Goal: Task Accomplishment & Management: Use online tool/utility

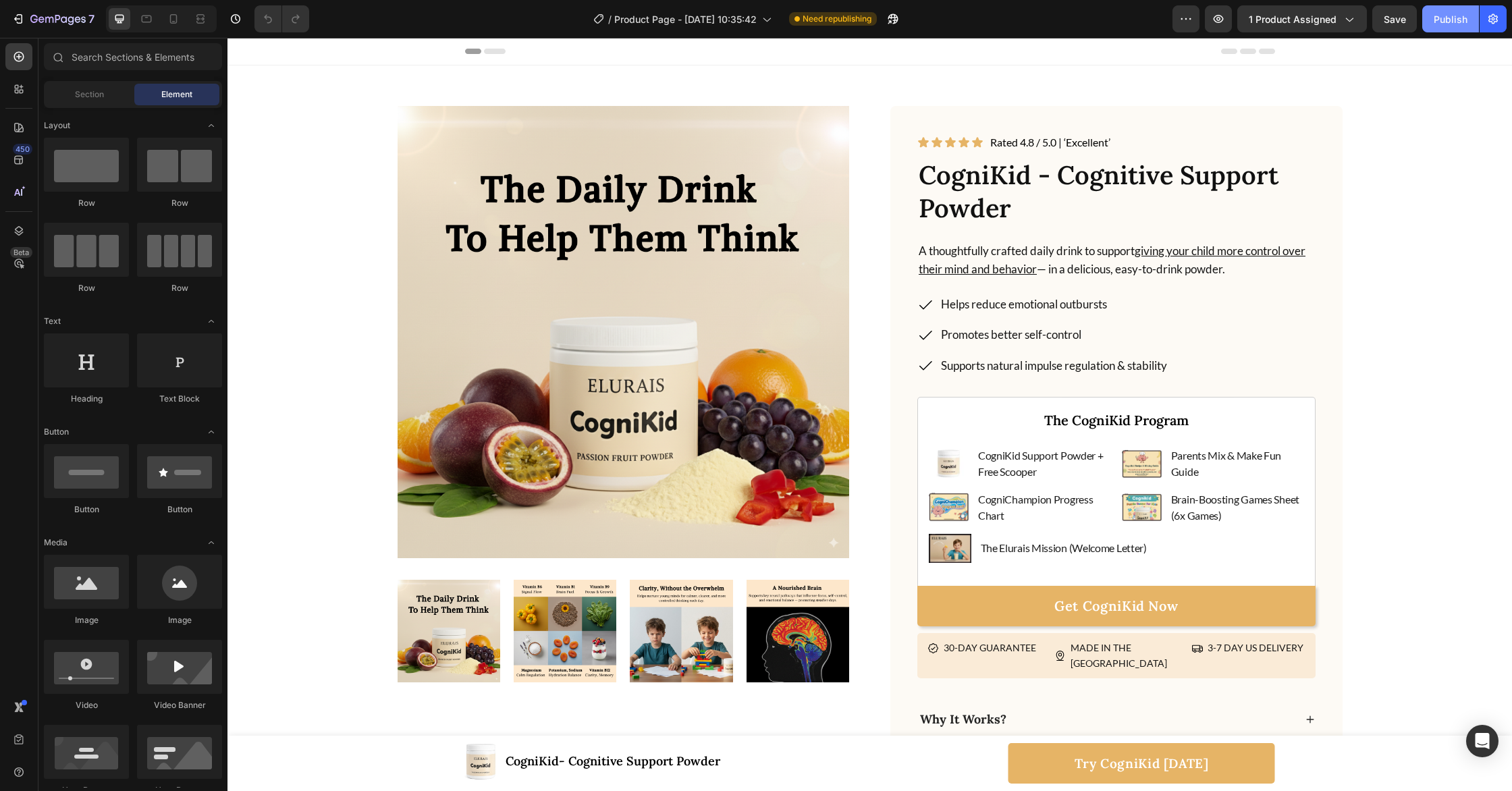
click at [1462, 26] on button "Publish" at bounding box center [1451, 19] width 57 height 27
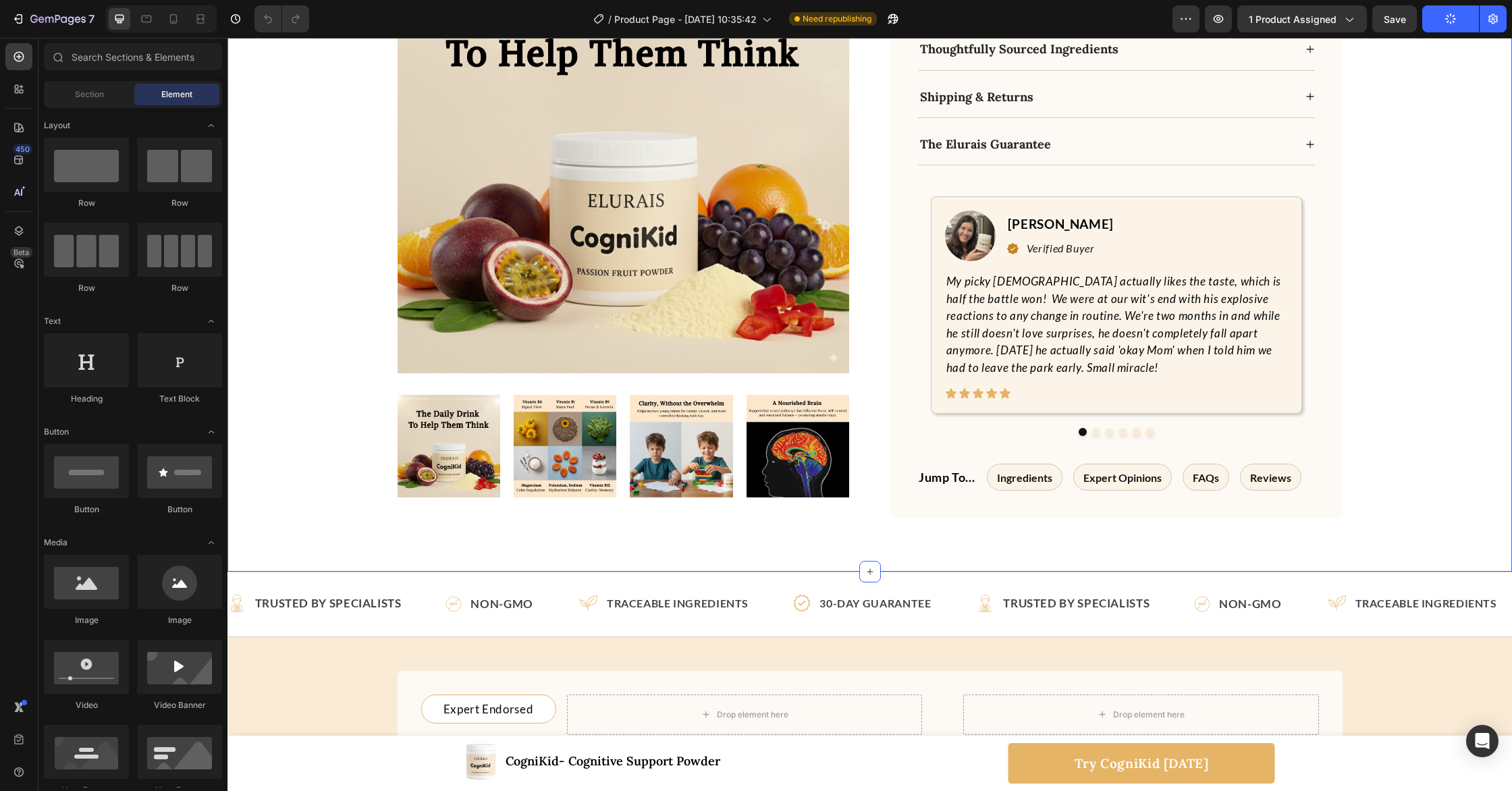
scroll to position [808, 0]
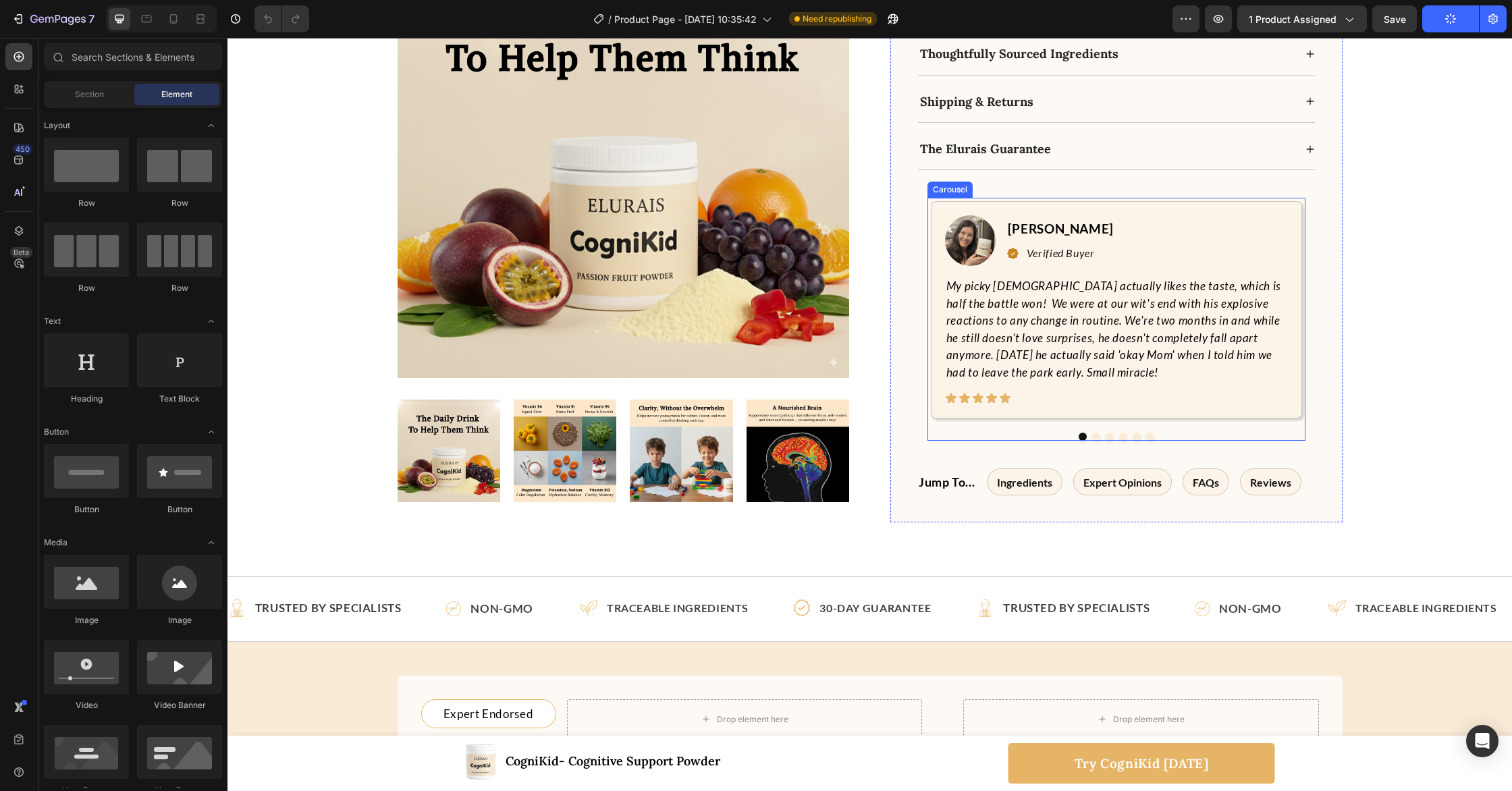
click at [1135, 433] on button "Dot" at bounding box center [1136, 436] width 8 height 8
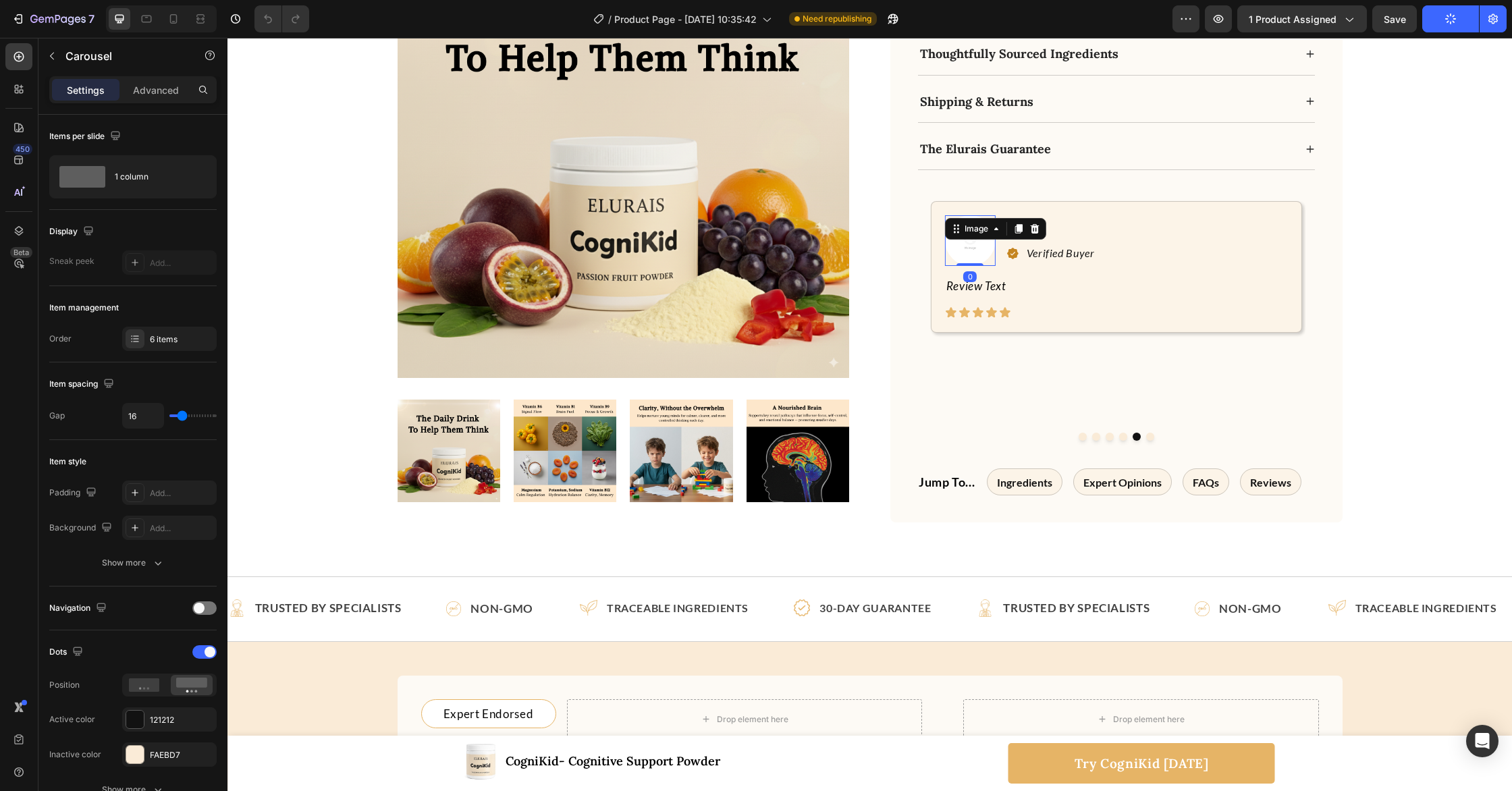
click at [968, 228] on img at bounding box center [971, 241] width 51 height 51
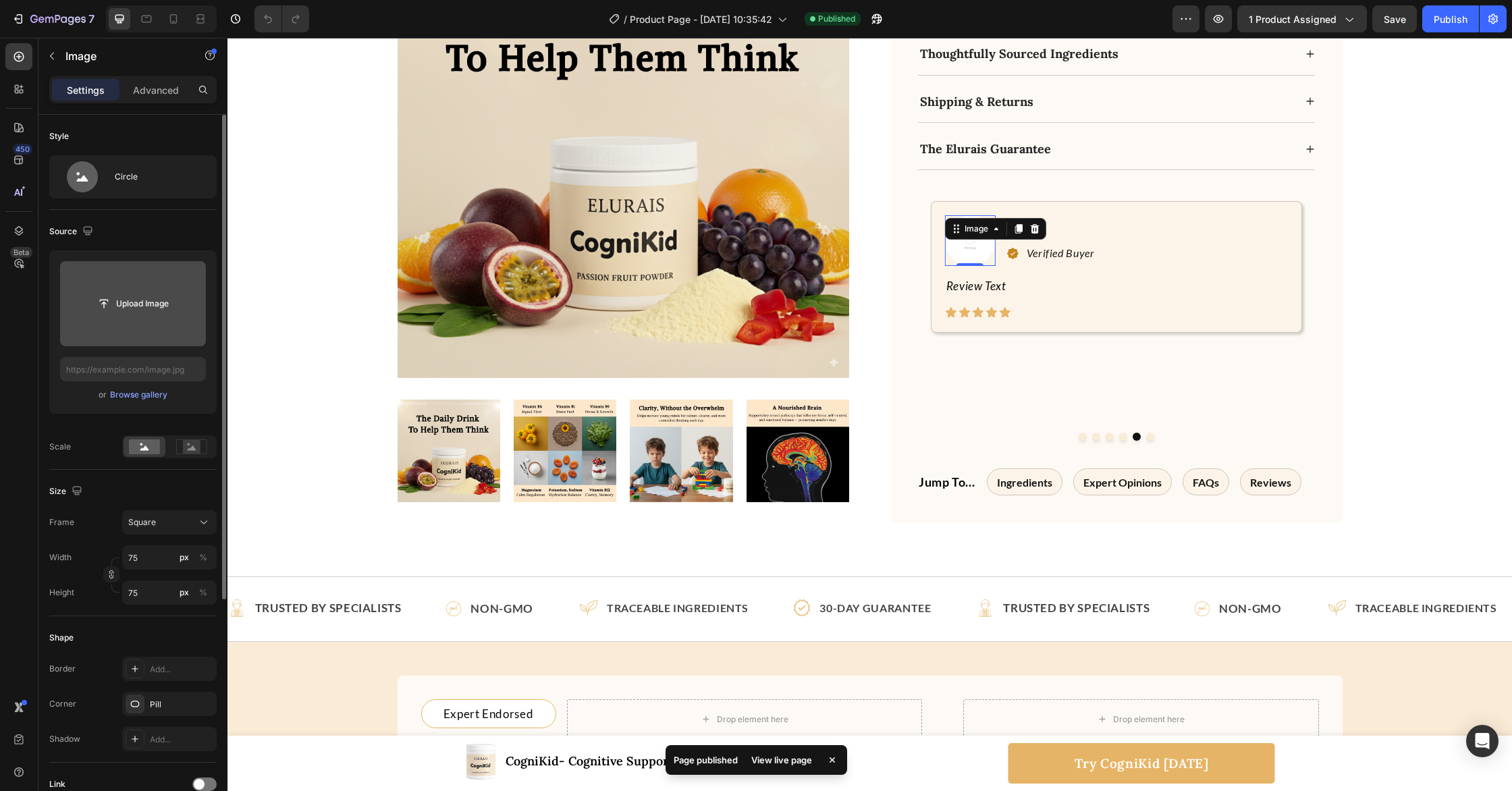
click at [145, 310] on input "file" at bounding box center [133, 304] width 93 height 23
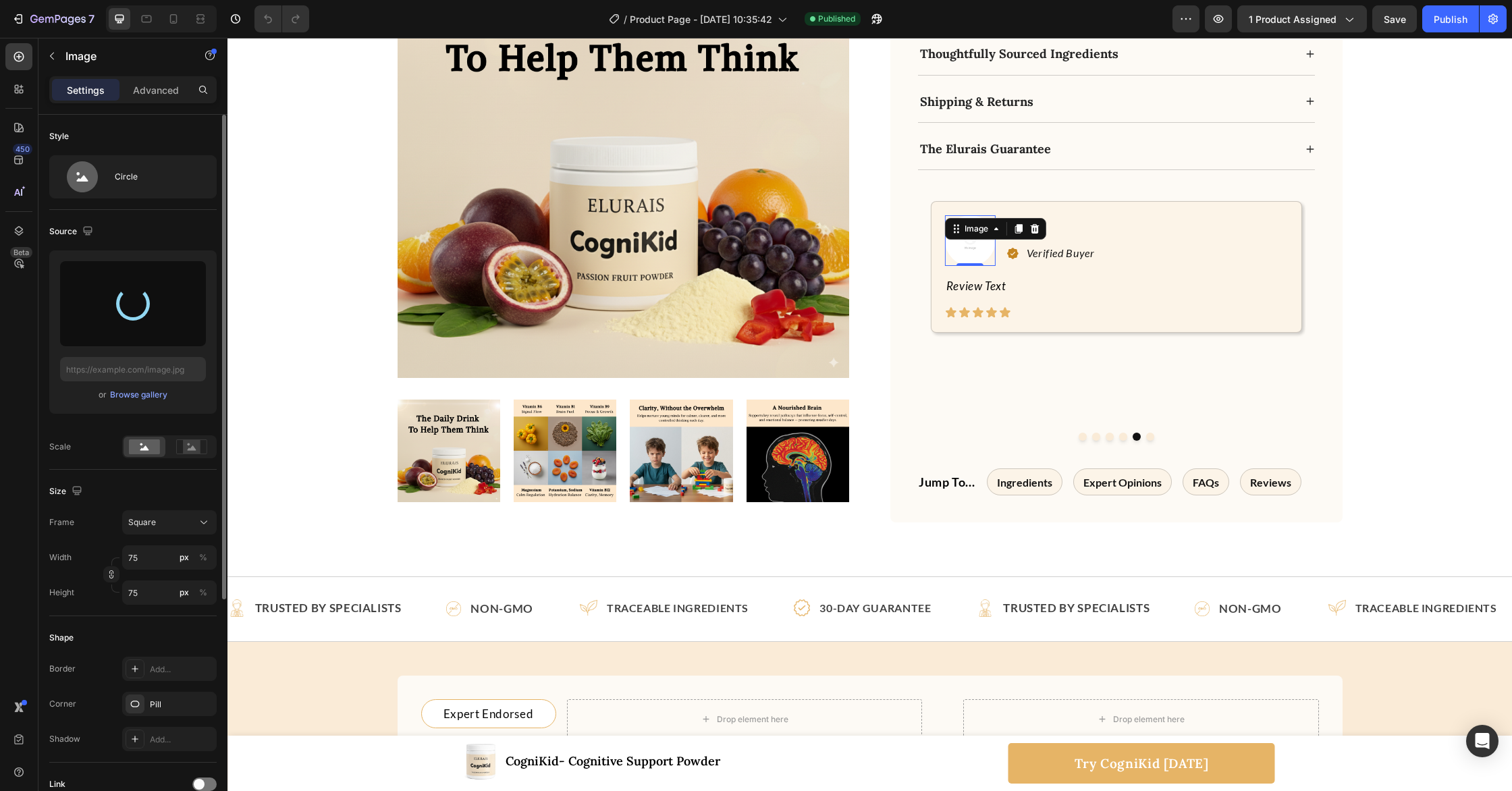
type input "[URL][DOMAIN_NAME]"
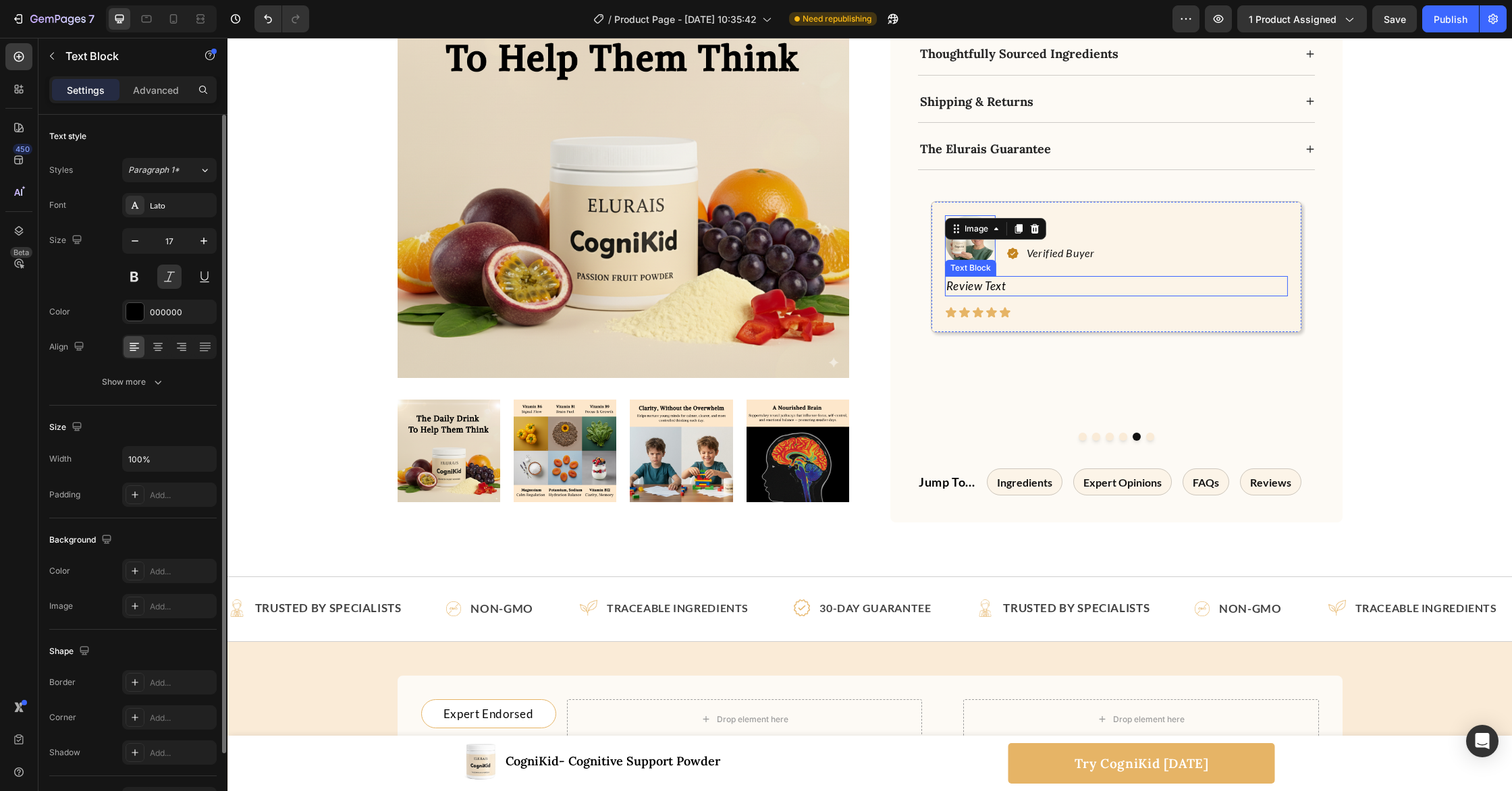
click at [984, 277] on p "Review Text" at bounding box center [1116, 286] width 340 height 17
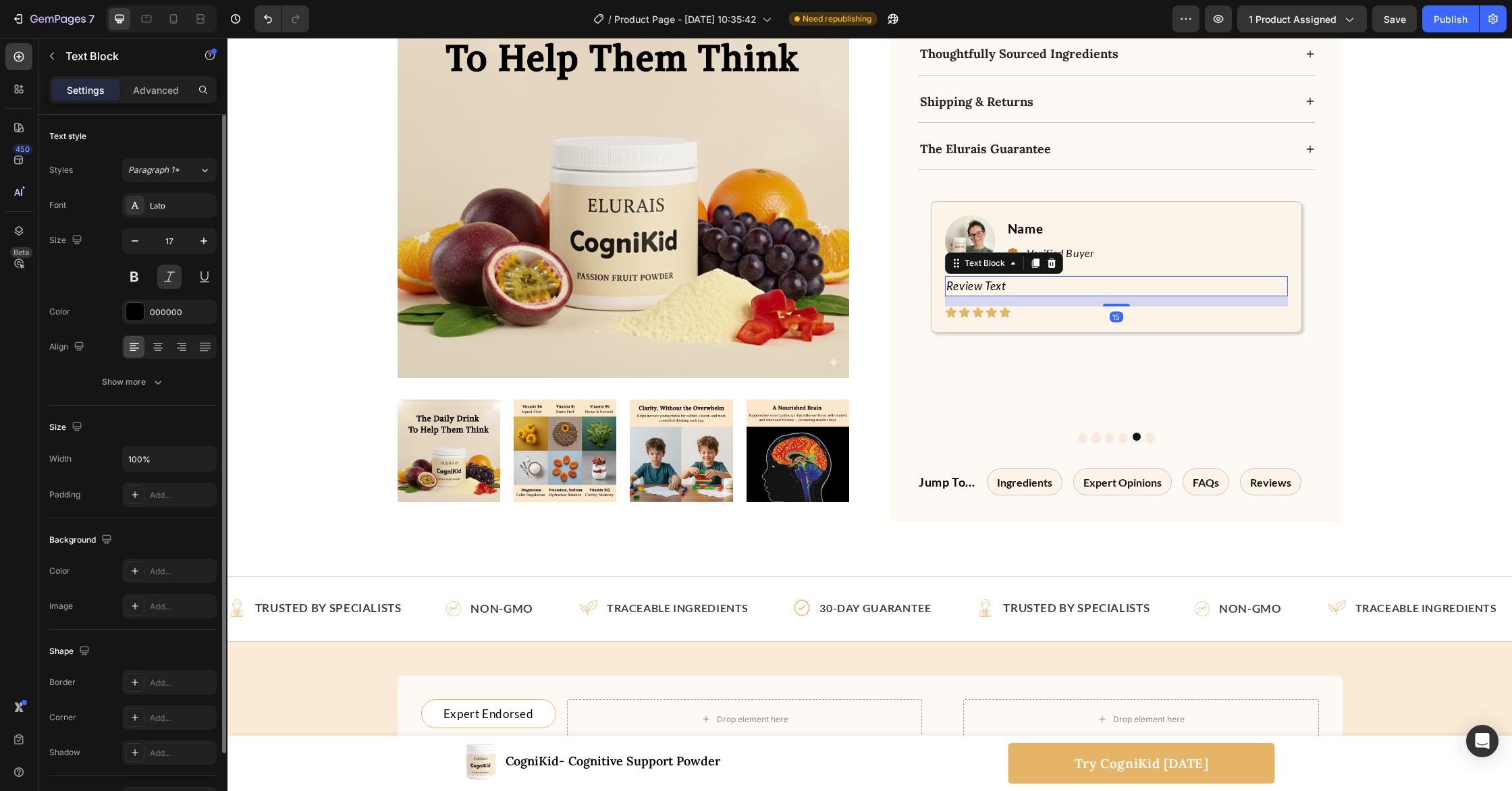
click at [984, 277] on p "Review Text" at bounding box center [1116, 286] width 340 height 17
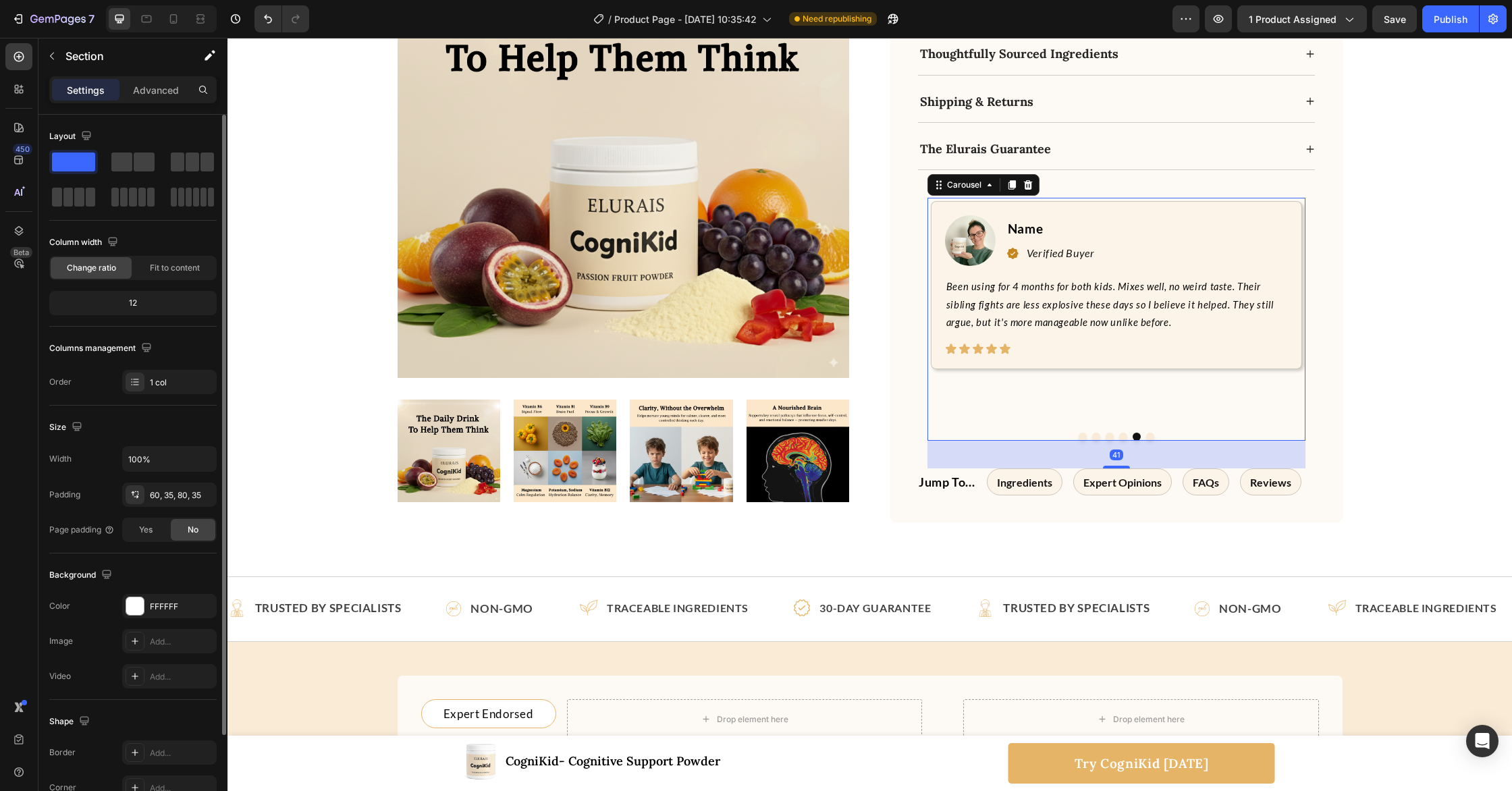
click at [1125, 433] on button "Dot" at bounding box center [1123, 436] width 8 height 8
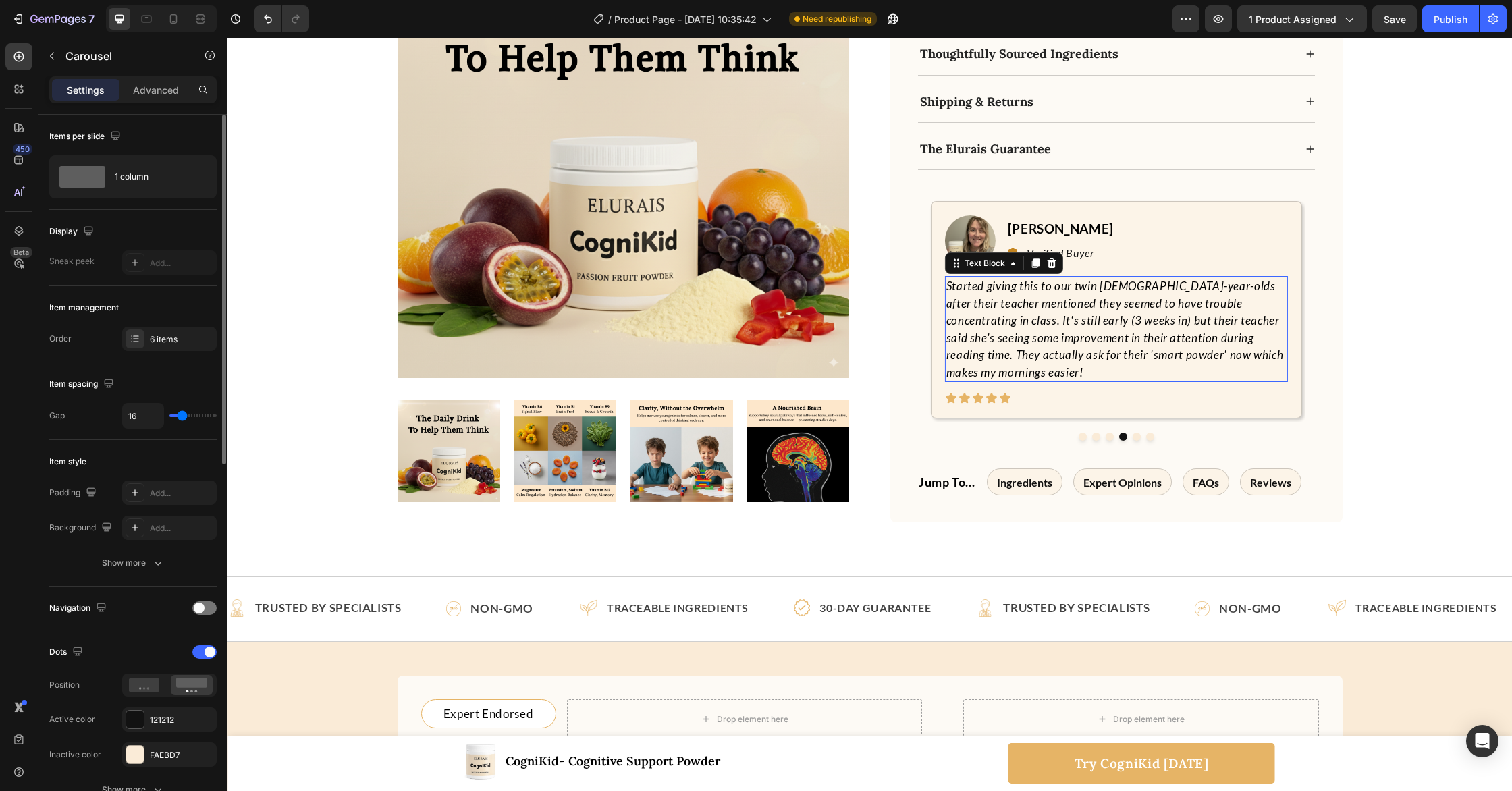
click at [1120, 307] on p "Started giving this to our twin [DEMOGRAPHIC_DATA]-year-olds after their teache…" at bounding box center [1116, 329] width 340 height 103
click at [1135, 433] on button "Dot" at bounding box center [1136, 436] width 8 height 8
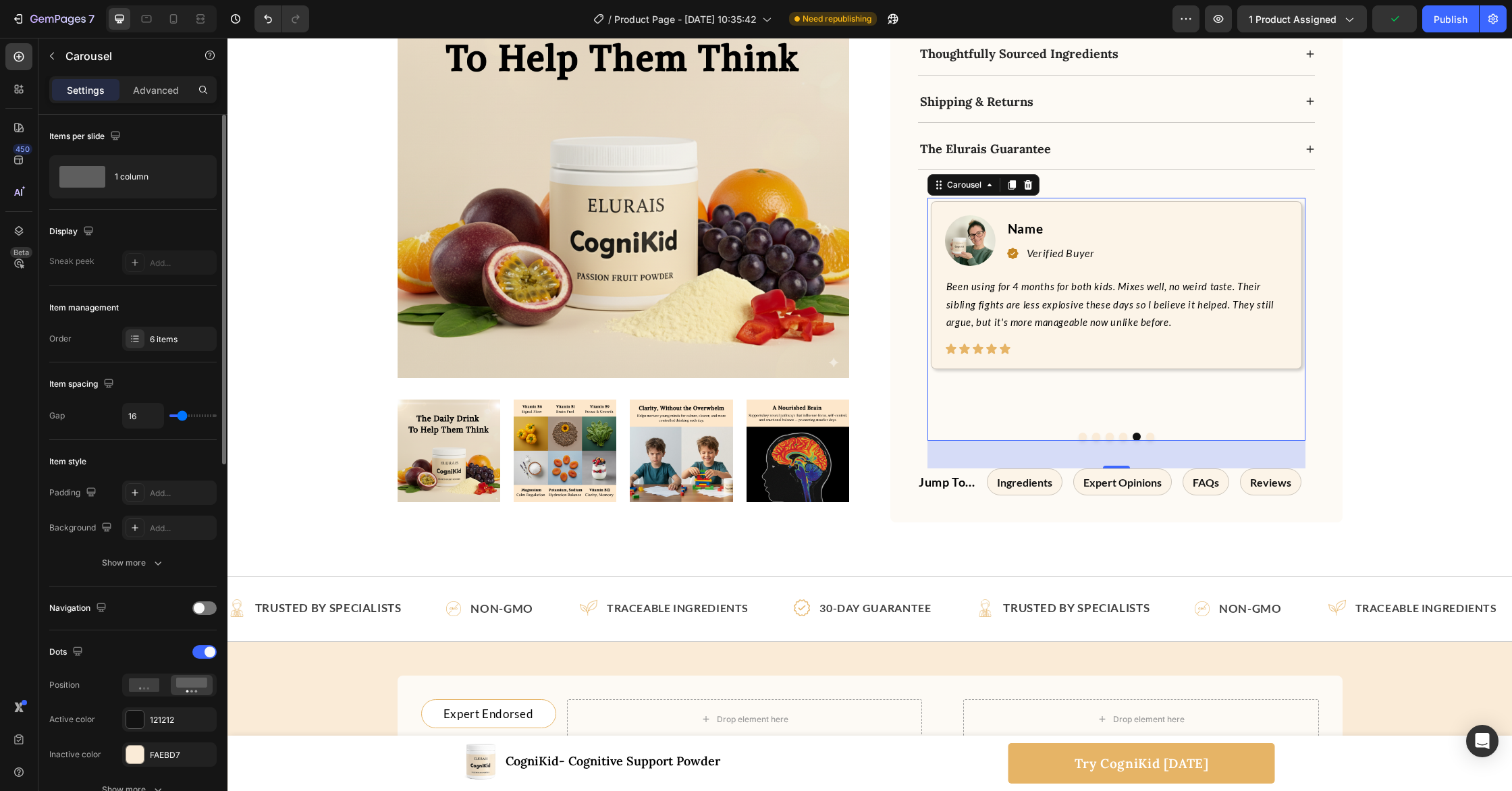
click at [1149, 433] on button "Dot" at bounding box center [1150, 436] width 8 height 8
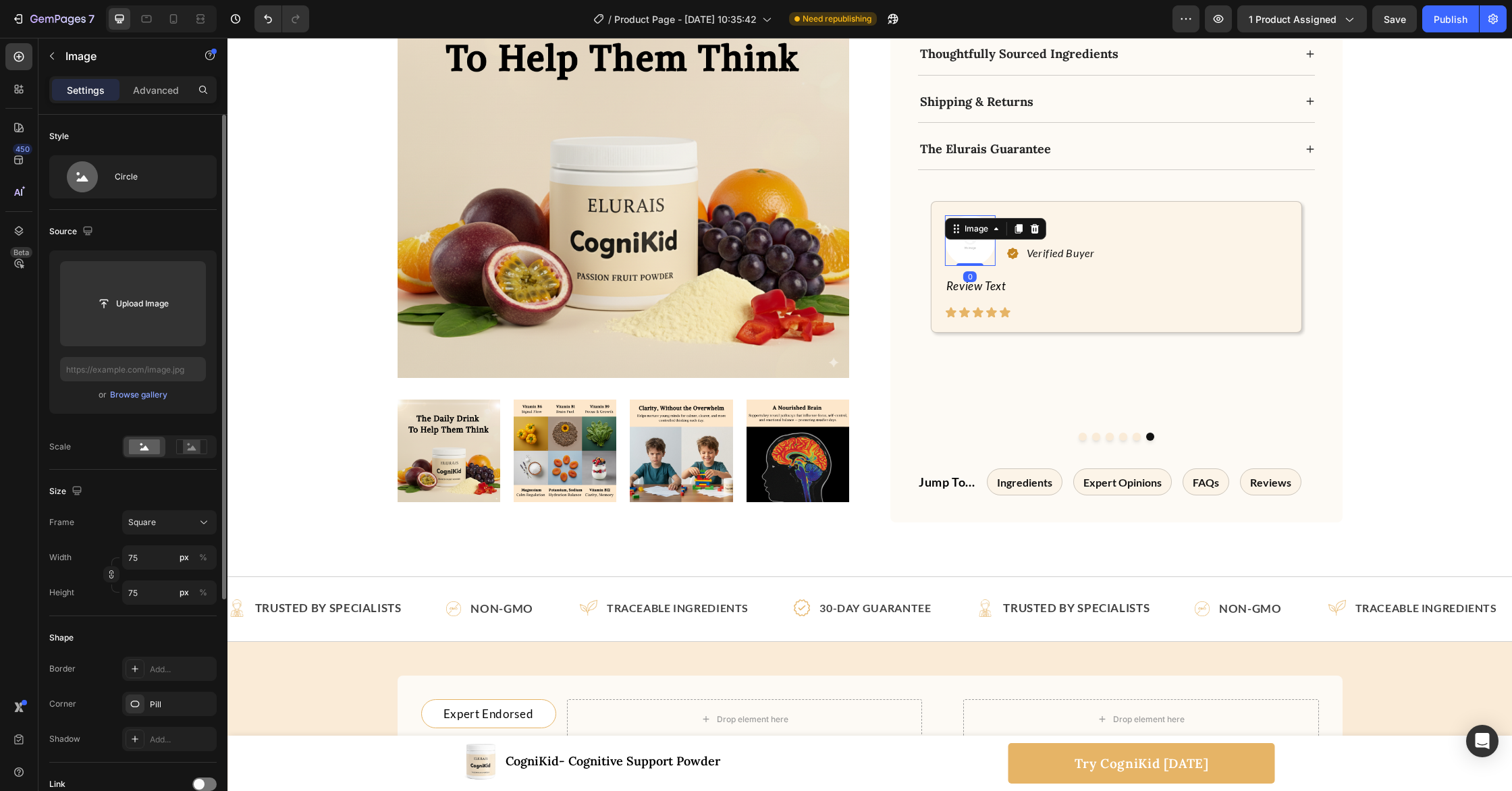
click at [963, 225] on img at bounding box center [971, 241] width 51 height 51
click at [112, 301] on input "file" at bounding box center [133, 304] width 93 height 23
type input "[URL][DOMAIN_NAME]"
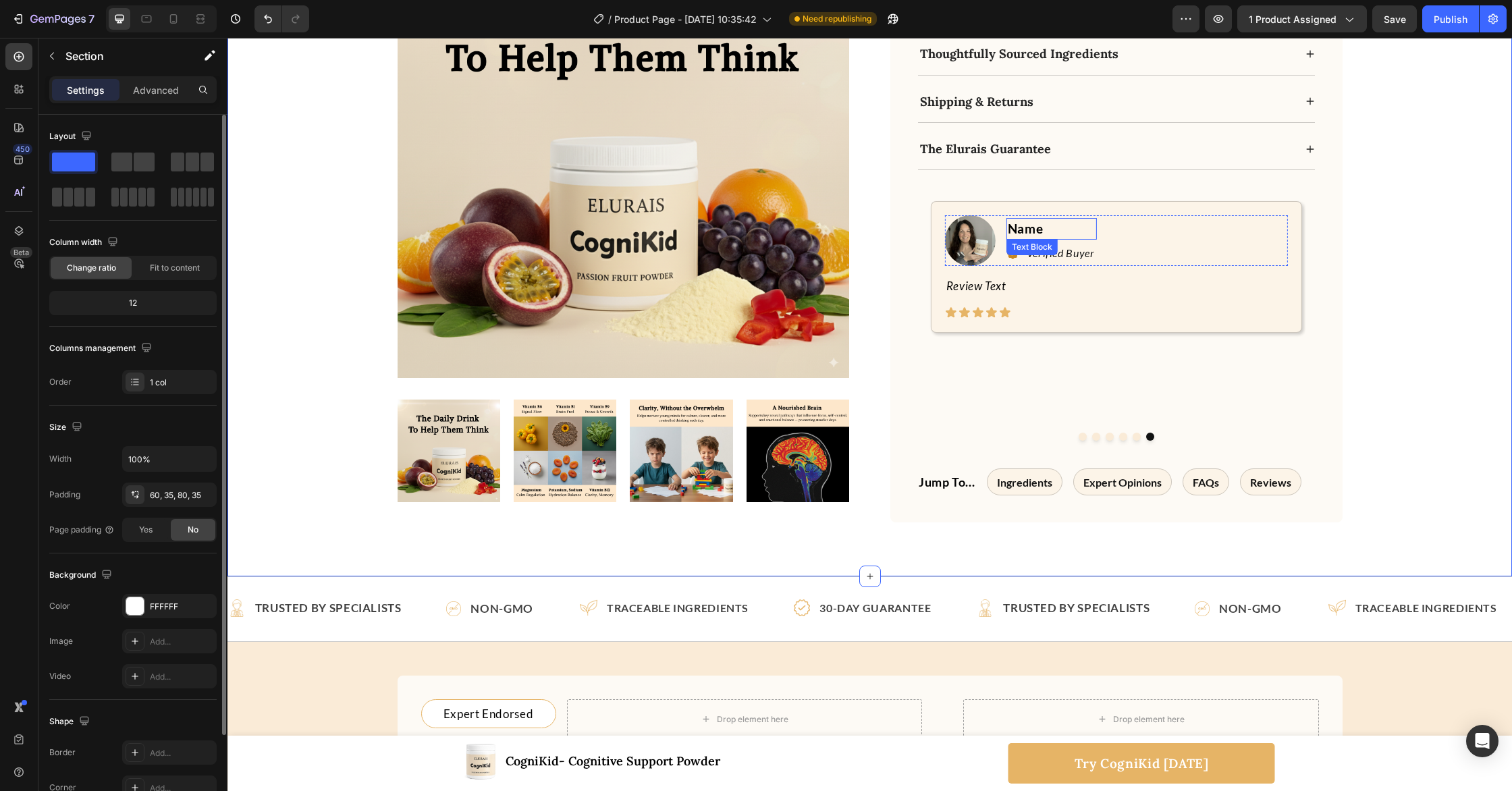
click at [1028, 220] on p "Name" at bounding box center [1051, 229] width 88 height 19
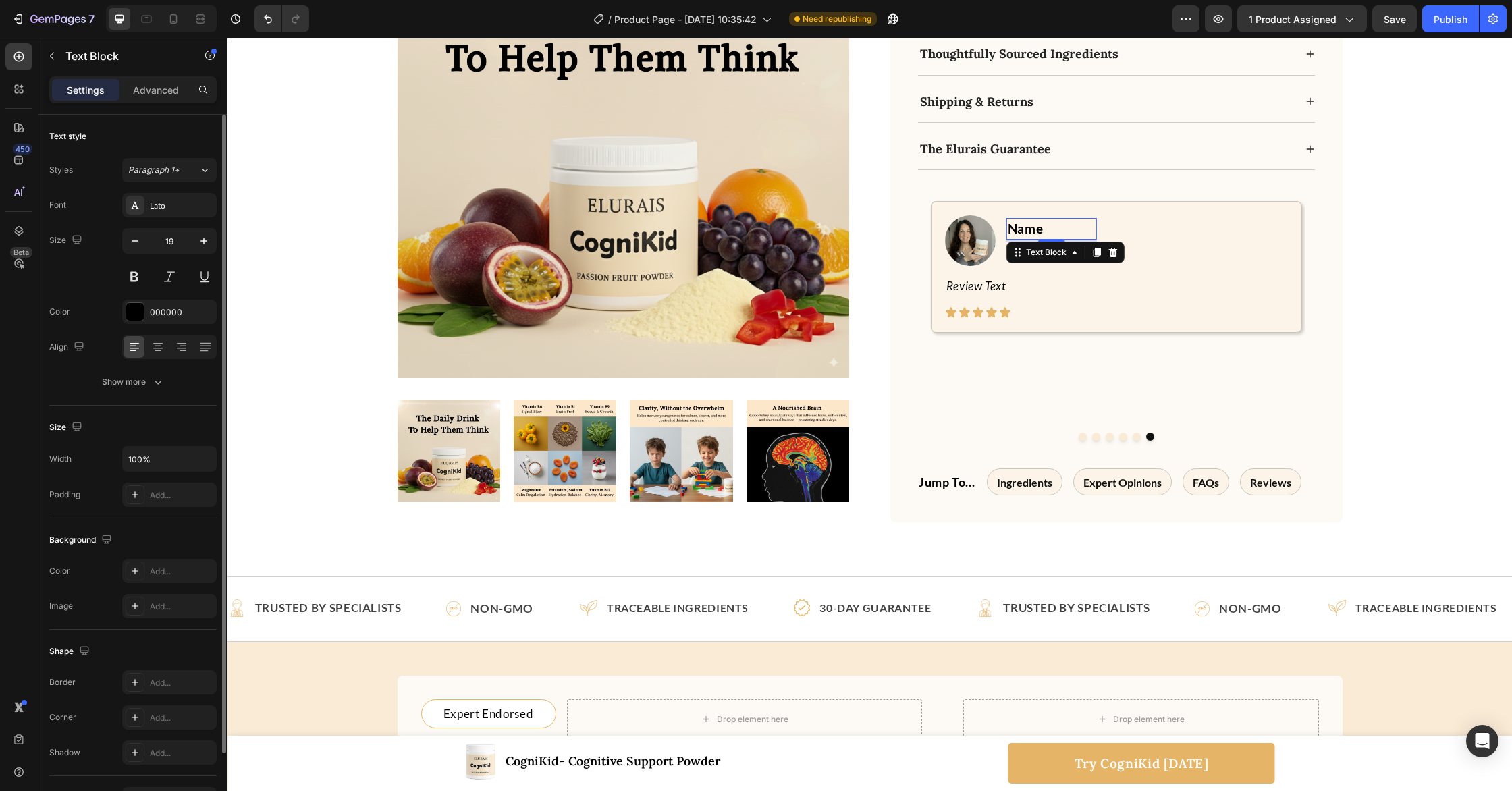
click at [1028, 220] on p "Name" at bounding box center [1051, 229] width 88 height 19
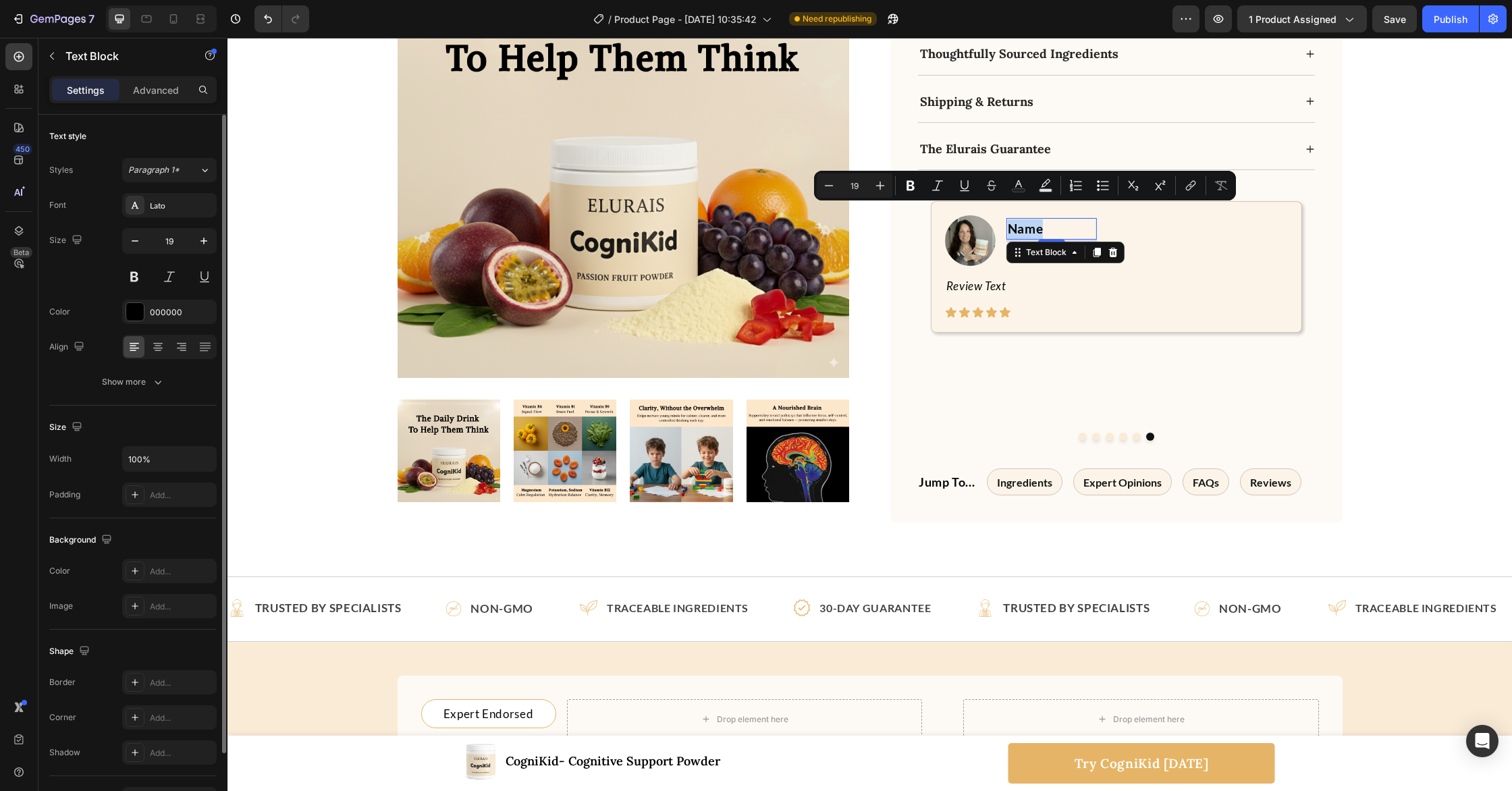
click at [1028, 220] on p "Name" at bounding box center [1051, 229] width 88 height 19
click at [1139, 433] on button "Dot" at bounding box center [1136, 436] width 8 height 8
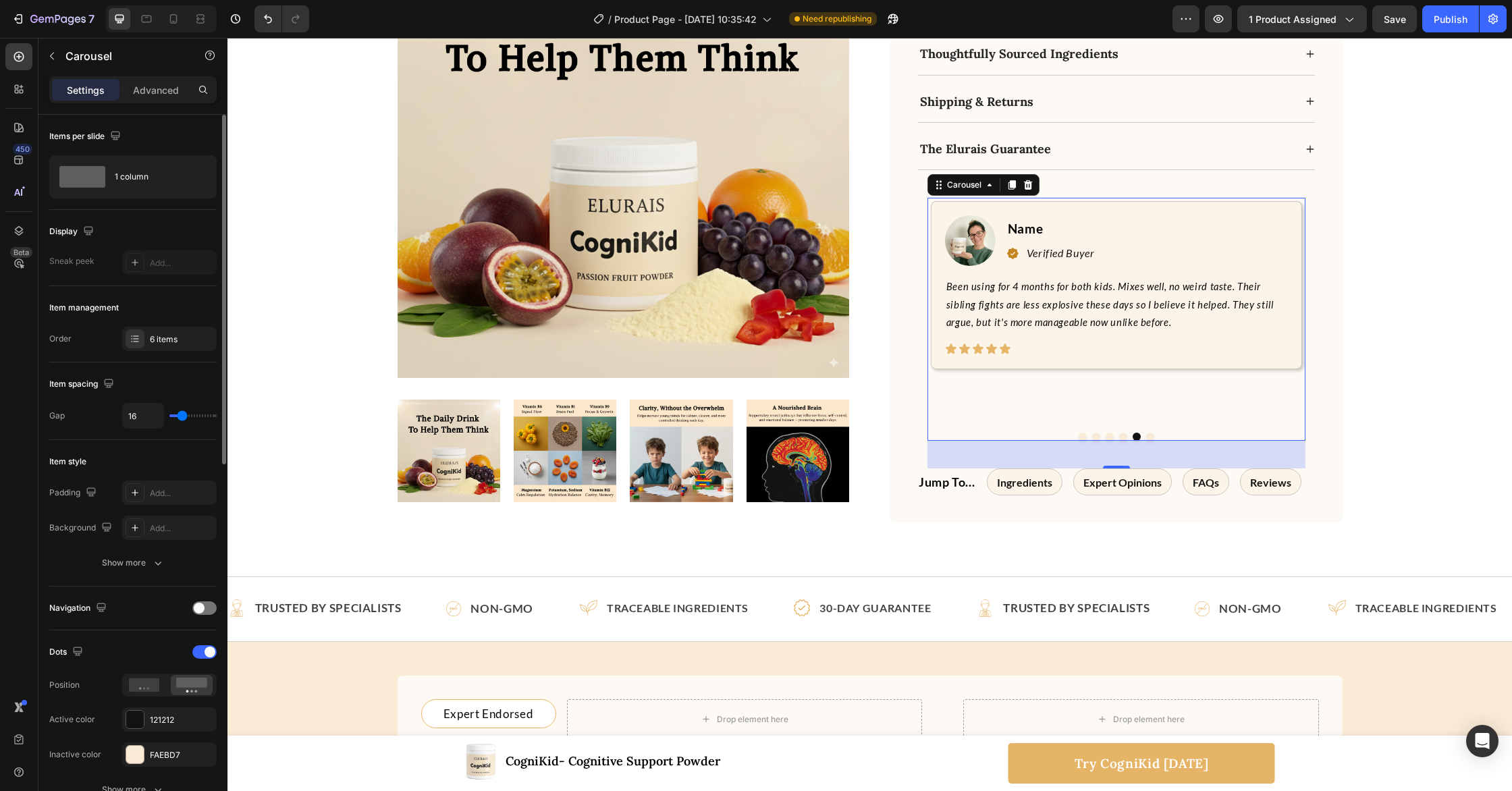
click at [1148, 433] on button "Dot" at bounding box center [1150, 436] width 8 height 8
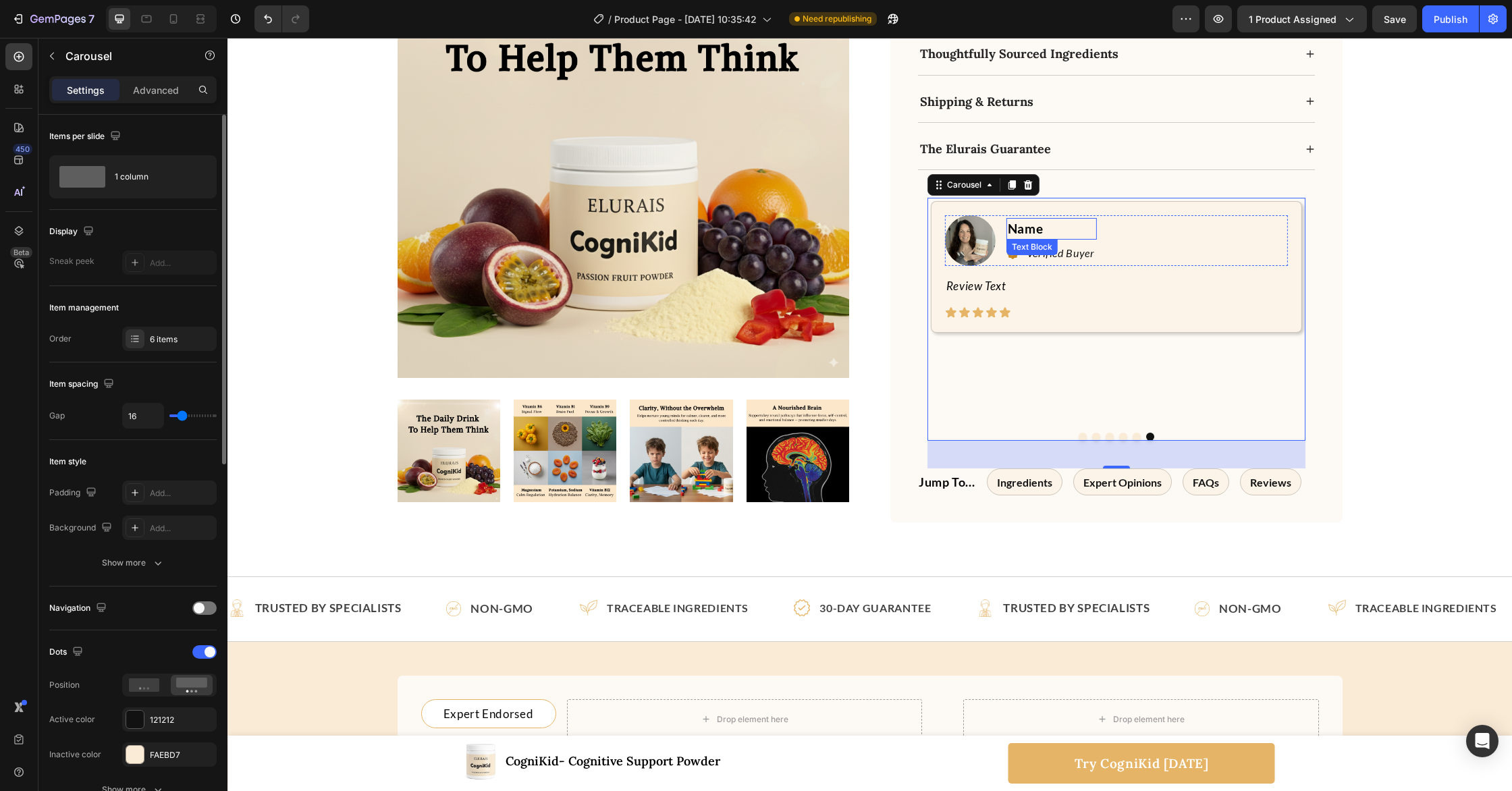
click at [1027, 220] on p "Name" at bounding box center [1051, 229] width 88 height 19
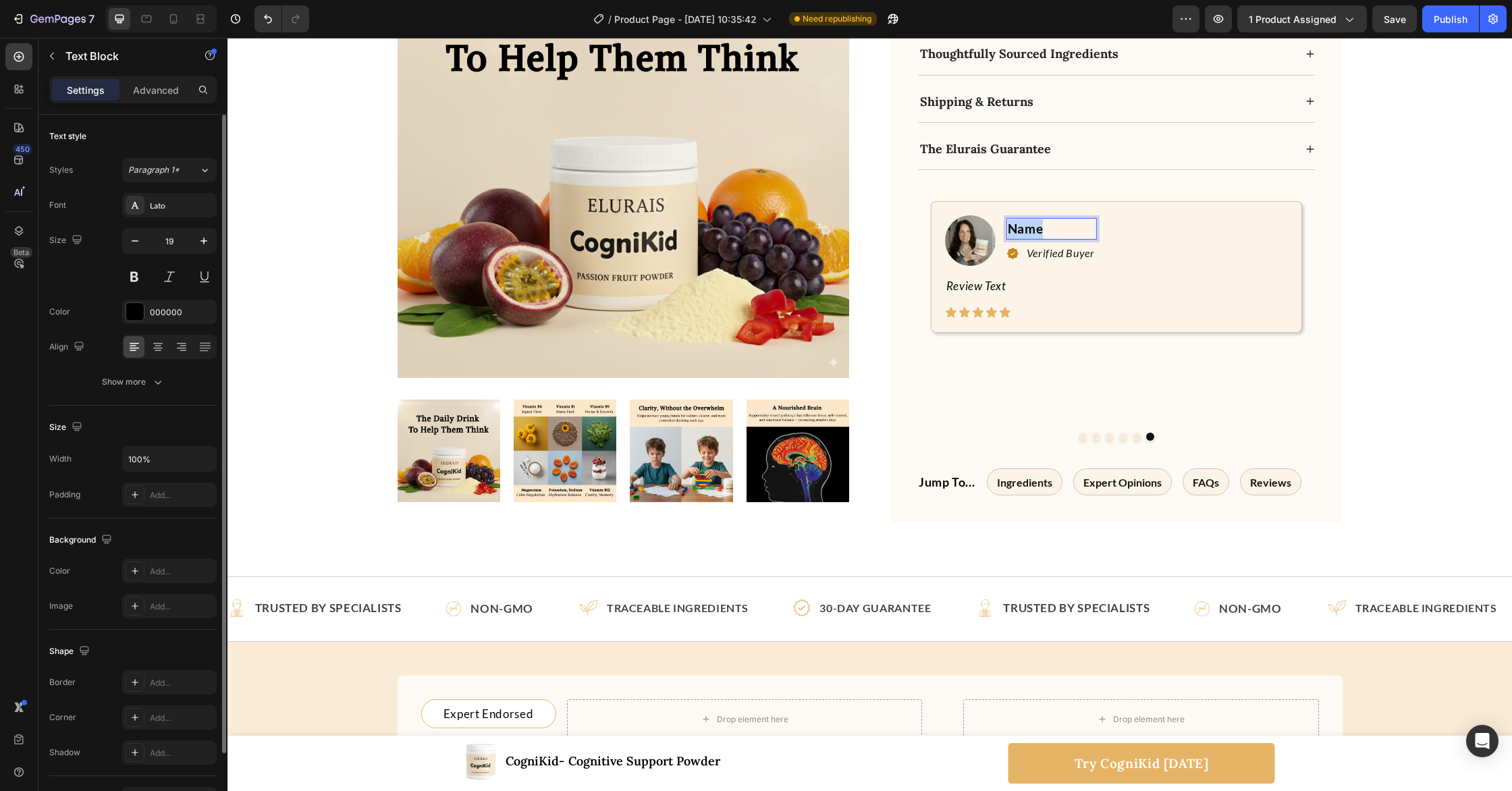
click at [1027, 220] on p "Name" at bounding box center [1051, 229] width 88 height 19
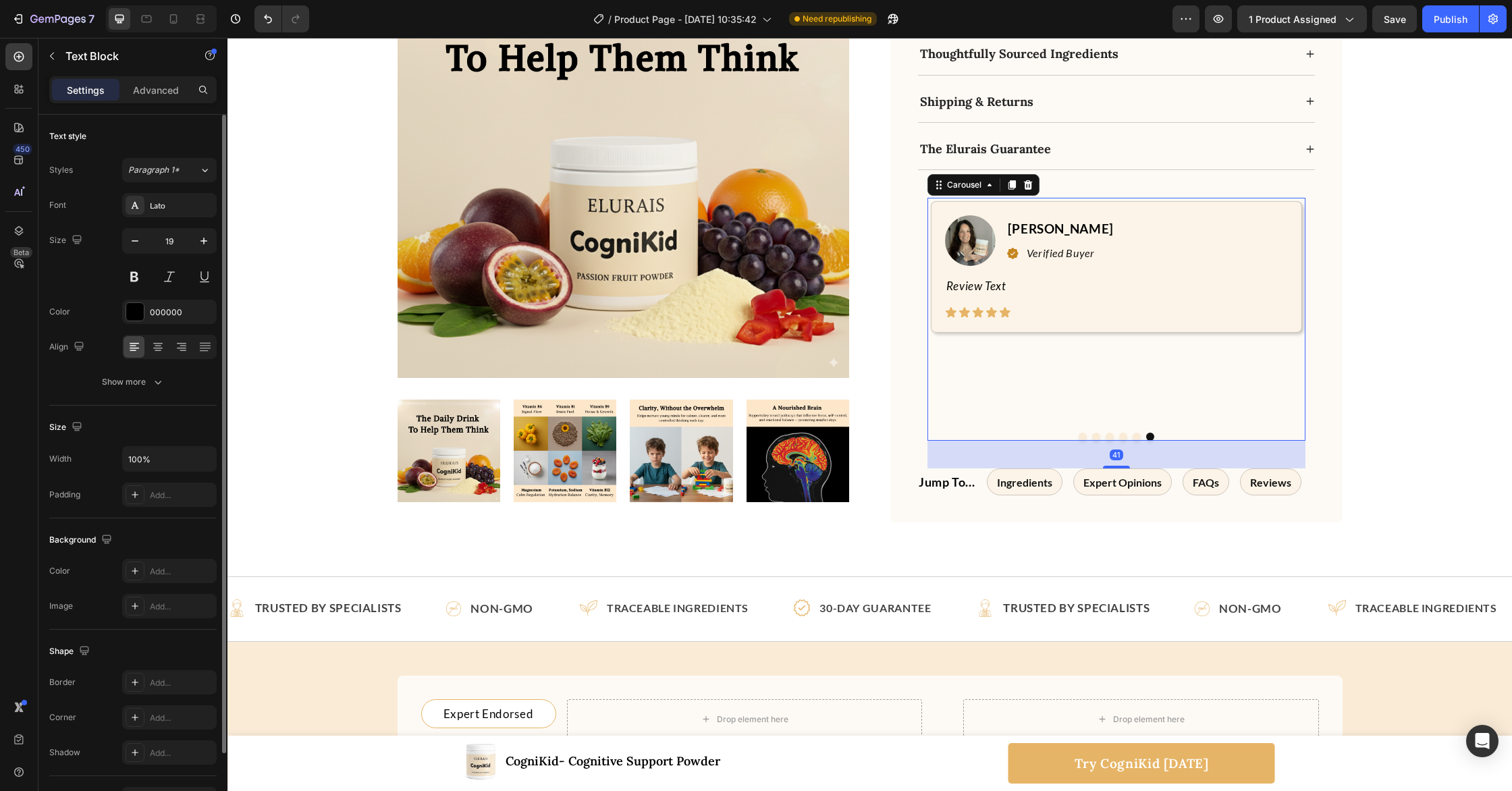
click at [1137, 433] on button "Dot" at bounding box center [1136, 436] width 8 height 8
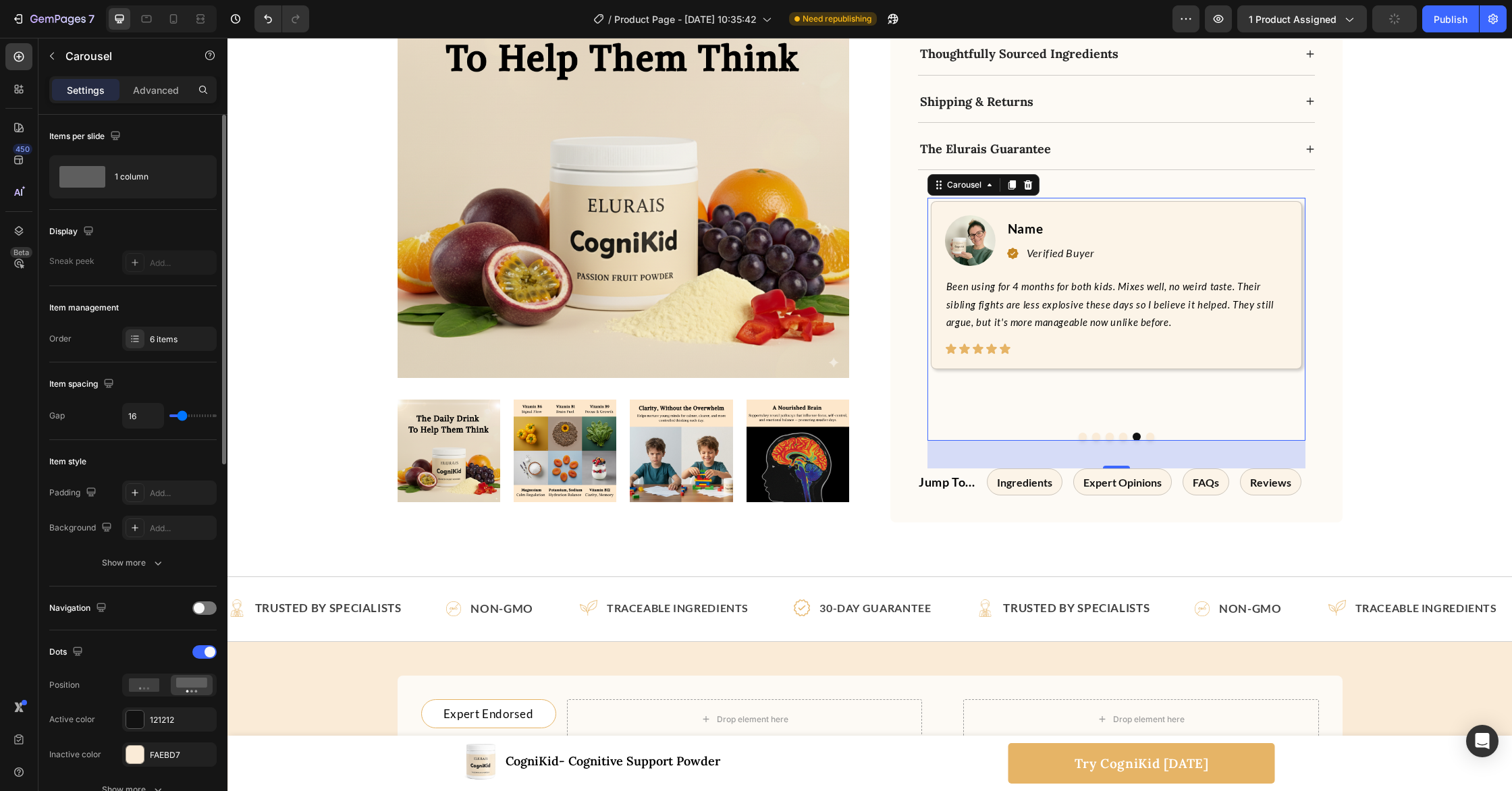
click at [1109, 433] on button "Dot" at bounding box center [1109, 436] width 8 height 8
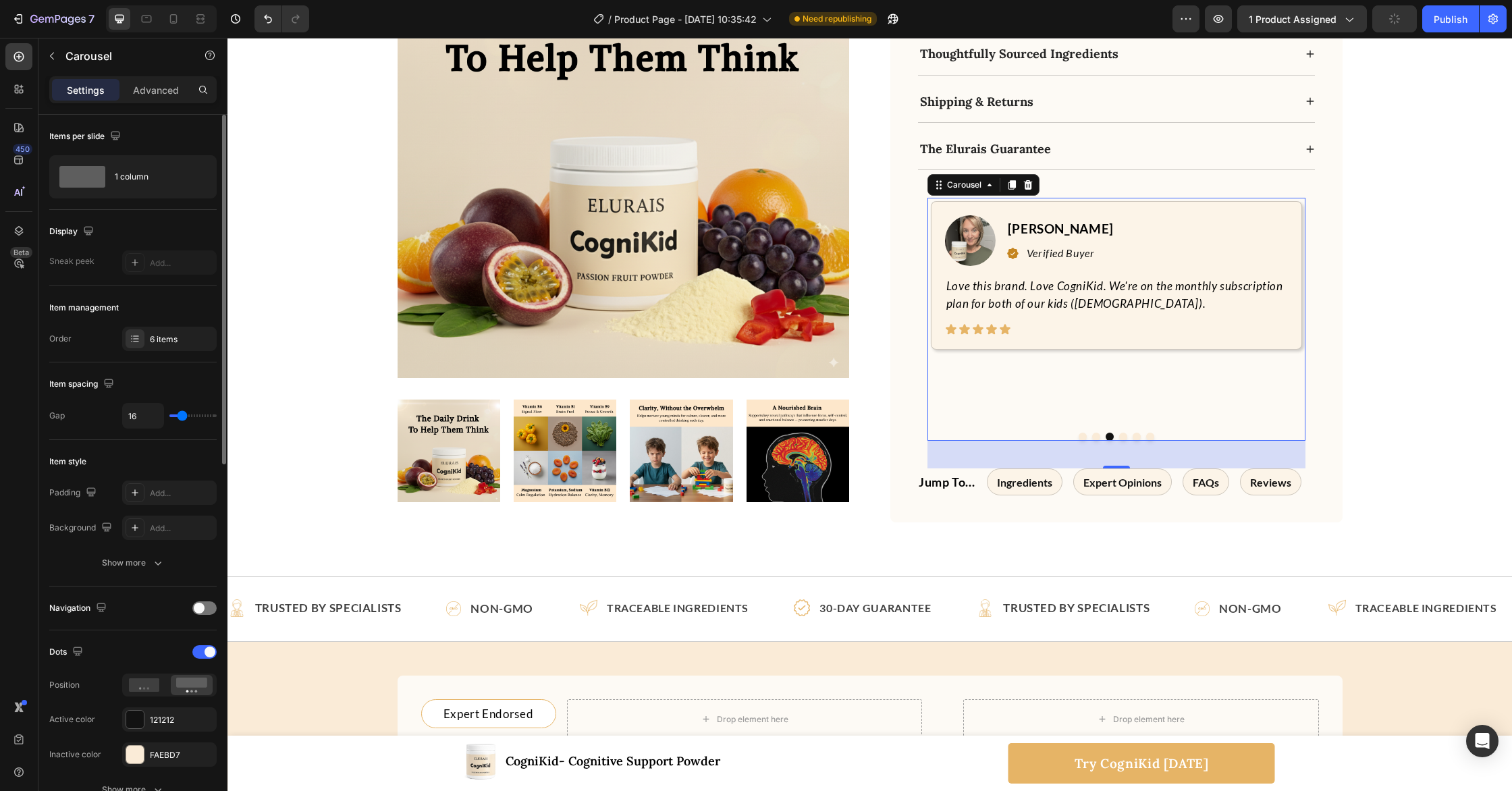
click at [1150, 433] on button "Dot" at bounding box center [1150, 436] width 8 height 8
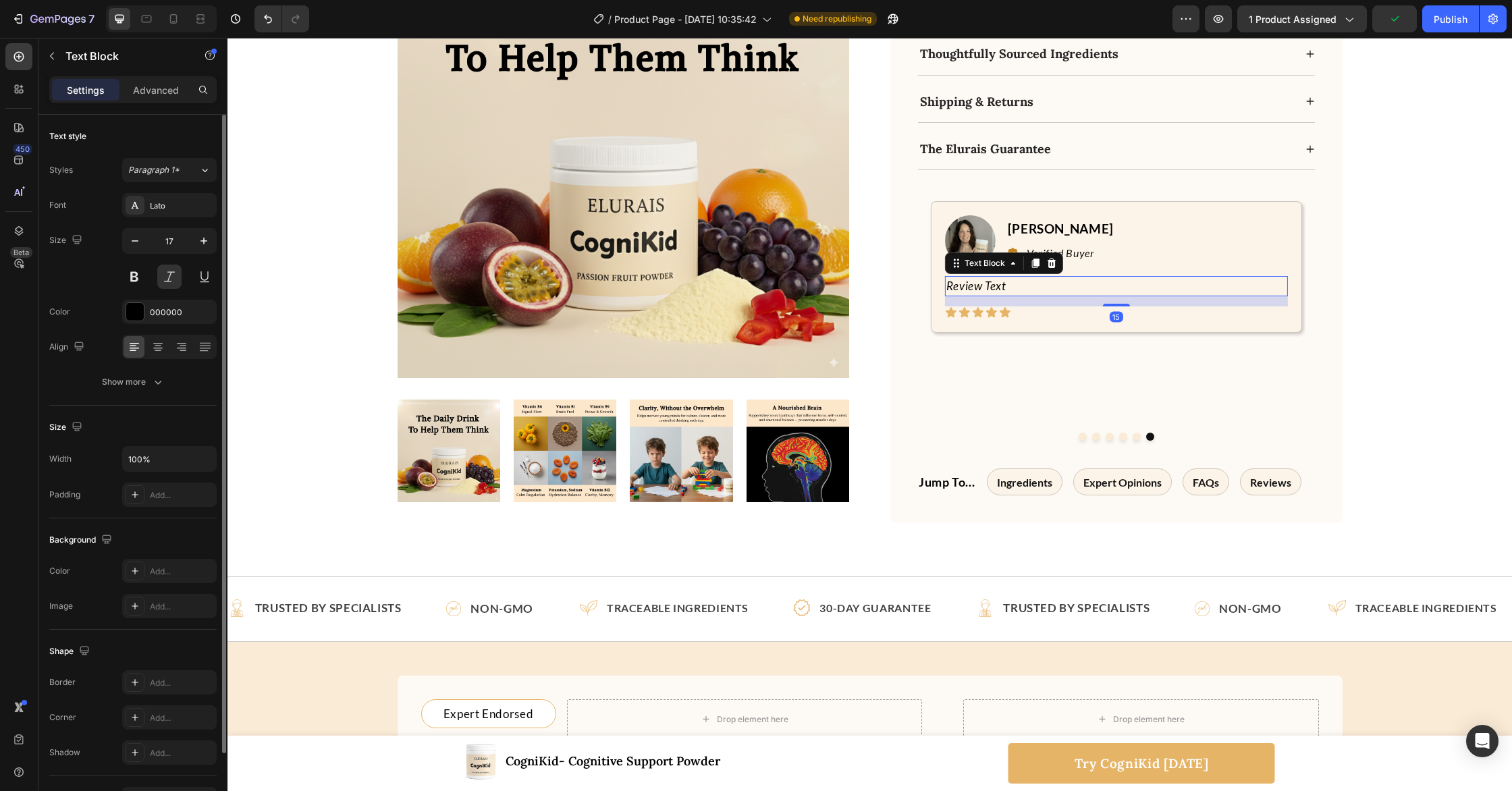
click at [1023, 277] on p "Review Text" at bounding box center [1116, 286] width 340 height 17
click at [1013, 277] on p "Review Text" at bounding box center [1116, 286] width 340 height 17
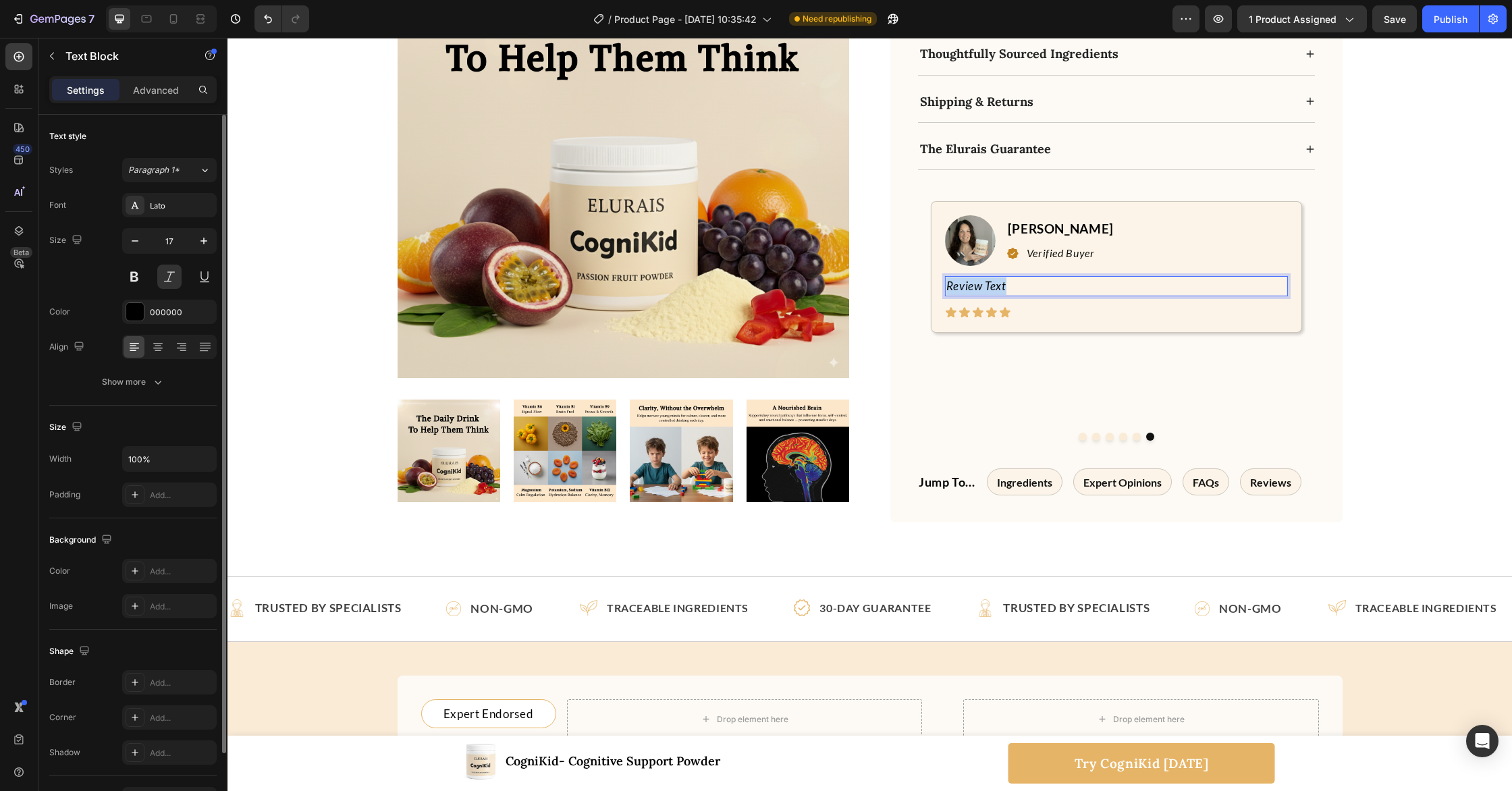
click at [1013, 277] on p "Review Text" at bounding box center [1116, 286] width 340 height 17
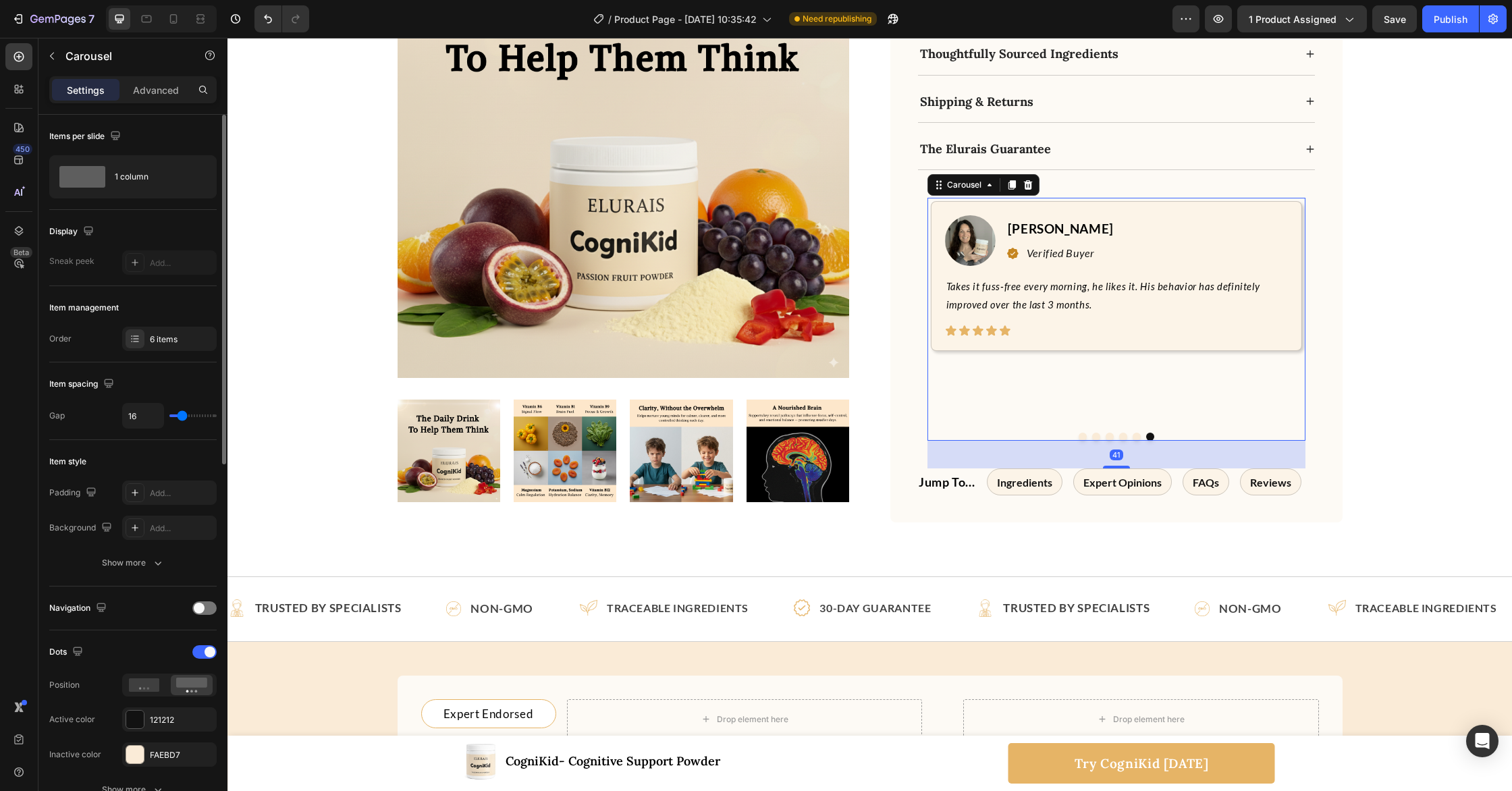
click at [1135, 433] on button "Dot" at bounding box center [1136, 436] width 8 height 8
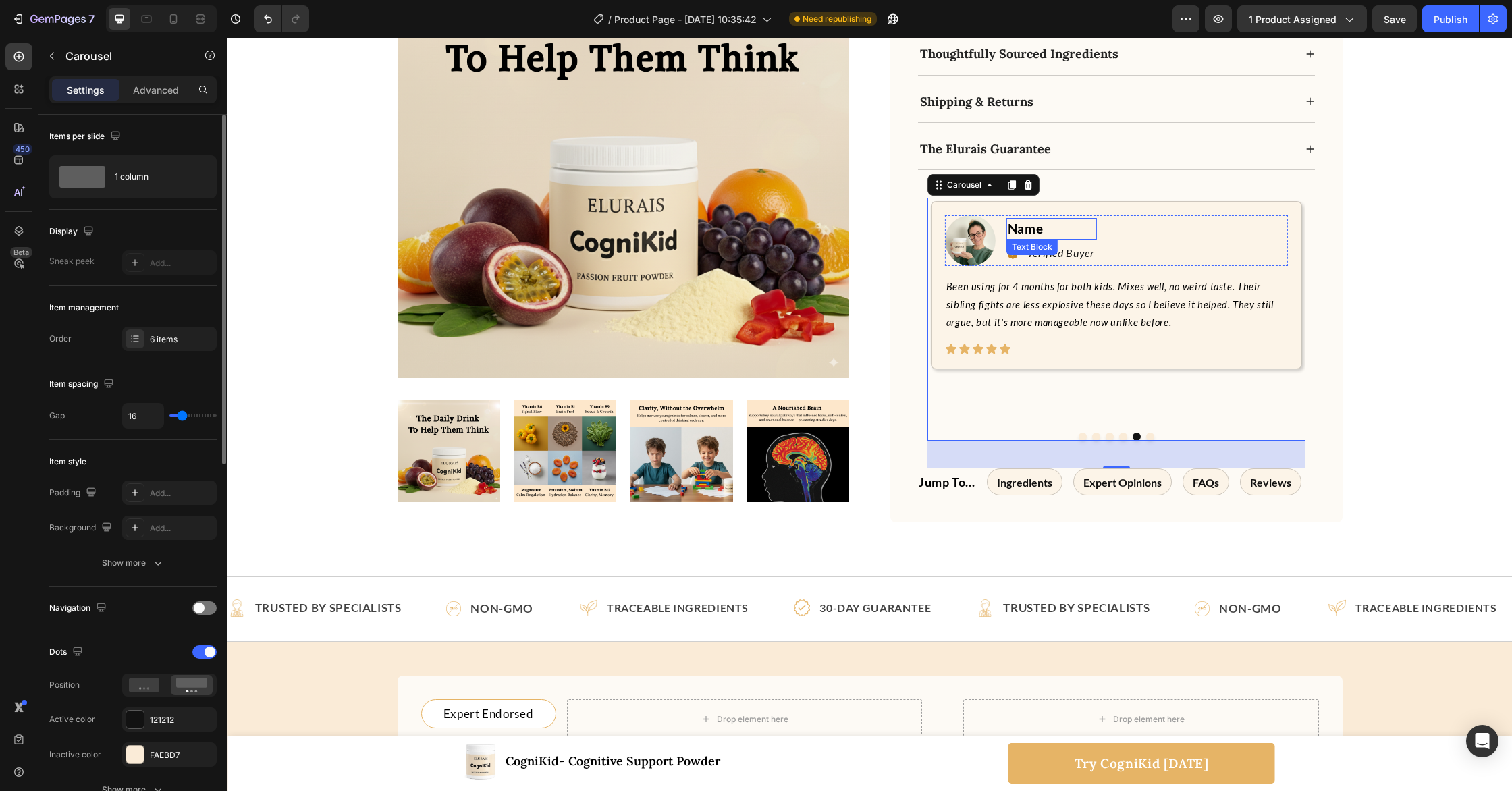
click at [1013, 220] on p "Name" at bounding box center [1051, 229] width 88 height 19
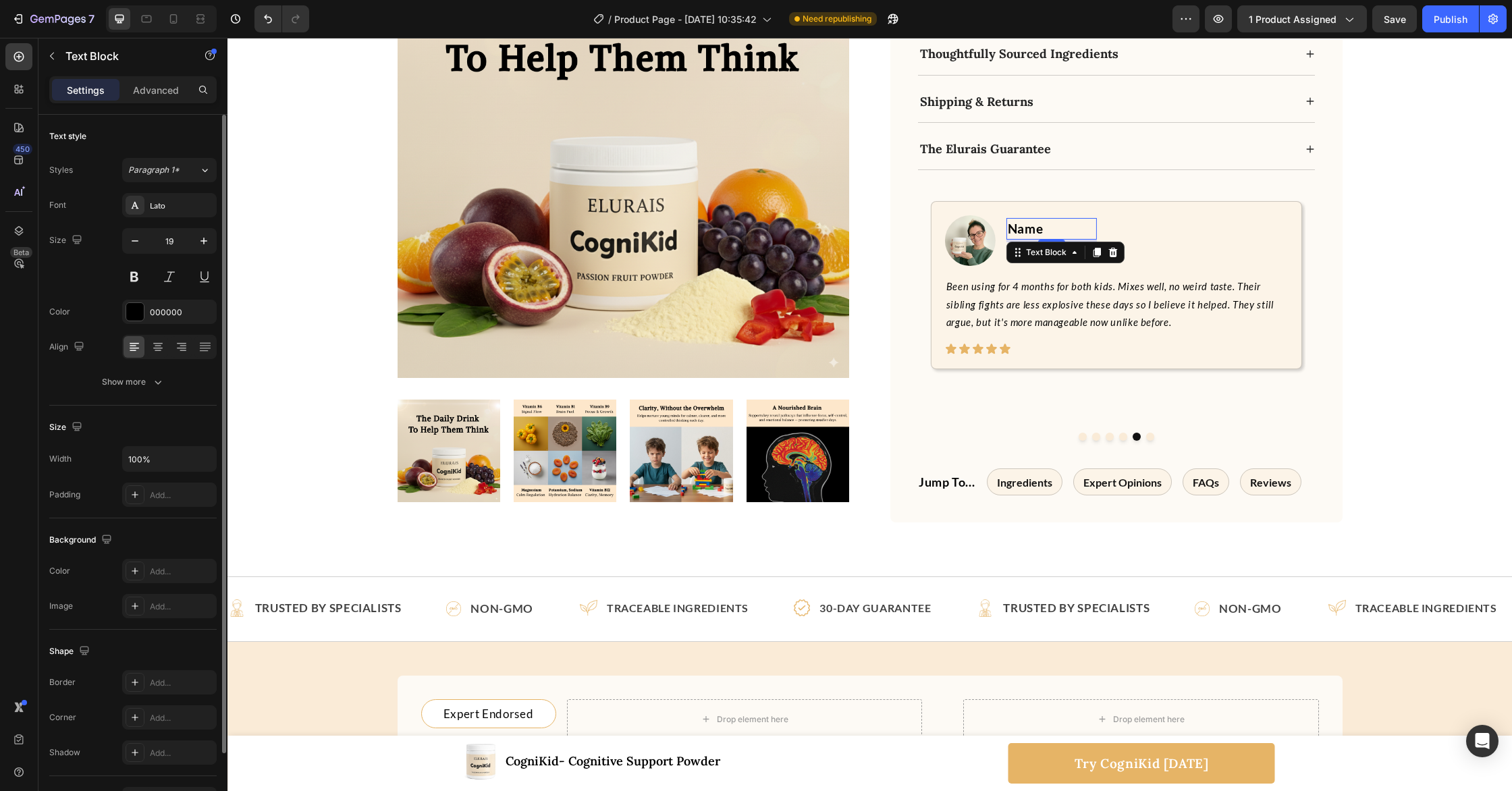
click at [1016, 220] on p "Name" at bounding box center [1051, 229] width 88 height 19
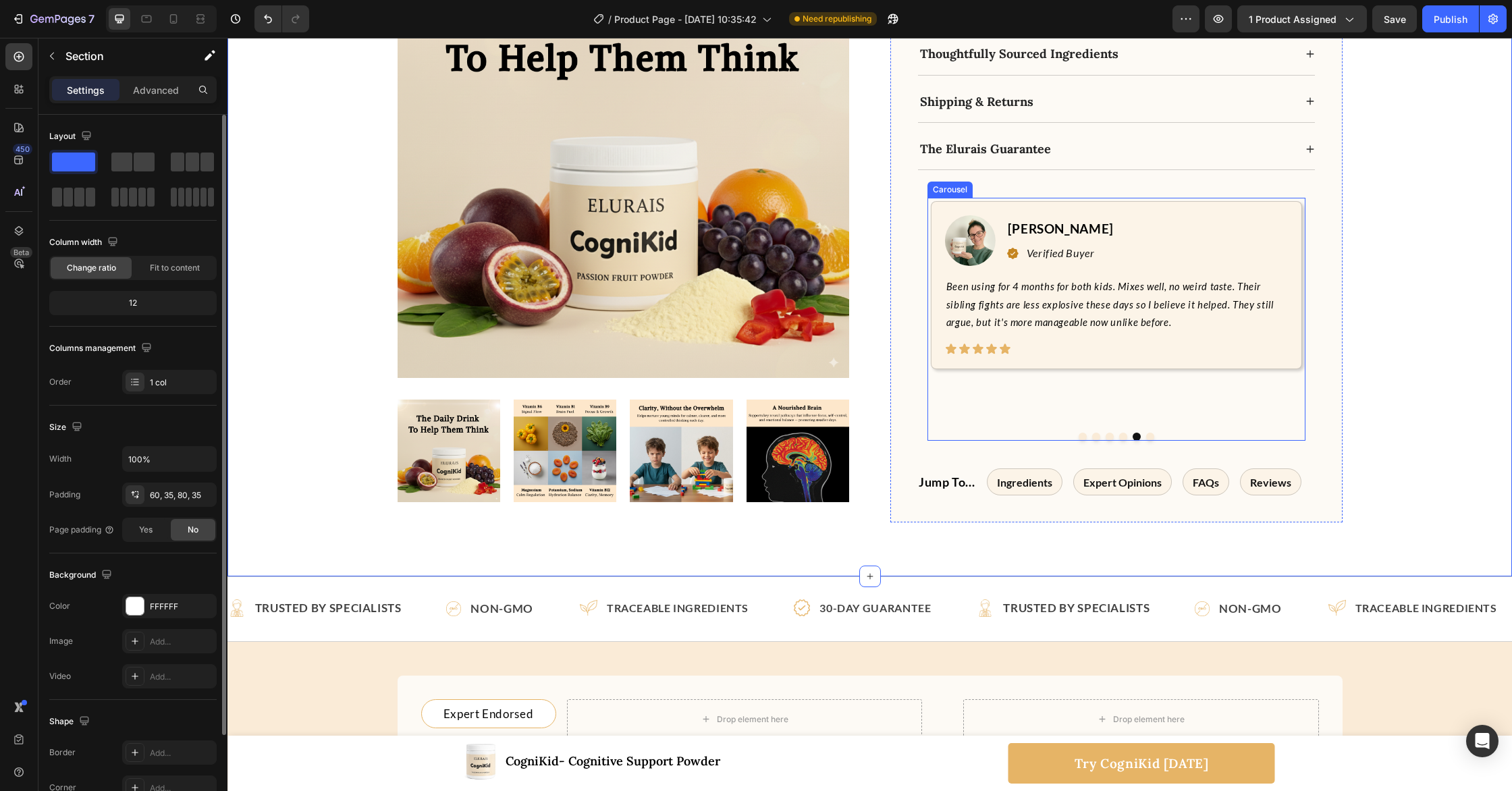
click at [1121, 433] on button "Dot" at bounding box center [1123, 436] width 8 height 8
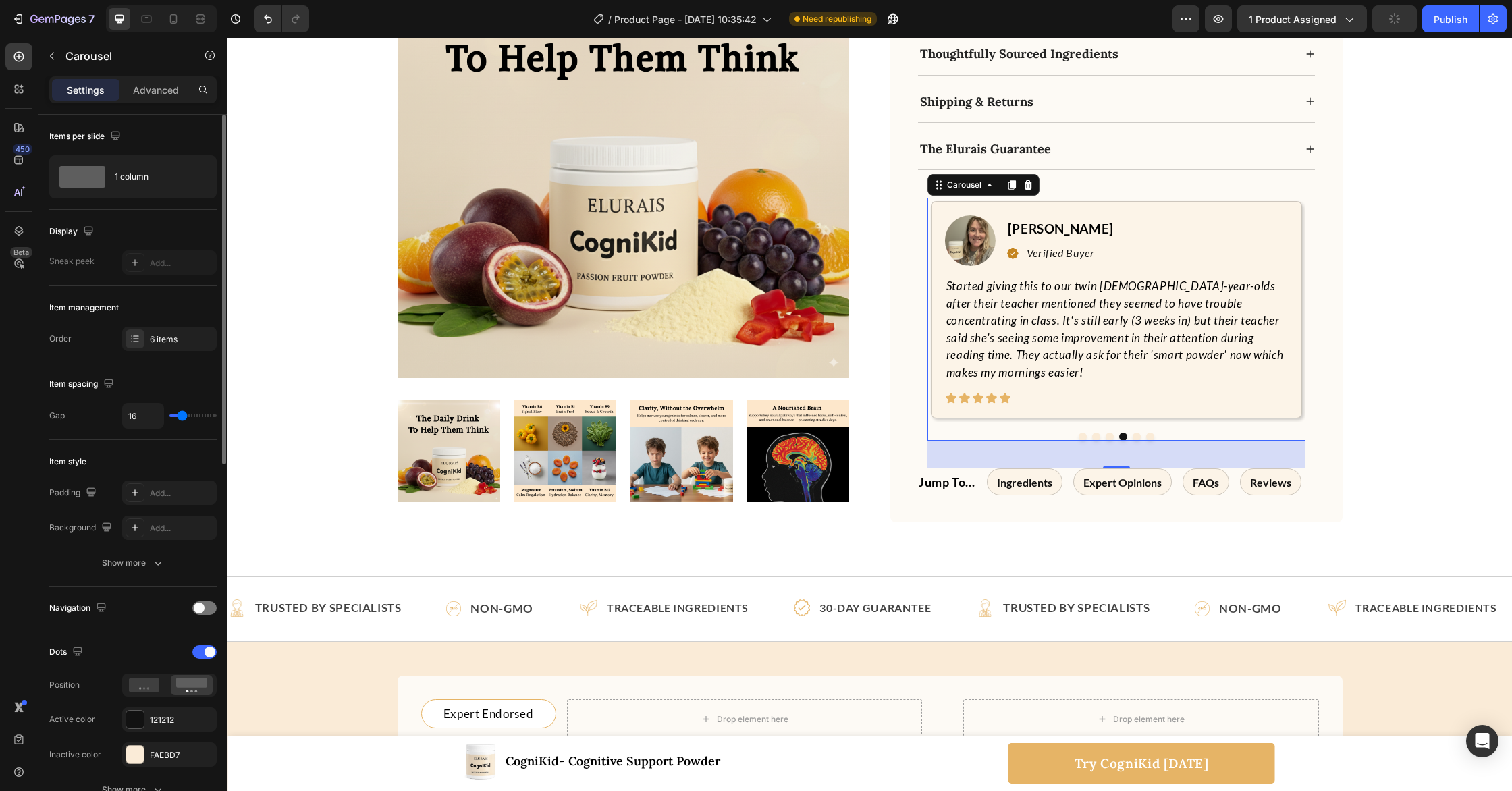
click at [1108, 433] on button "Dot" at bounding box center [1109, 436] width 8 height 8
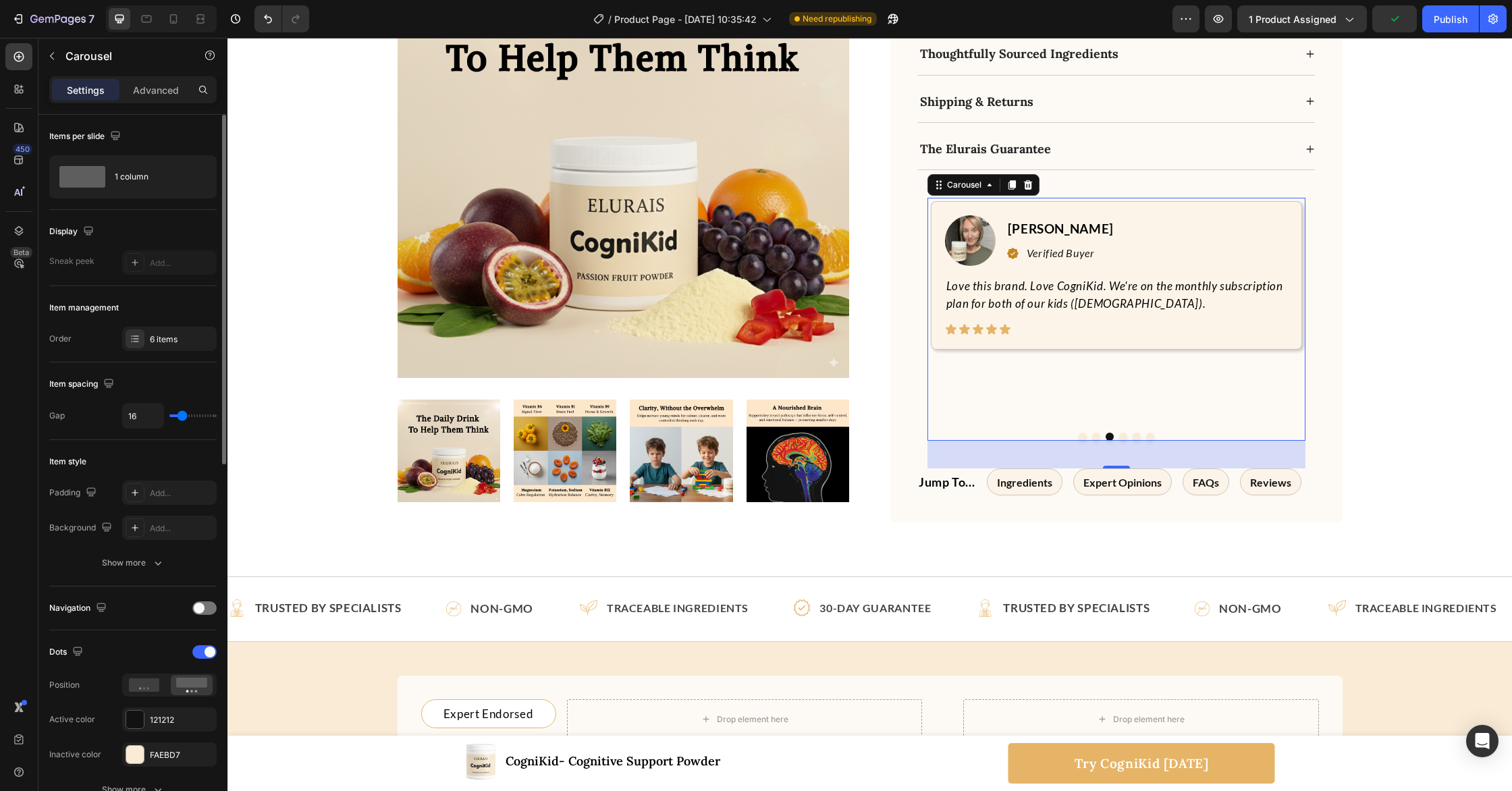
click at [1094, 433] on button "Dot" at bounding box center [1096, 436] width 8 height 8
click at [1083, 433] on button "Dot" at bounding box center [1082, 436] width 8 height 8
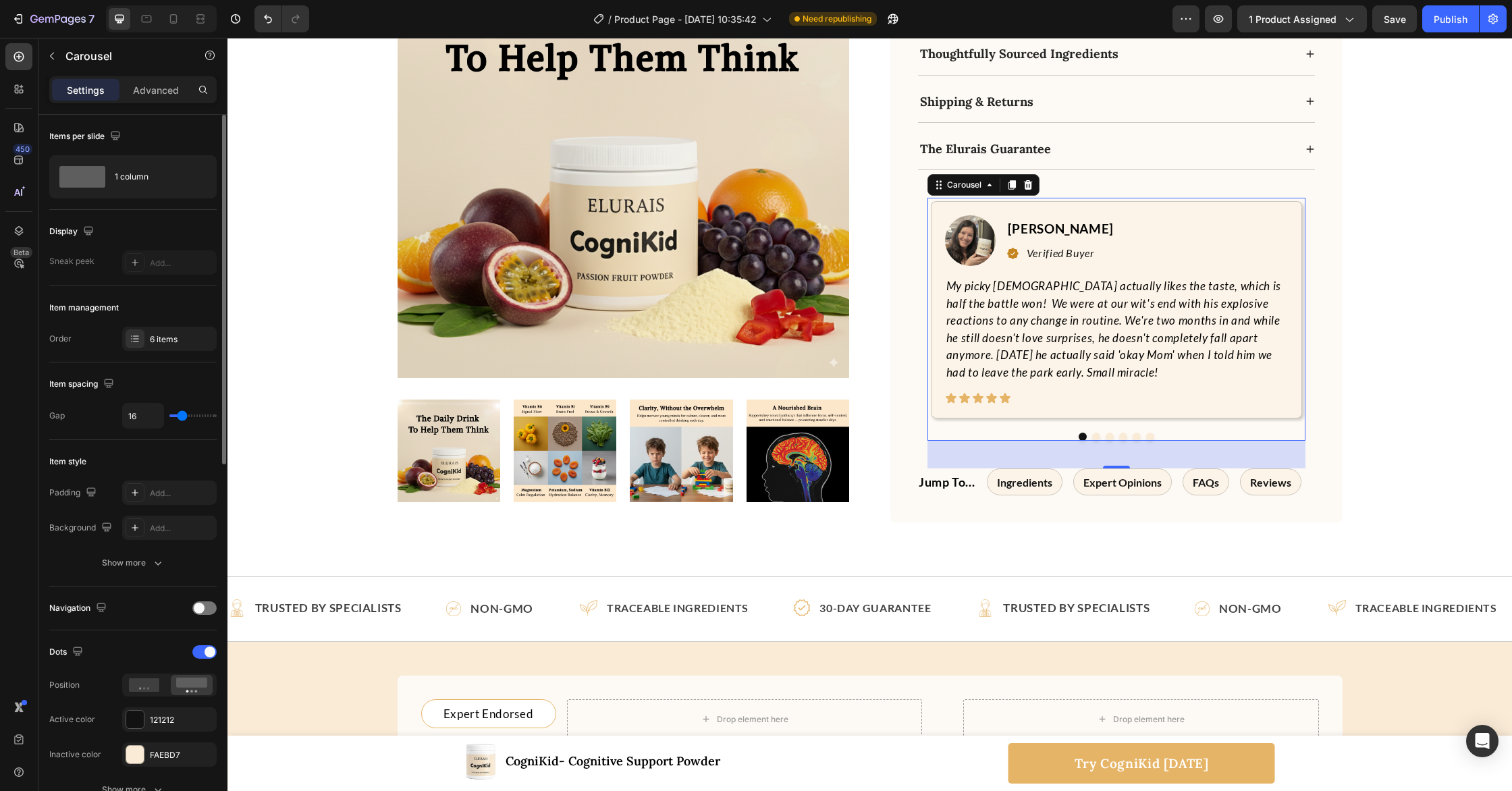
click at [1098, 433] on button "Dot" at bounding box center [1096, 436] width 8 height 8
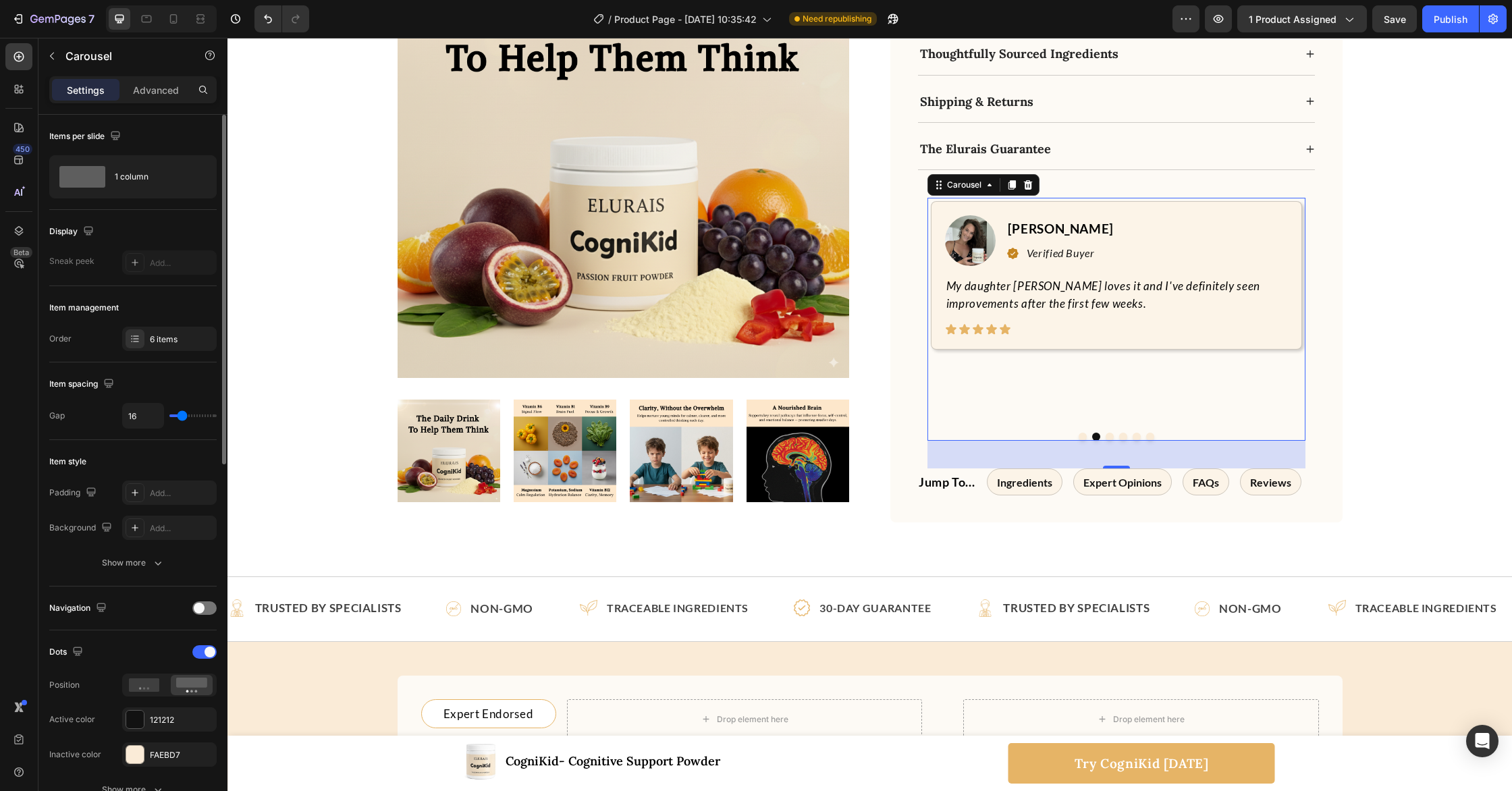
click at [1108, 433] on button "Dot" at bounding box center [1109, 436] width 8 height 8
click at [1122, 433] on button "Dot" at bounding box center [1123, 436] width 8 height 8
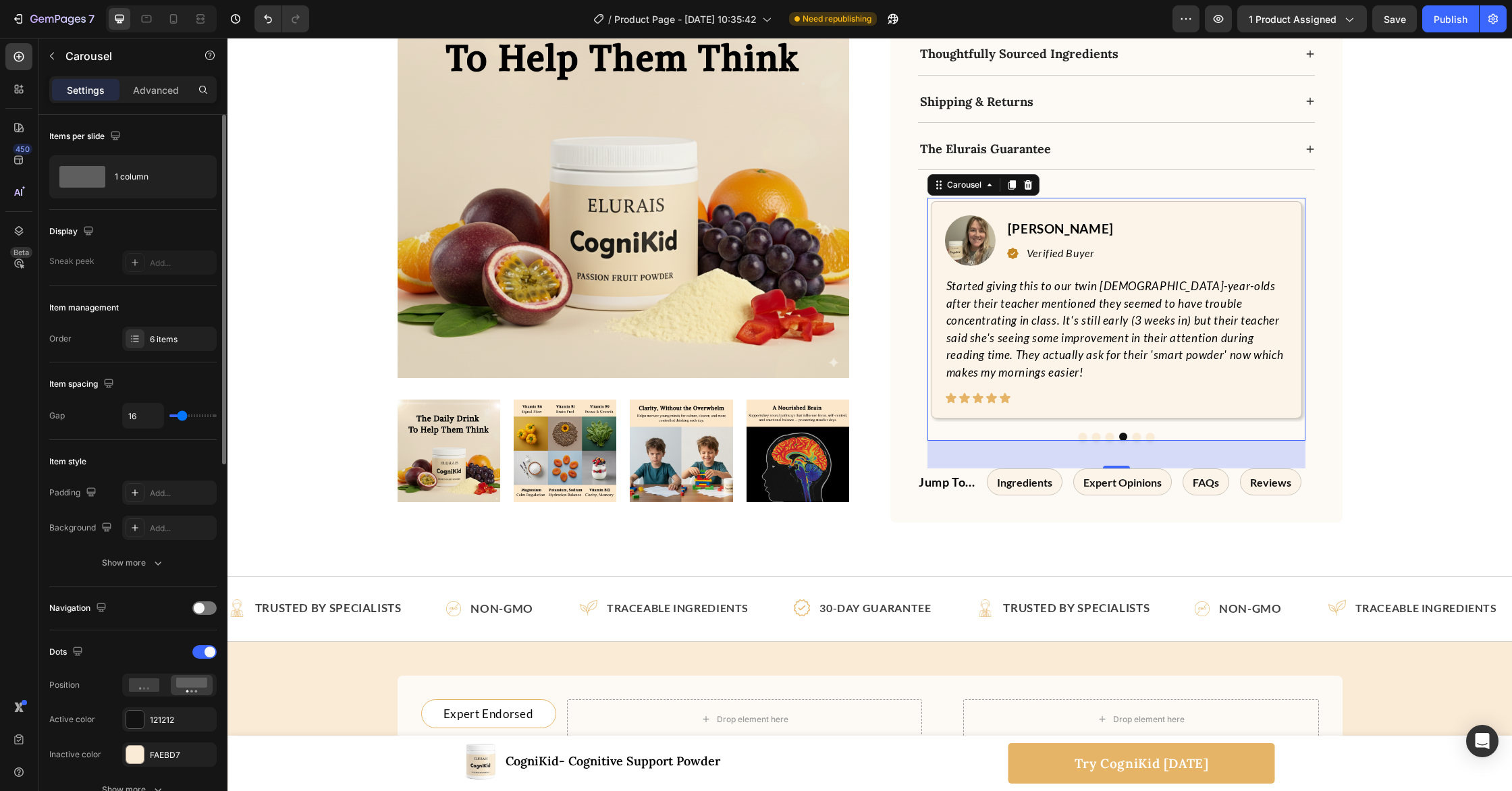
click at [1138, 433] on button "Dot" at bounding box center [1136, 436] width 8 height 8
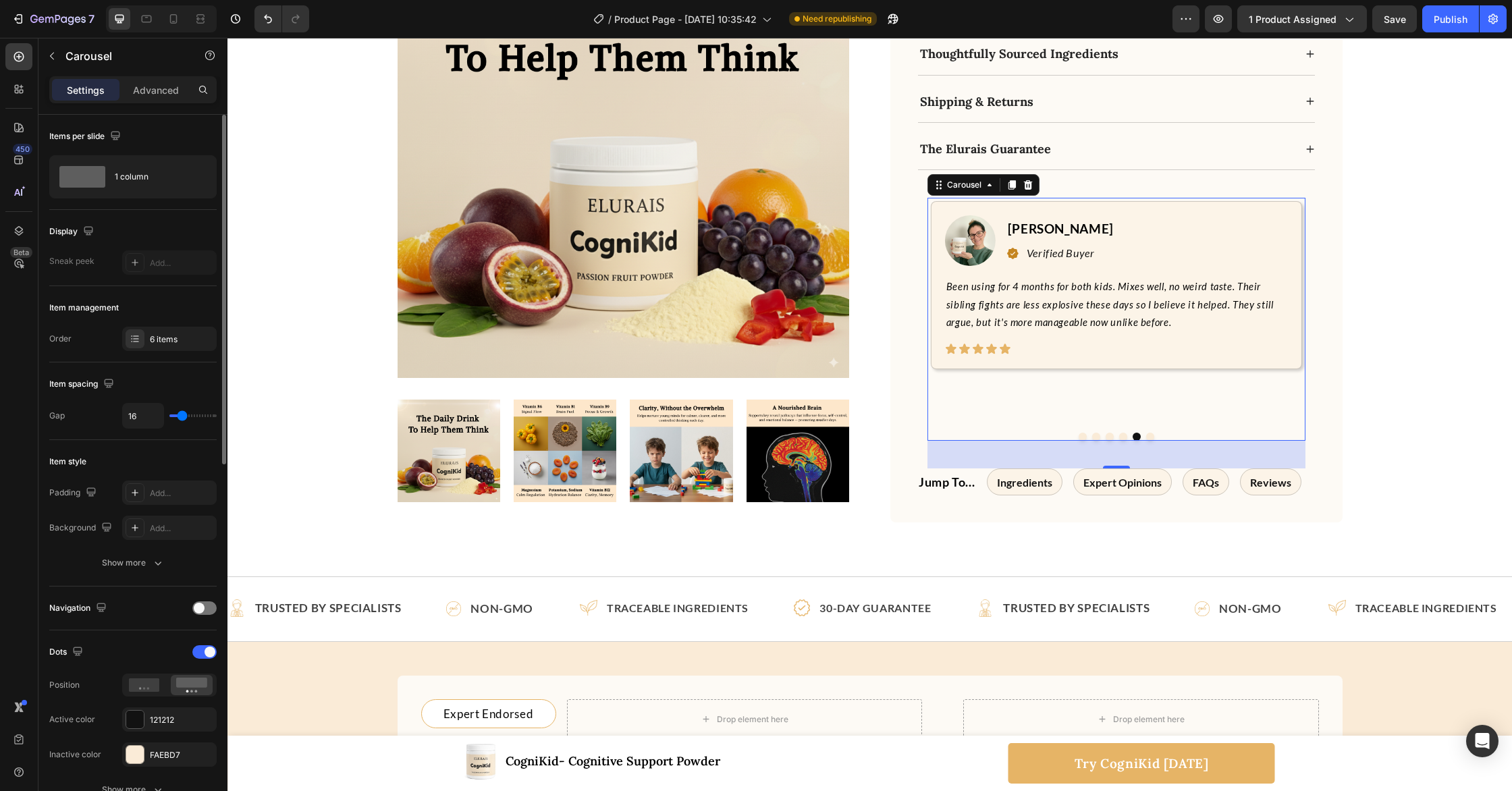
click at [1148, 433] on button "Dot" at bounding box center [1150, 436] width 8 height 8
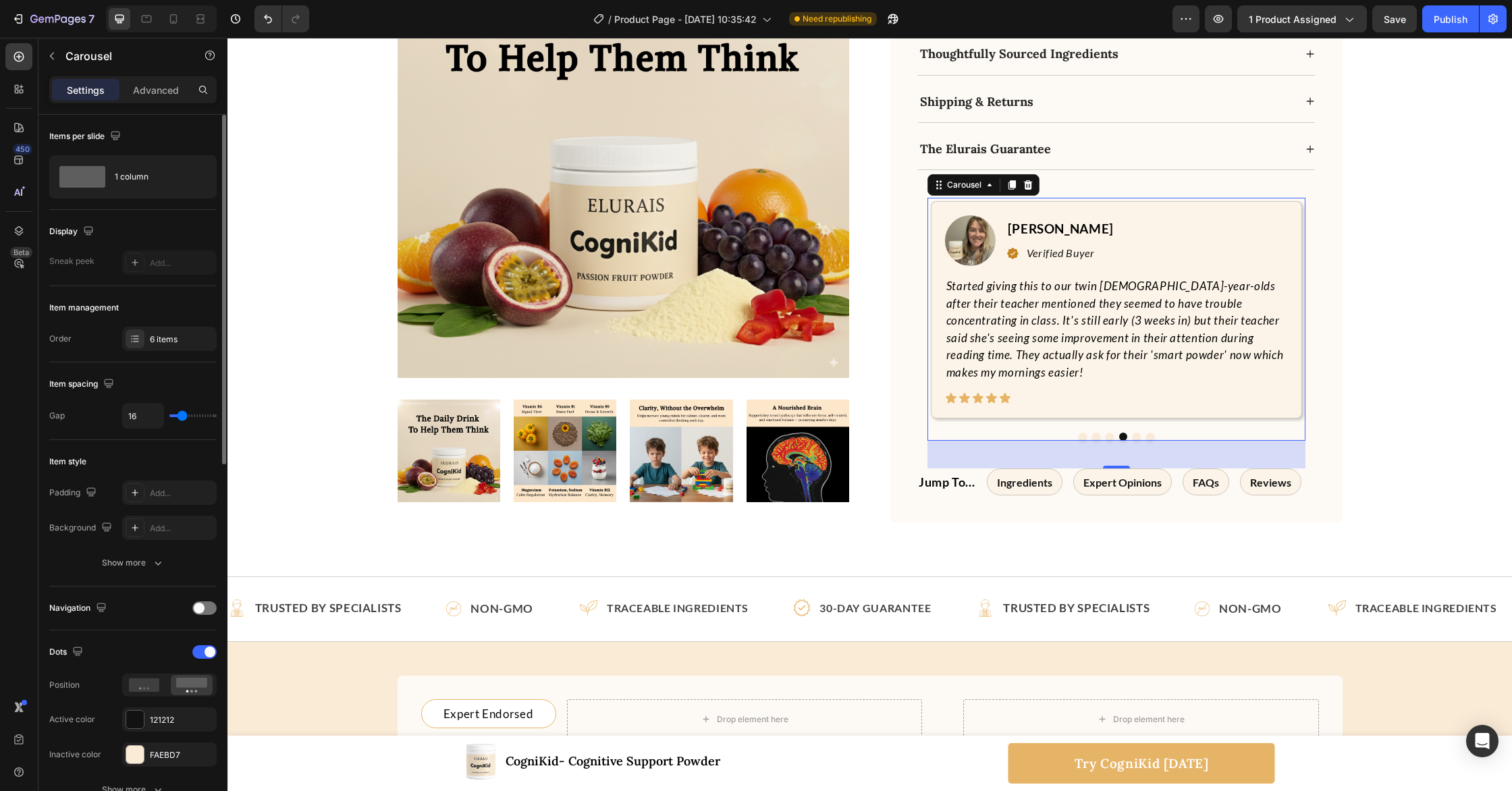
click at [1395, 33] on div "7 / Product Page - Sep 14, 10:35:42 Need republishing Preview 1 product assigne…" at bounding box center [756, 19] width 1512 height 38
click at [1401, 25] on div "Save" at bounding box center [1395, 19] width 22 height 14
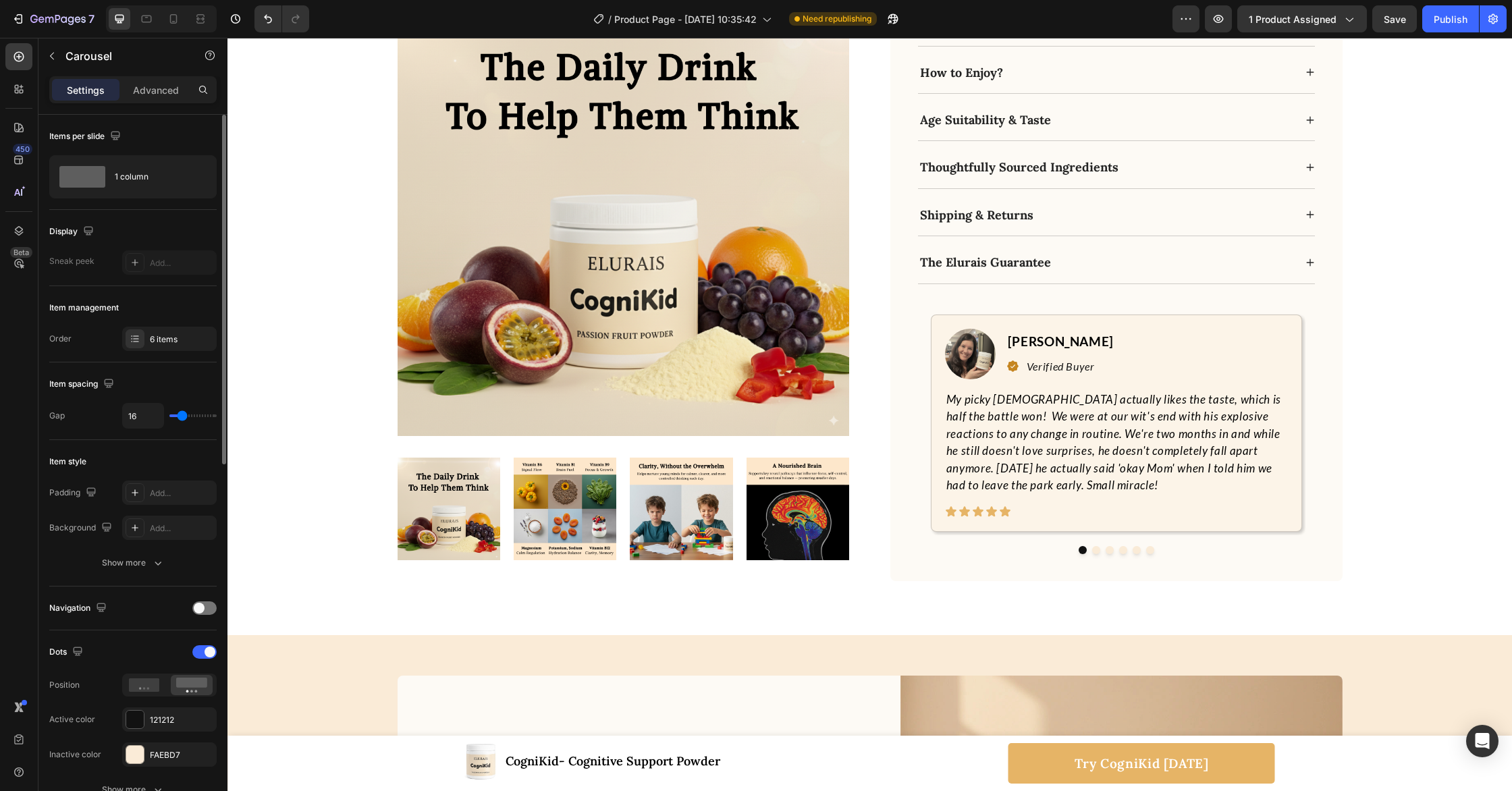
scroll to position [6100, 0]
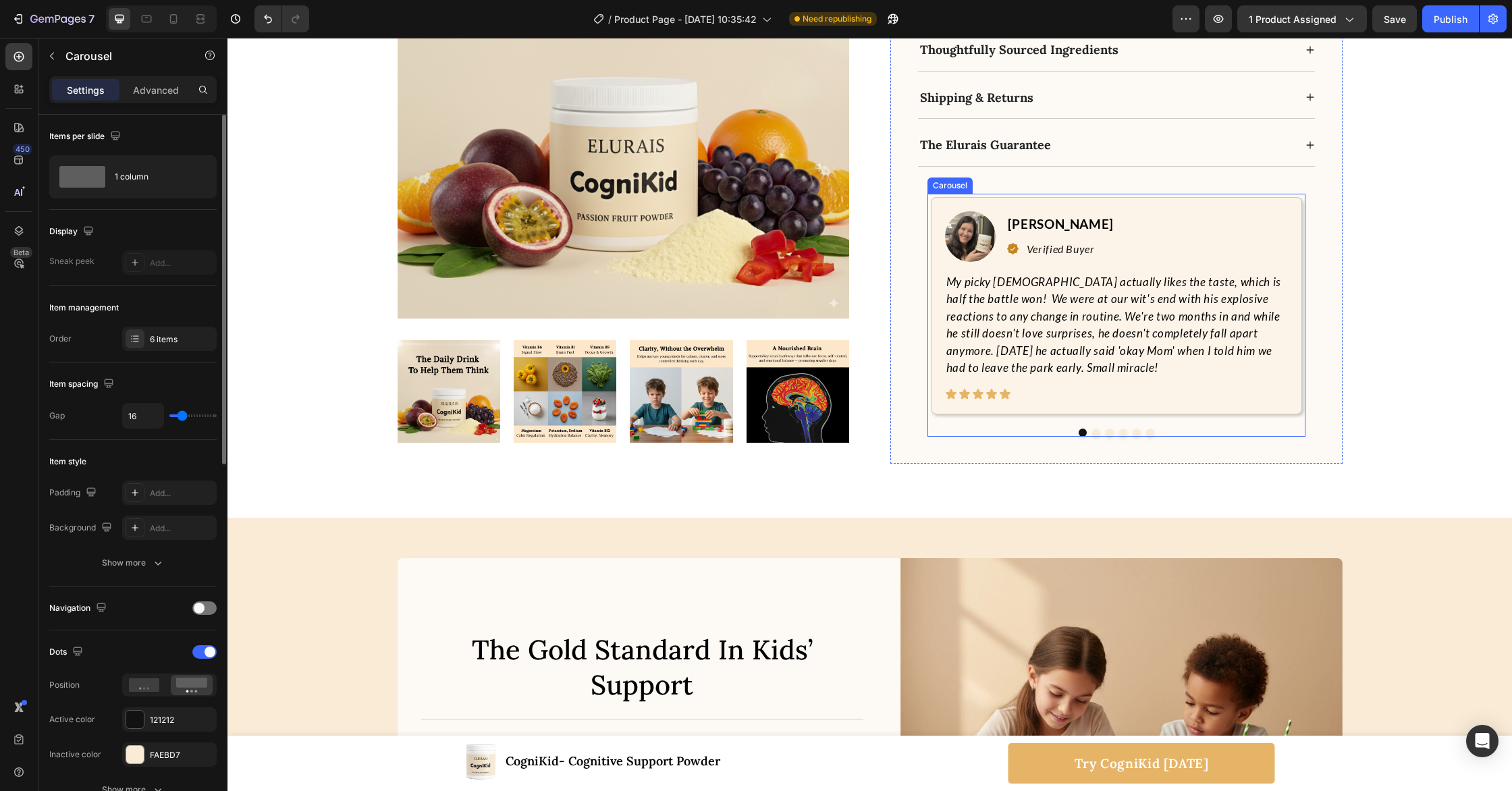
click at [1136, 429] on button "Dot" at bounding box center [1136, 433] width 8 height 8
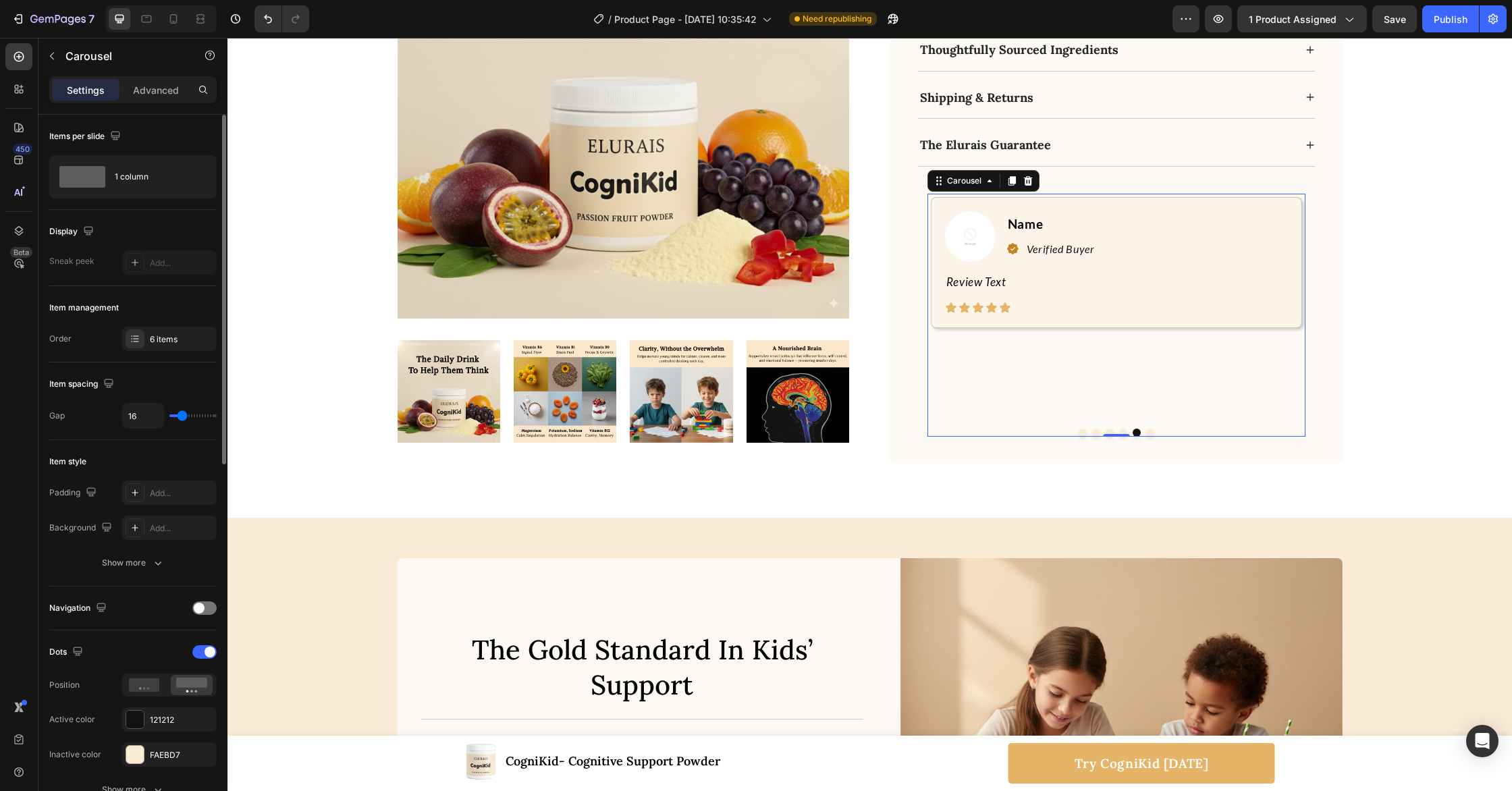
click at [1122, 429] on button "Dot" at bounding box center [1123, 433] width 8 height 8
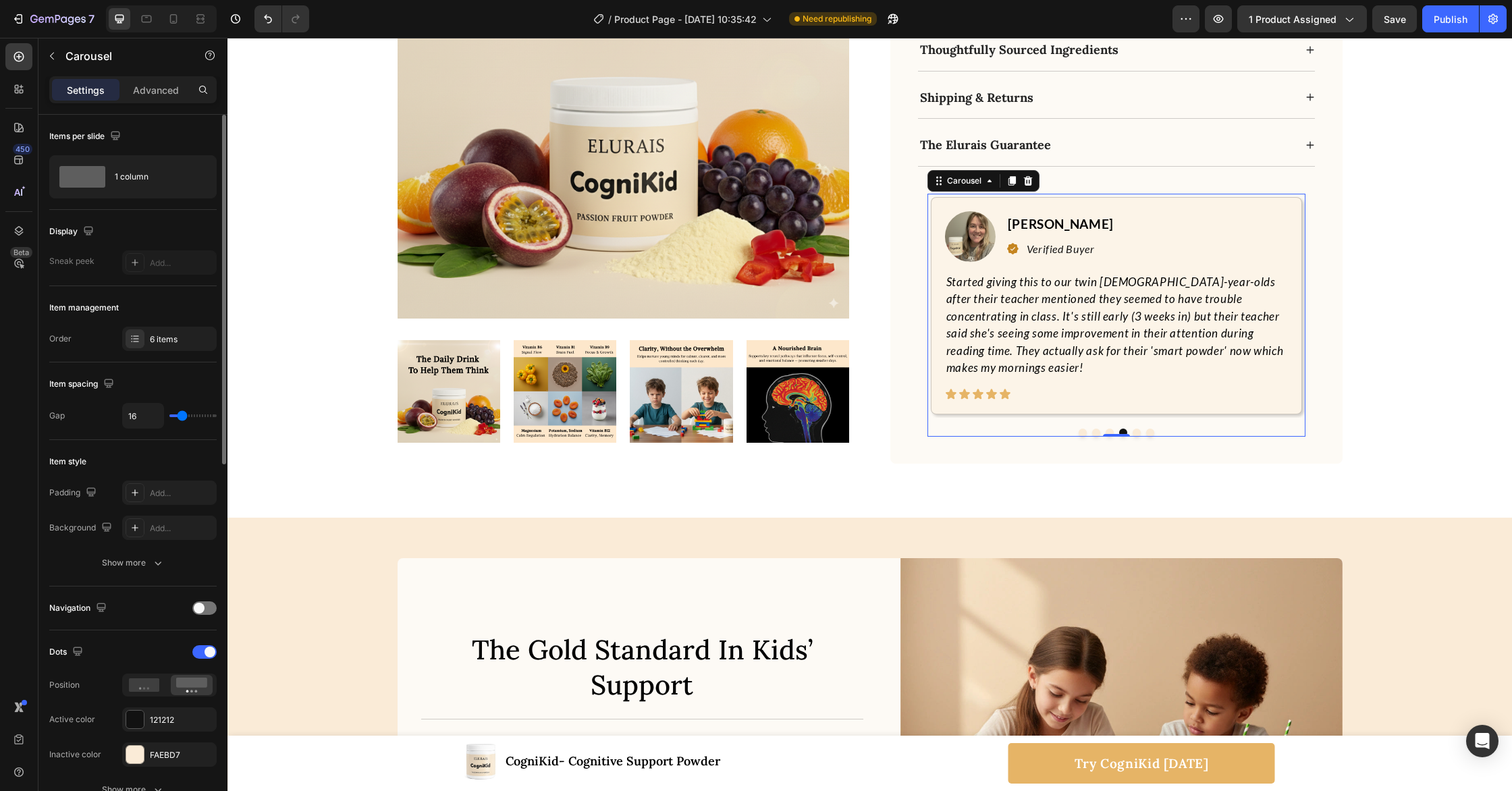
click at [1136, 429] on button "Dot" at bounding box center [1136, 433] width 8 height 8
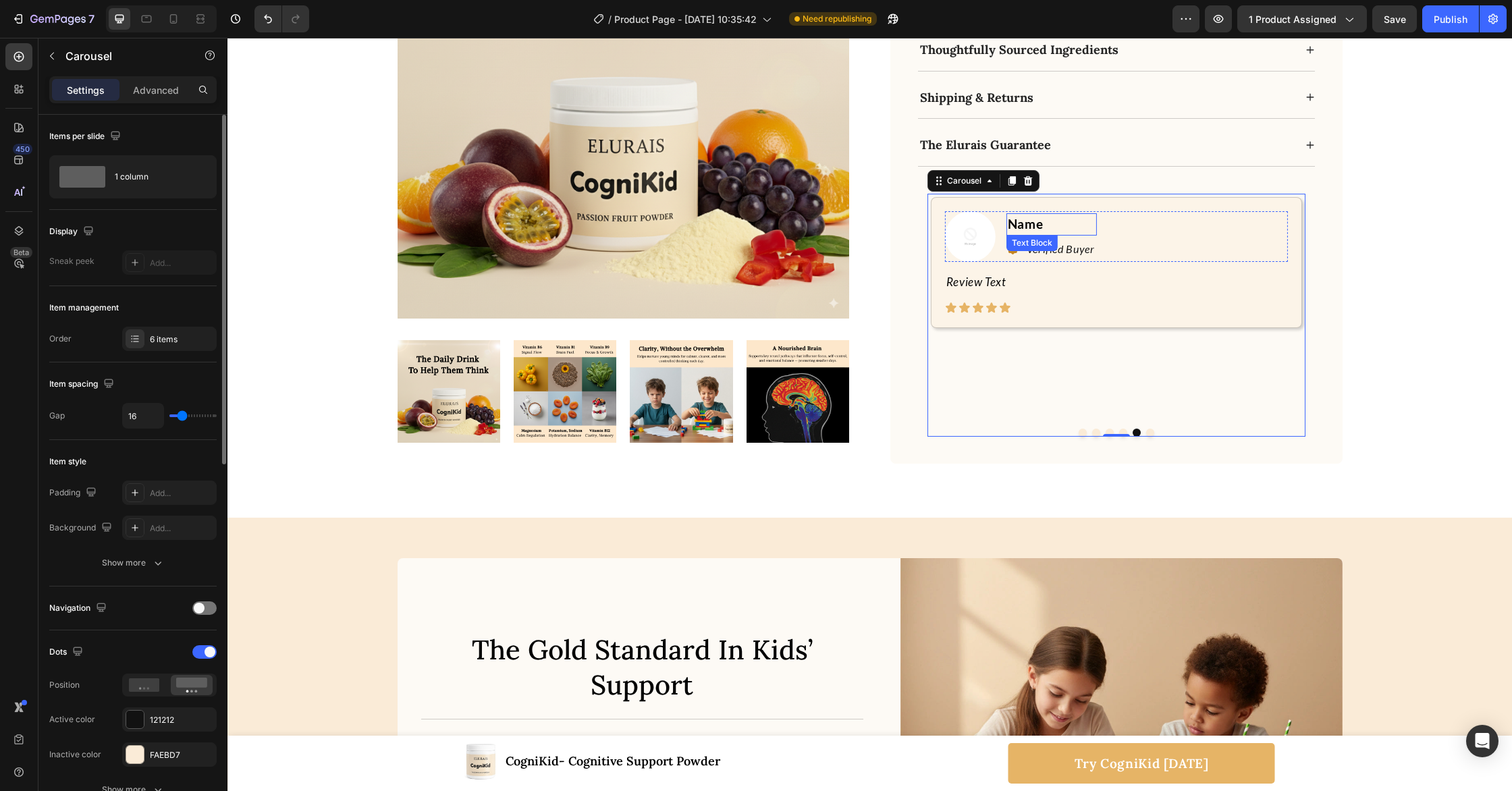
click at [1028, 214] on p "Name" at bounding box center [1051, 224] width 88 height 19
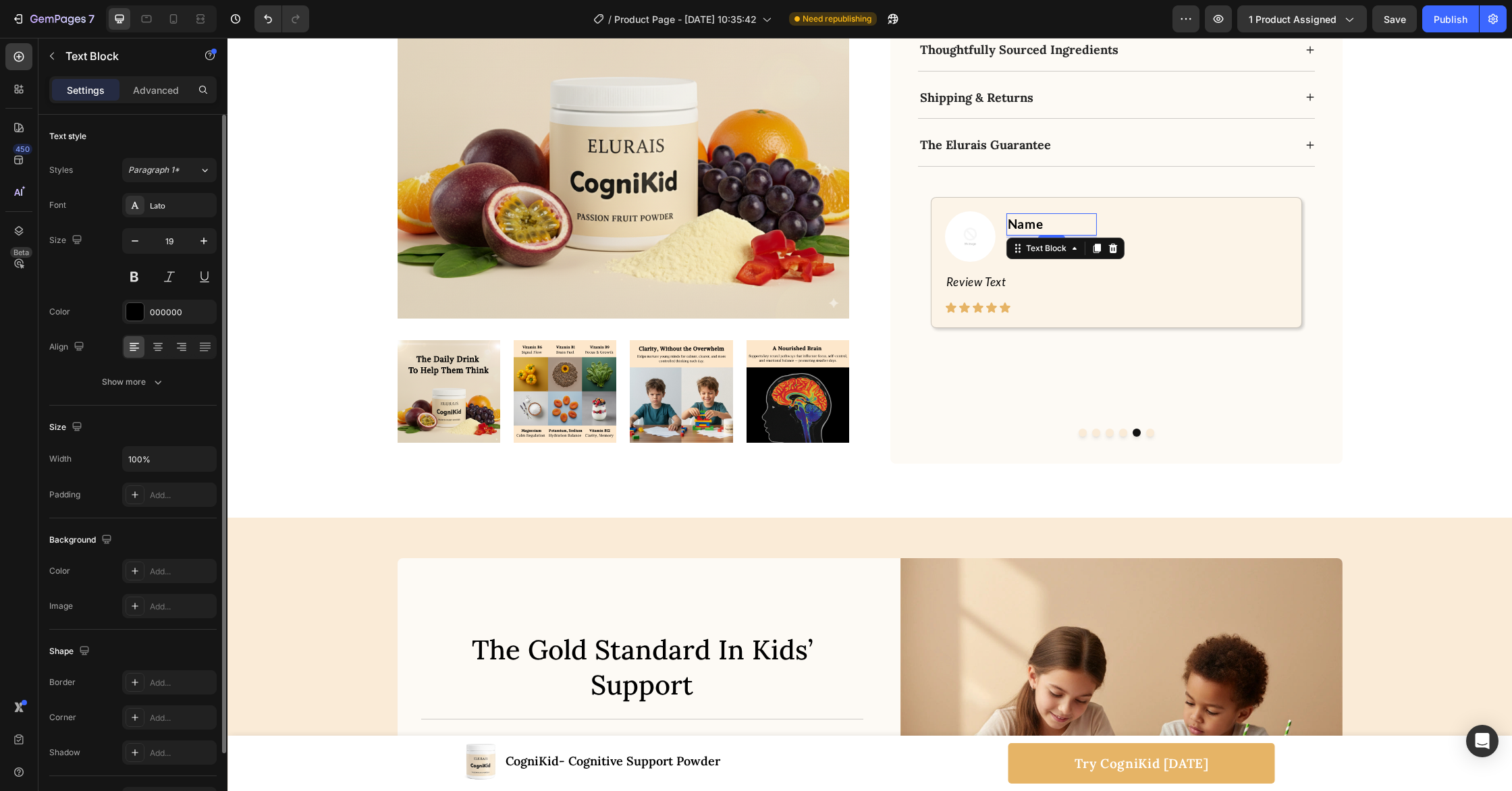
click at [1028, 214] on p "Name" at bounding box center [1051, 224] width 88 height 19
click at [966, 211] on img at bounding box center [971, 237] width 51 height 51
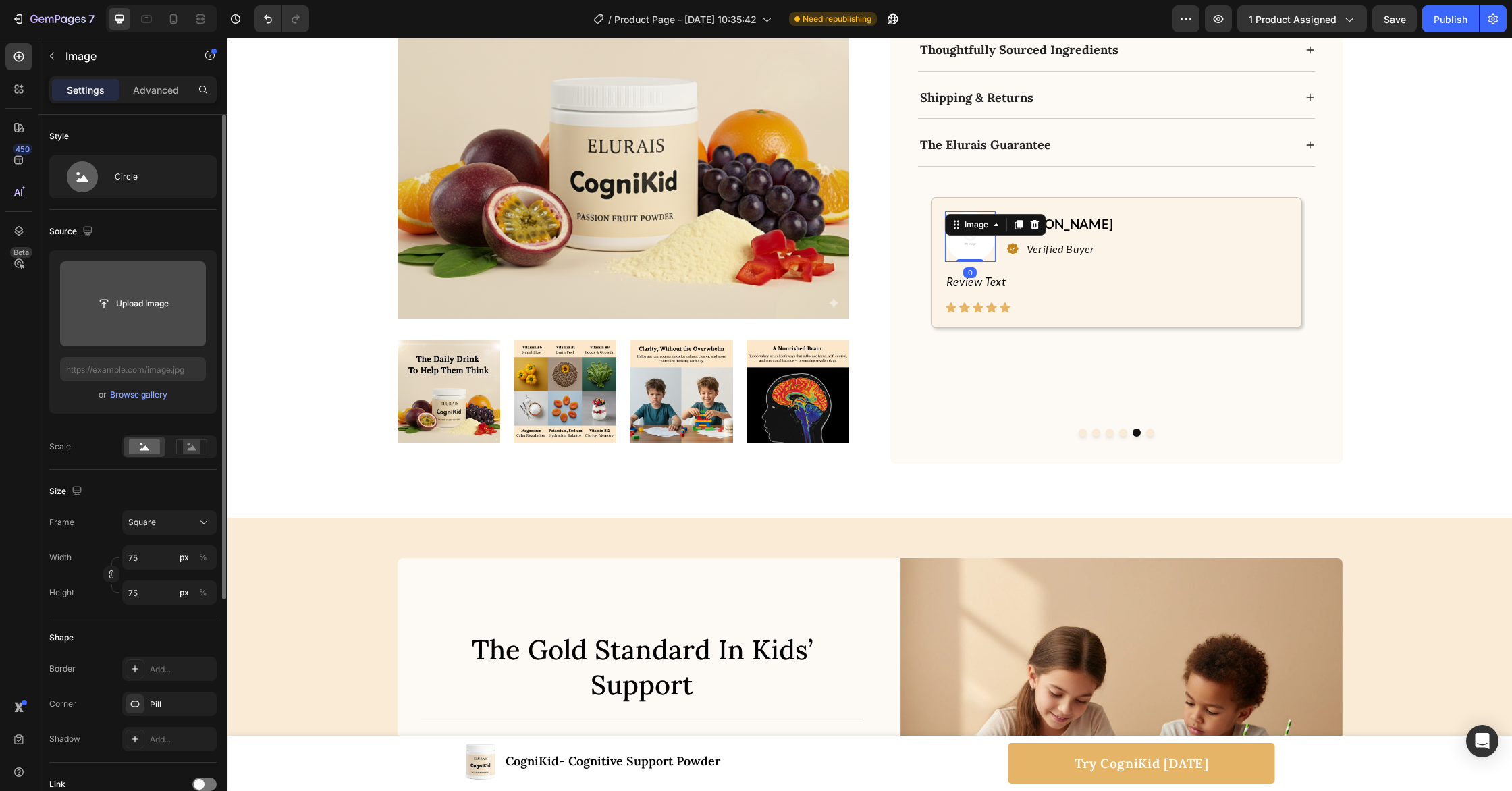
click at [118, 306] on input "file" at bounding box center [133, 304] width 93 height 23
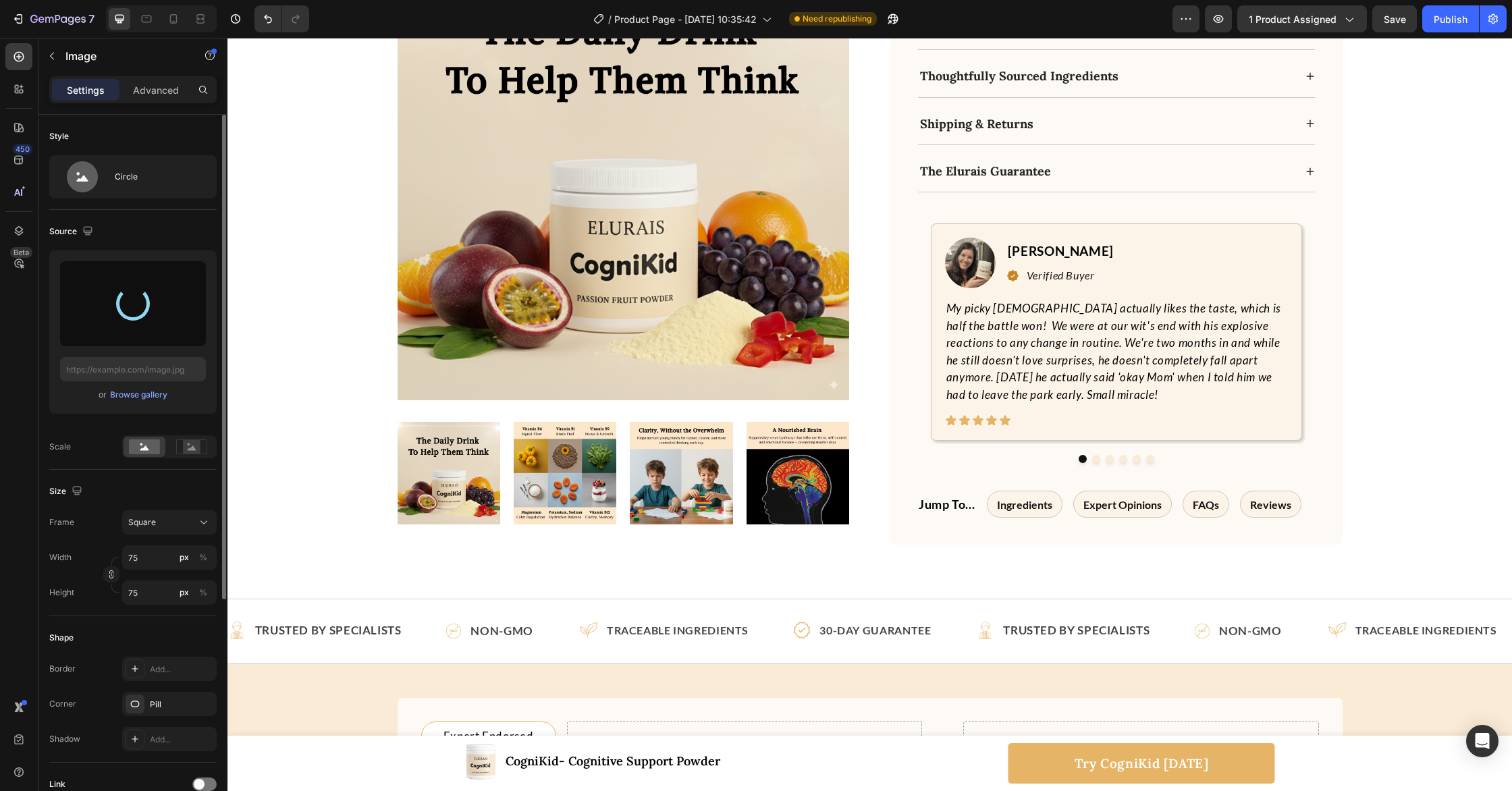
scroll to position [788, 0]
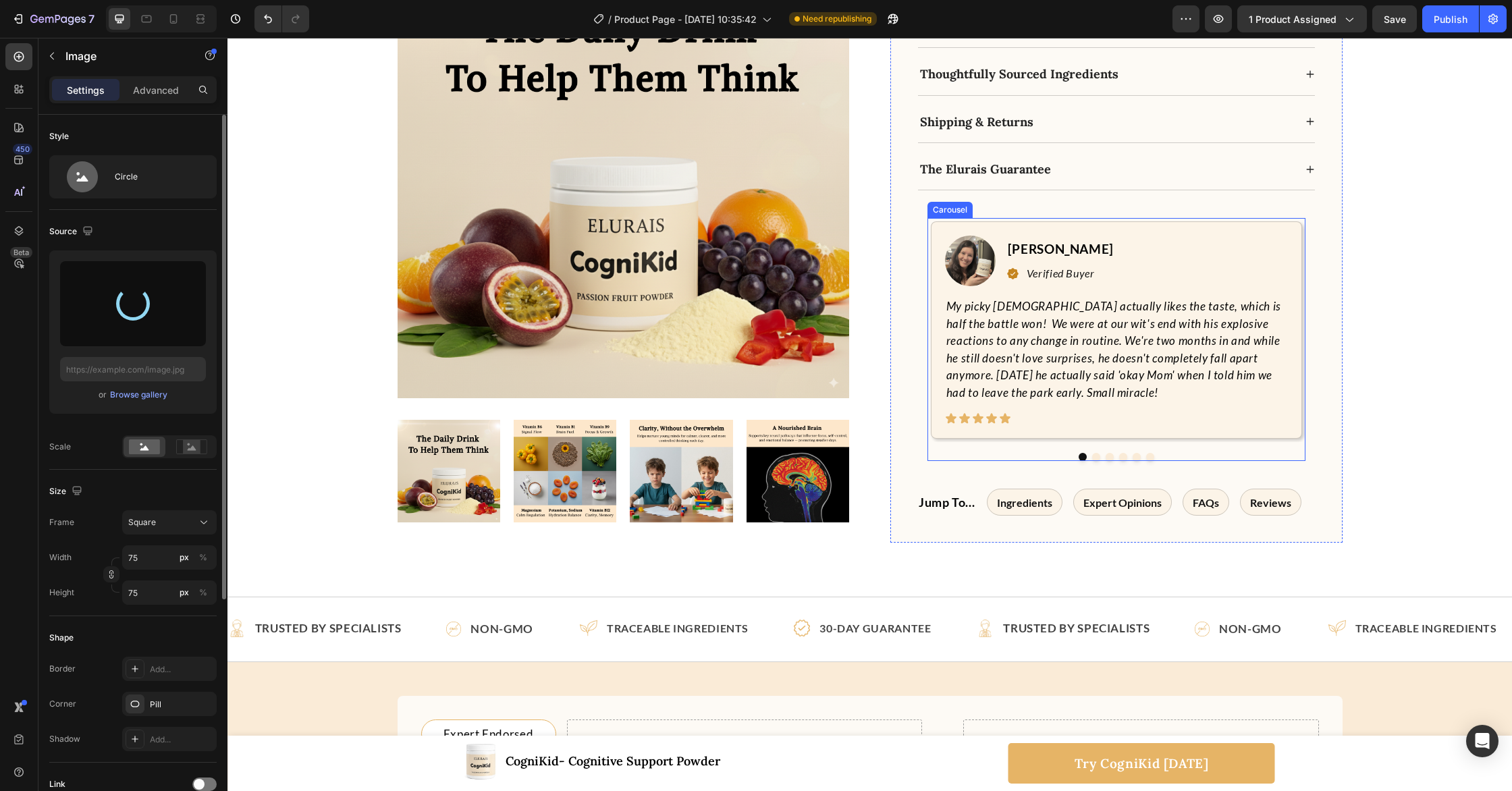
click at [1136, 453] on button "Dot" at bounding box center [1136, 457] width 8 height 8
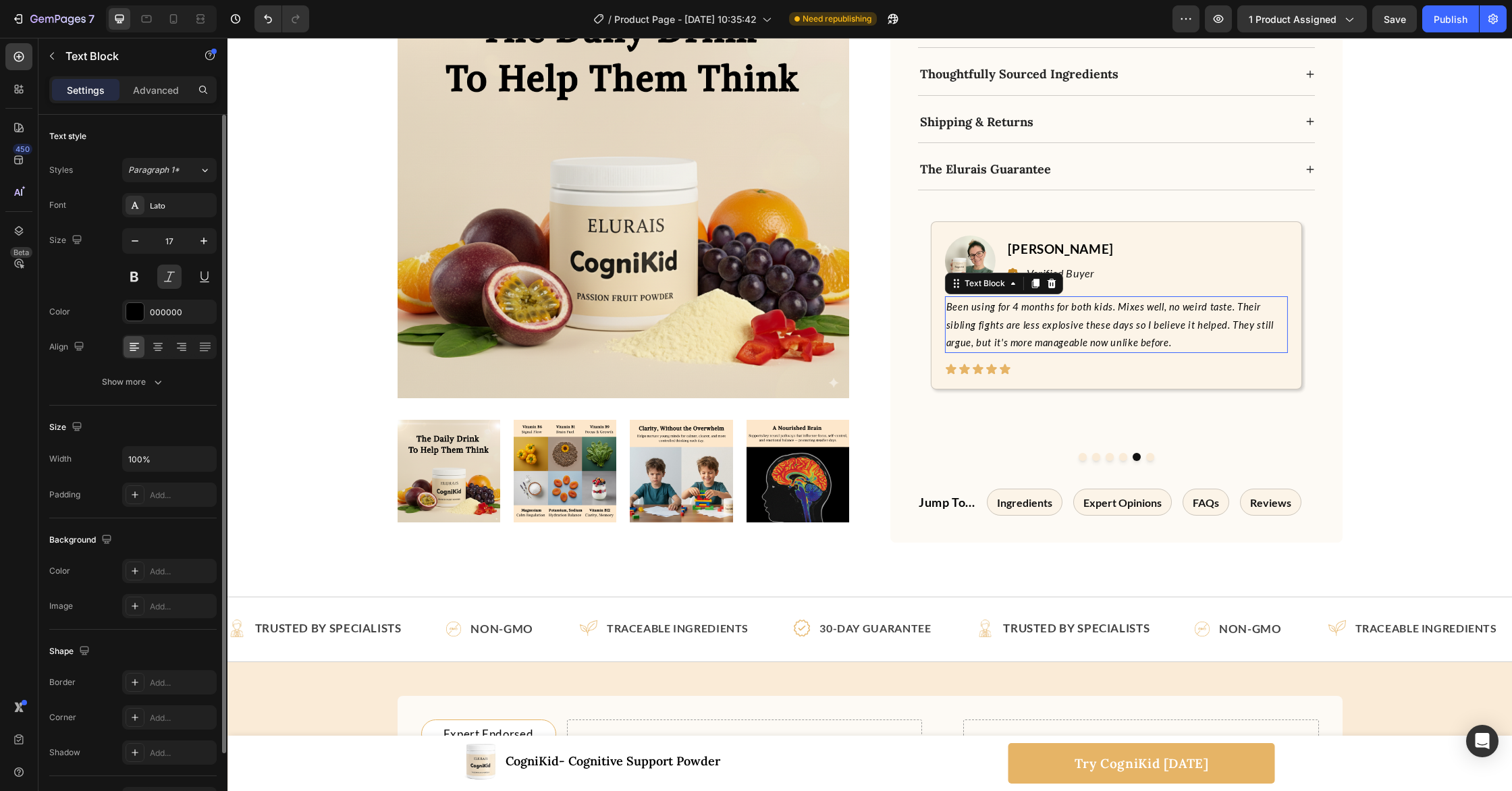
click at [1094, 331] on span "Been using for 4 months for both kids. Mixes well, no weird taste. Their siblin…" at bounding box center [1109, 325] width 328 height 47
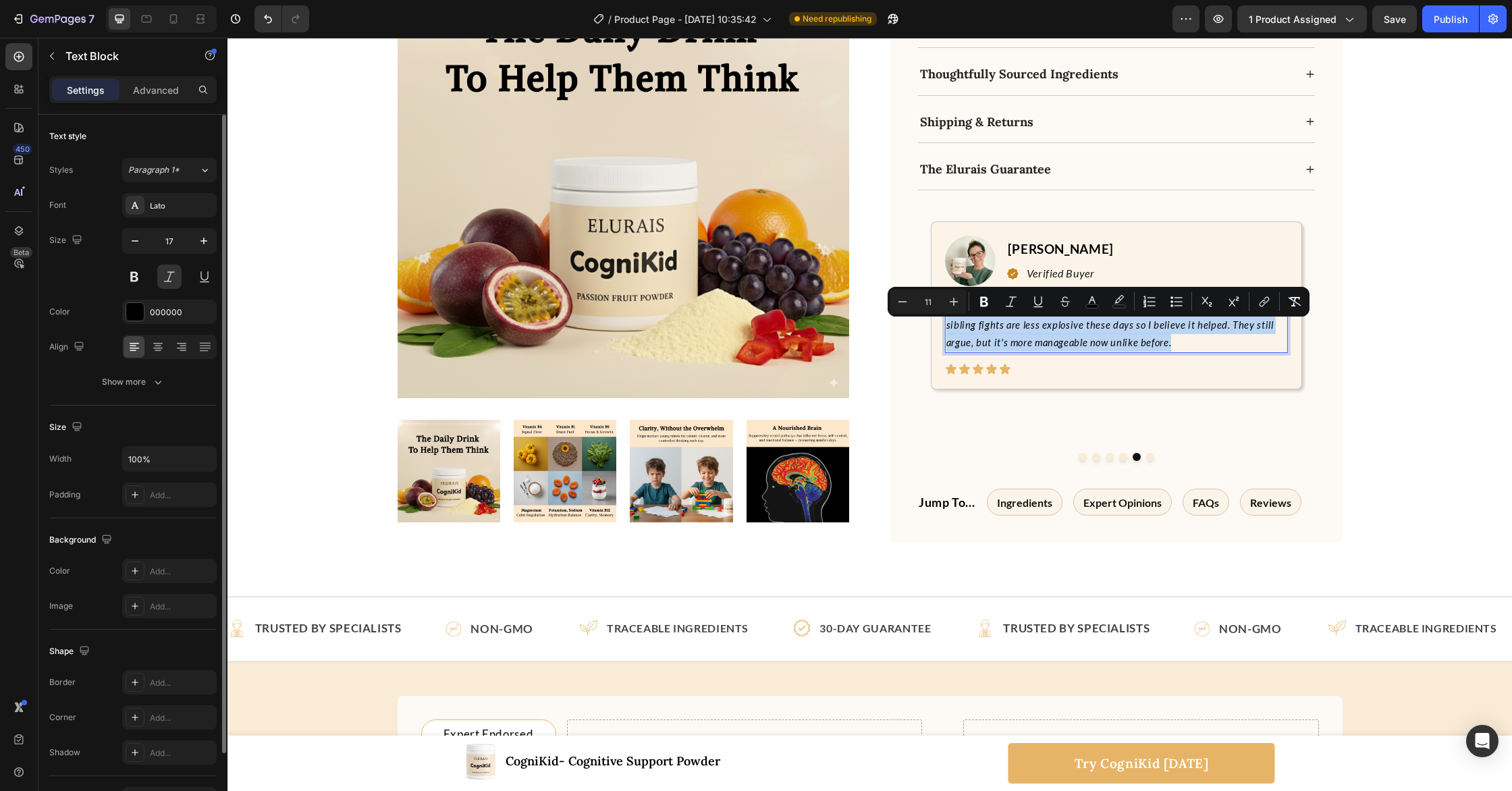
click at [1094, 331] on span "Been using for 4 months for both kids. Mixes well, no weird taste. Their siblin…" at bounding box center [1109, 325] width 328 height 47
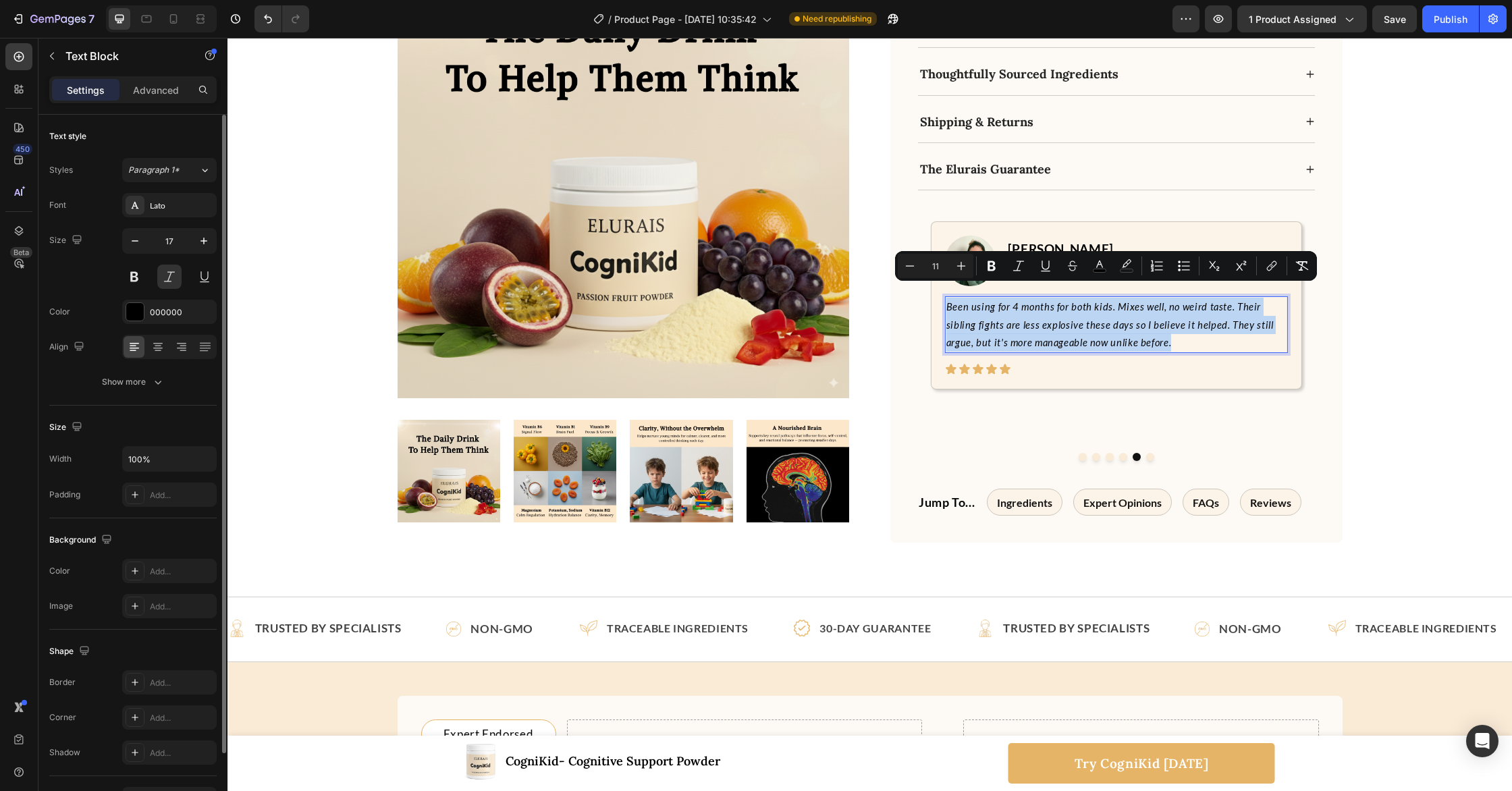
copy span "Been using for 4 months for both kids. Mixes well, no weird taste. Their siblin…"
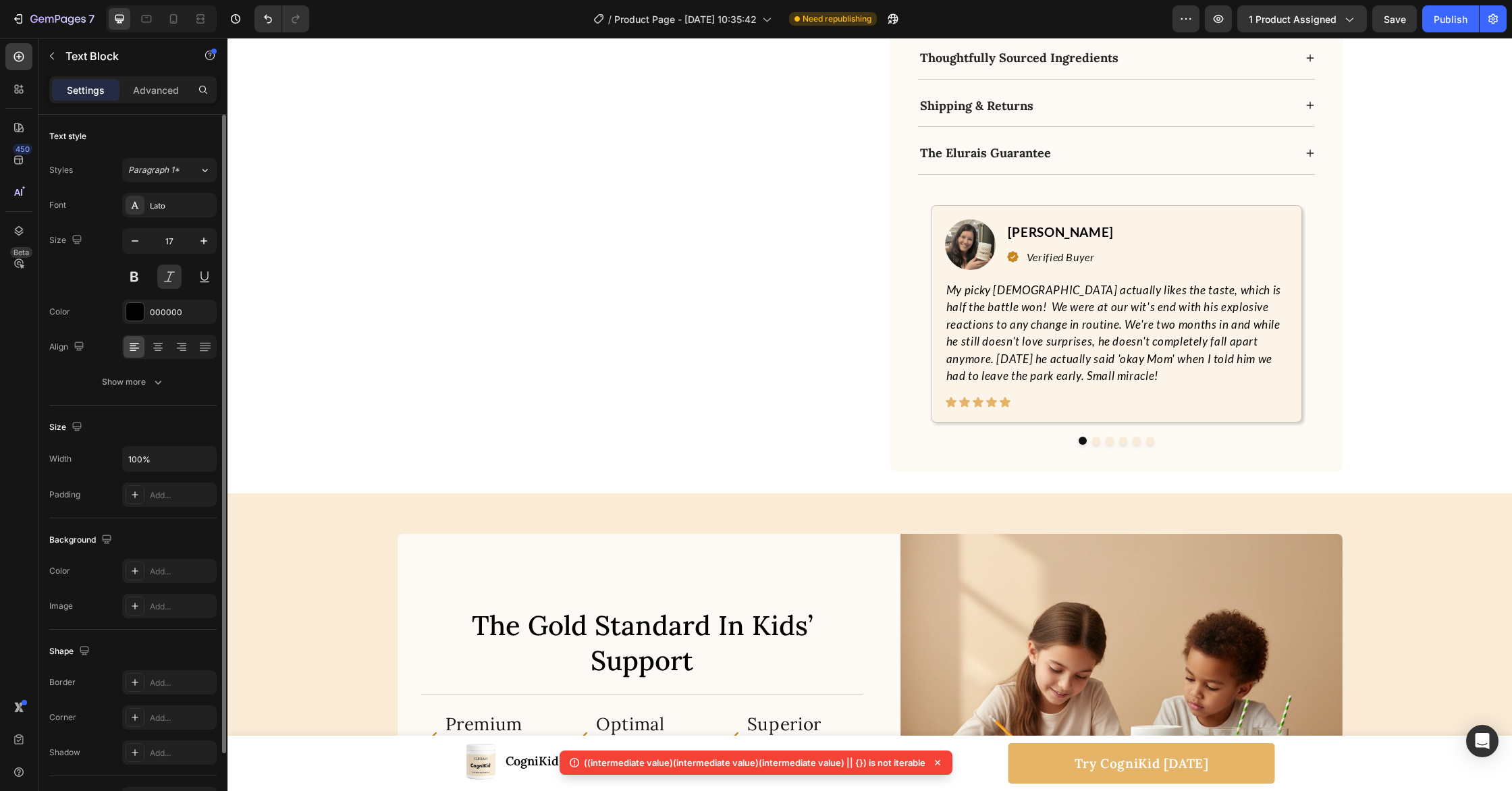
scroll to position [6006, 0]
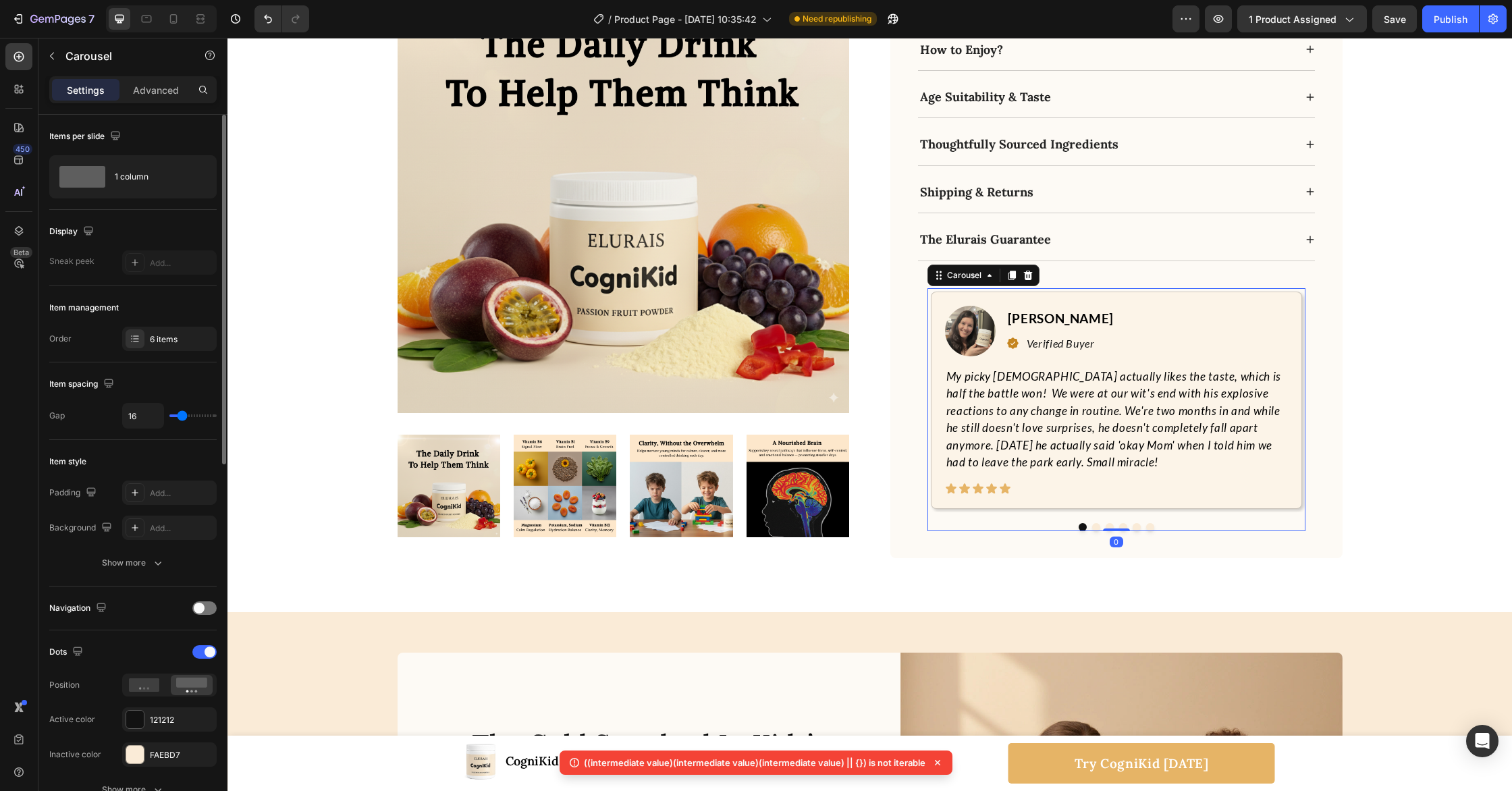
click at [1136, 523] on button "Dot" at bounding box center [1136, 527] width 8 height 8
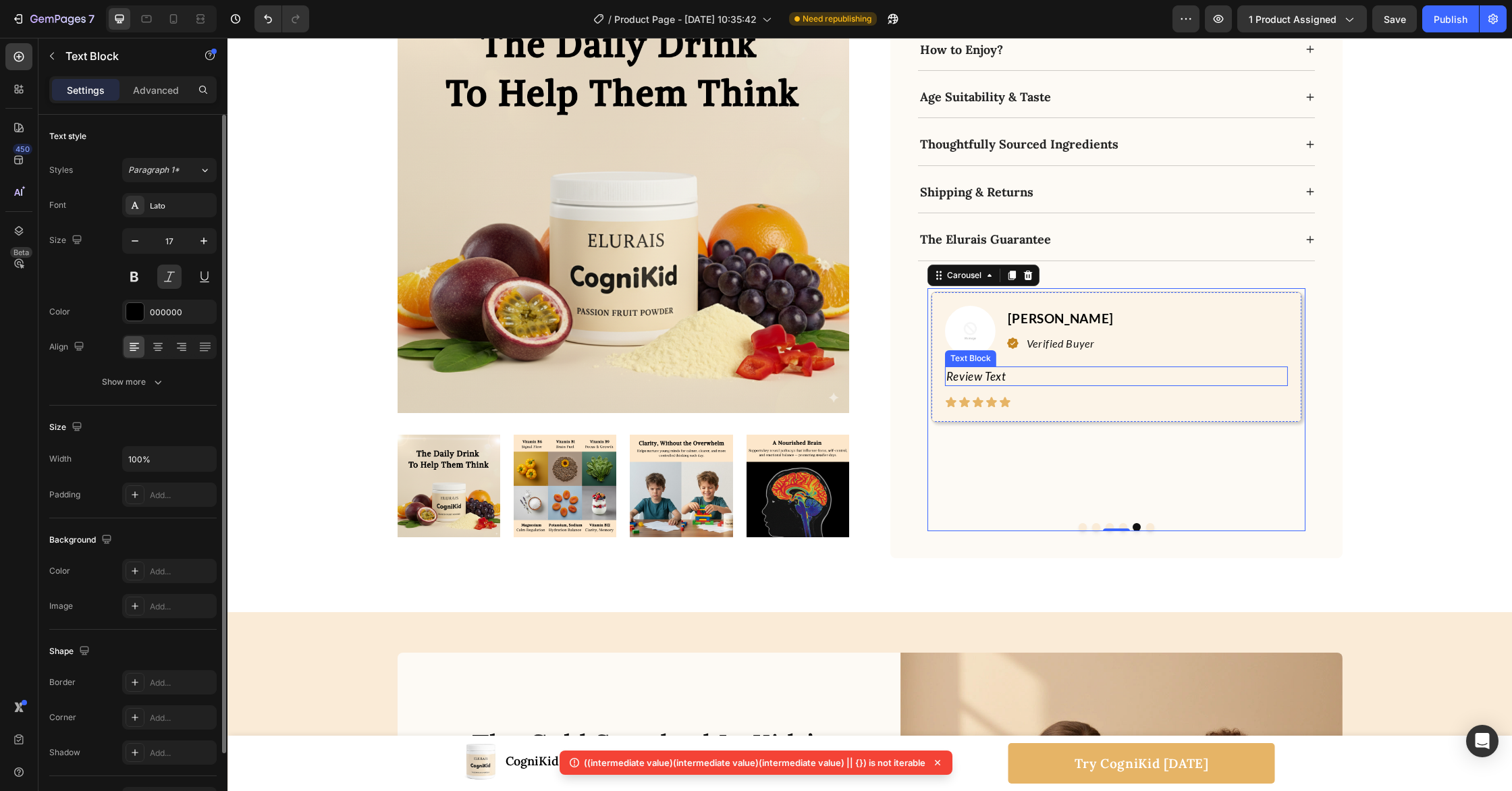
click at [999, 368] on p "Review Text" at bounding box center [1116, 376] width 340 height 17
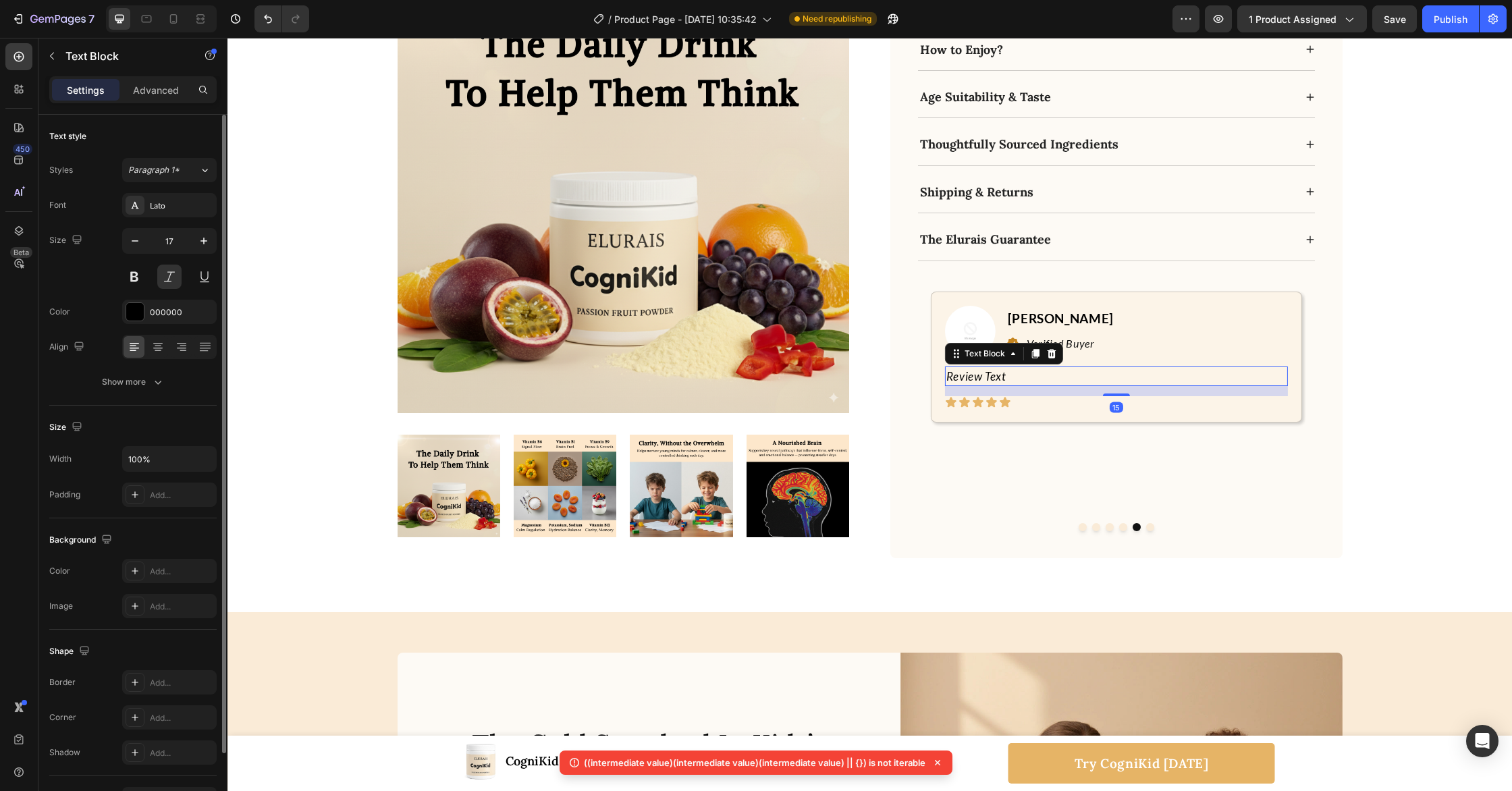
click at [999, 368] on p "Review Text" at bounding box center [1116, 376] width 340 height 17
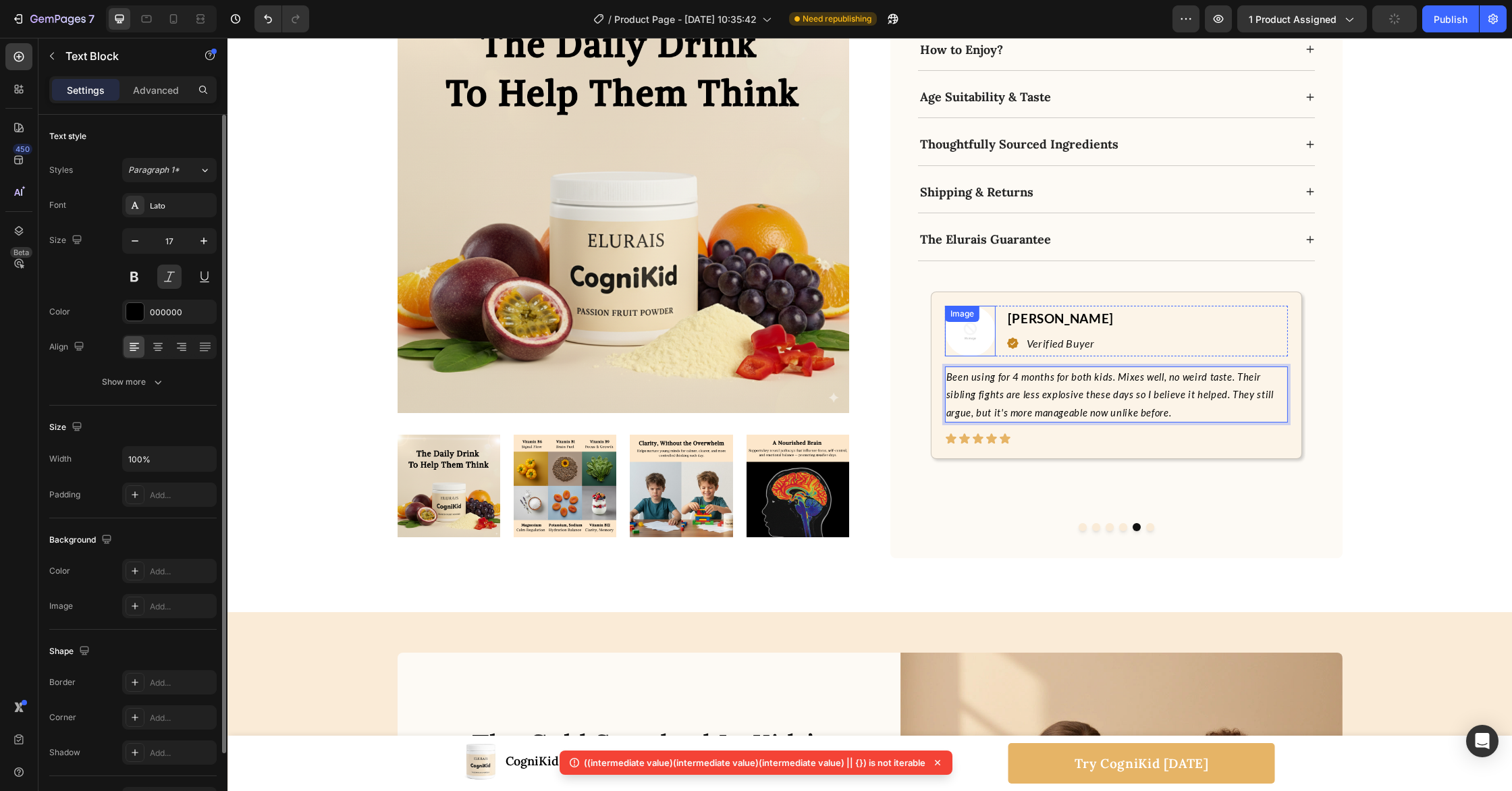
click at [972, 306] on img at bounding box center [971, 331] width 51 height 51
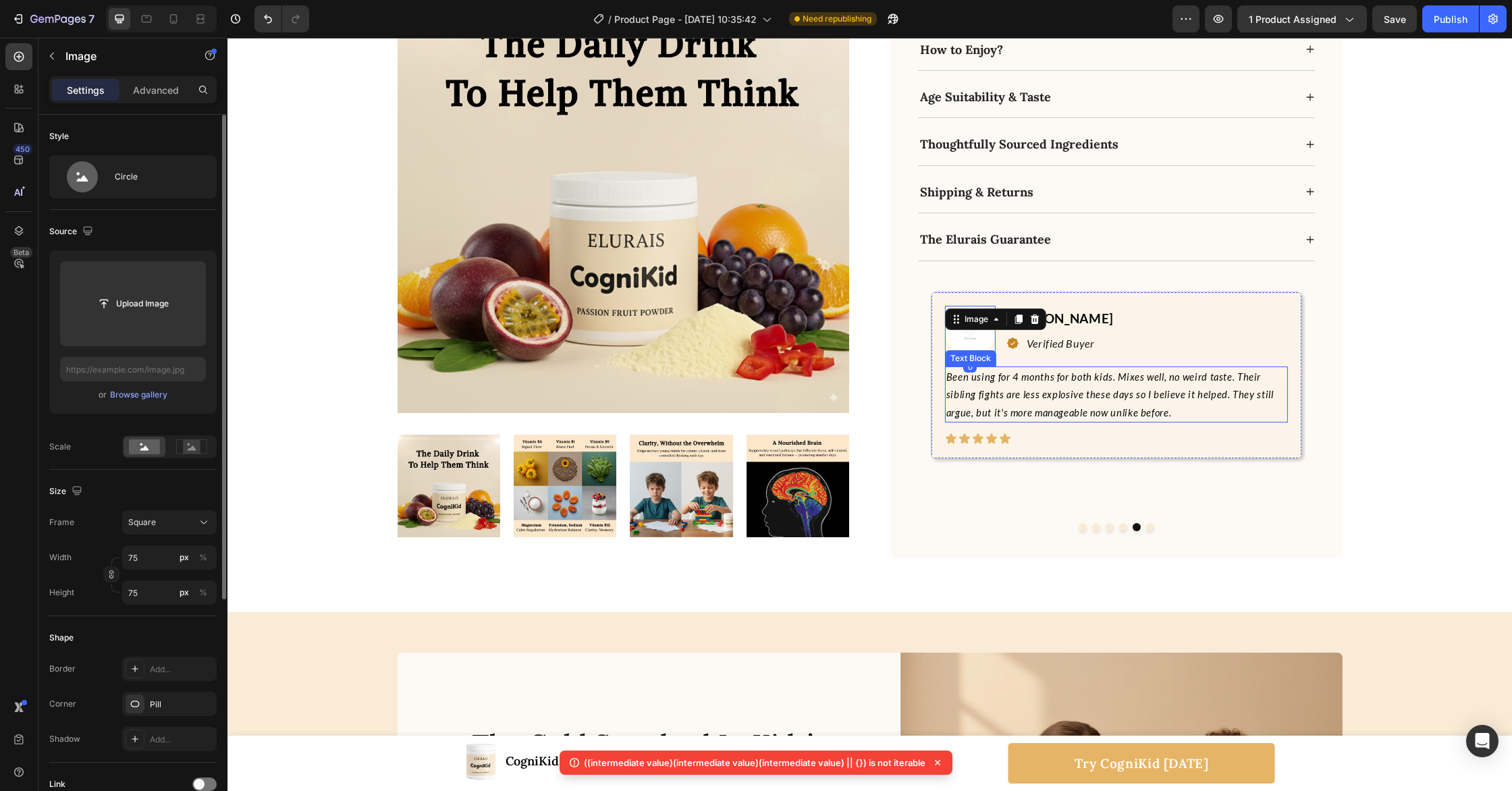
click at [1099, 368] on p "Been using for 4 months for both kids. Mixes well, no weird taste. Their siblin…" at bounding box center [1116, 395] width 340 height 54
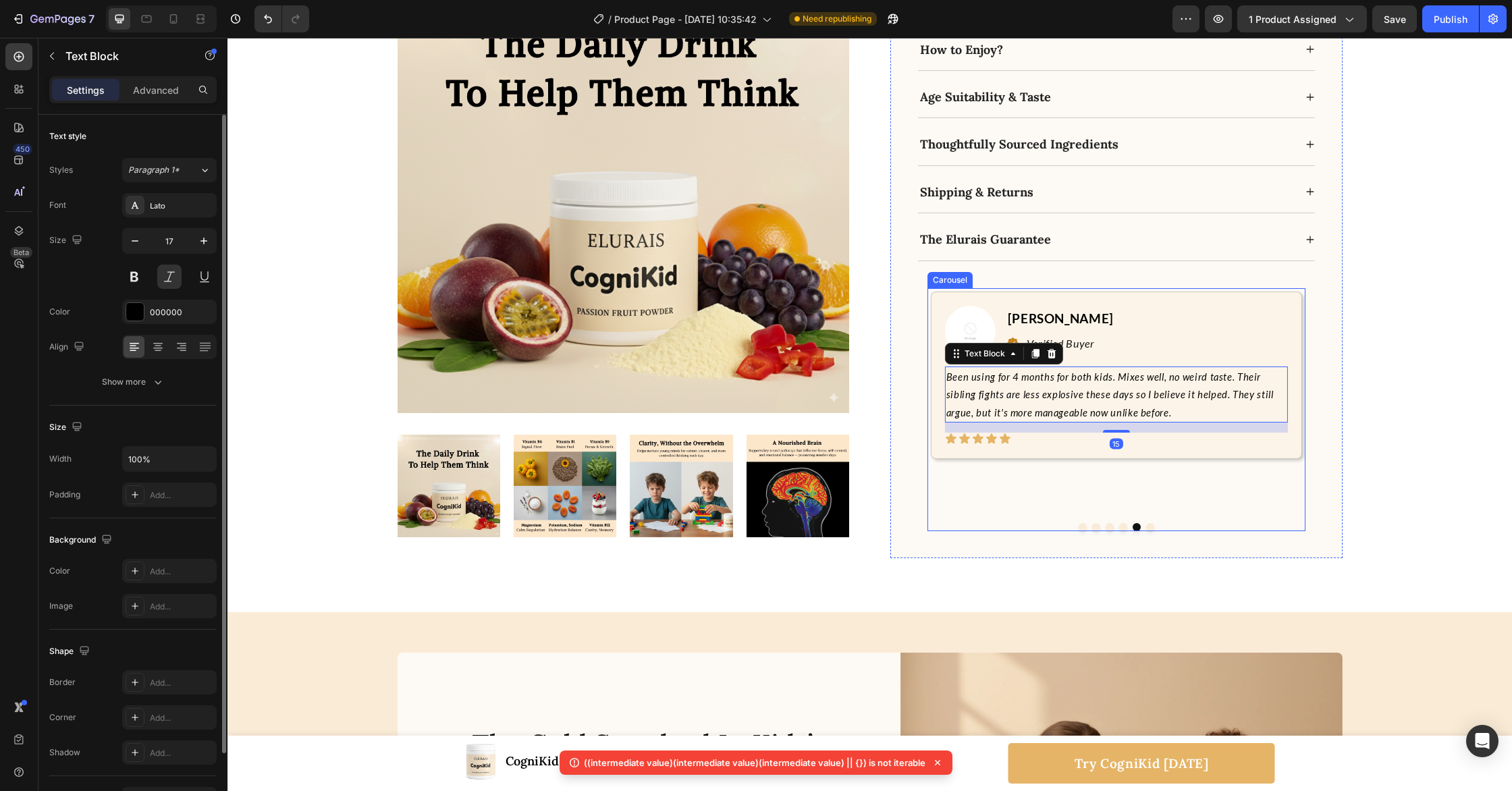
click at [1122, 523] on button "Dot" at bounding box center [1123, 527] width 8 height 8
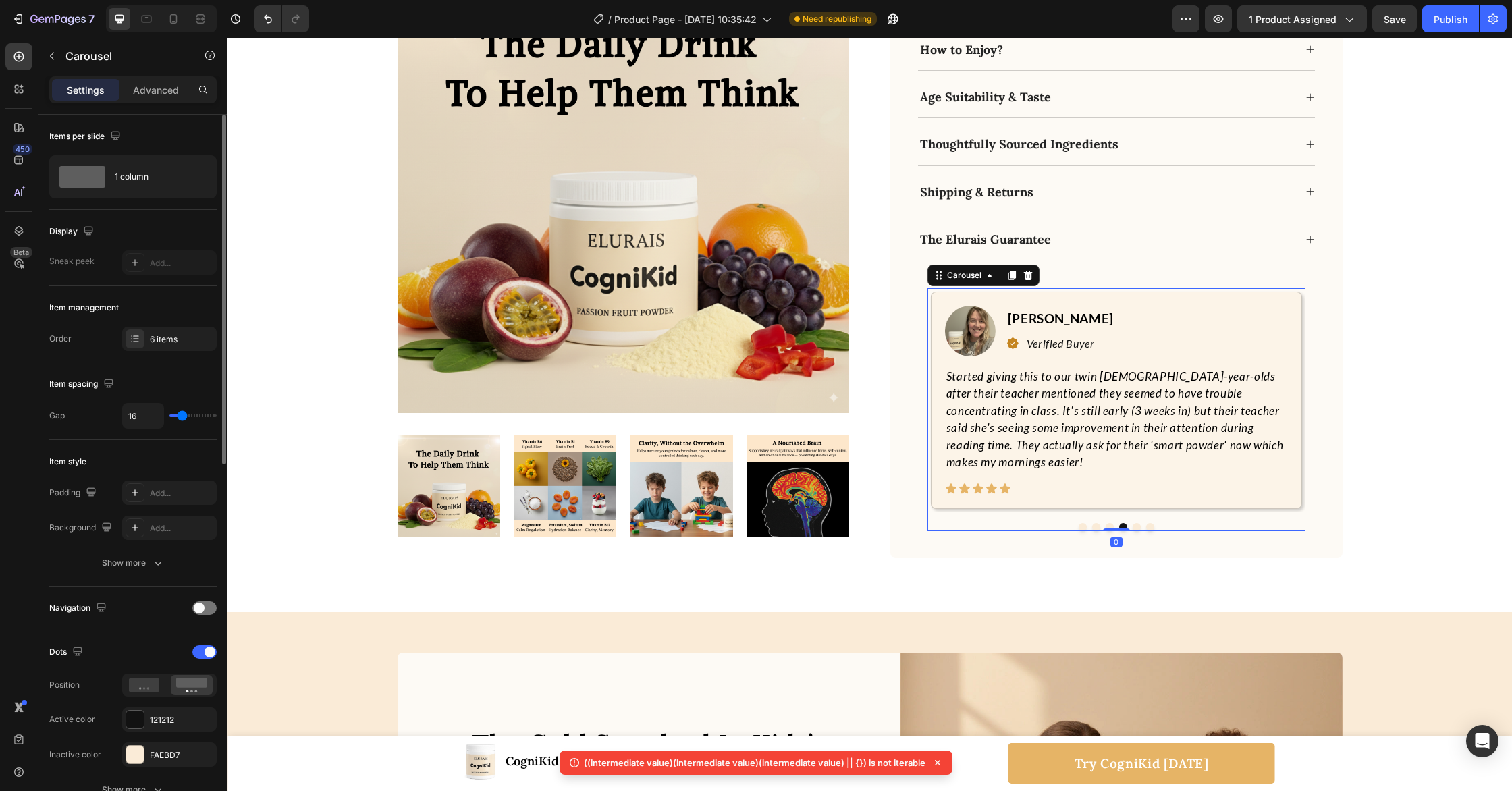
click at [1135, 523] on button "Dot" at bounding box center [1136, 527] width 8 height 8
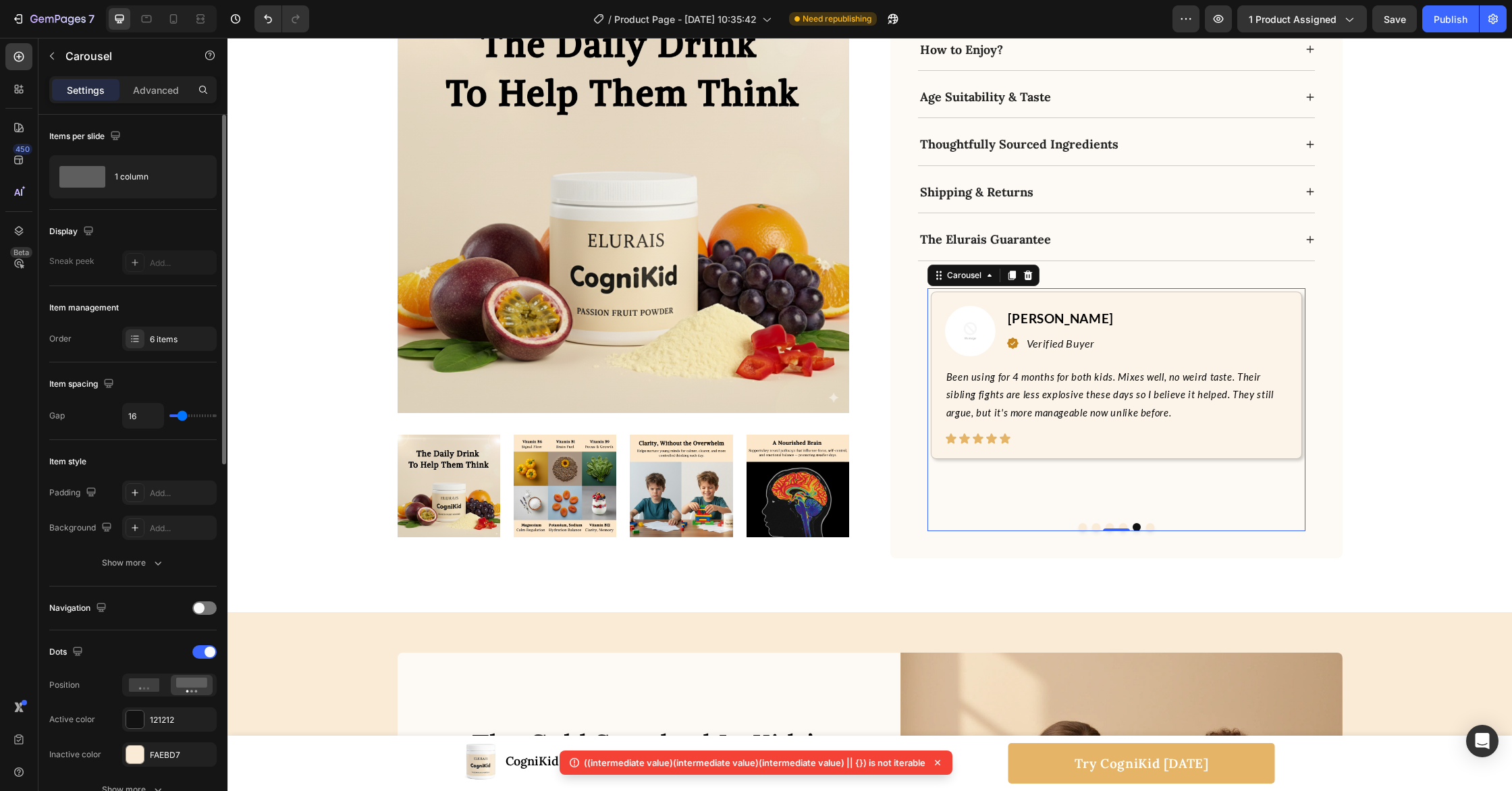
click at [1149, 523] on button "Dot" at bounding box center [1150, 527] width 8 height 8
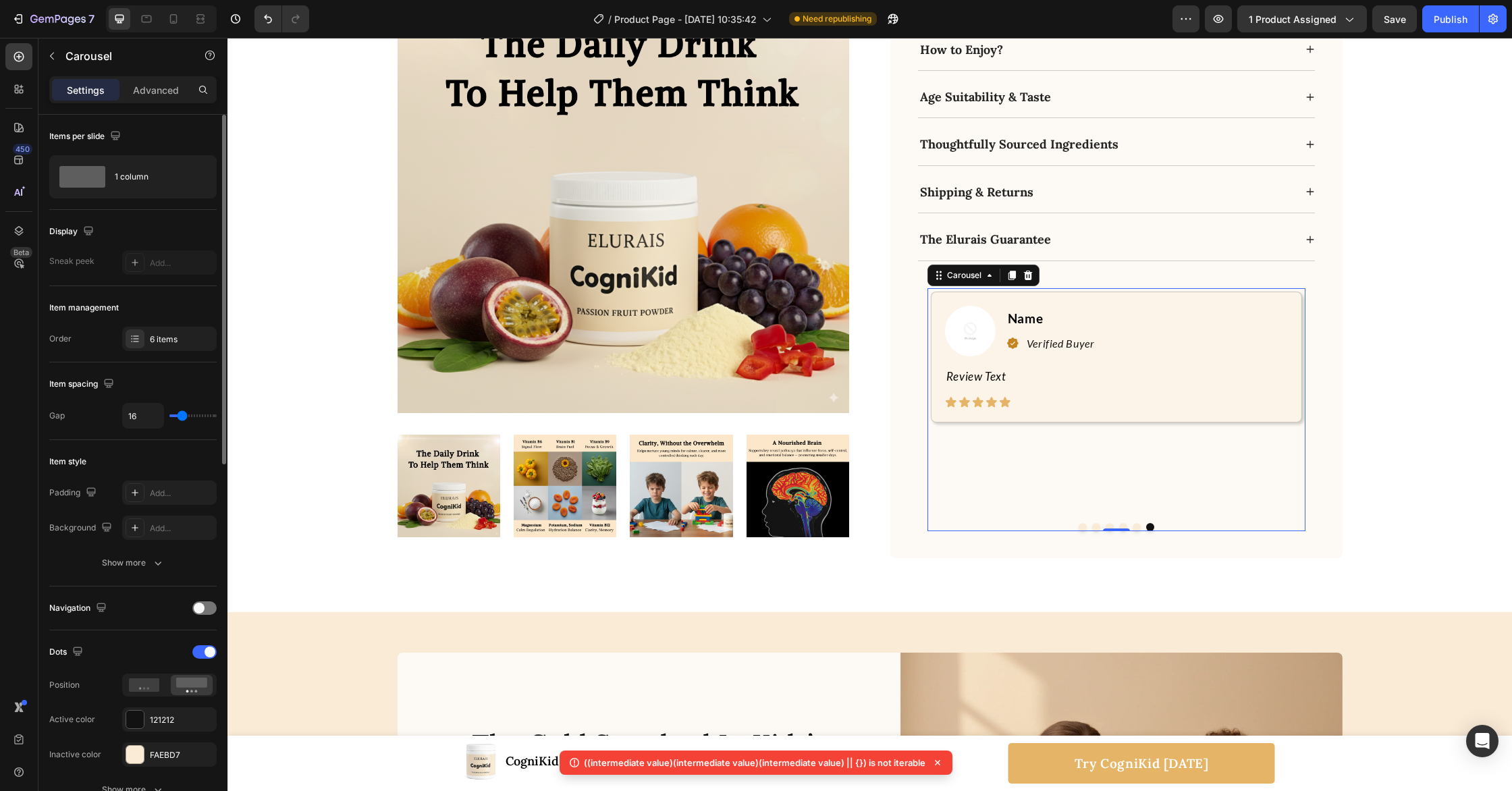
click at [1136, 523] on button "Dot" at bounding box center [1136, 527] width 8 height 8
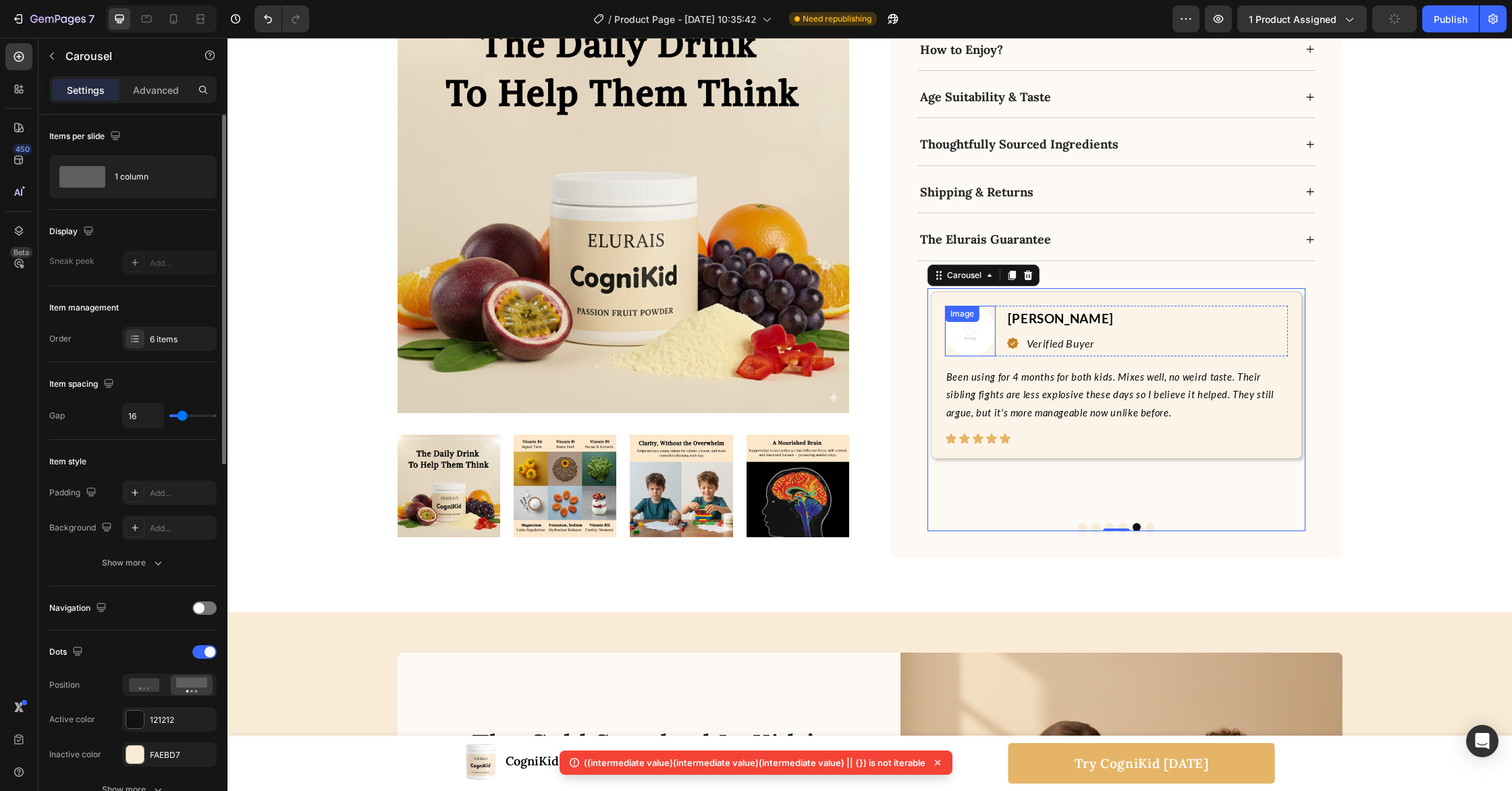
click at [969, 306] on img at bounding box center [971, 331] width 51 height 51
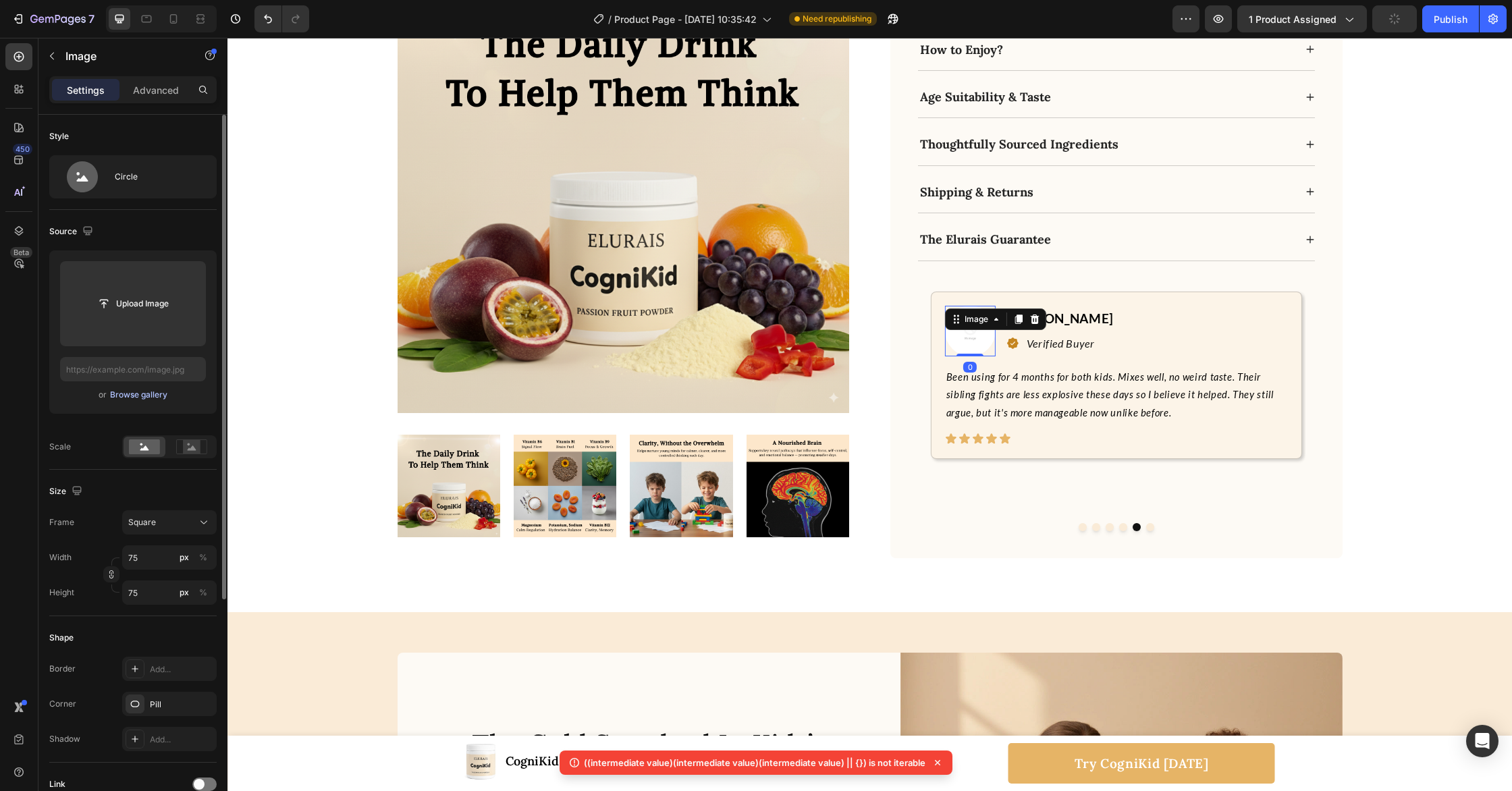
click at [148, 394] on div "Browse gallery" at bounding box center [139, 395] width 58 height 12
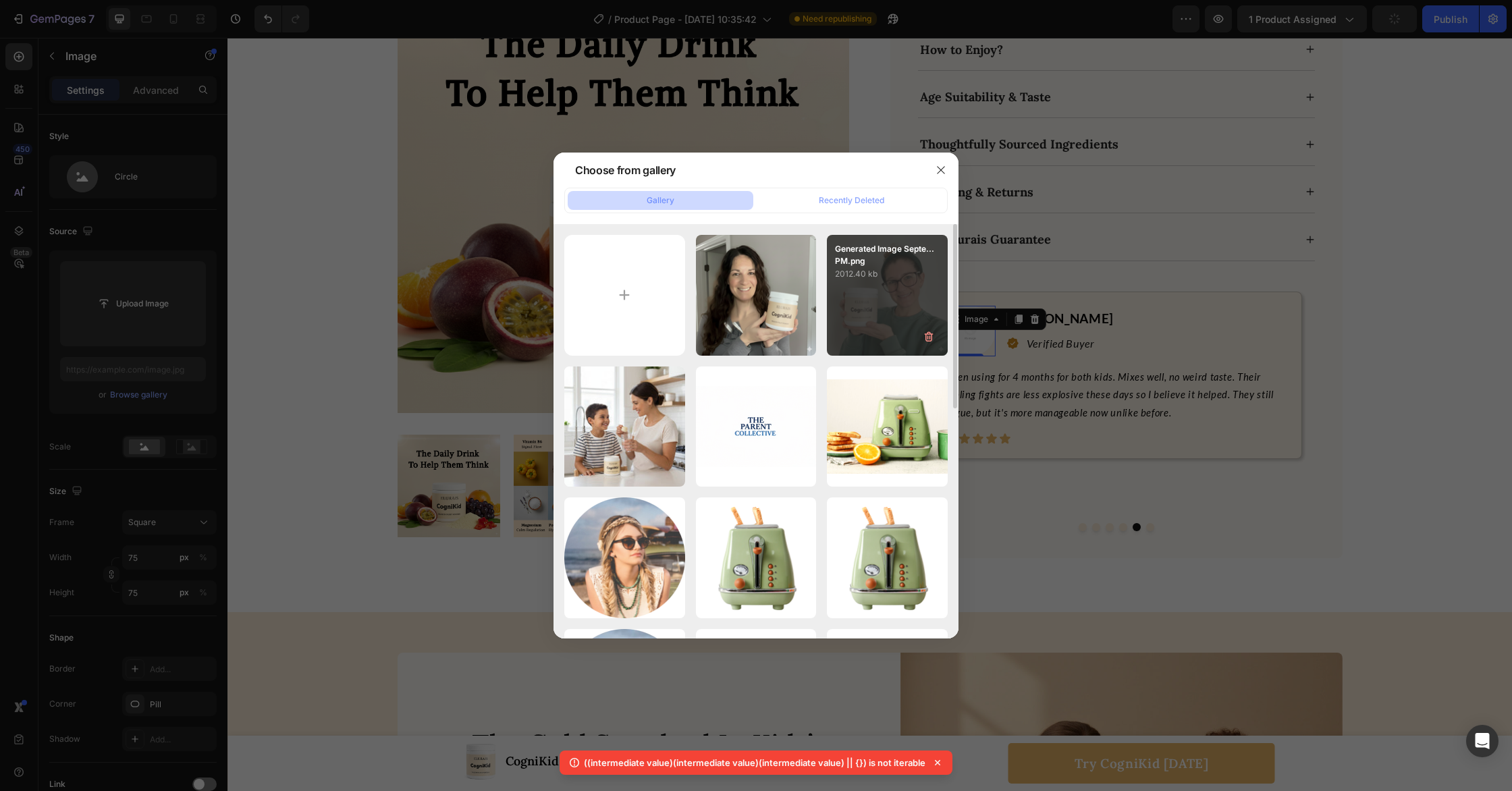
click at [889, 301] on div "Generated Image Septe...PM.png 2012.40 kb" at bounding box center [887, 295] width 121 height 121
type input "[URL][DOMAIN_NAME]"
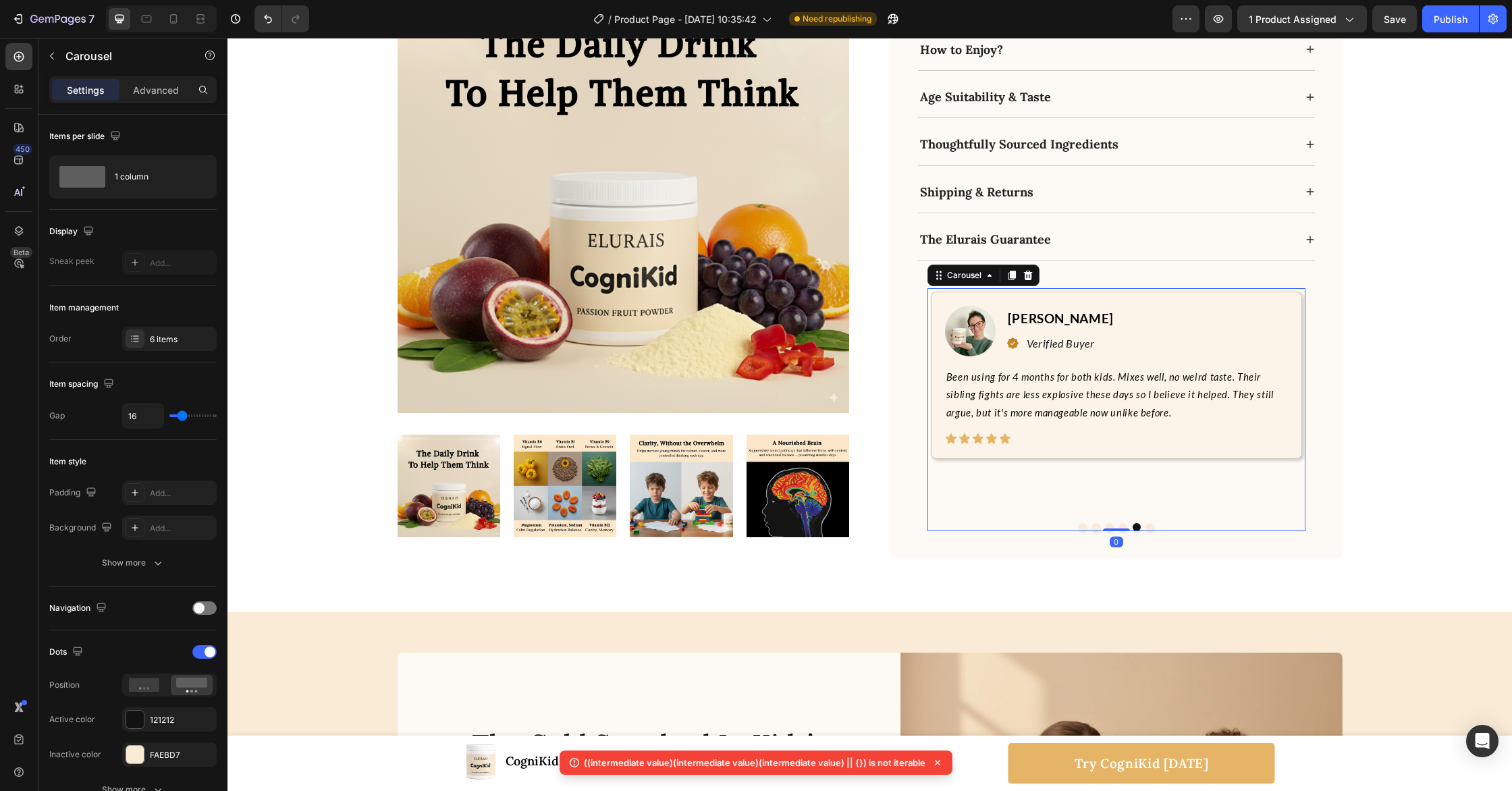
click at [1149, 523] on button "Dot" at bounding box center [1150, 527] width 8 height 8
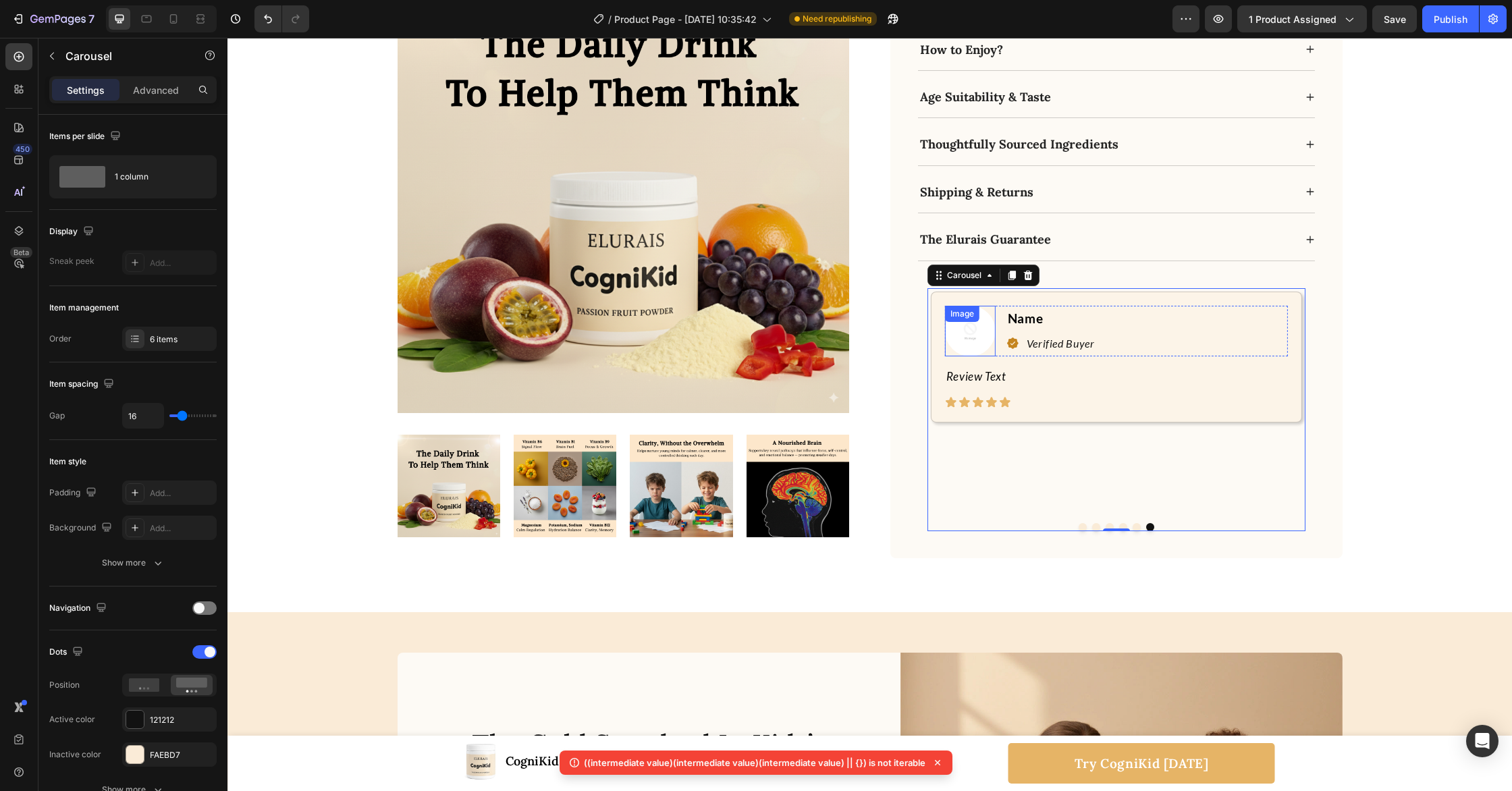
click at [963, 306] on img at bounding box center [971, 331] width 51 height 51
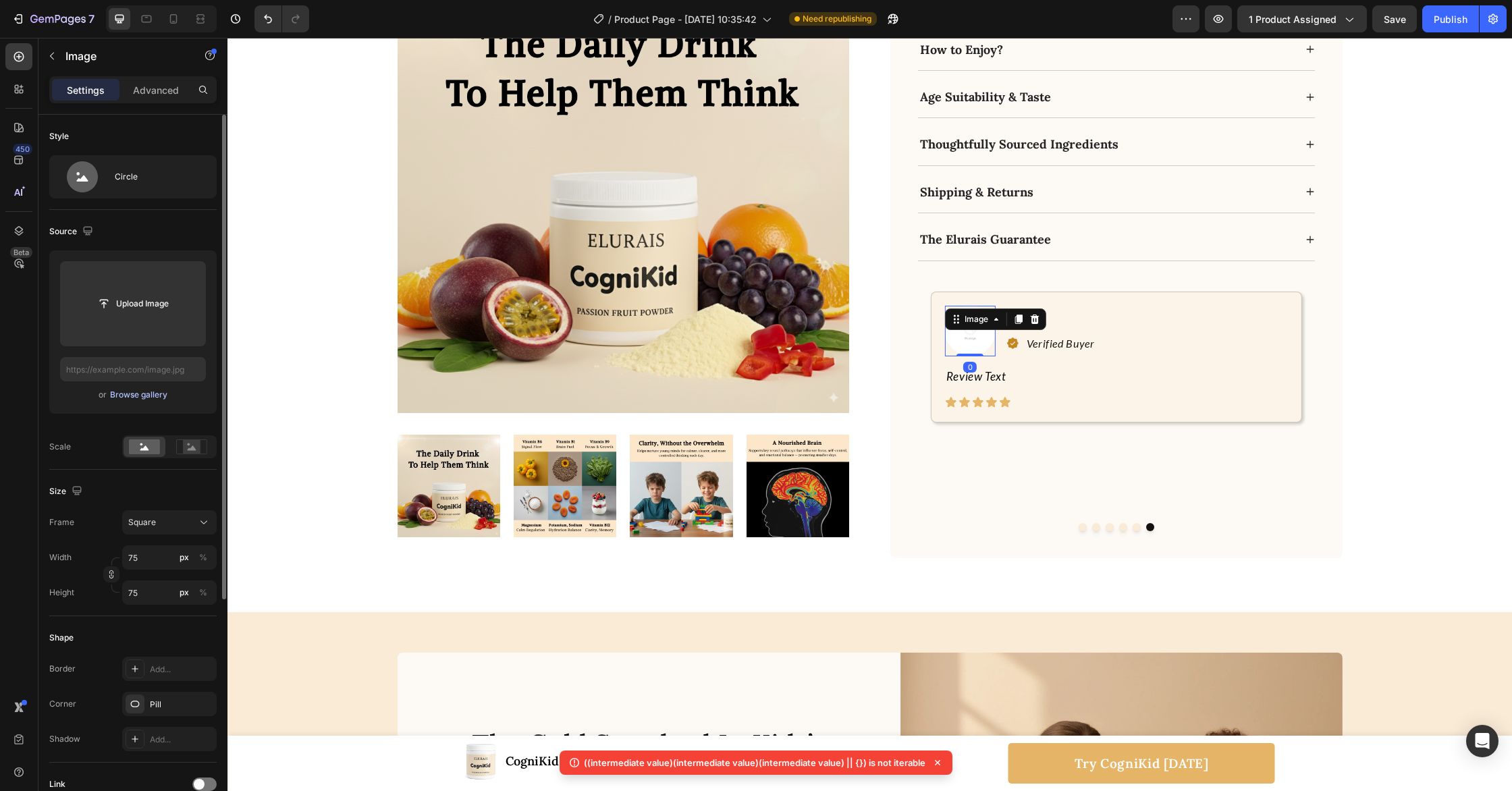
click at [139, 392] on div "Browse gallery" at bounding box center [139, 395] width 58 height 12
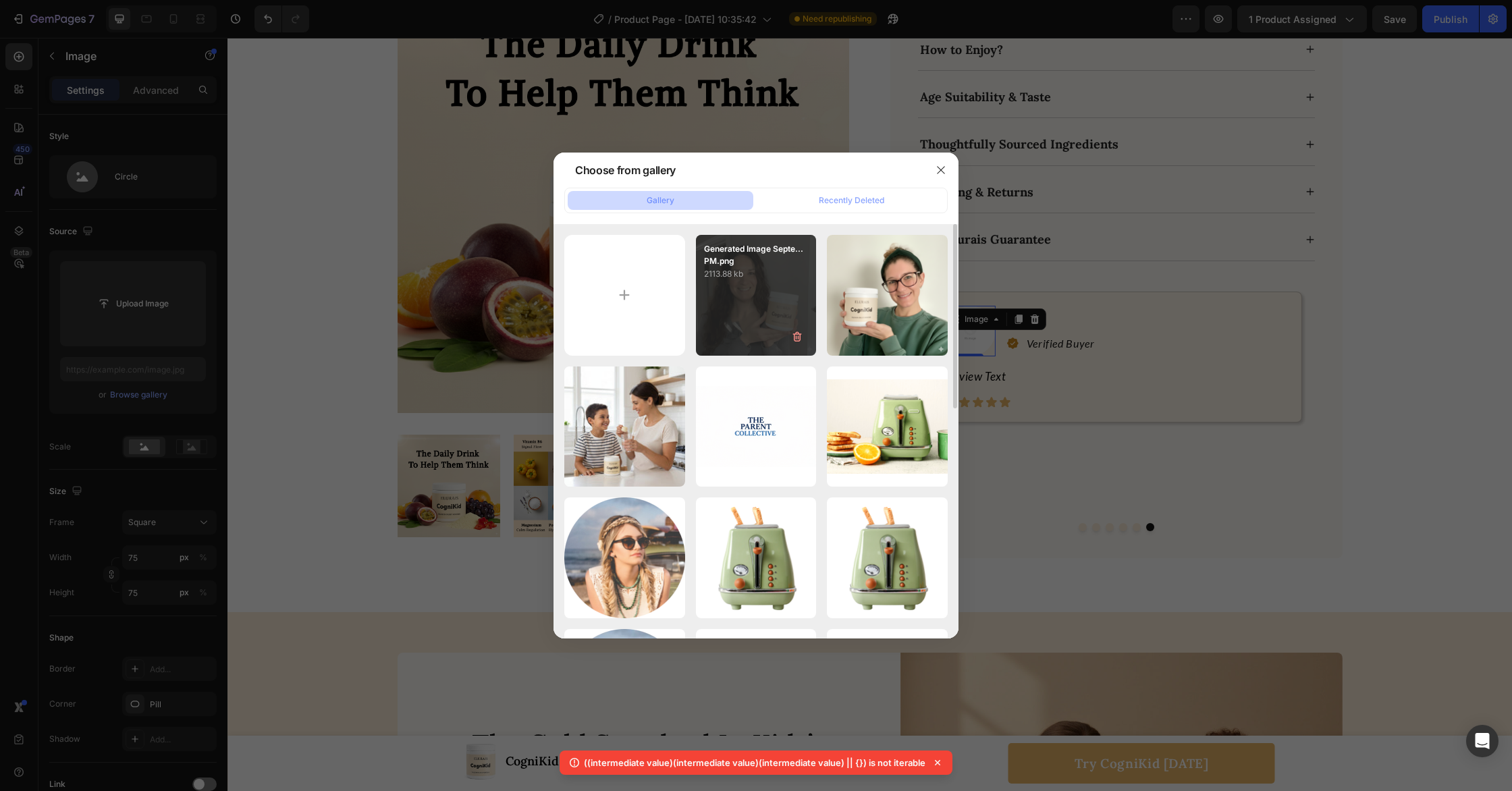
click at [777, 295] on div "Generated Image Septe...PM.png 2113.88 kb" at bounding box center [756, 295] width 121 height 121
type input "[URL][DOMAIN_NAME]"
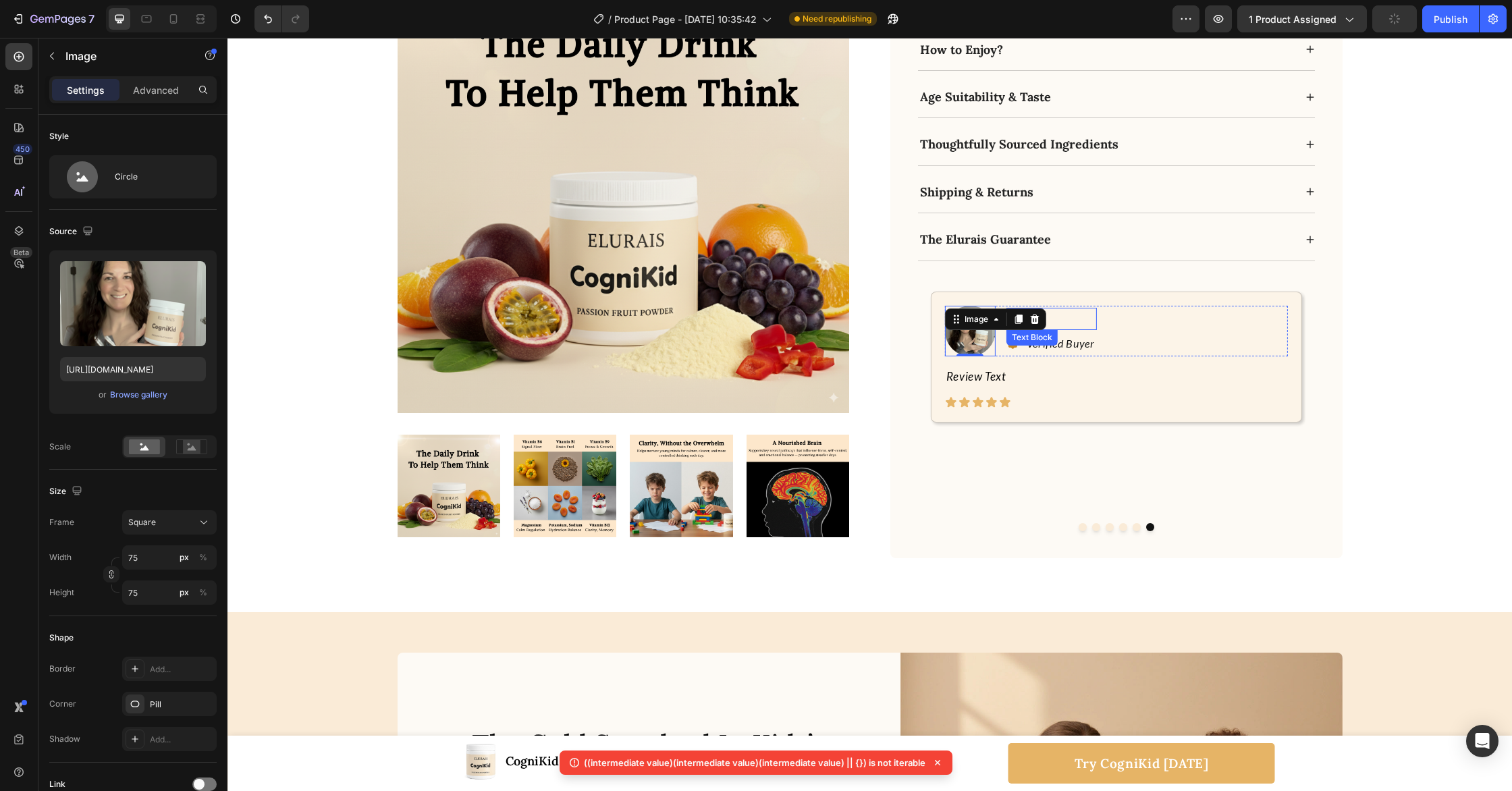
click at [1079, 309] on p "Name" at bounding box center [1051, 319] width 88 height 19
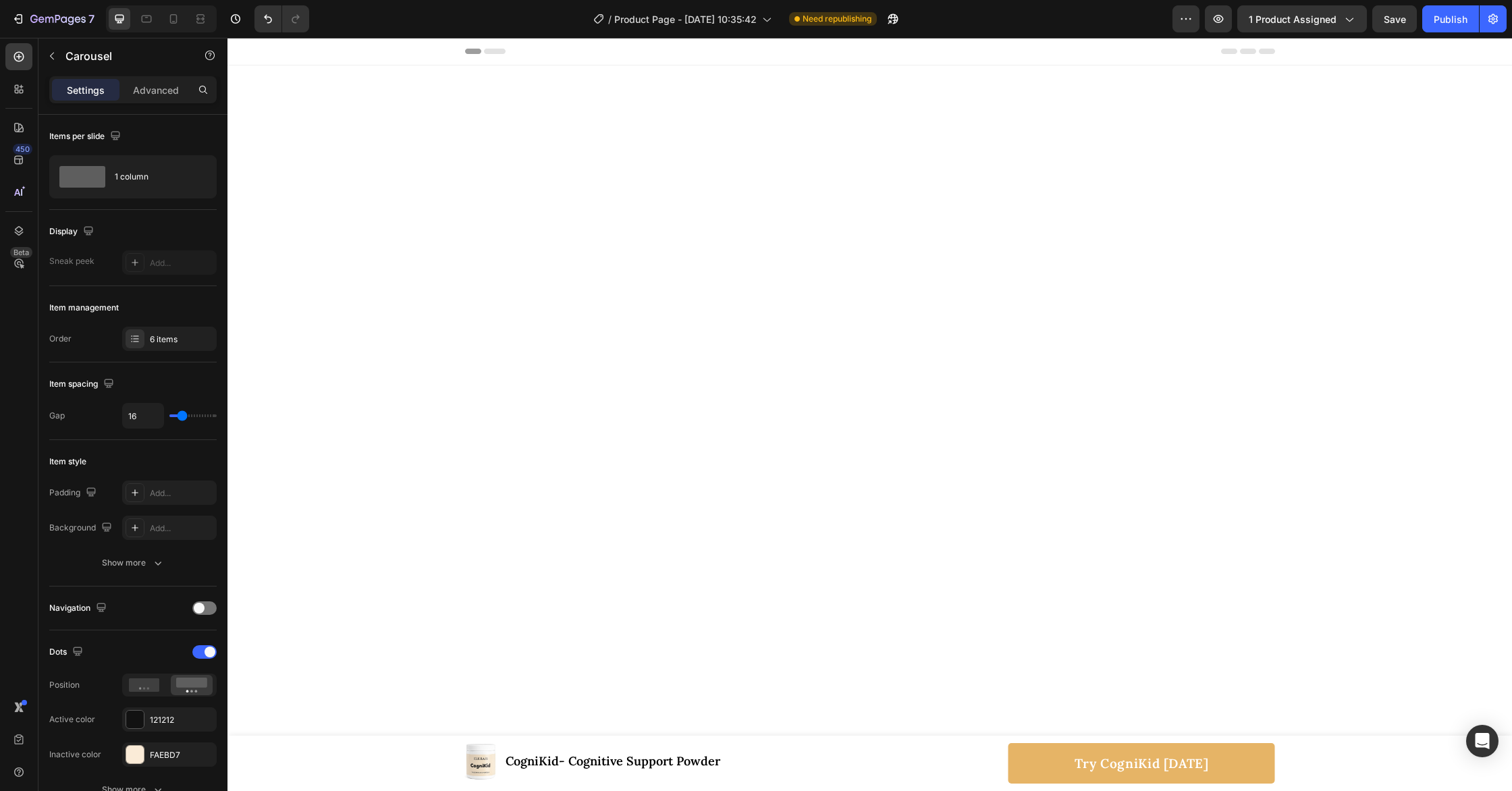
scroll to position [6132, 0]
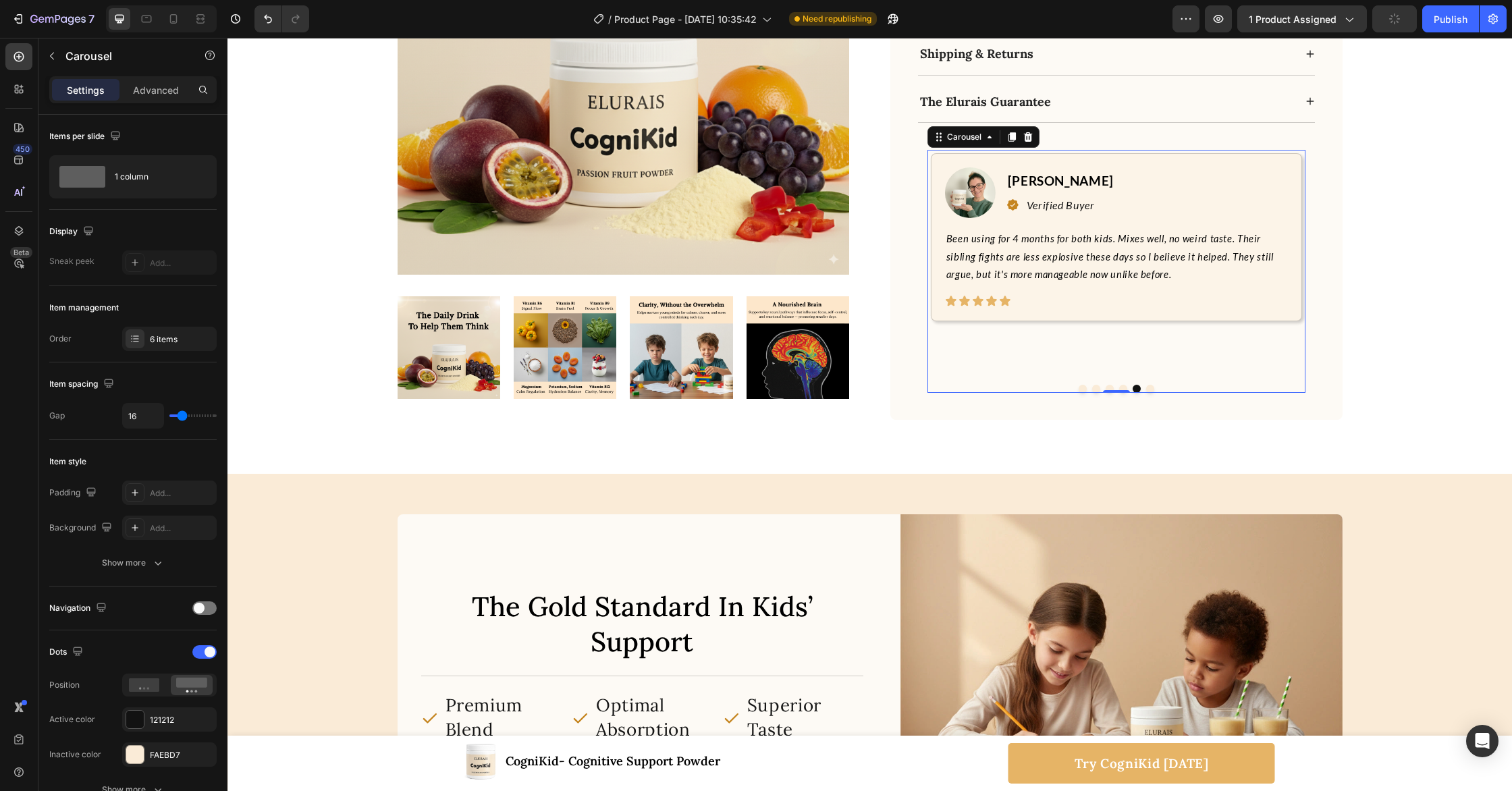
click at [1148, 385] on button "Dot" at bounding box center [1150, 388] width 8 height 8
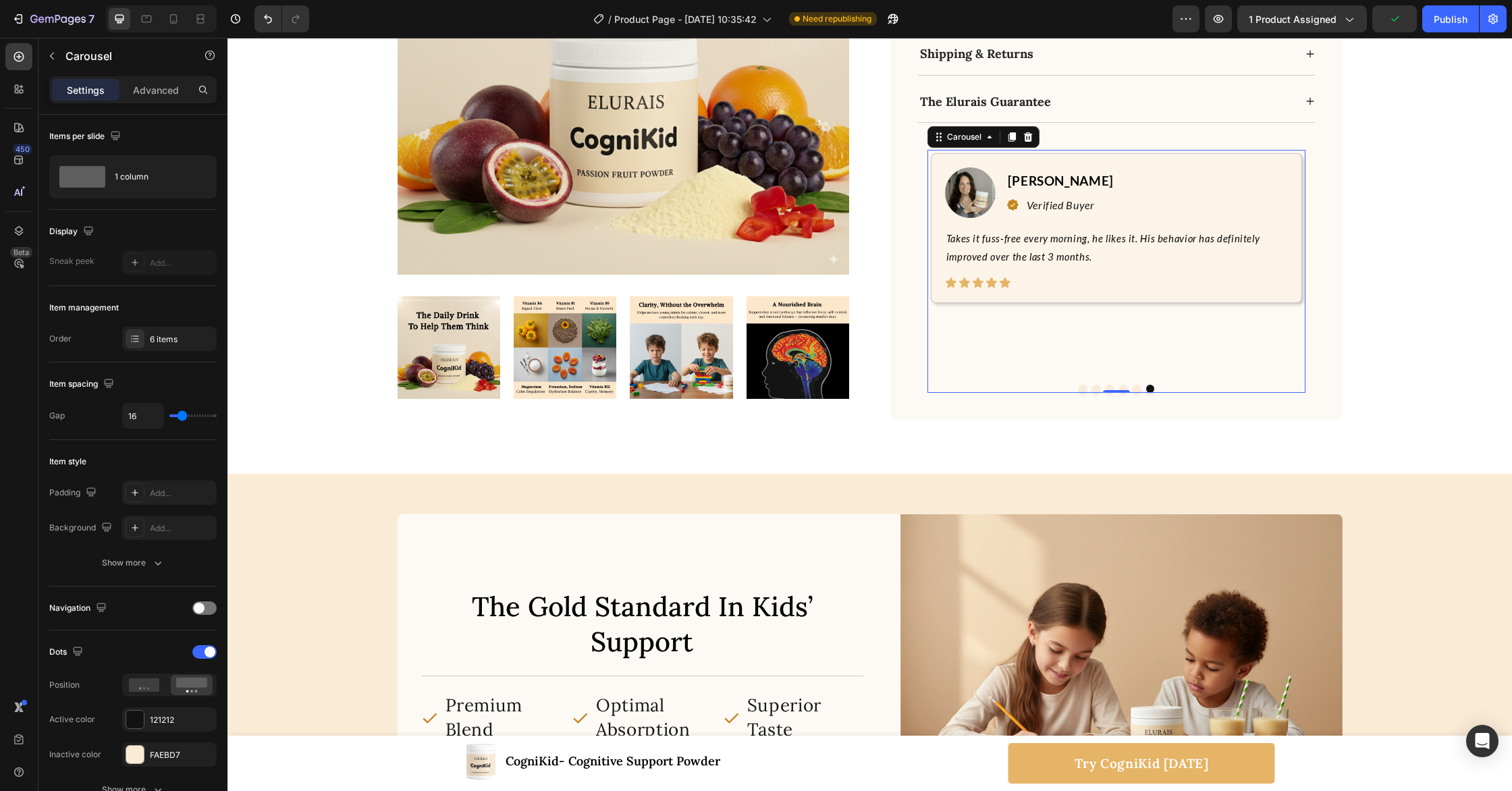
click at [1136, 385] on button "Dot" at bounding box center [1136, 388] width 8 height 8
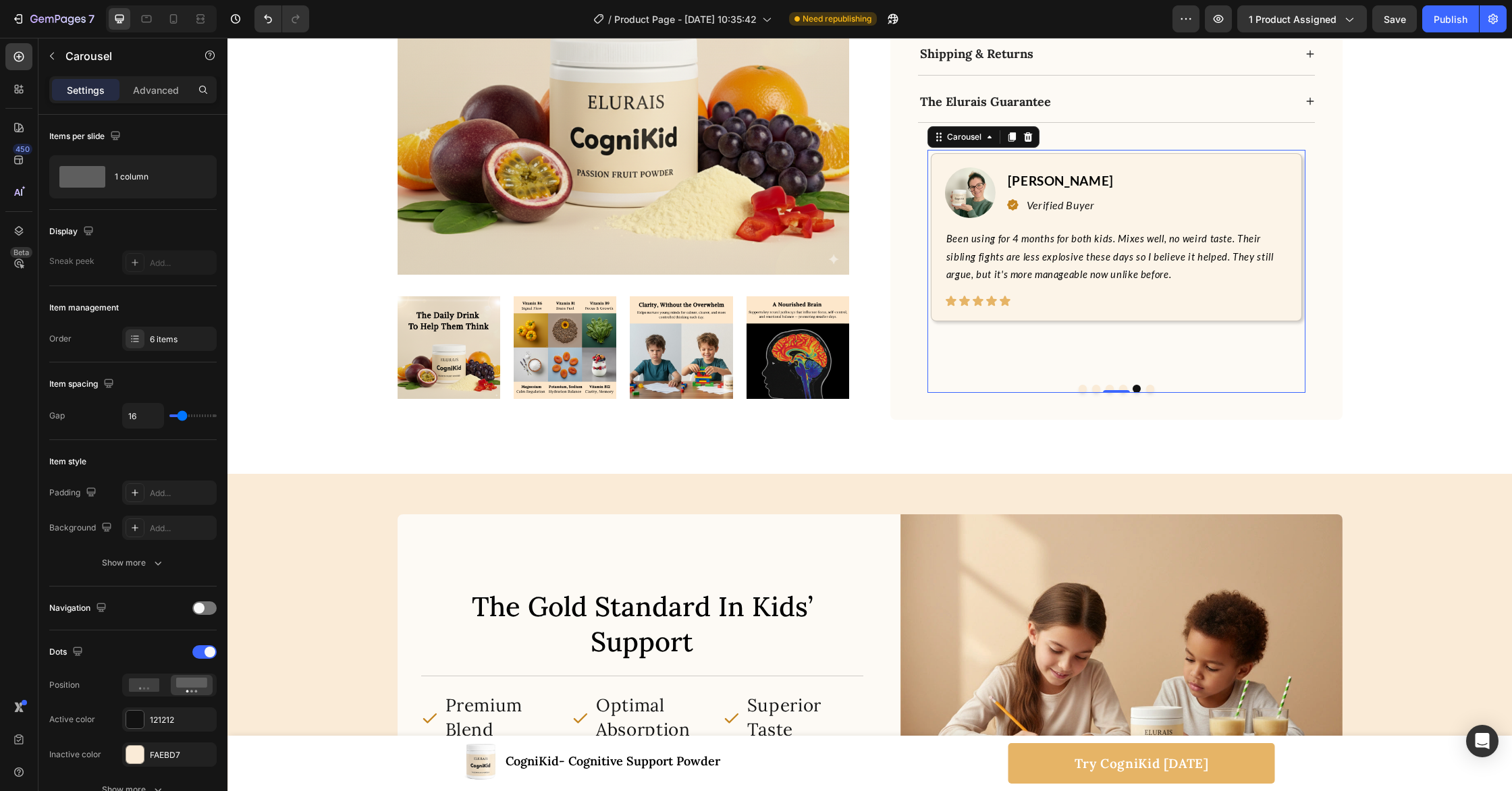
click at [1124, 385] on button "Dot" at bounding box center [1123, 388] width 8 height 8
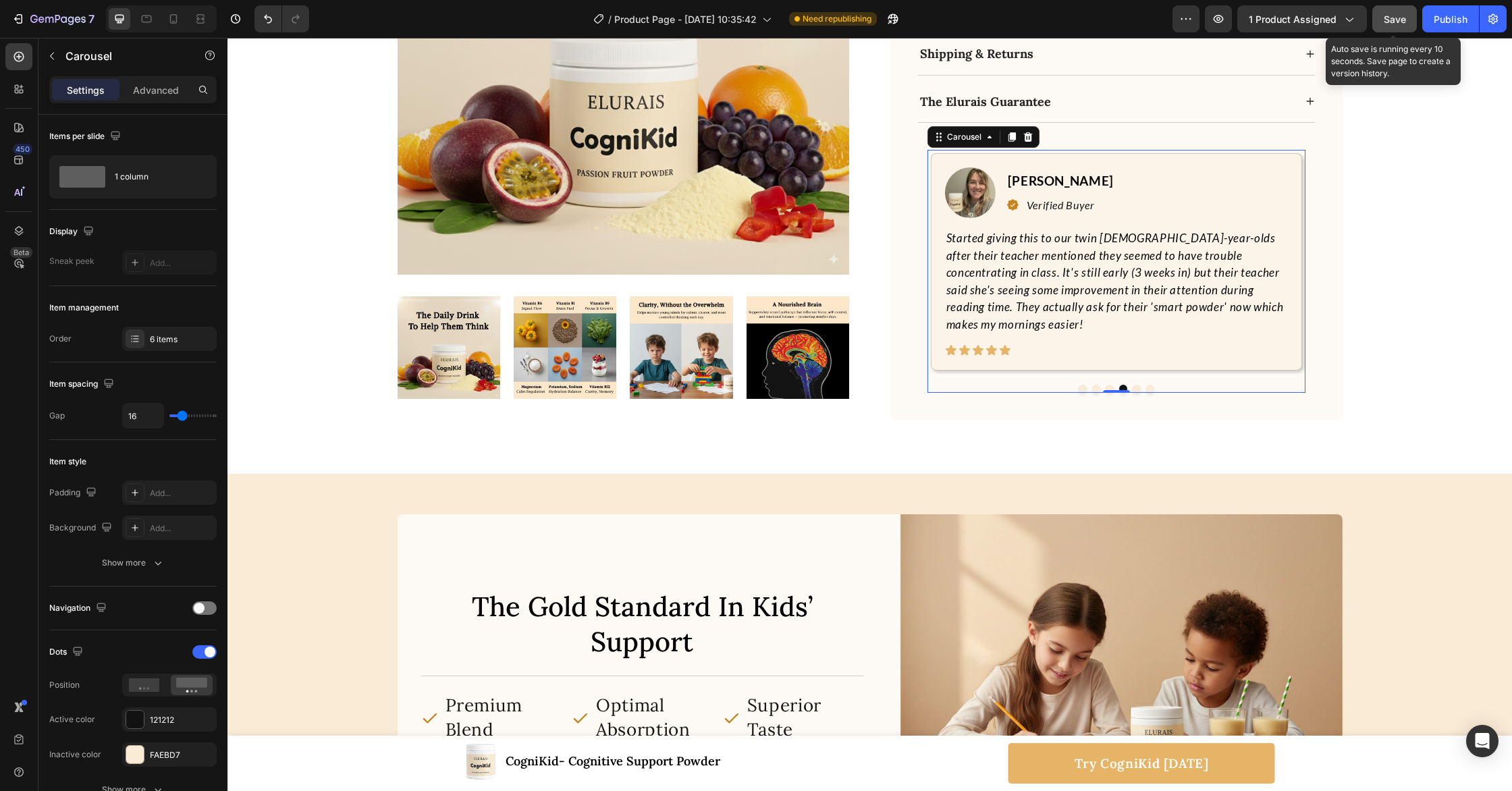
click at [1393, 25] on button "Save" at bounding box center [1394, 19] width 44 height 27
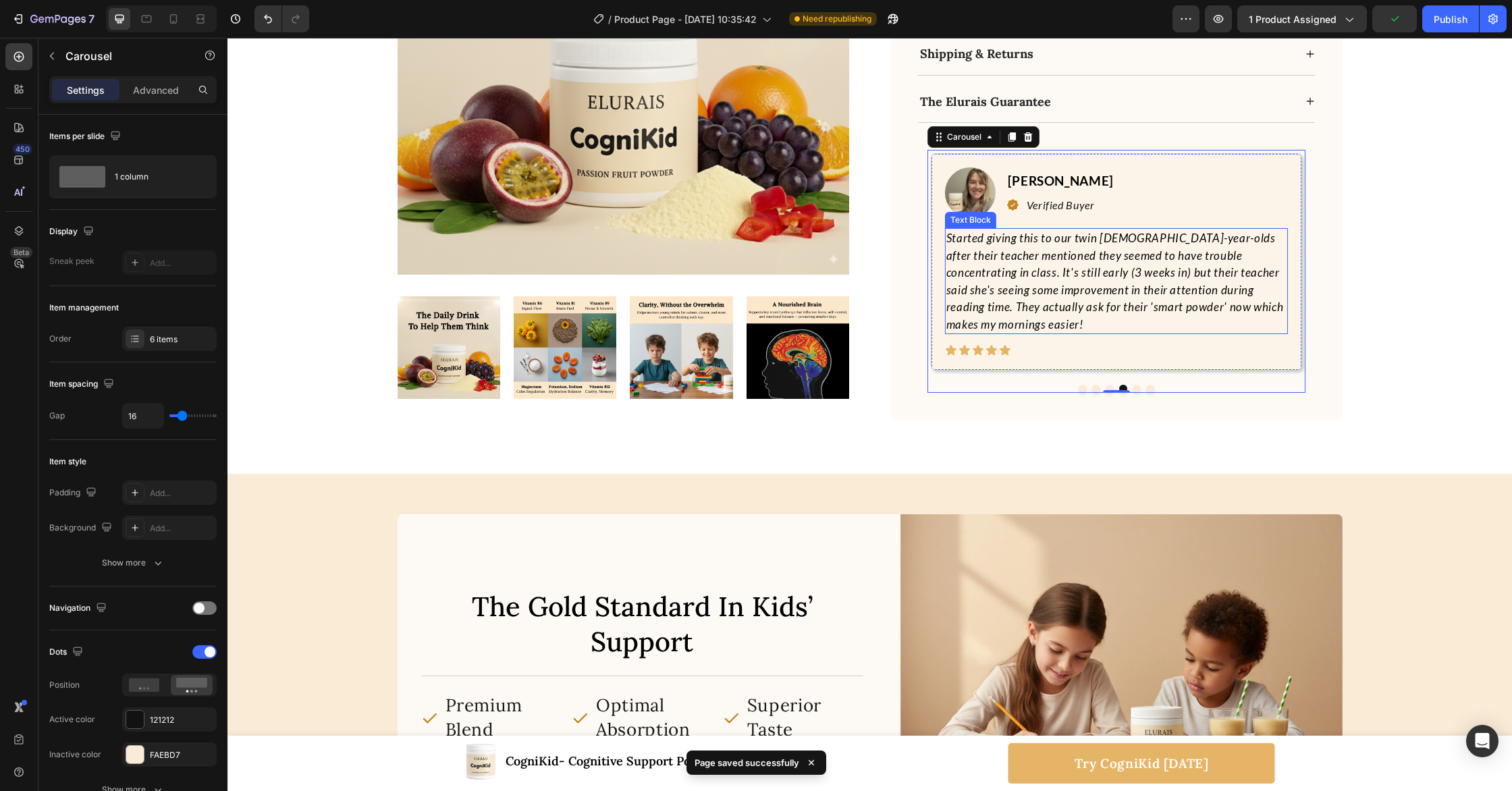
click at [1135, 231] on p "Started giving this to our twin [DEMOGRAPHIC_DATA]-year-olds after their teache…" at bounding box center [1116, 281] width 340 height 103
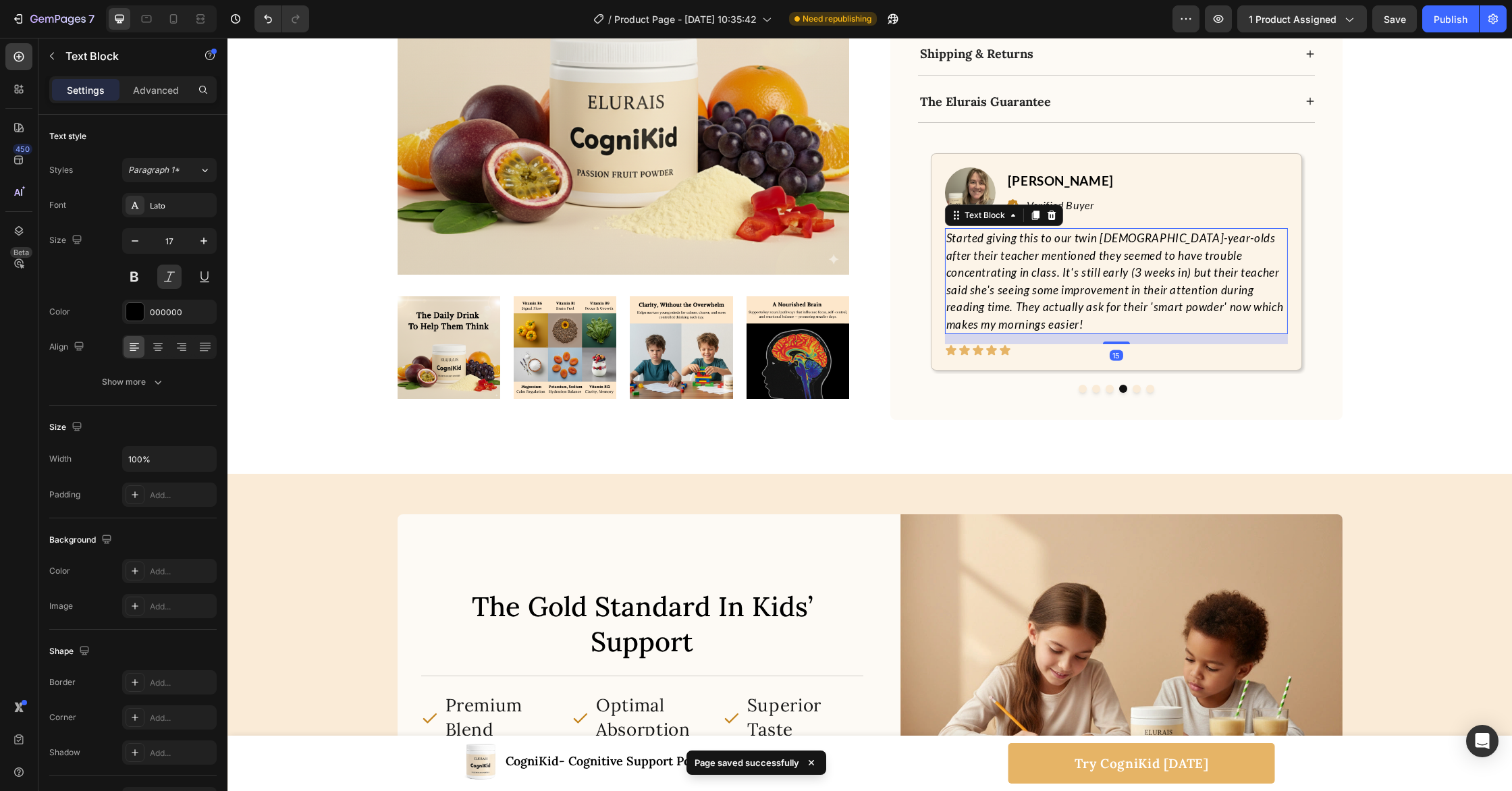
click at [1121, 237] on p "Started giving this to our twin [DEMOGRAPHIC_DATA]-year-olds after their teache…" at bounding box center [1116, 281] width 340 height 103
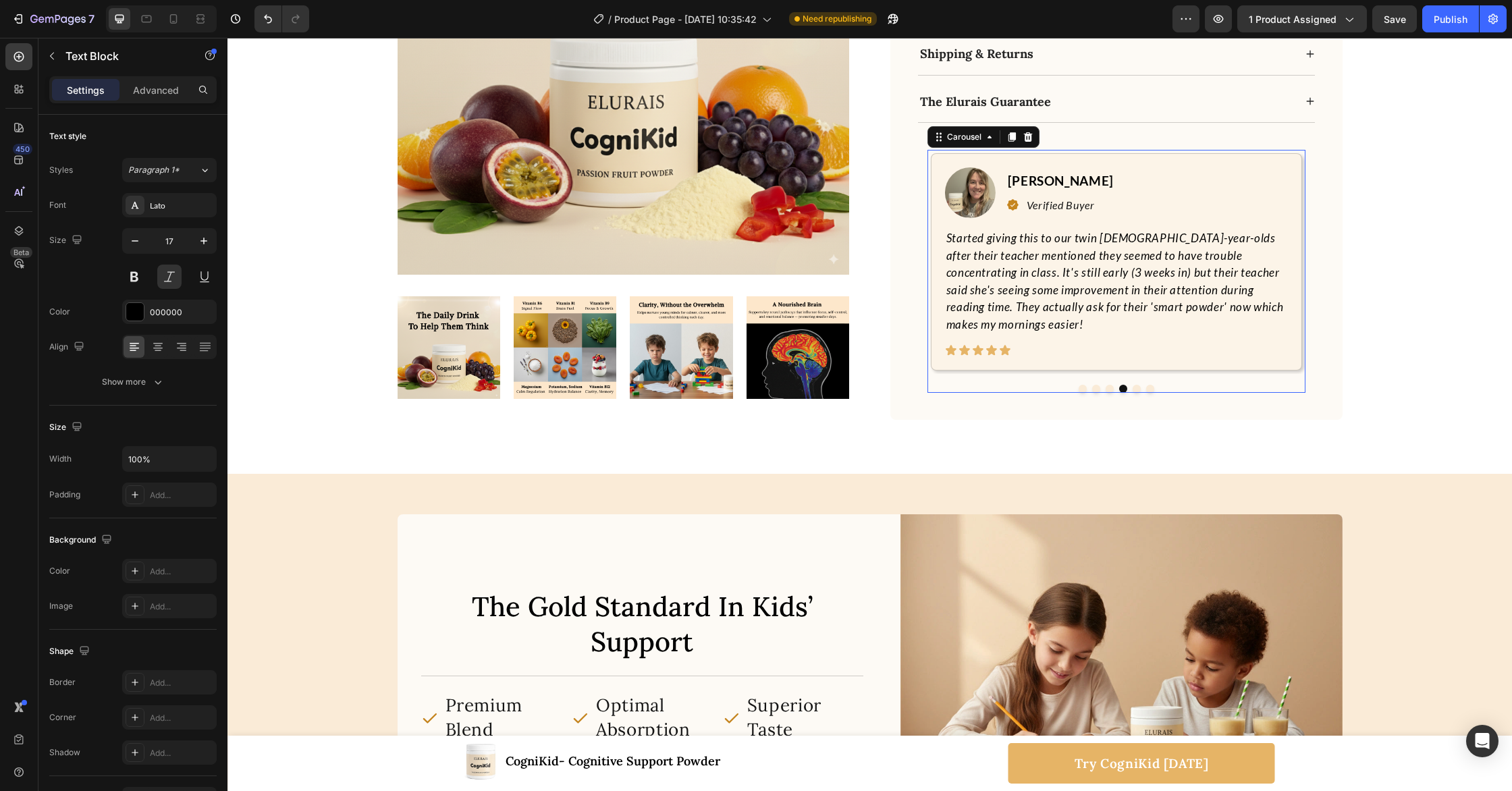
click at [1136, 385] on button "Dot" at bounding box center [1136, 388] width 8 height 8
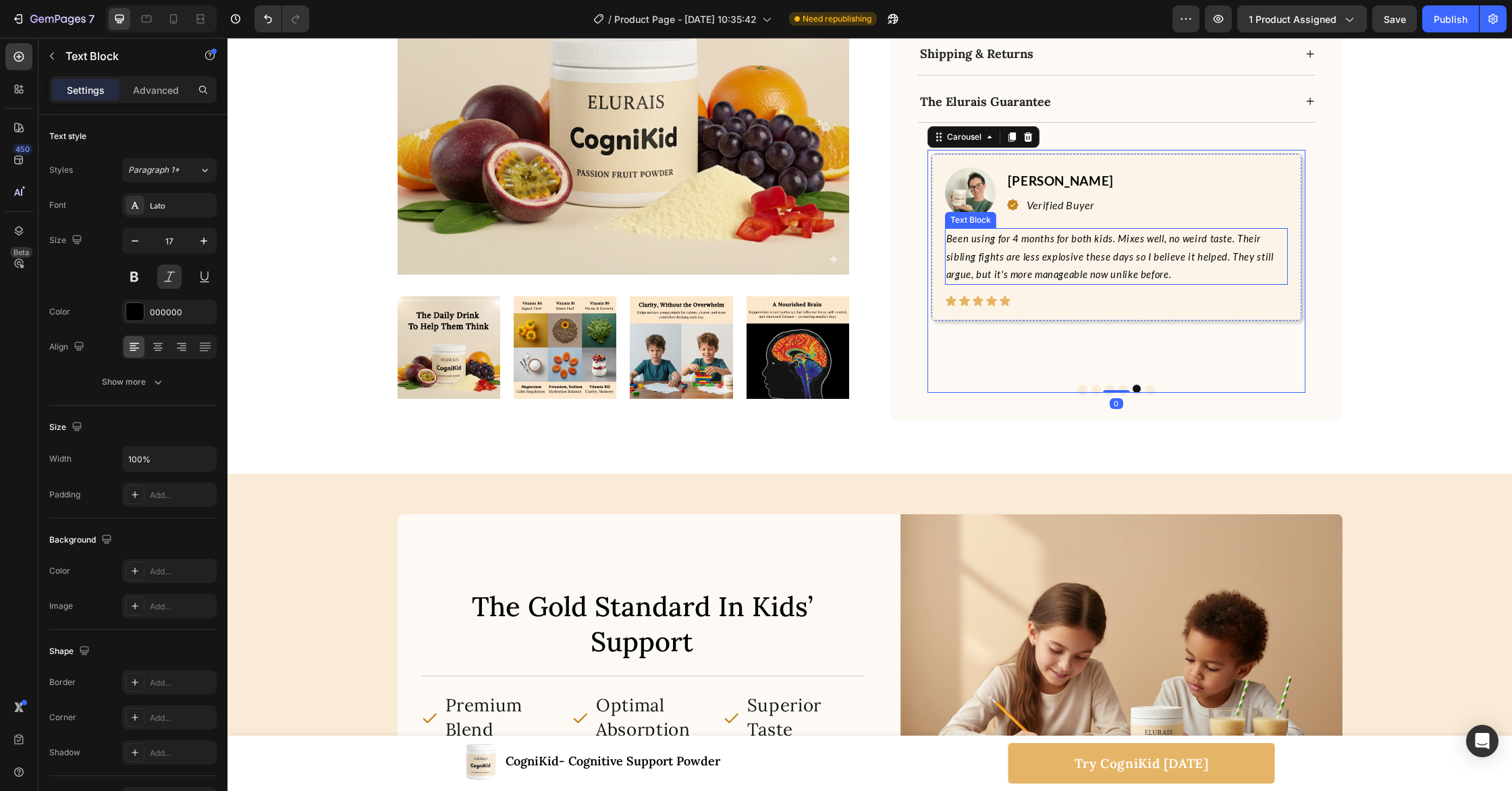
click at [1121, 238] on span "Been using for 4 months for both kids. Mixes well, no weird taste. Their siblin…" at bounding box center [1109, 256] width 328 height 47
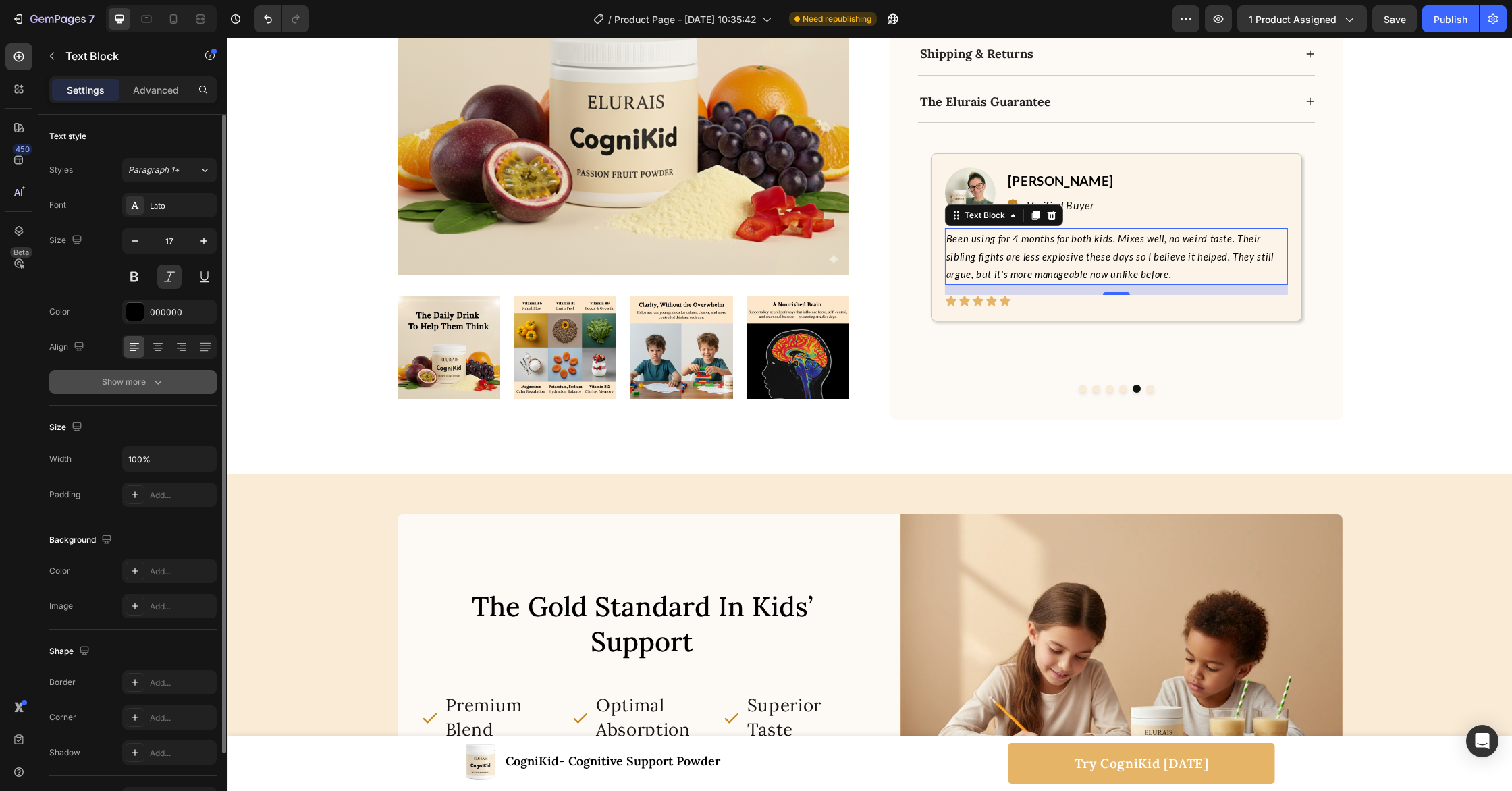
click at [153, 378] on icon "button" at bounding box center [158, 382] width 13 height 13
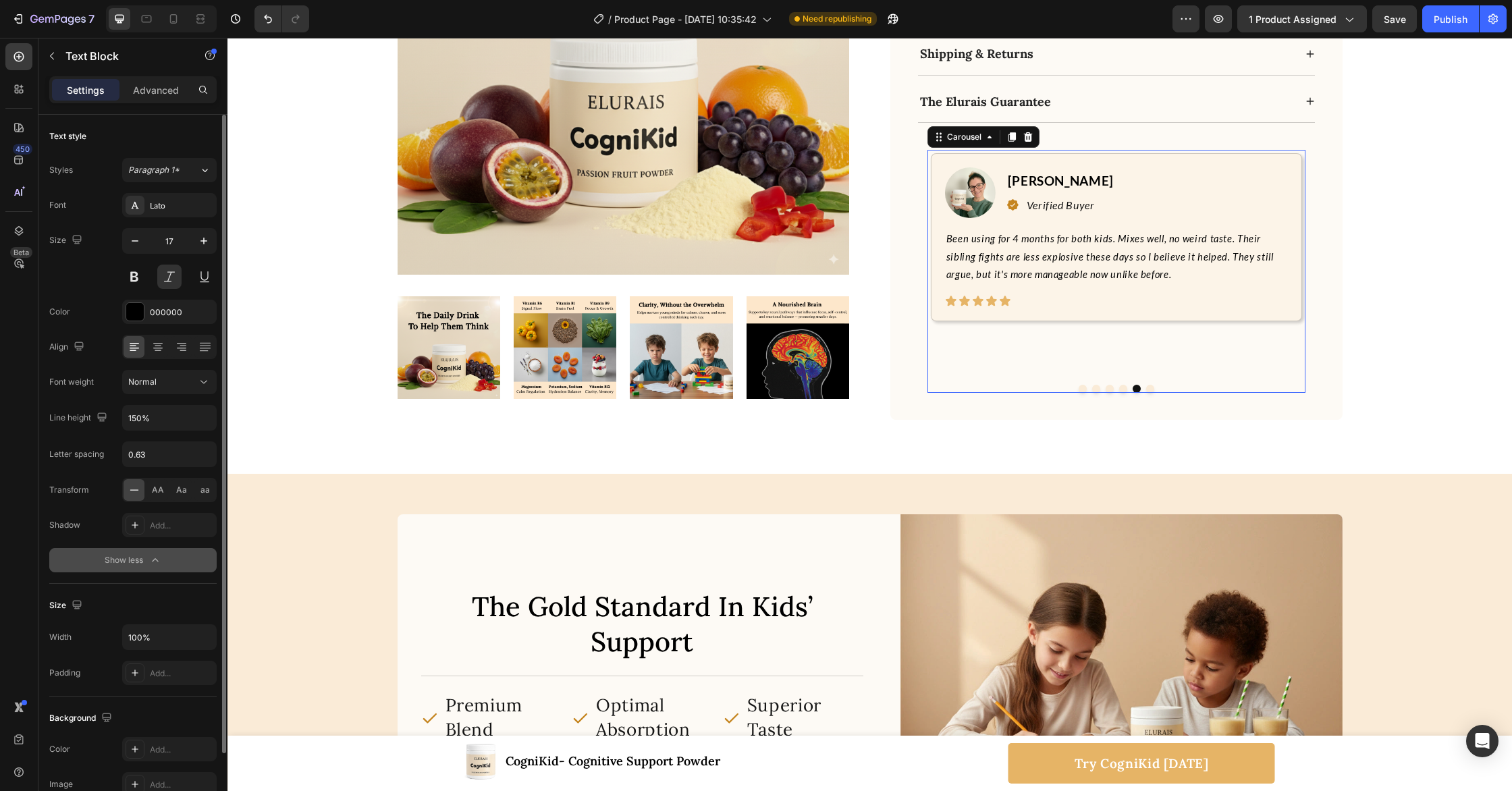
click at [1122, 385] on button "Dot" at bounding box center [1123, 388] width 8 height 8
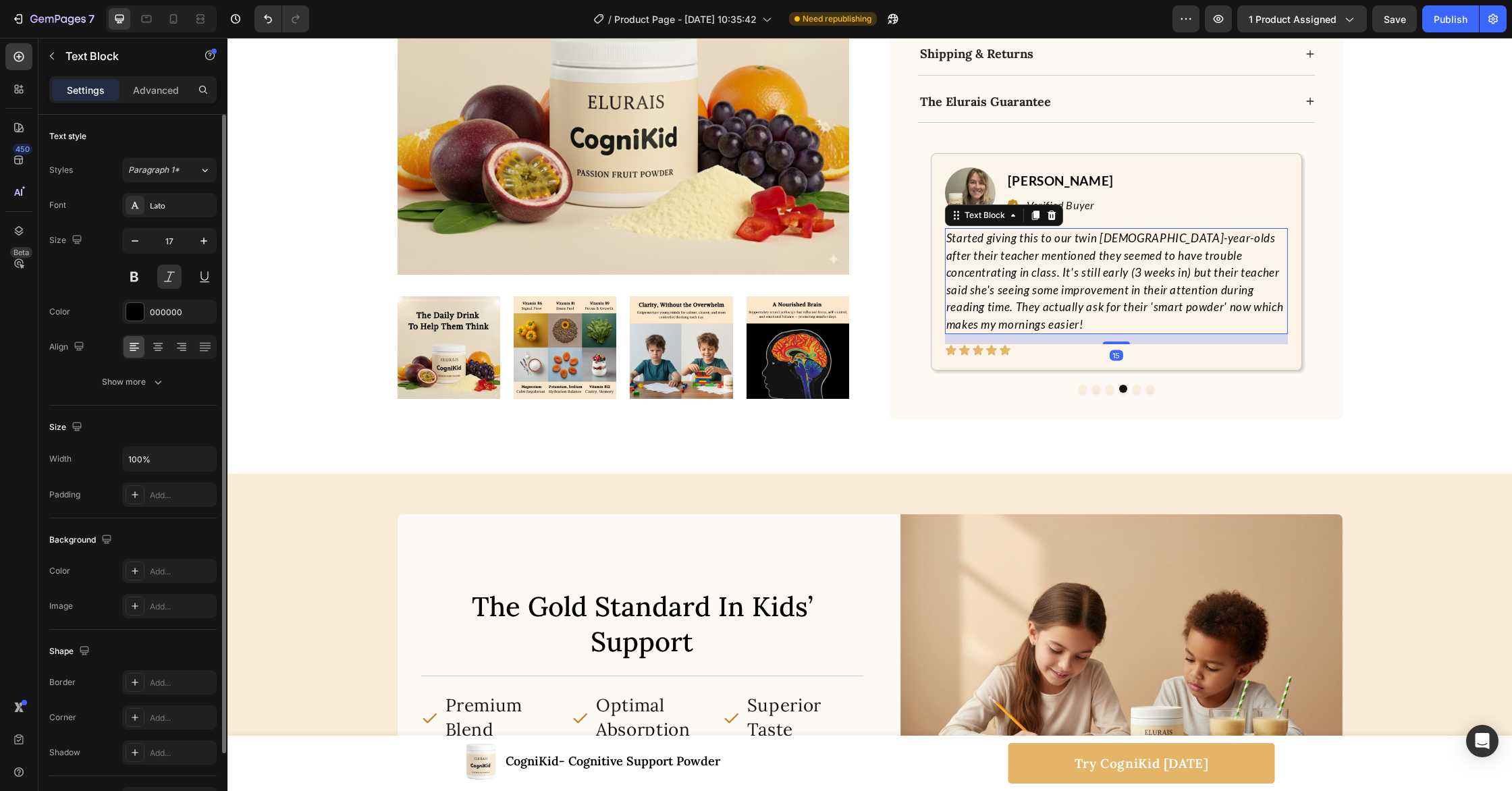
click at [1105, 246] on p "Started giving this to our twin [DEMOGRAPHIC_DATA]-year-olds after their teache…" at bounding box center [1116, 281] width 340 height 103
click at [152, 385] on icon "button" at bounding box center [158, 382] width 13 height 13
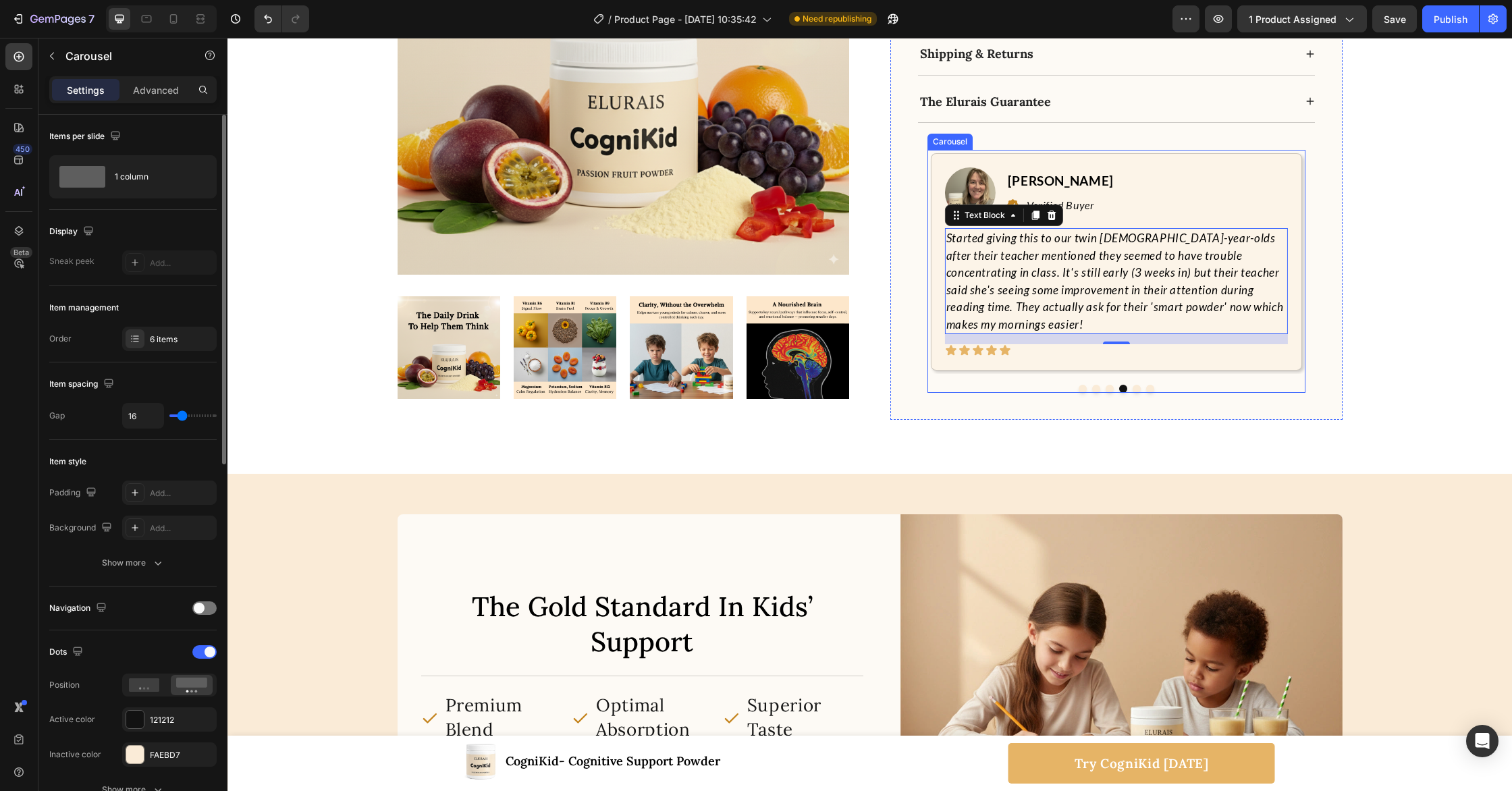
click at [1136, 385] on button "Dot" at bounding box center [1136, 388] width 8 height 8
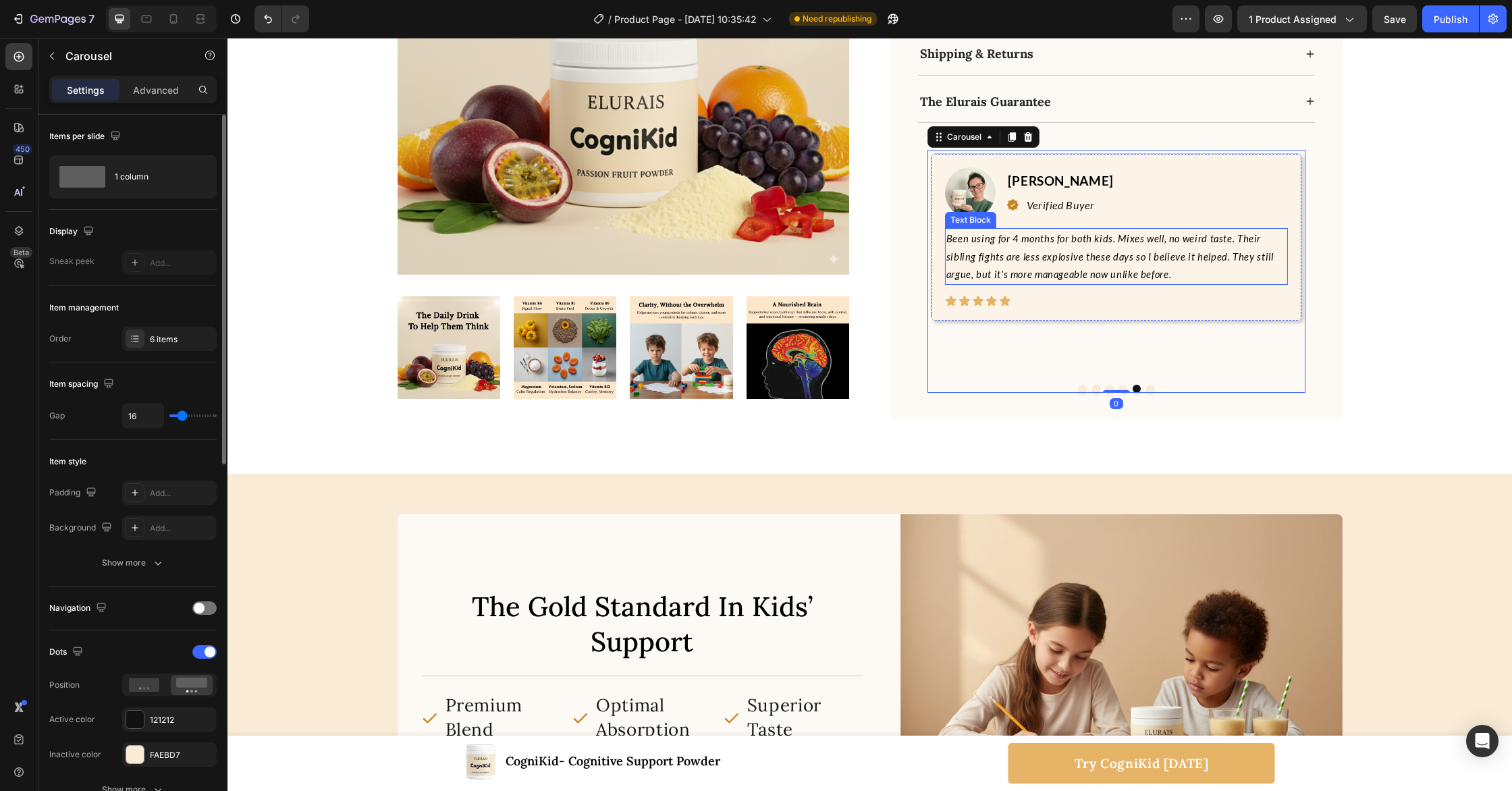
click at [1081, 239] on span "Been using for 4 months for both kids. Mixes well, no weird taste. Their siblin…" at bounding box center [1109, 256] width 328 height 47
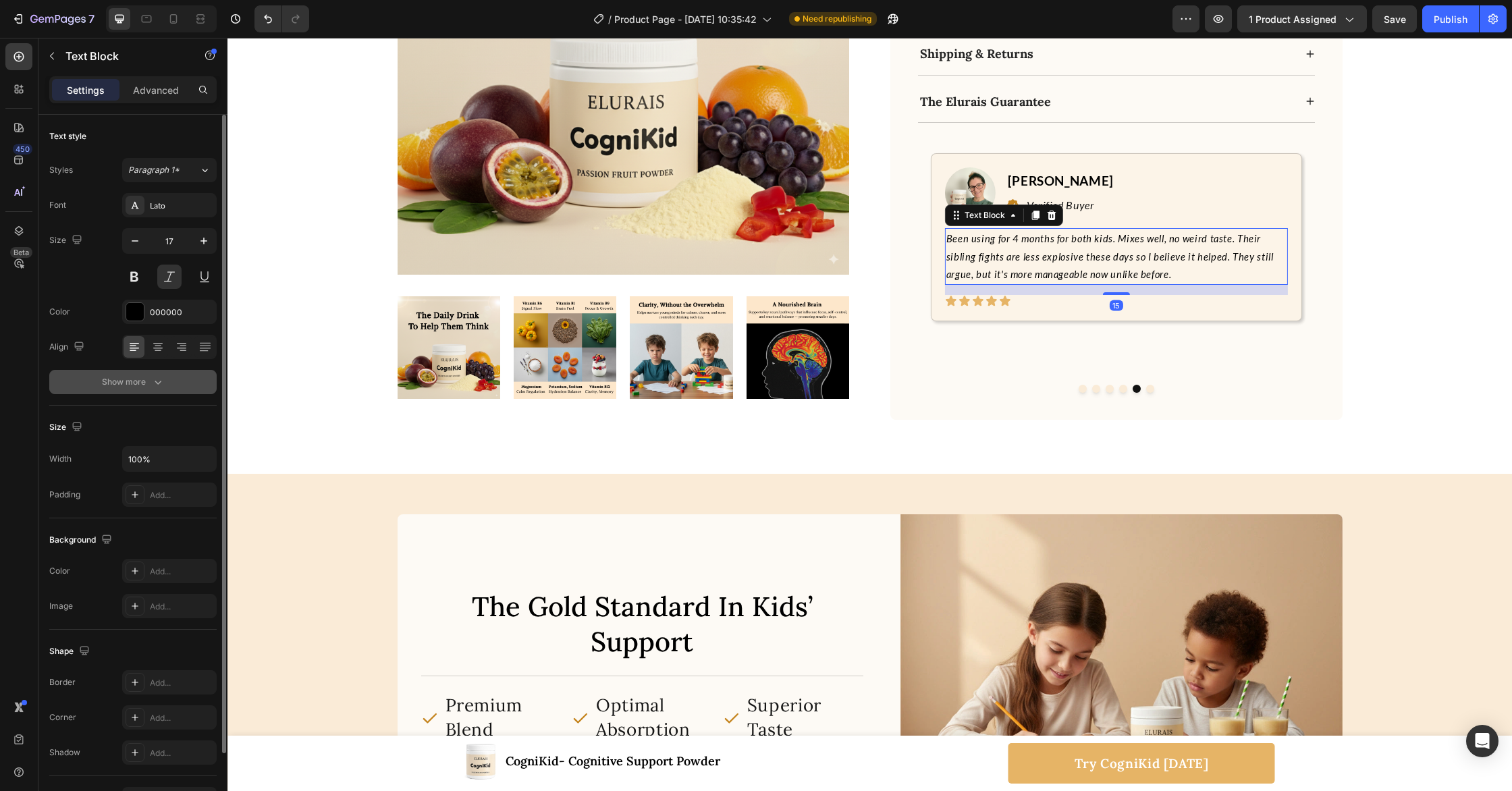
click at [145, 379] on div "Show more" at bounding box center [133, 382] width 63 height 13
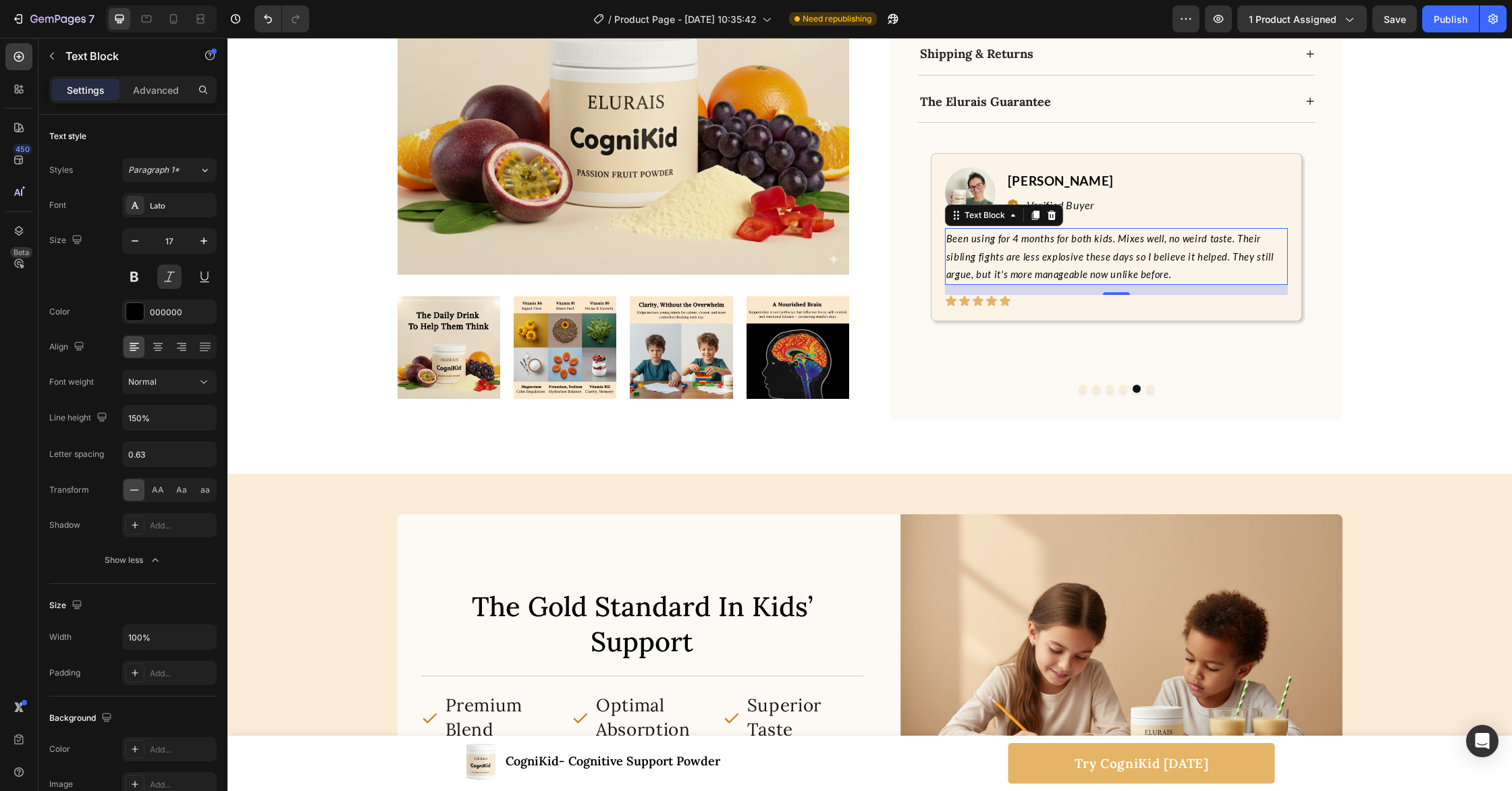
click at [1105, 229] on p "Been using for 4 months for both kids. Mixes well, no weird taste. Their siblin…" at bounding box center [1116, 256] width 340 height 54
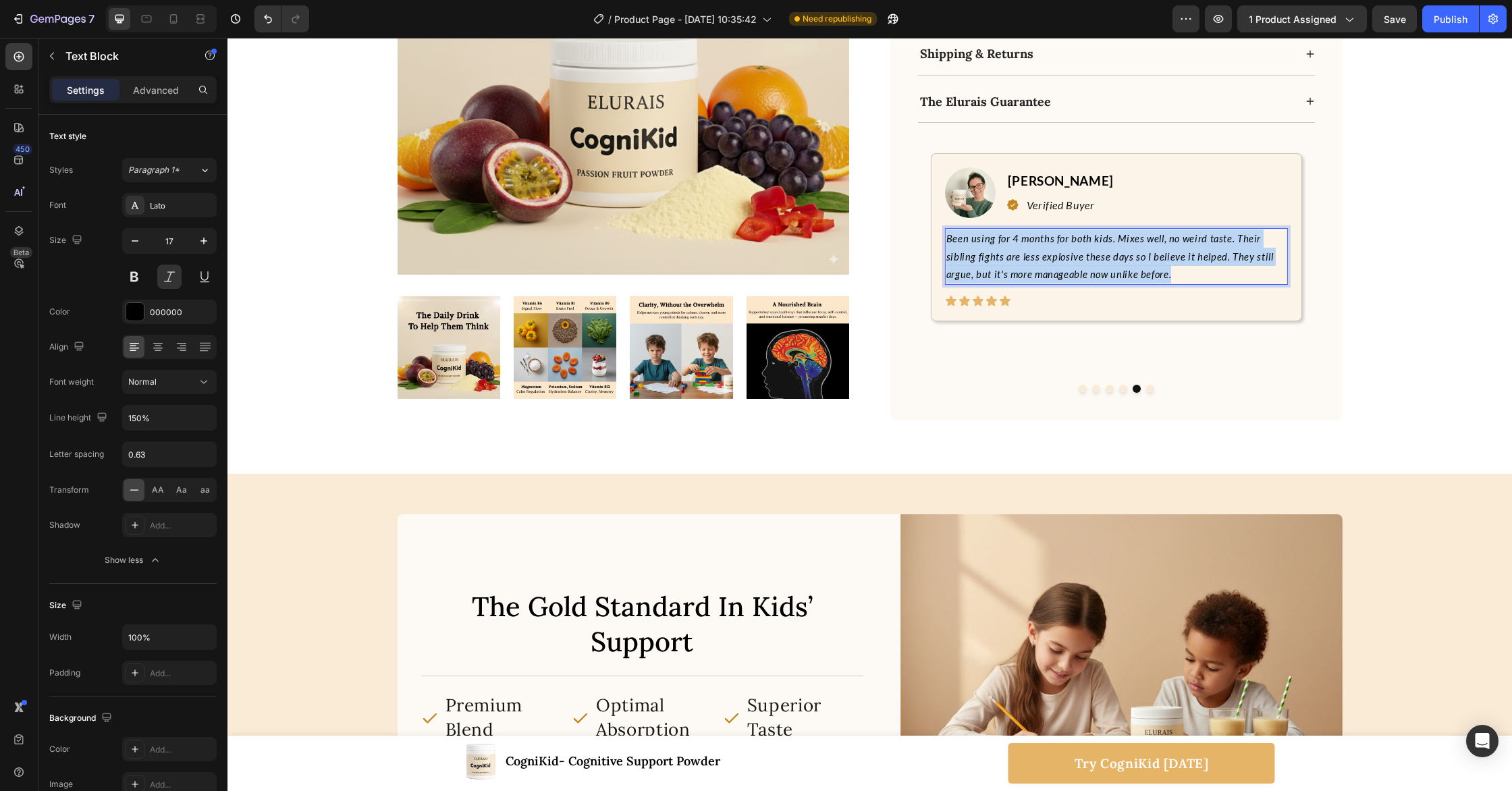
click at [1105, 229] on p "Been using for 4 months for both kids. Mixes well, no weird taste. Their siblin…" at bounding box center [1116, 256] width 340 height 54
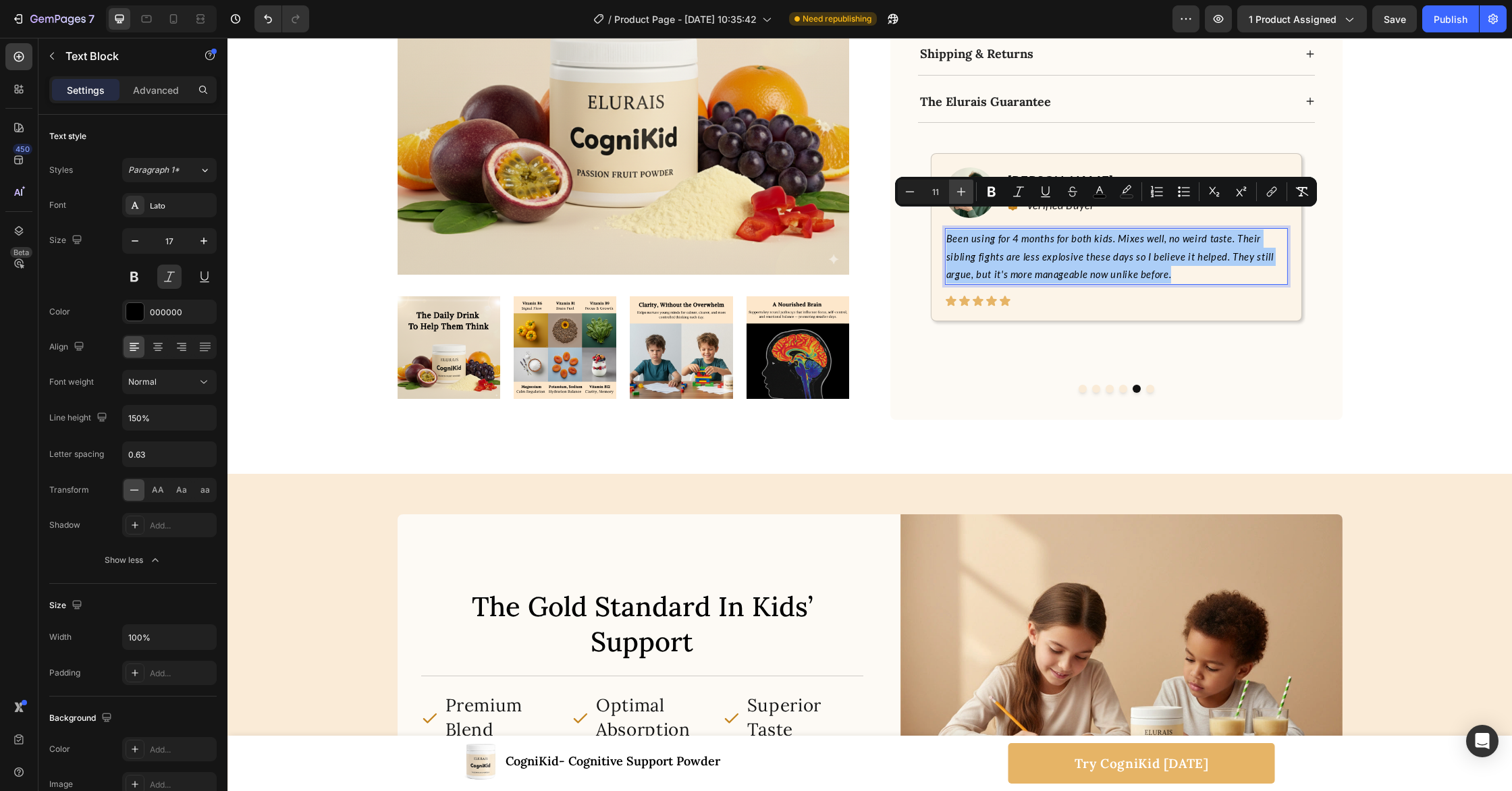
click at [959, 192] on icon "Editor contextual toolbar" at bounding box center [962, 192] width 9 height 9
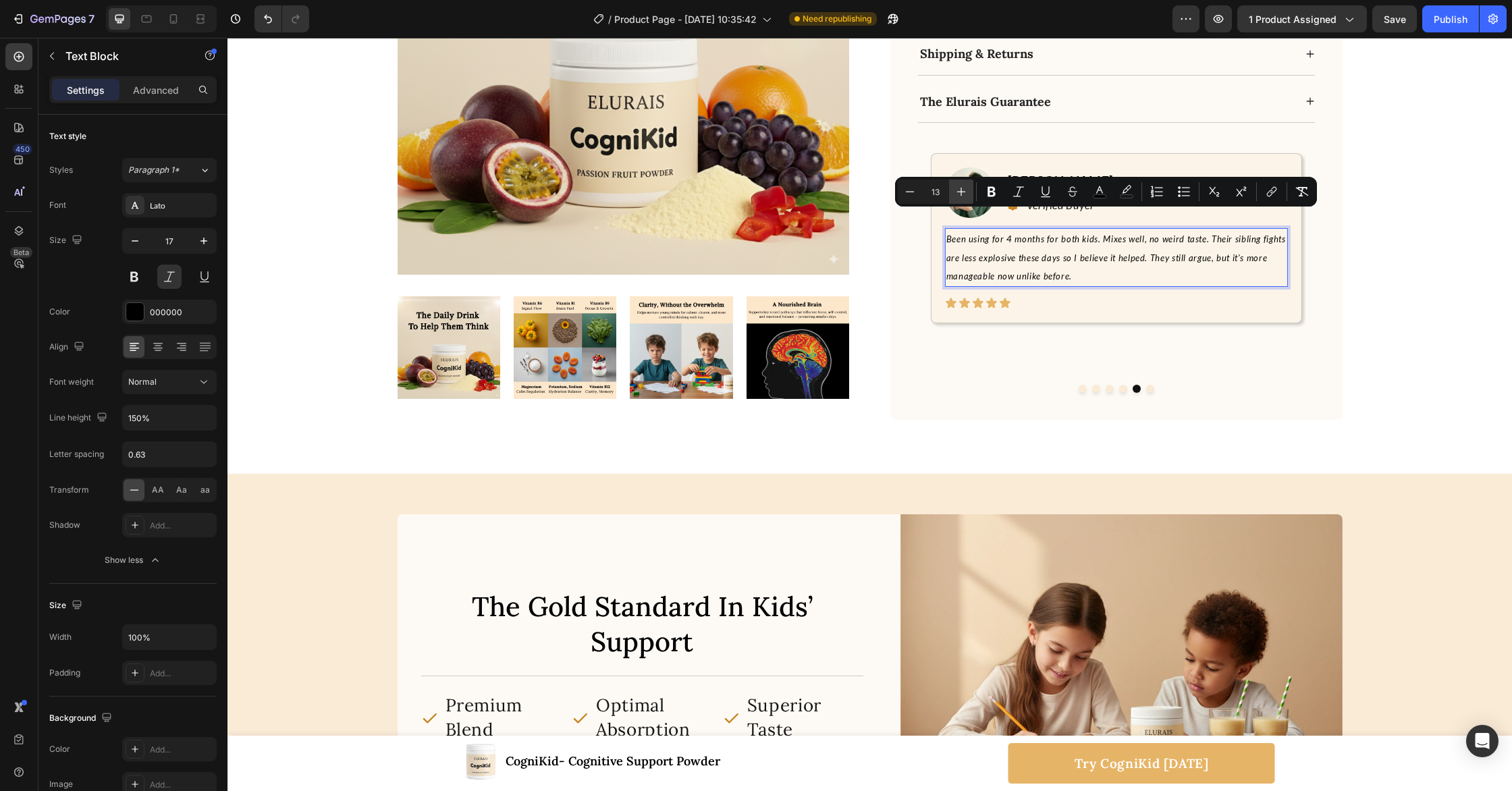
click at [959, 192] on icon "Editor contextual toolbar" at bounding box center [962, 192] width 9 height 9
type input "17"
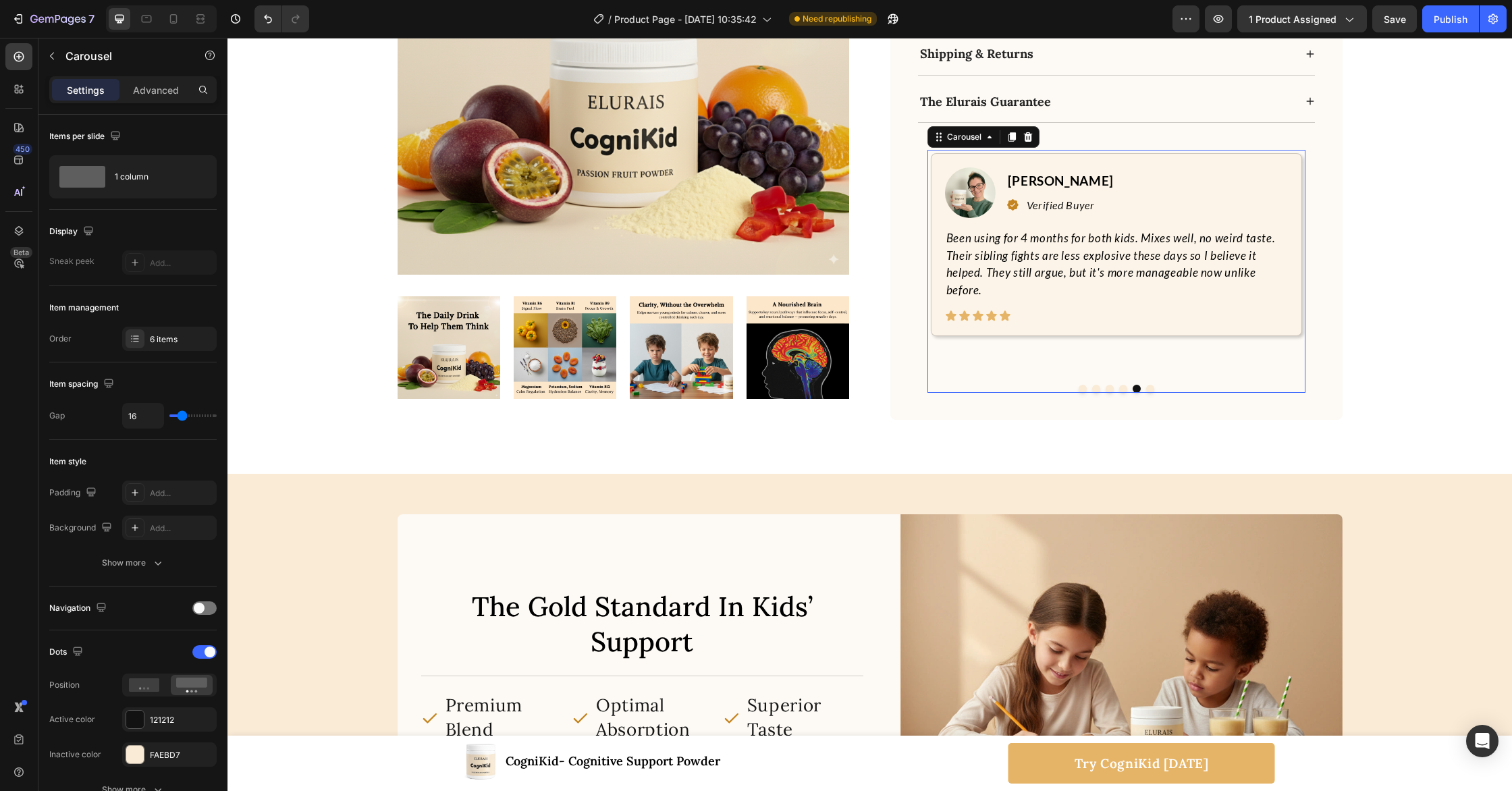
click at [1121, 385] on button "Dot" at bounding box center [1123, 388] width 8 height 8
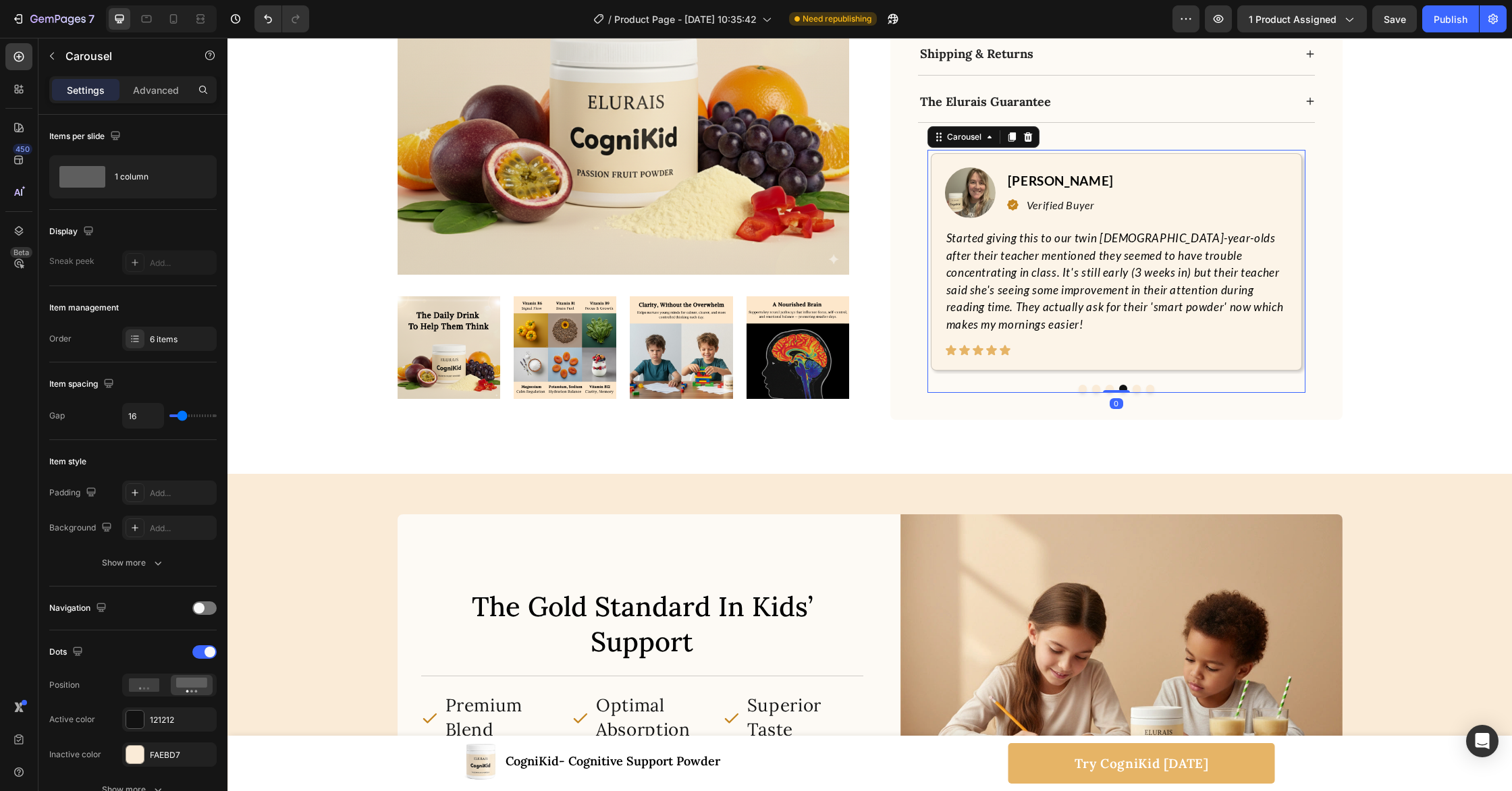
click at [1152, 385] on button "Dot" at bounding box center [1150, 388] width 8 height 8
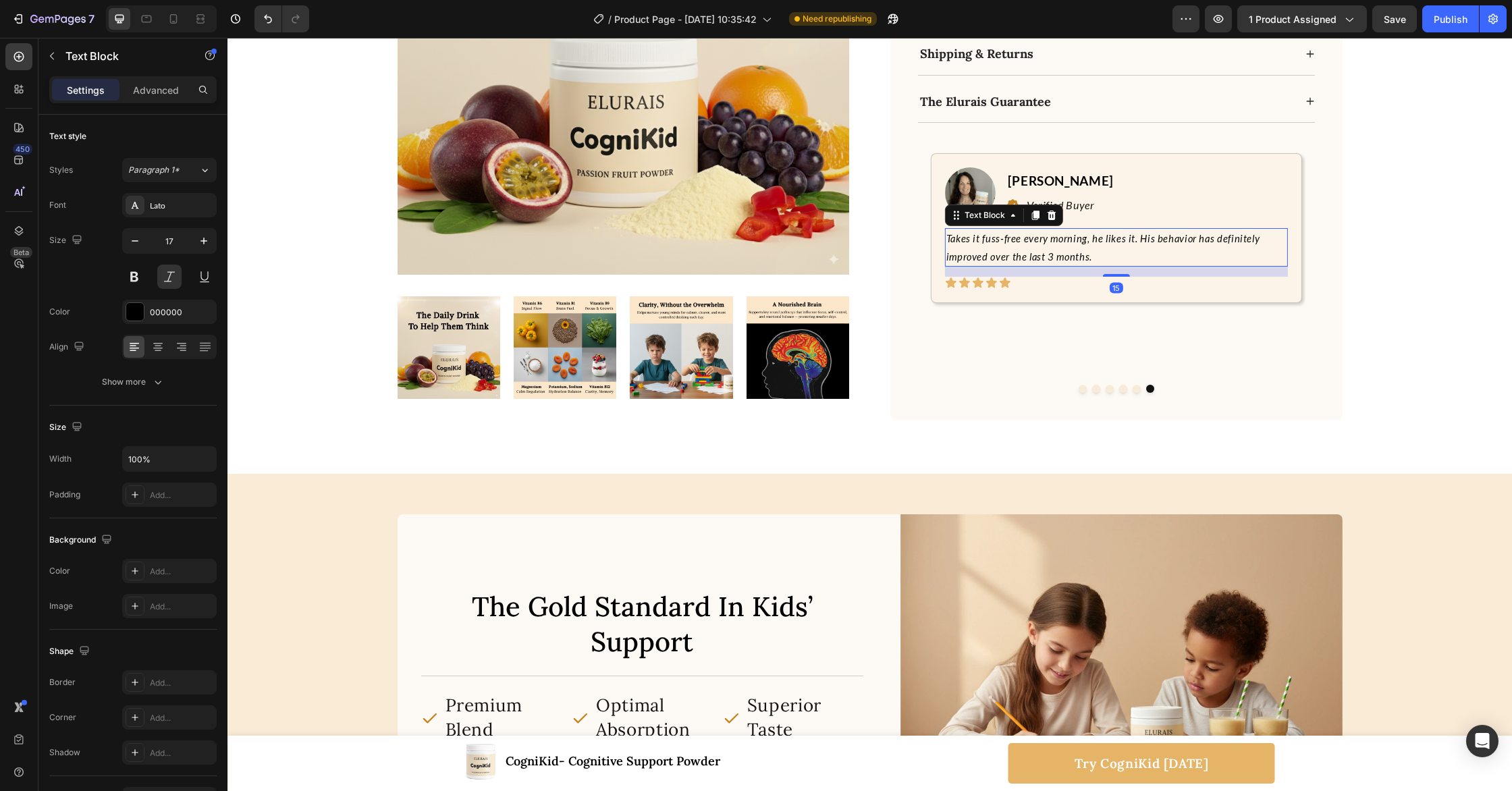
click at [1099, 232] on p "Takes it fuss-free every morning, he likes it. His behavior has definitely impr…" at bounding box center [1116, 247] width 340 height 36
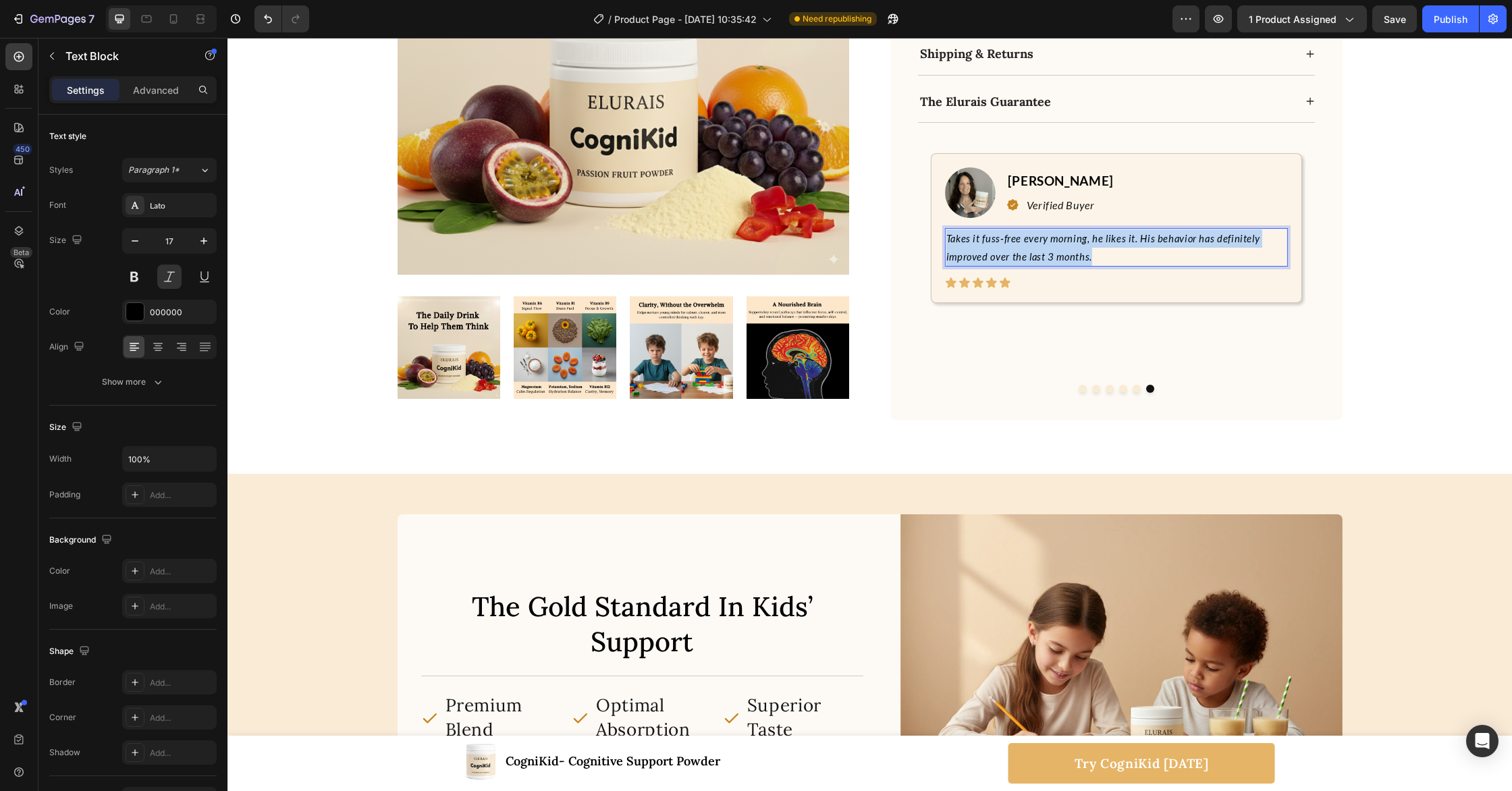
click at [1099, 232] on p "Takes it fuss-free every morning, he likes it. His behavior has definitely impr…" at bounding box center [1116, 247] width 340 height 36
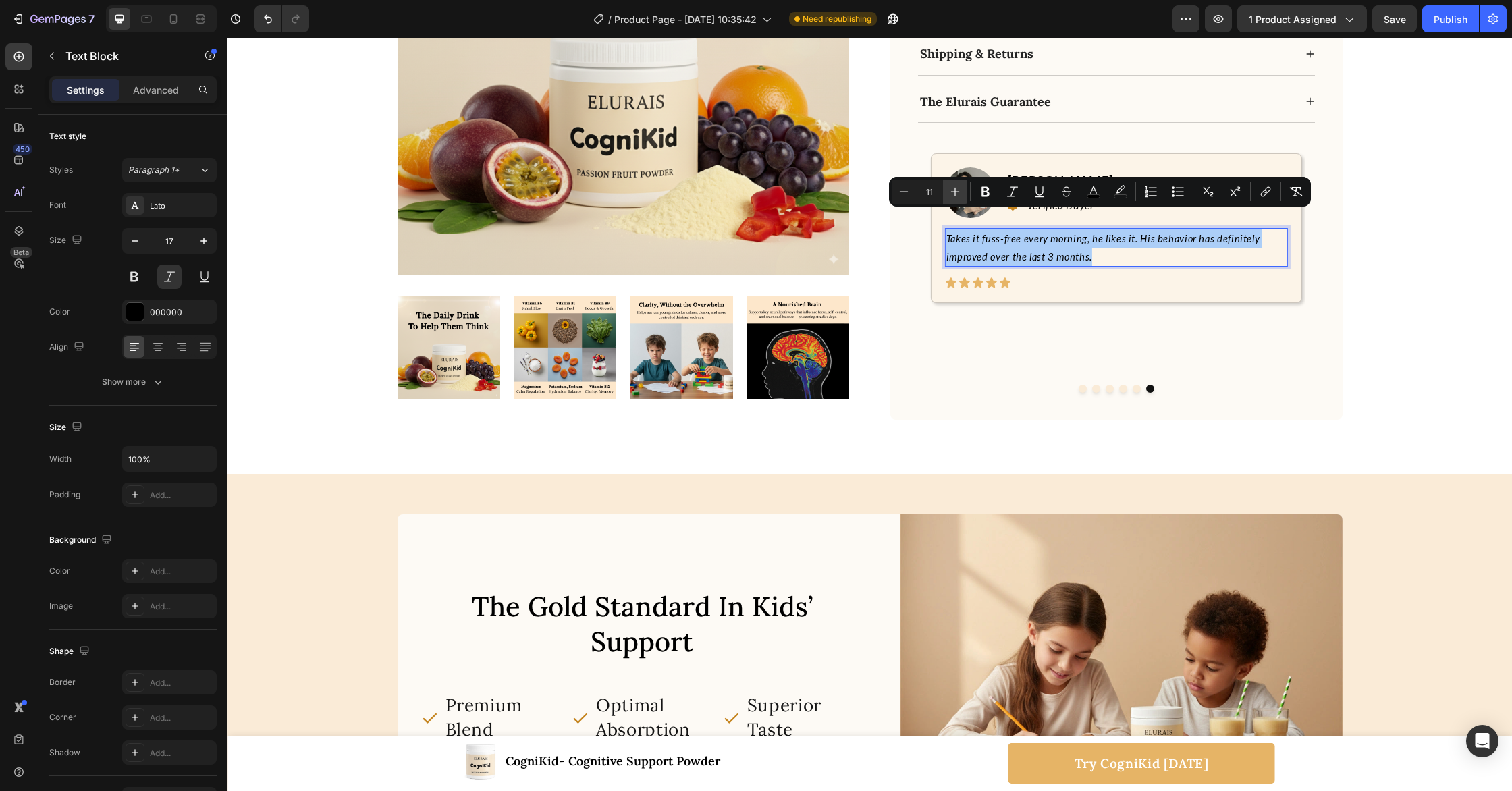
click at [957, 192] on icon "Editor contextual toolbar" at bounding box center [956, 192] width 9 height 9
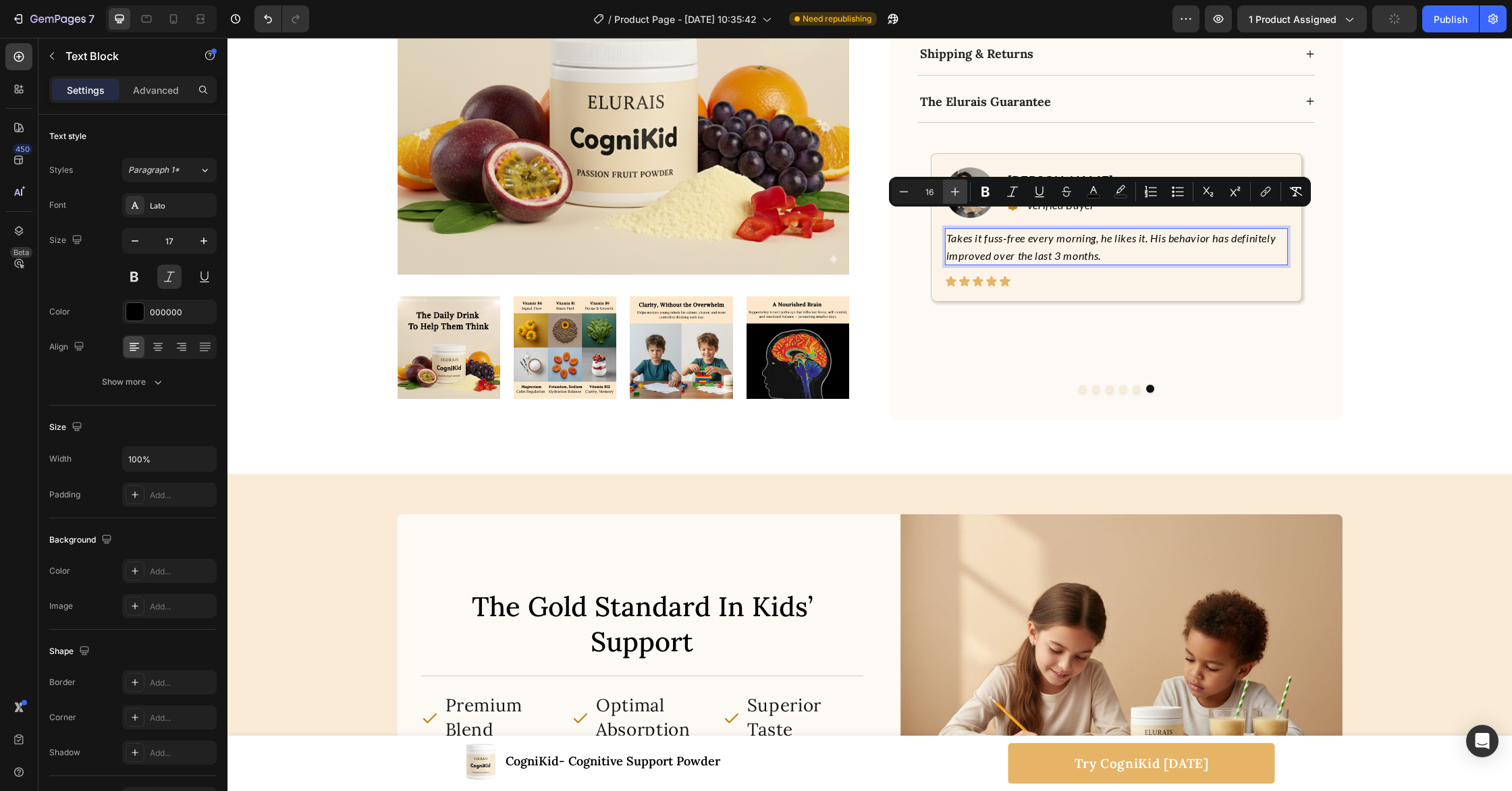
click at [957, 192] on icon "Editor contextual toolbar" at bounding box center [956, 192] width 9 height 9
type input "17"
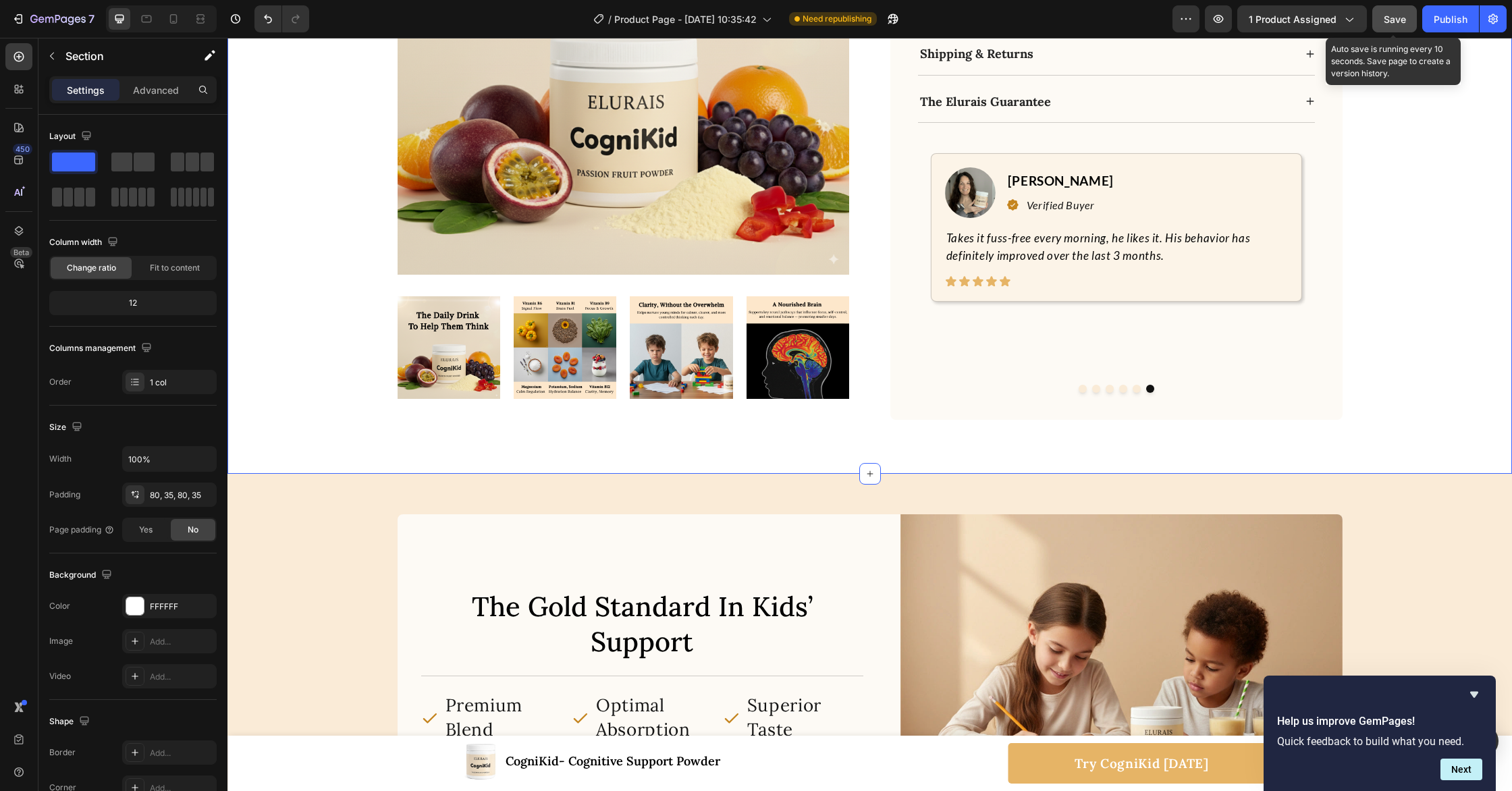
click at [1402, 26] on button "Save" at bounding box center [1394, 19] width 44 height 27
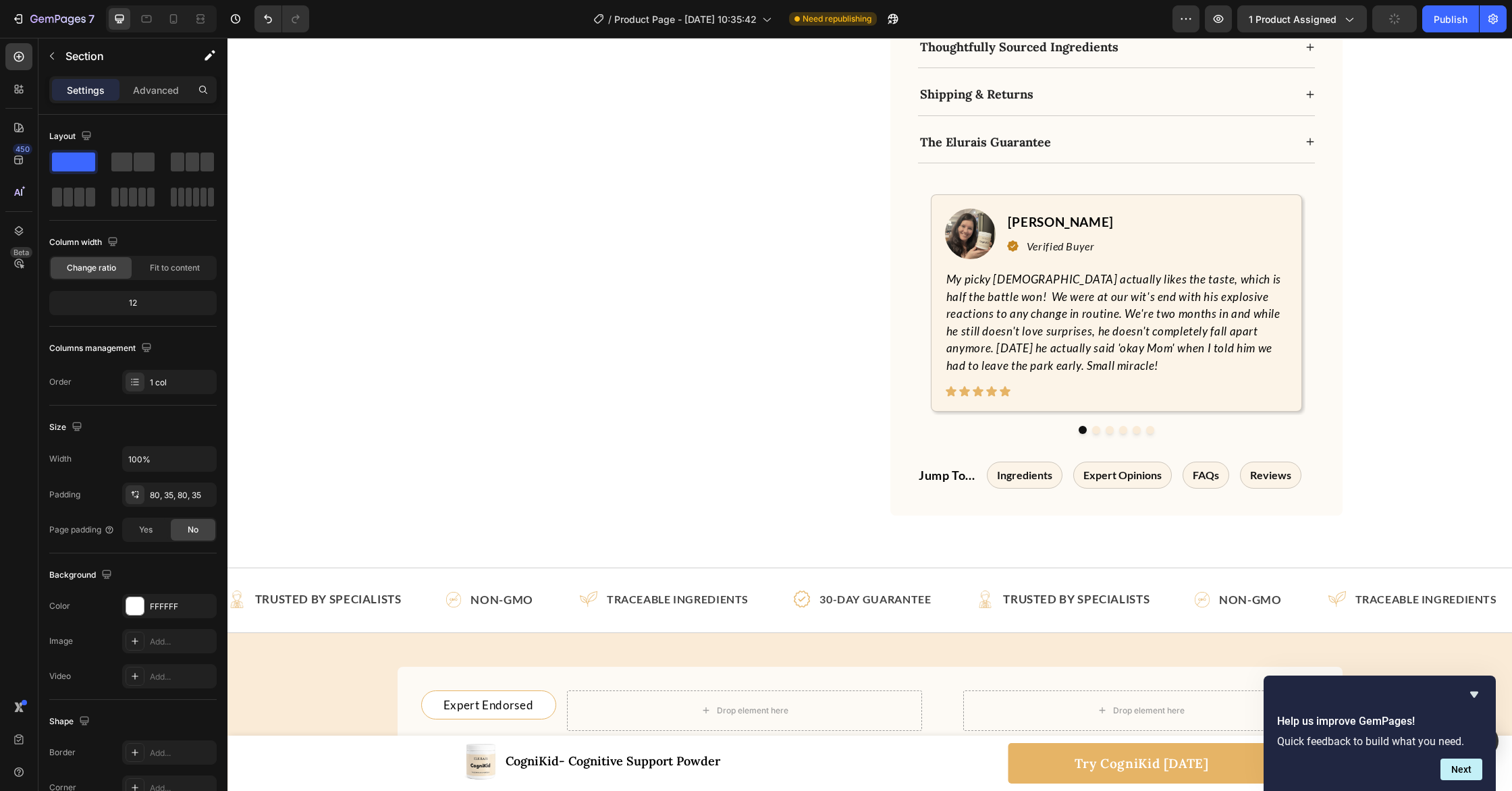
scroll to position [807, 0]
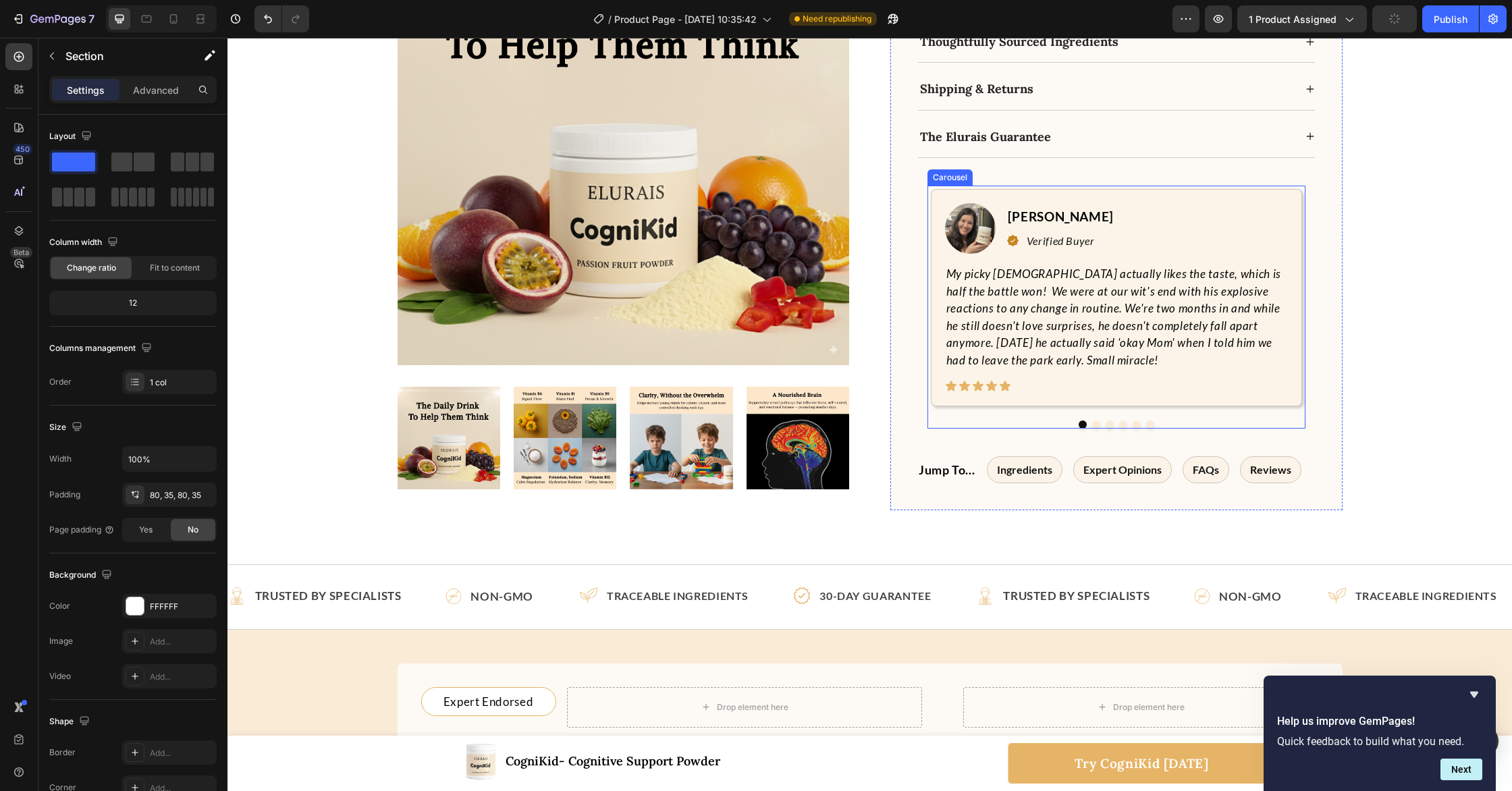
click at [1136, 421] on button "Dot" at bounding box center [1136, 424] width 8 height 8
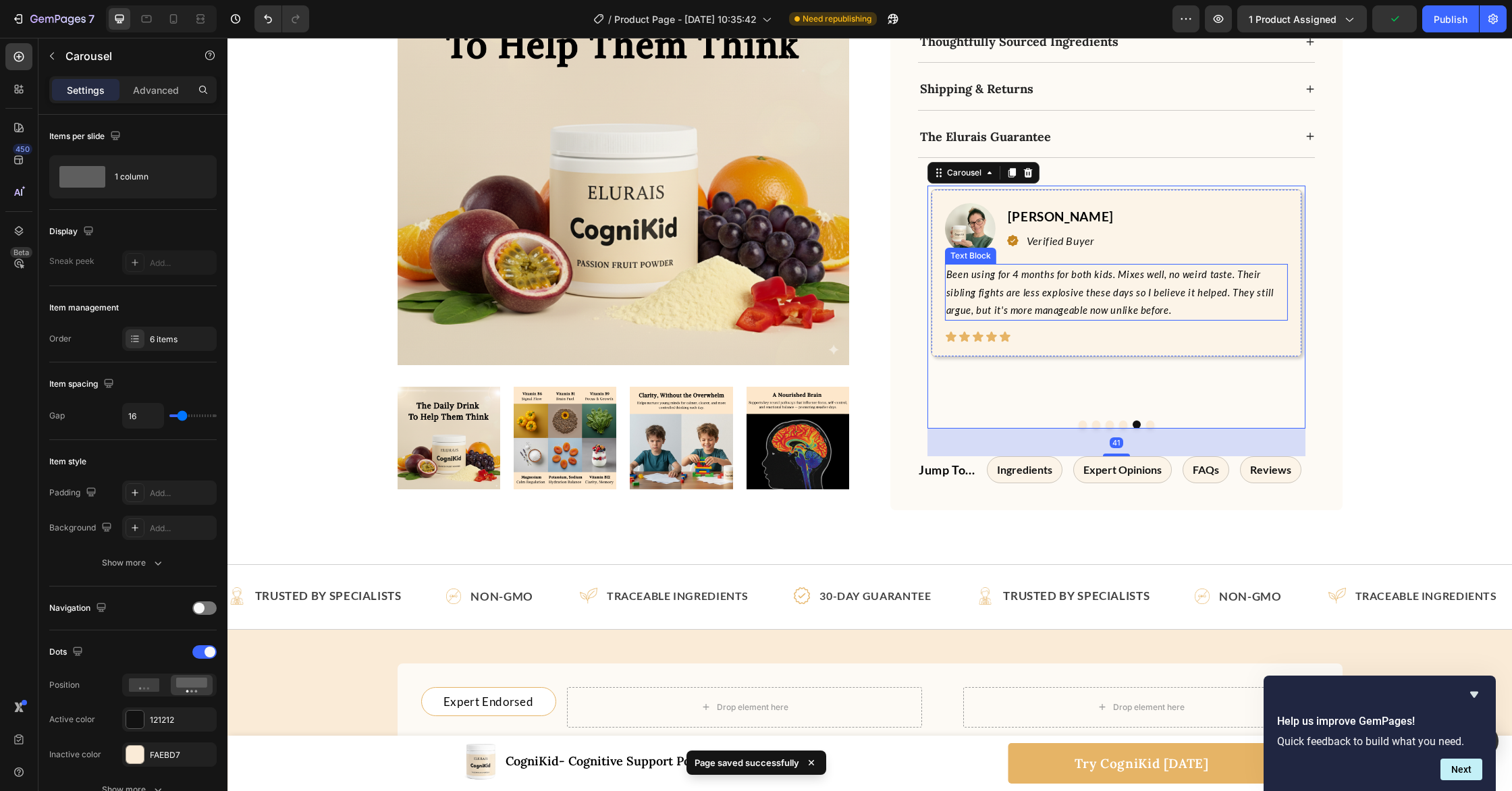
click at [1074, 281] on p "Been using for 4 months for both kids. Mixes well, no weird taste. Their siblin…" at bounding box center [1116, 292] width 340 height 54
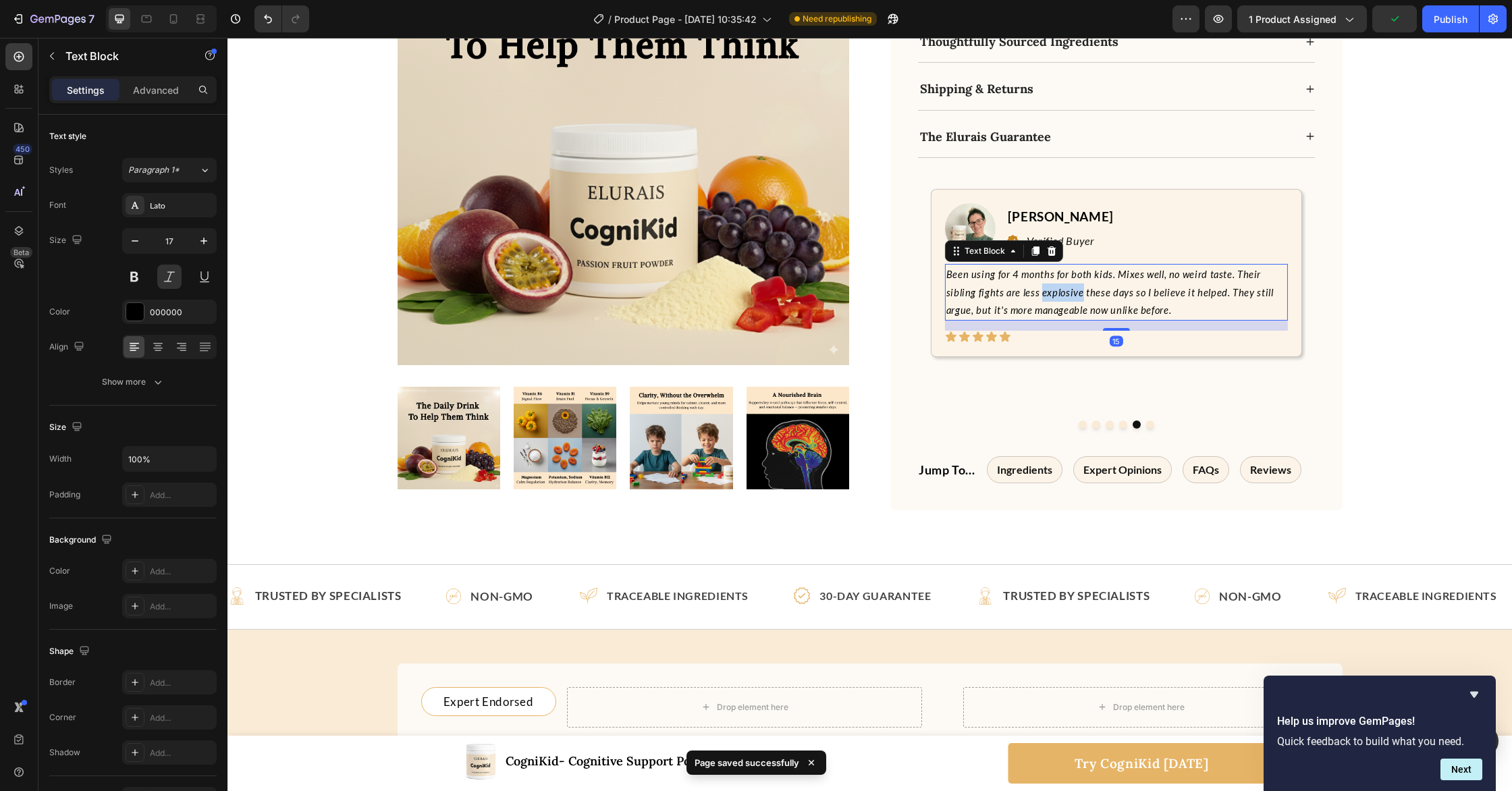
click at [1074, 281] on p "Been using for 4 months for both kids. Mixes well, no weird taste. Their siblin…" at bounding box center [1116, 292] width 340 height 54
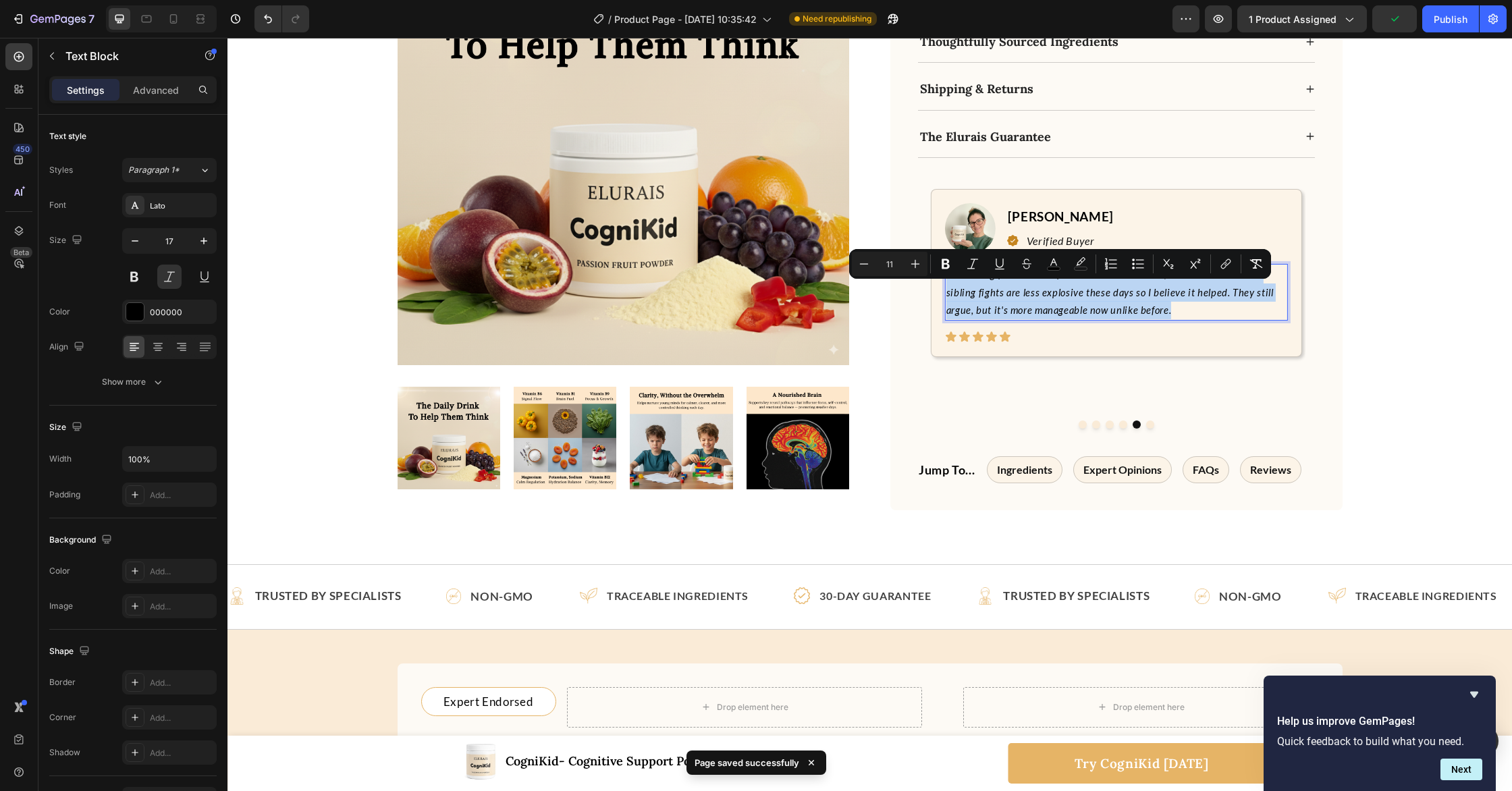
click at [1074, 281] on p "Been using for 4 months for both kids. Mixes well, no weird taste. Their siblin…" at bounding box center [1116, 292] width 340 height 54
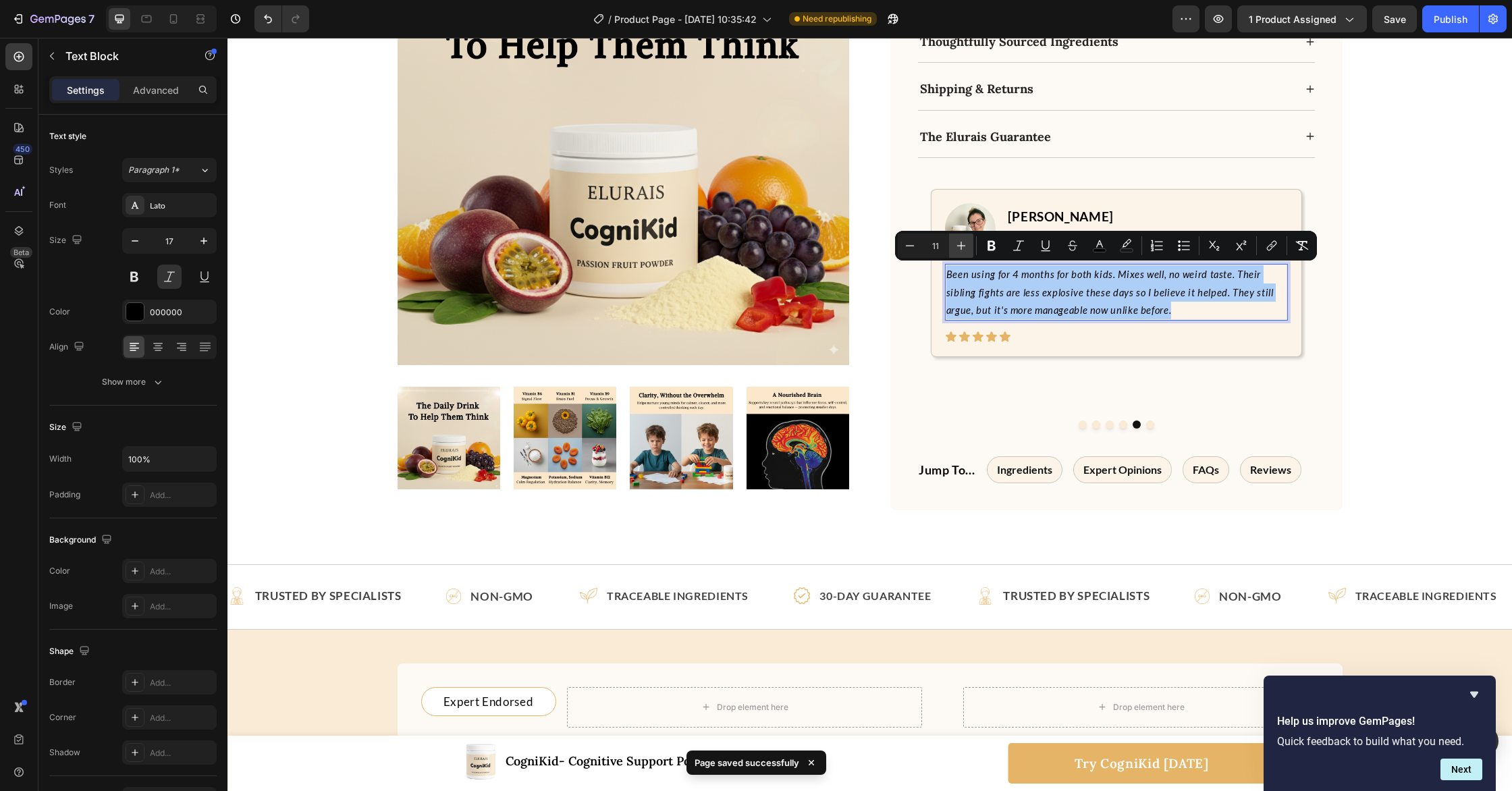
click at [962, 247] on icon "Editor contextual toolbar" at bounding box center [961, 246] width 13 height 13
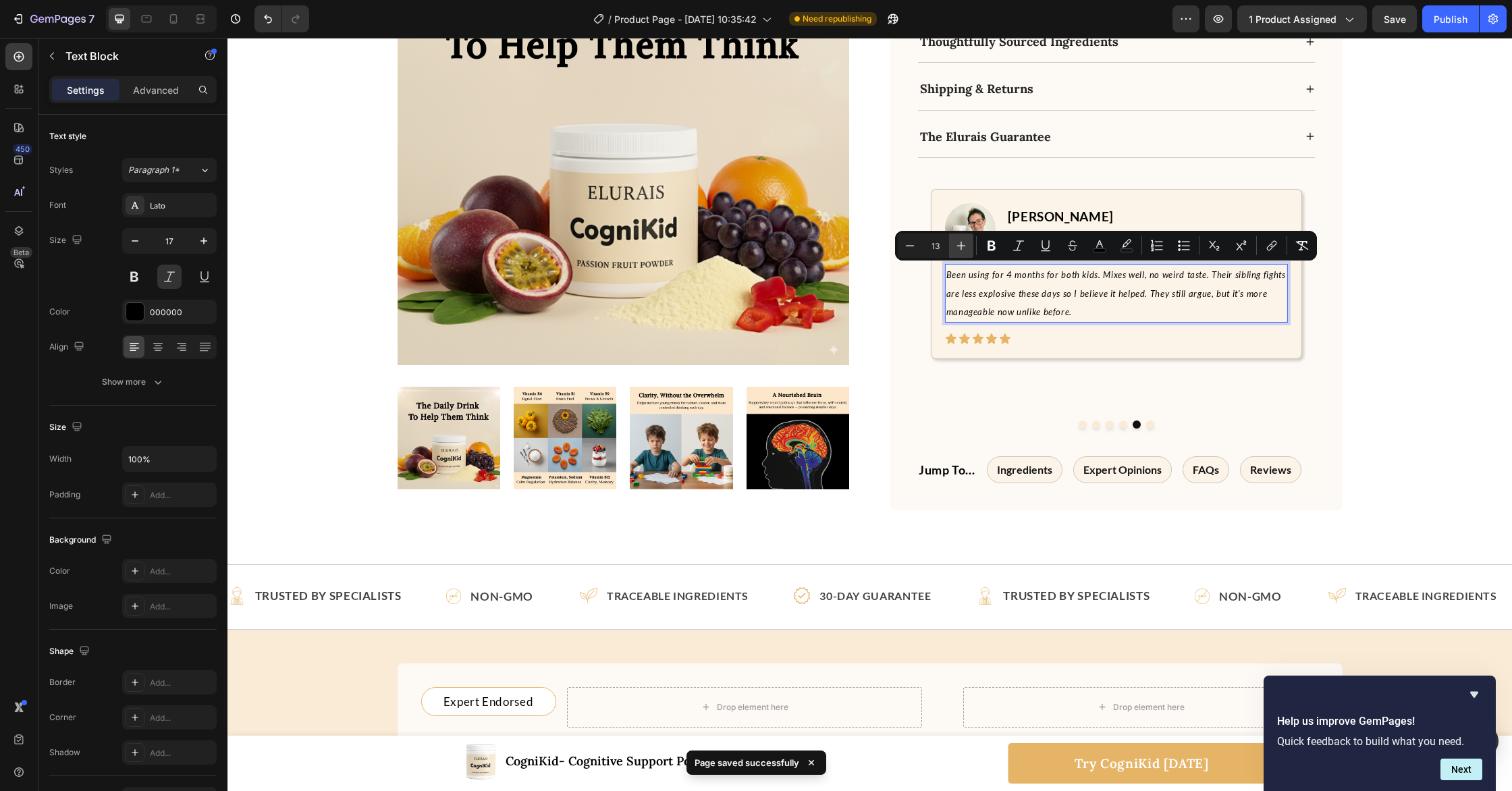
click at [962, 247] on icon "Editor contextual toolbar" at bounding box center [961, 246] width 13 height 13
type input "17"
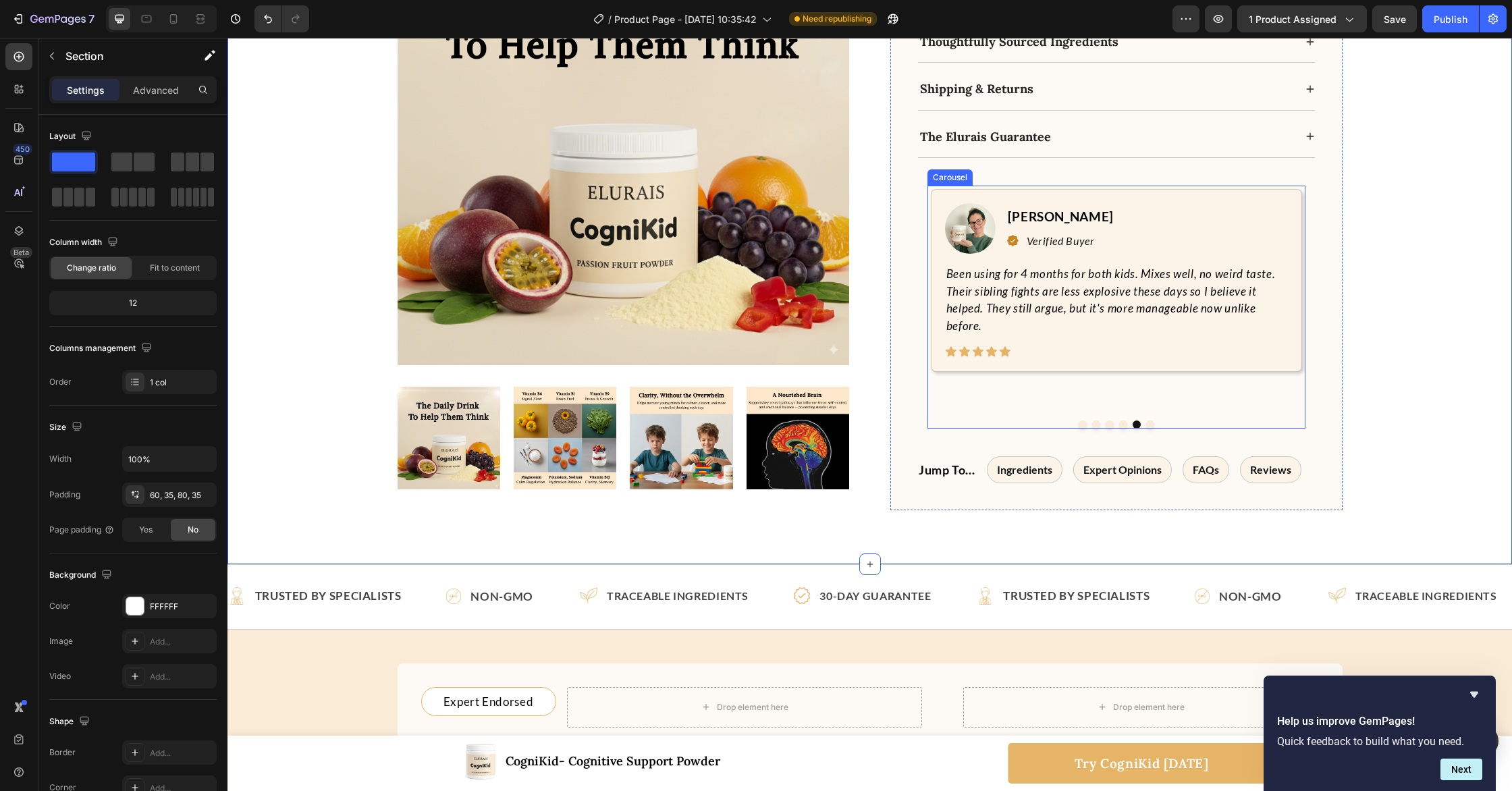
click at [1149, 421] on button "Dot" at bounding box center [1150, 424] width 8 height 8
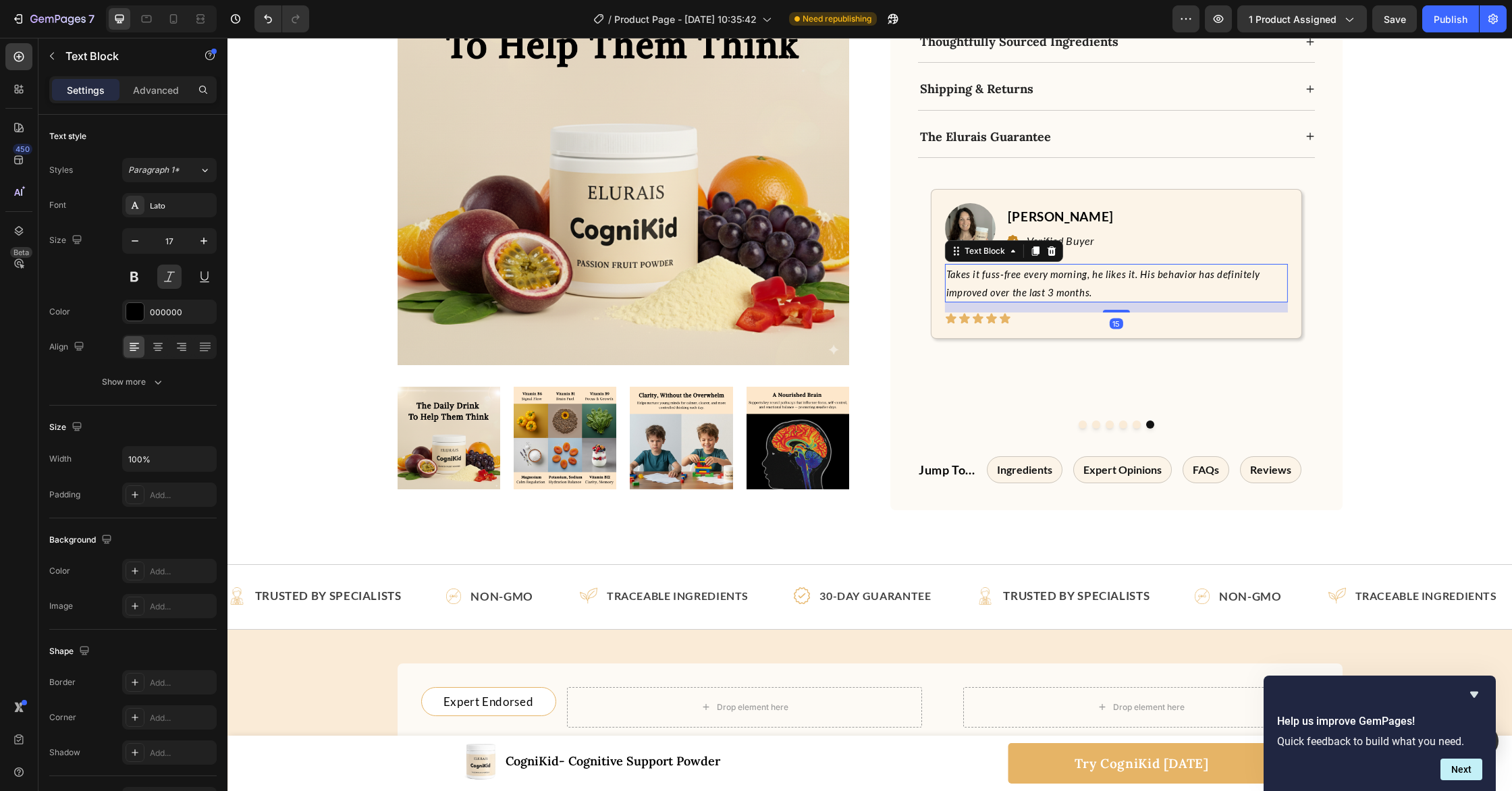
click at [1034, 283] on p "Takes it fuss-free every morning, he likes it. His behavior has definitely impr…" at bounding box center [1116, 283] width 340 height 36
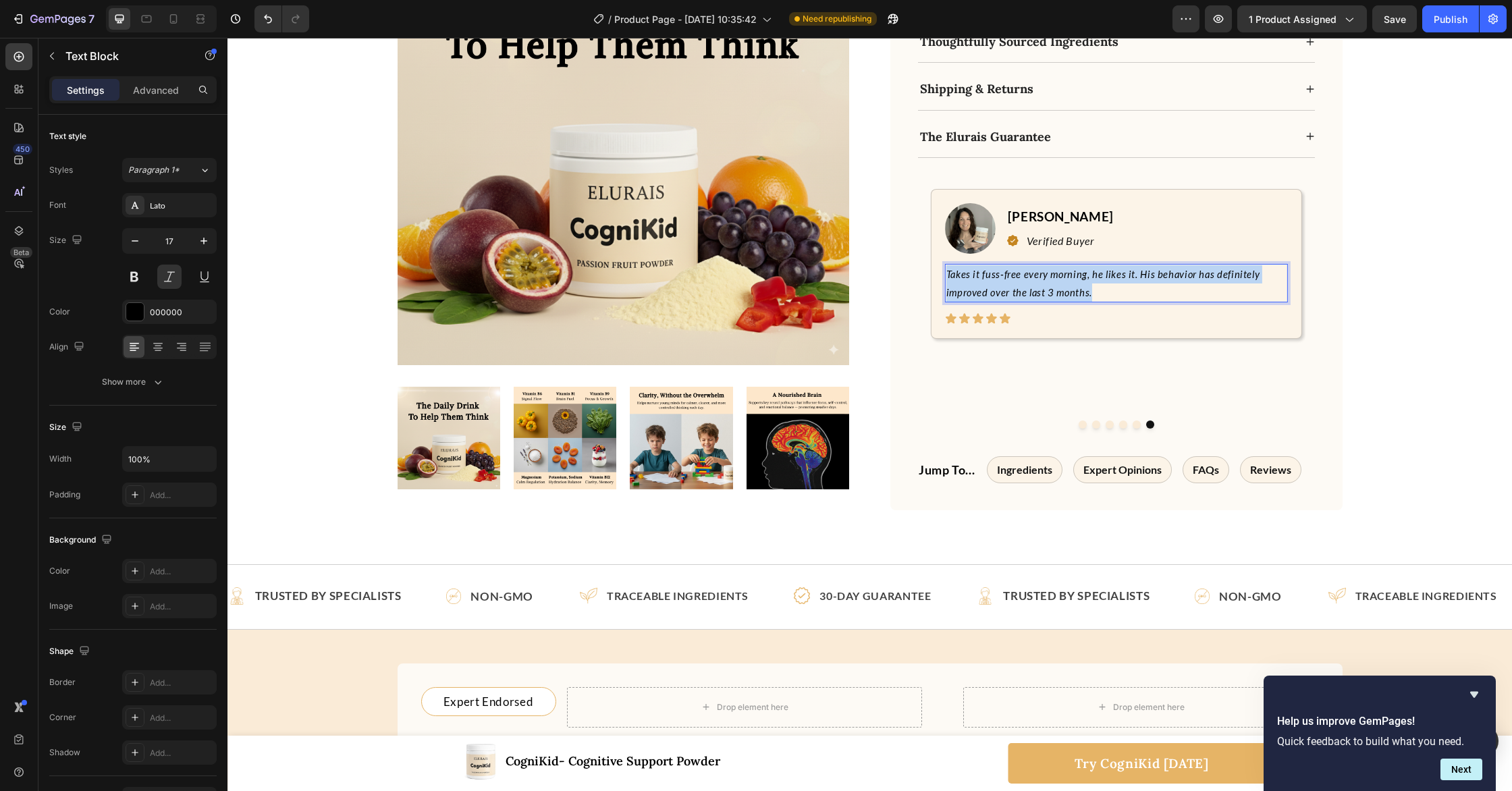
click at [1034, 283] on p "Takes it fuss-free every morning, he likes it. His behavior has definitely impr…" at bounding box center [1116, 283] width 340 height 36
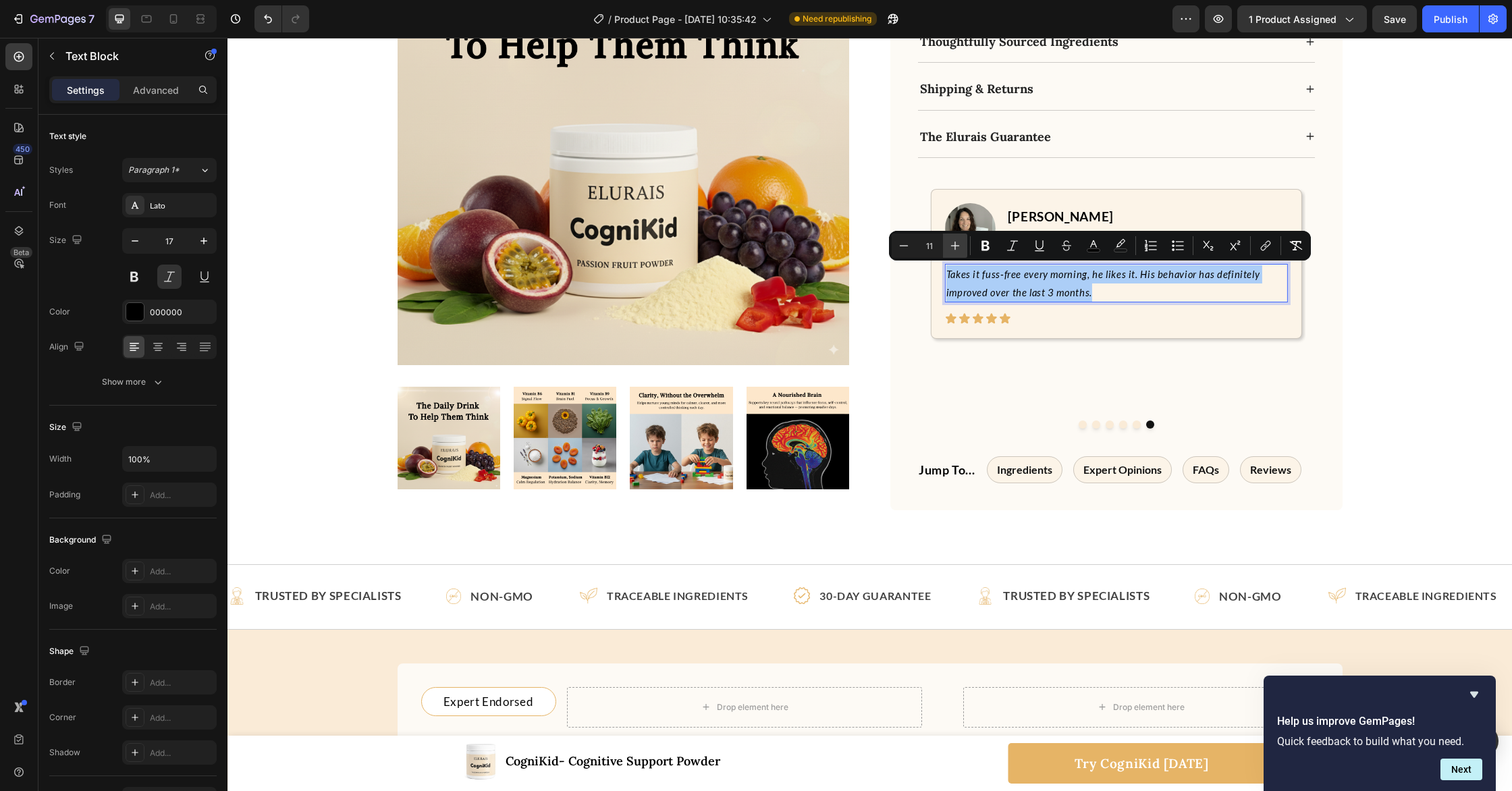
click at [956, 248] on icon "Editor contextual toolbar" at bounding box center [955, 246] width 13 height 13
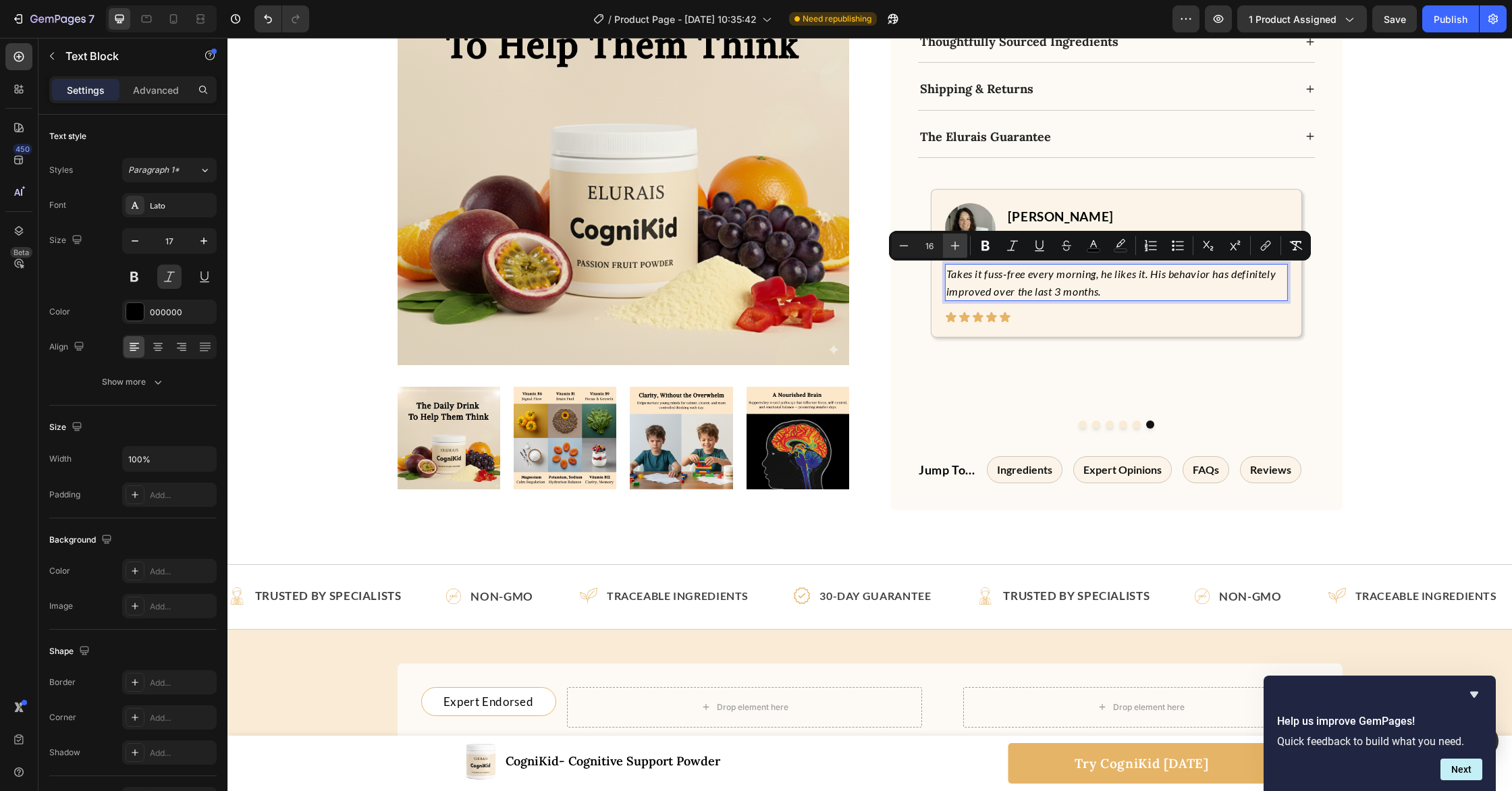
click at [955, 249] on icon "Editor contextual toolbar" at bounding box center [956, 246] width 9 height 9
type input "17"
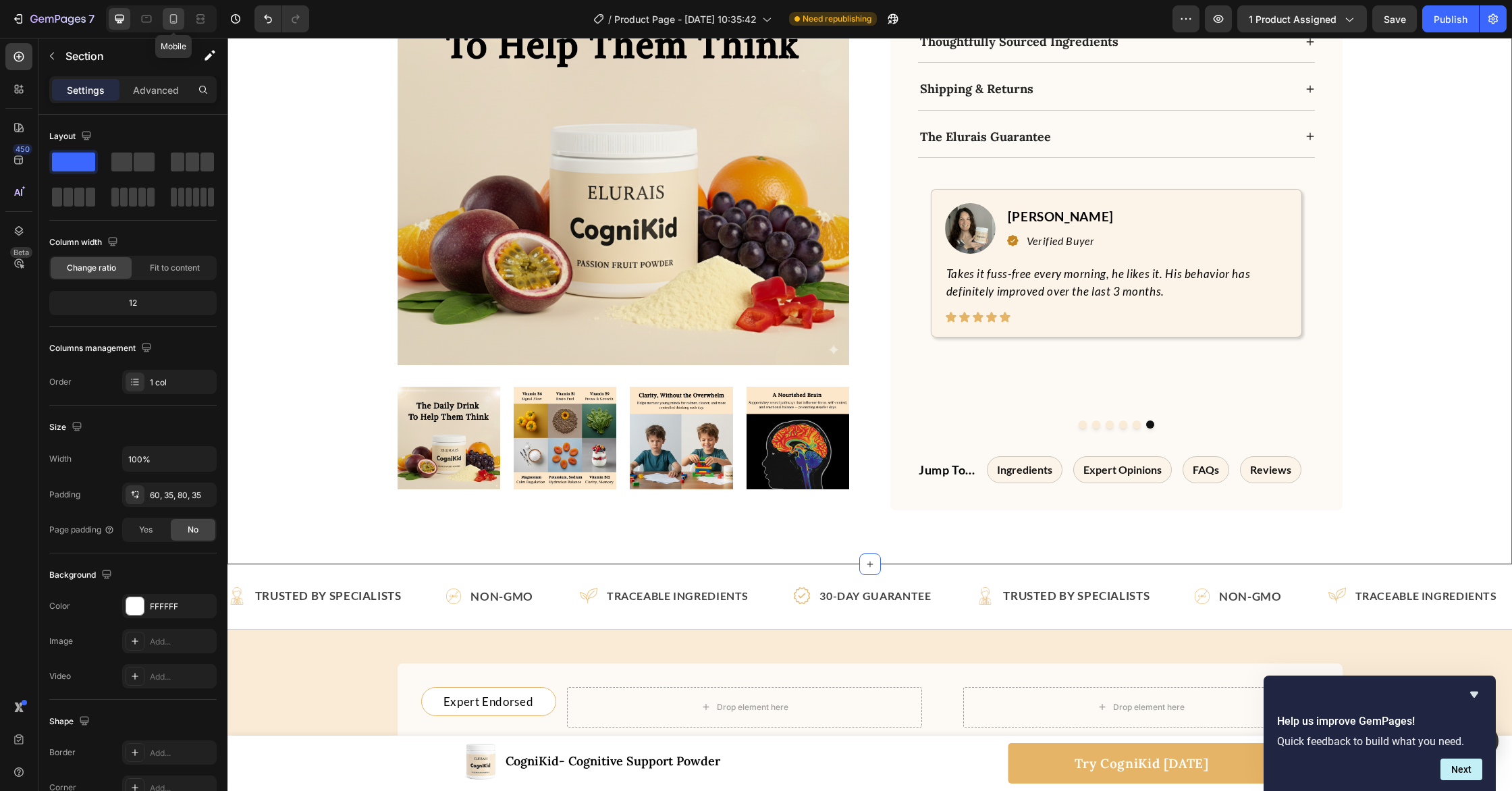
click at [170, 14] on icon at bounding box center [173, 19] width 13 height 13
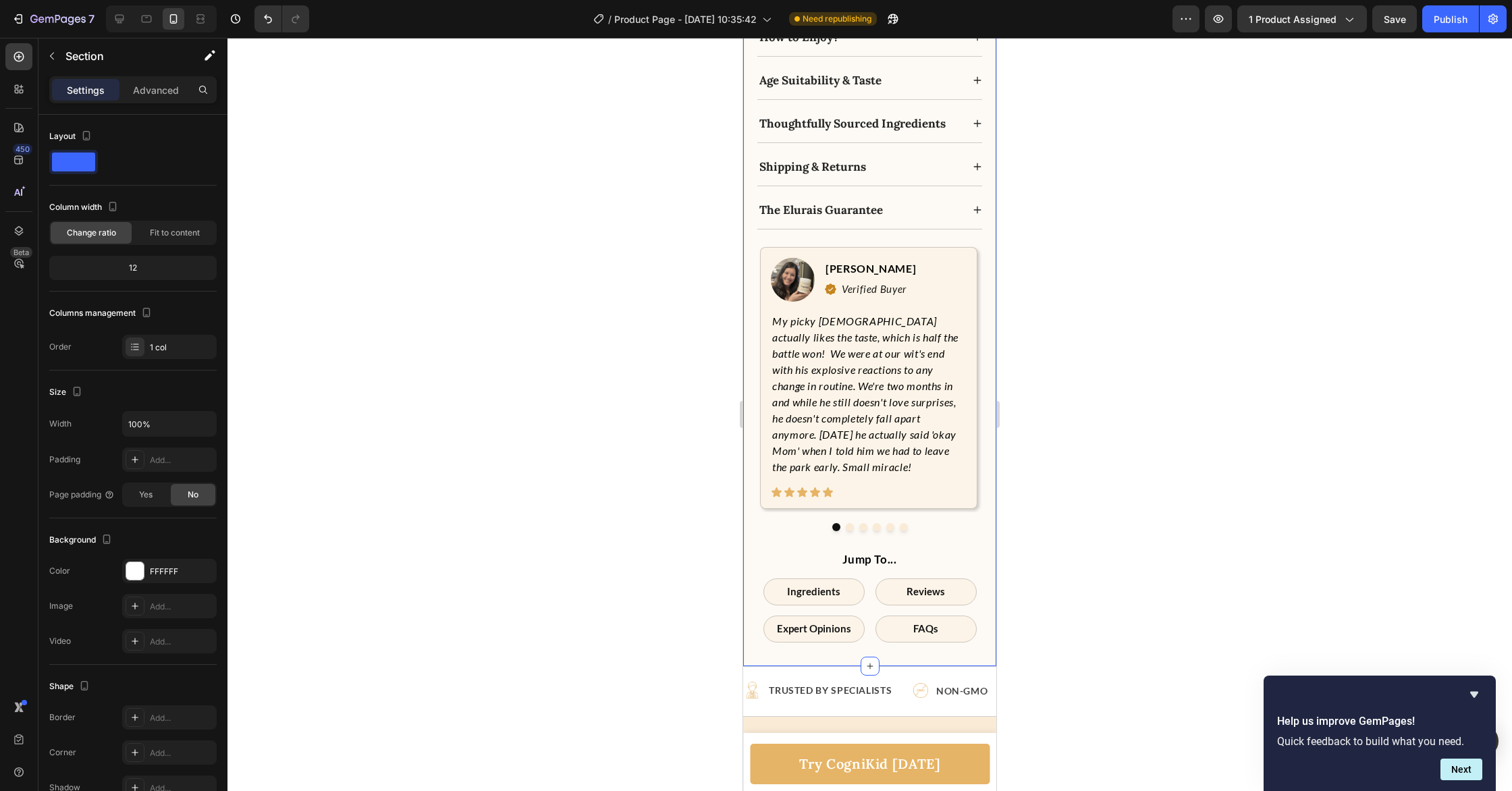
scroll to position [1182, 0]
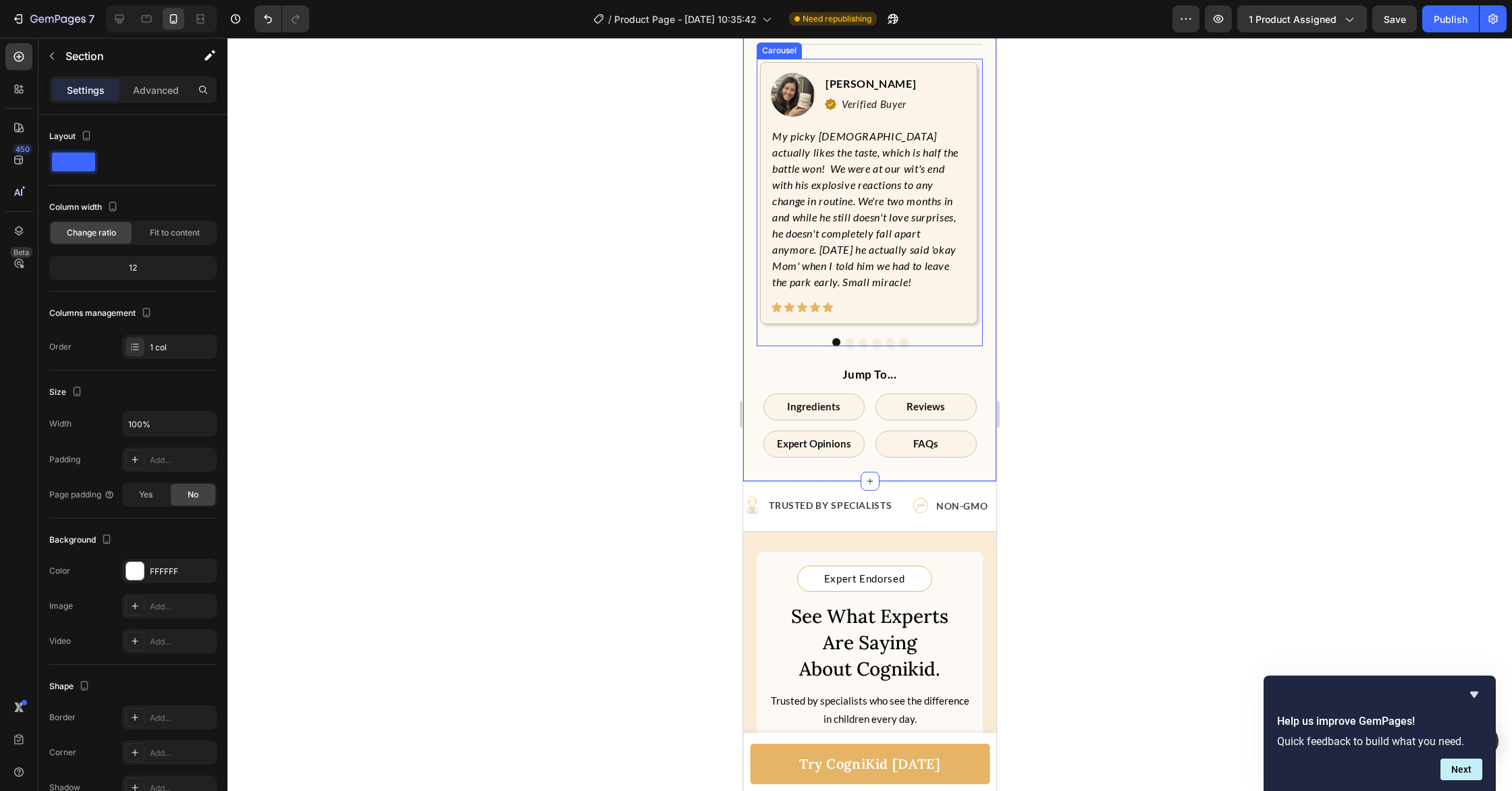
click at [891, 346] on button "Dot" at bounding box center [890, 342] width 8 height 8
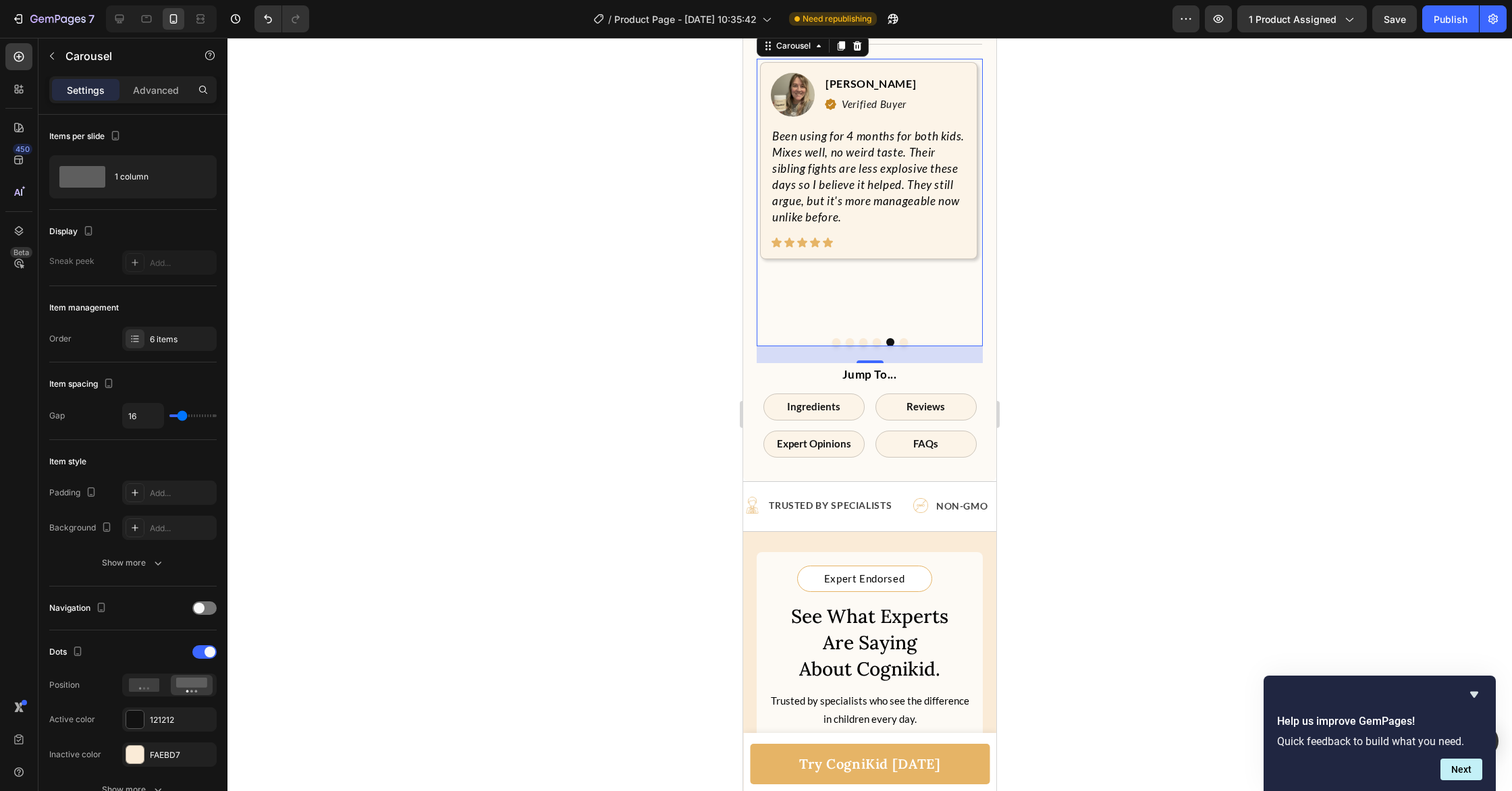
click at [875, 346] on button "Dot" at bounding box center [876, 342] width 8 height 8
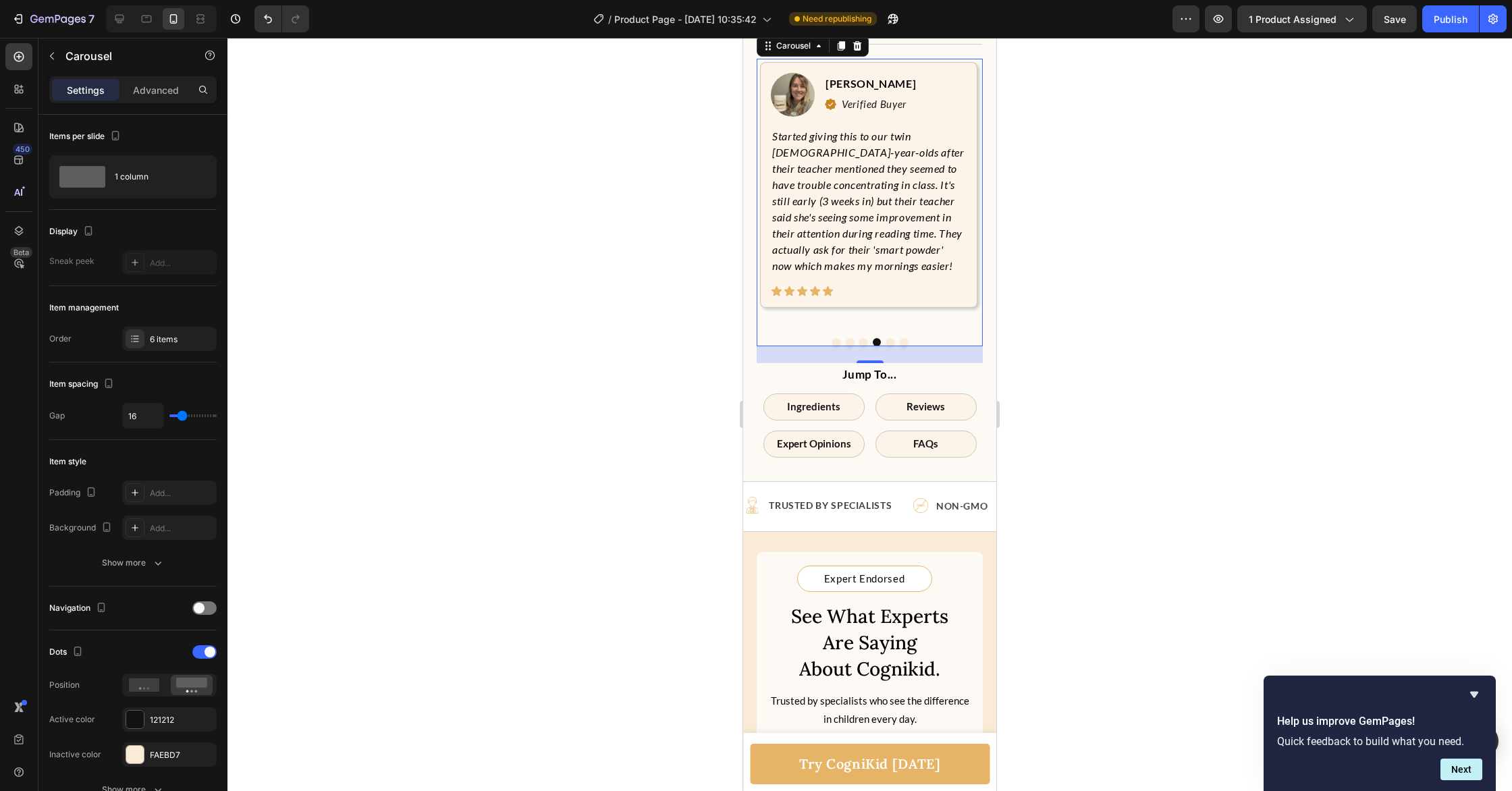
click at [889, 346] on button "Dot" at bounding box center [890, 342] width 8 height 8
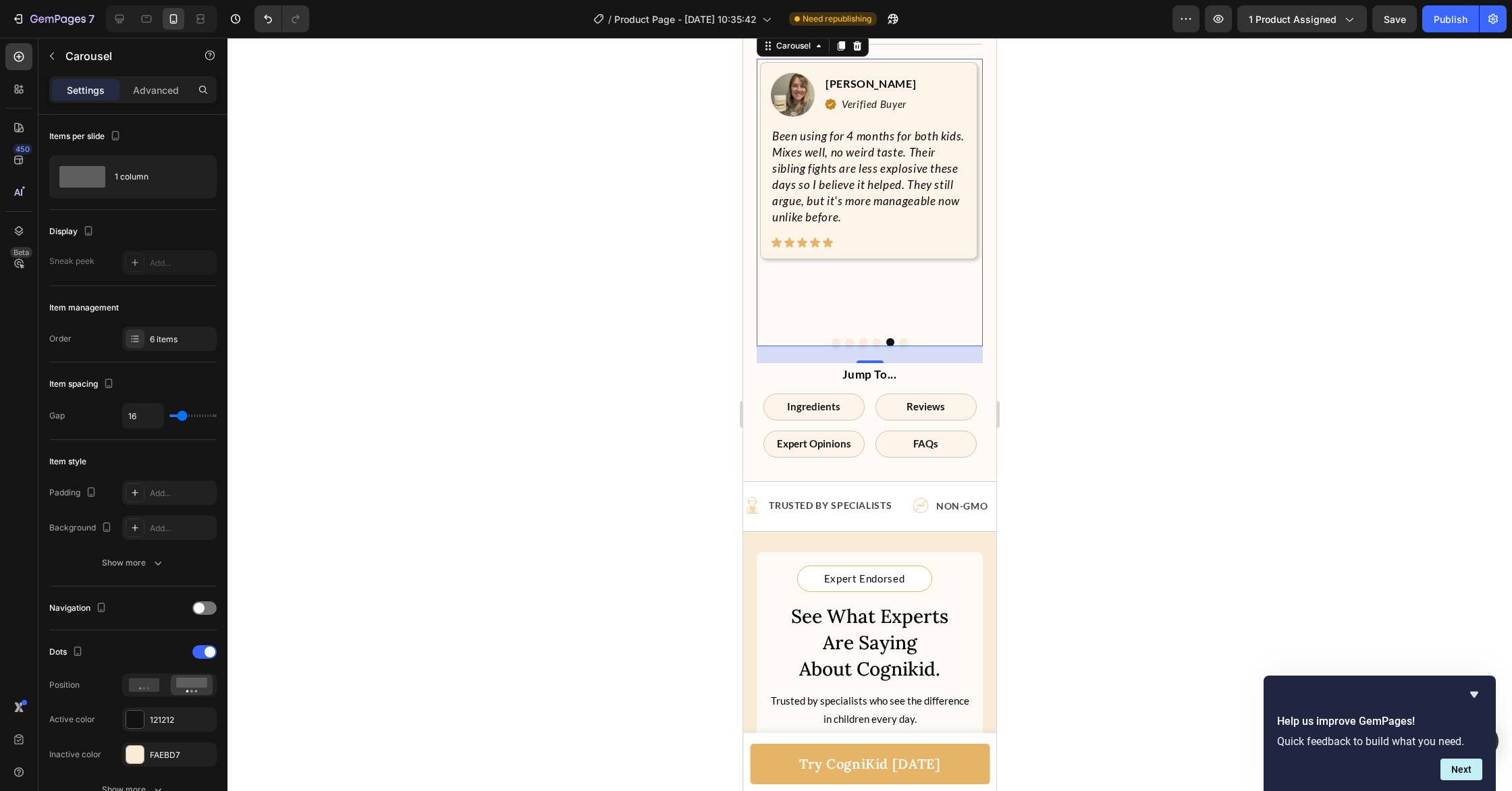
click at [903, 346] on button "Dot" at bounding box center [903, 342] width 8 height 8
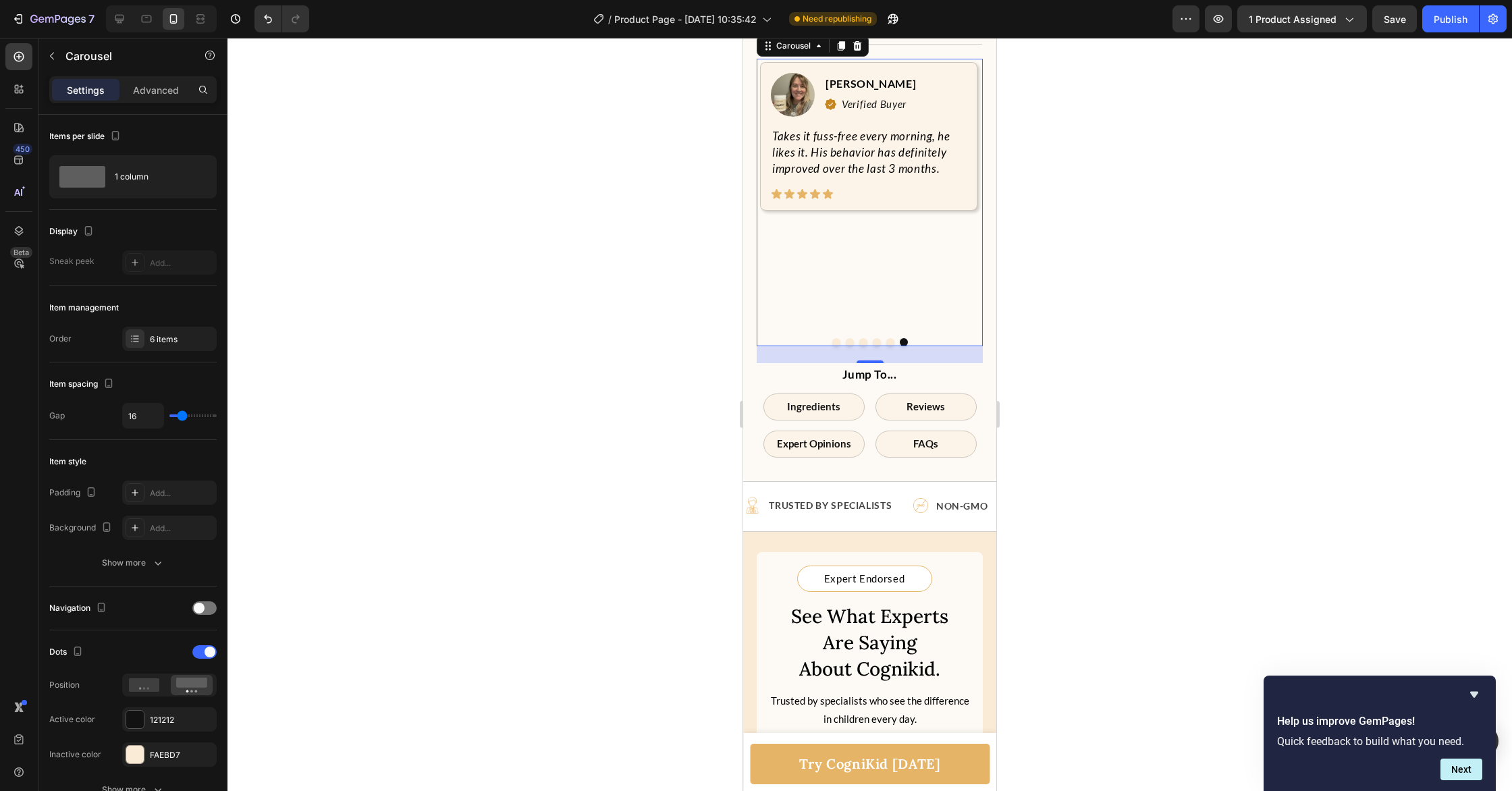
click at [888, 346] on button "Dot" at bounding box center [890, 342] width 8 height 8
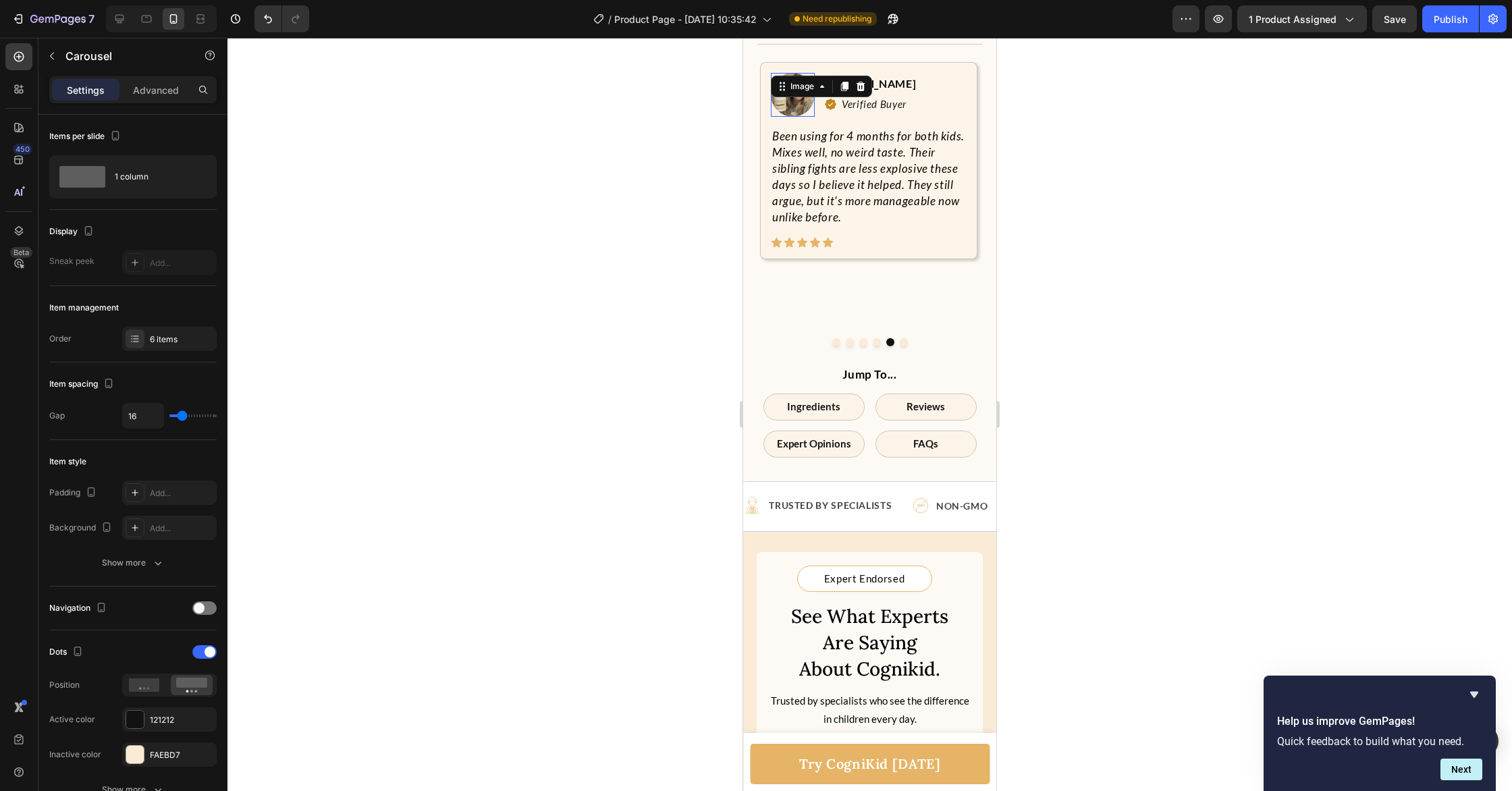
click at [793, 117] on img at bounding box center [792, 94] width 44 height 44
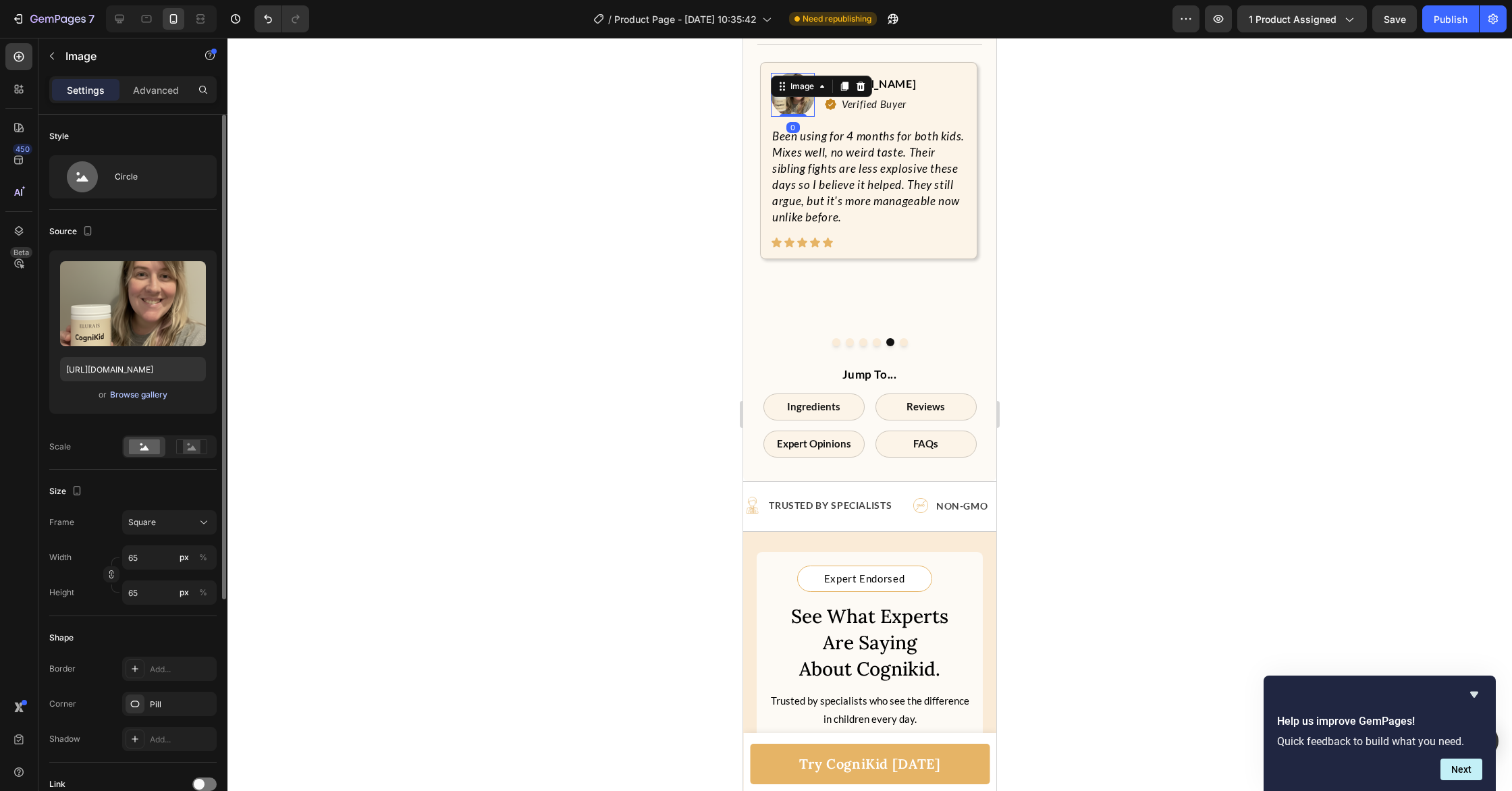
click at [124, 394] on div "Browse gallery" at bounding box center [139, 395] width 58 height 12
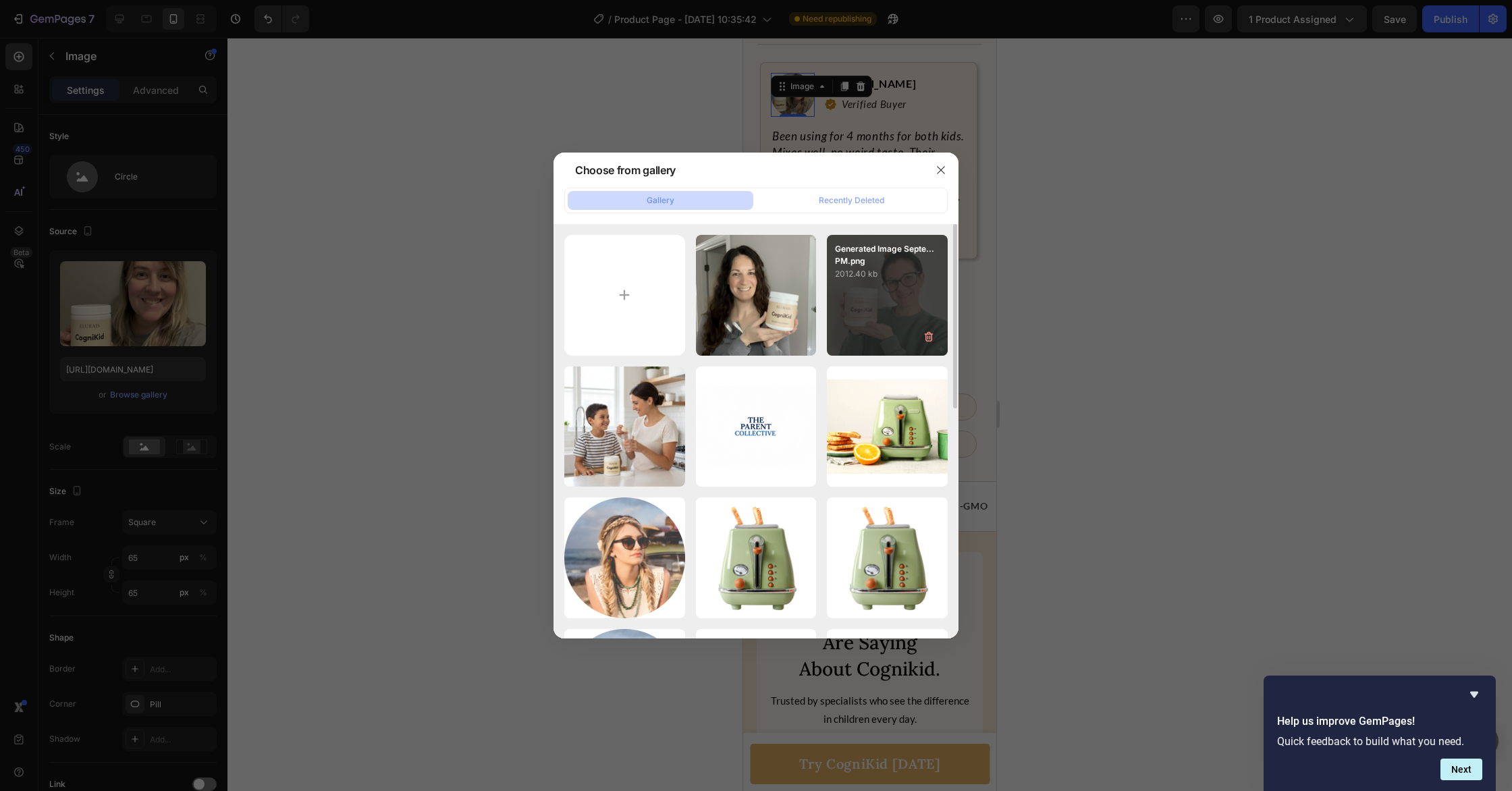
click at [870, 310] on div "Generated Image Septe...PM.png 2012.40 kb" at bounding box center [887, 295] width 121 height 121
type input "[URL][DOMAIN_NAME]"
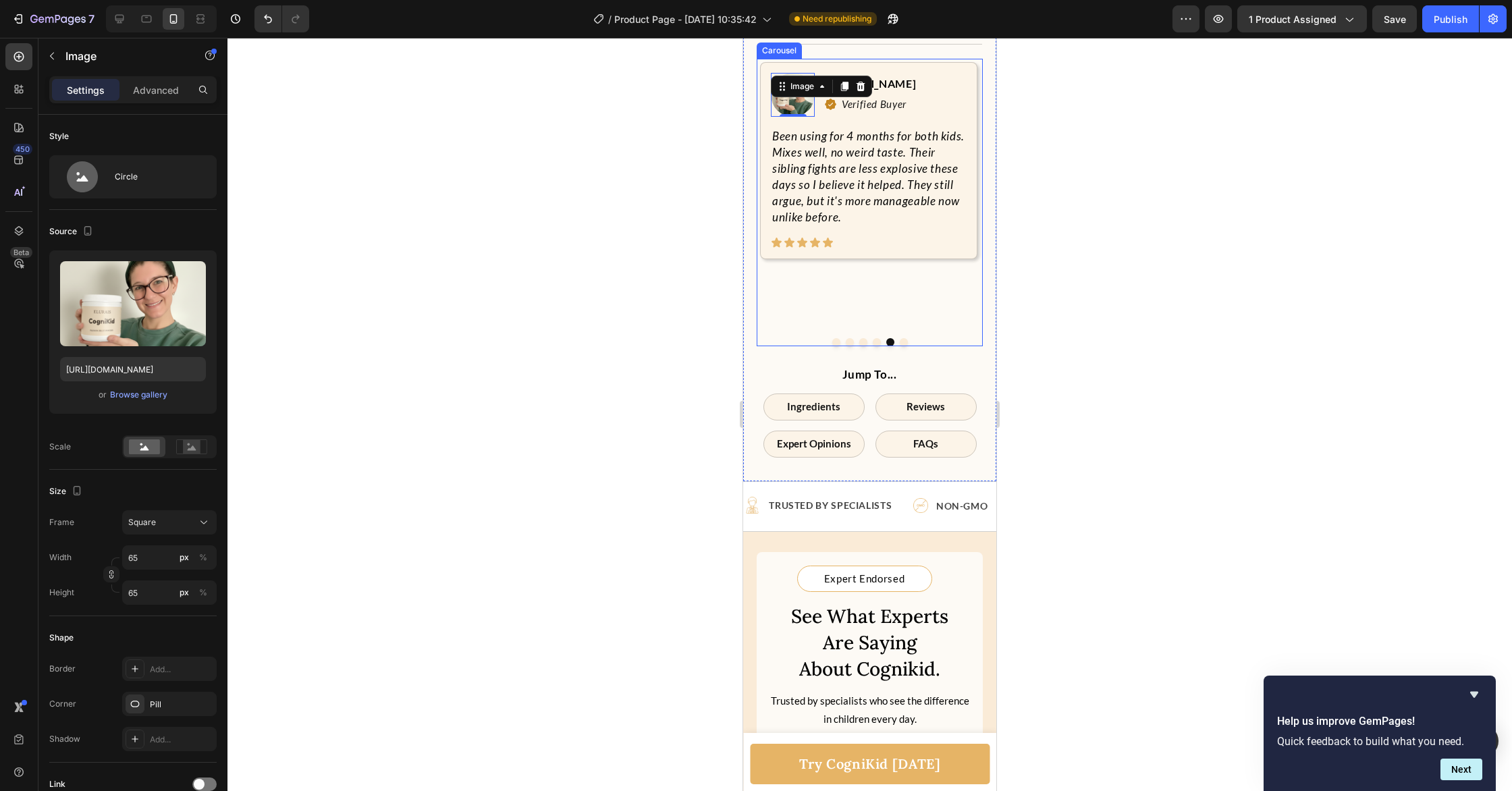
click at [903, 346] on button "Dot" at bounding box center [903, 342] width 8 height 8
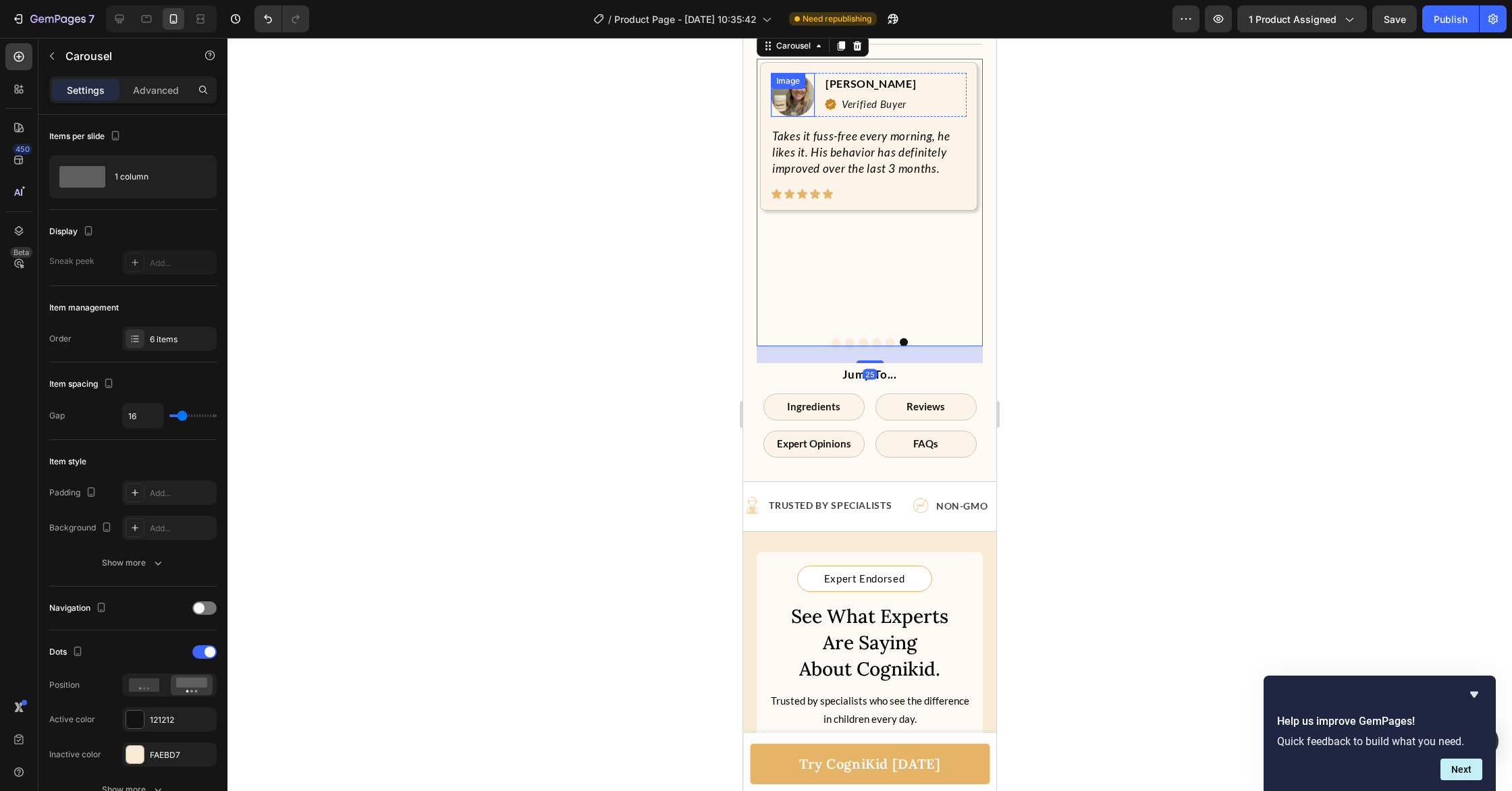
click at [788, 117] on img at bounding box center [792, 94] width 44 height 44
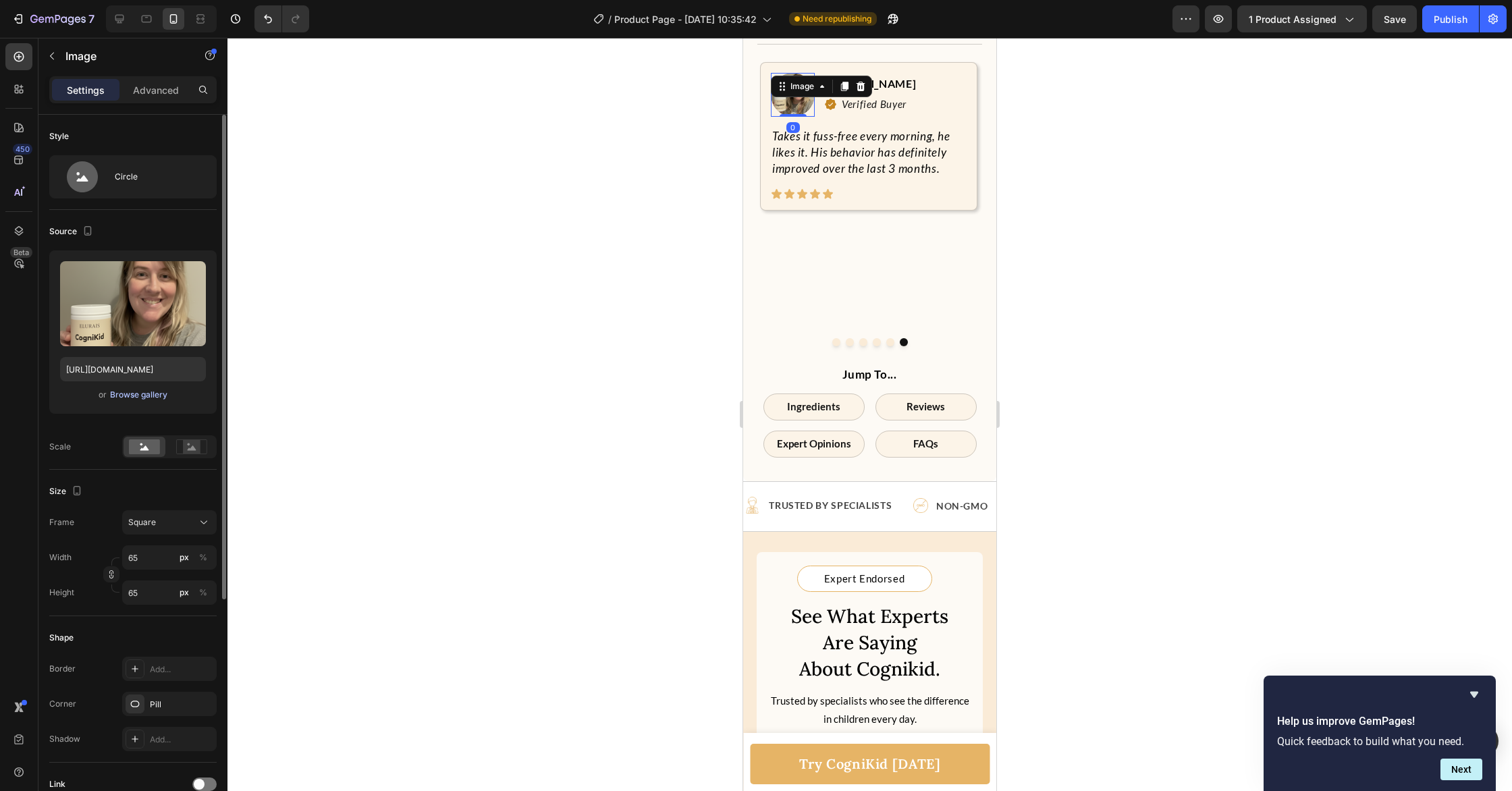
click at [118, 394] on div "Browse gallery" at bounding box center [139, 395] width 58 height 12
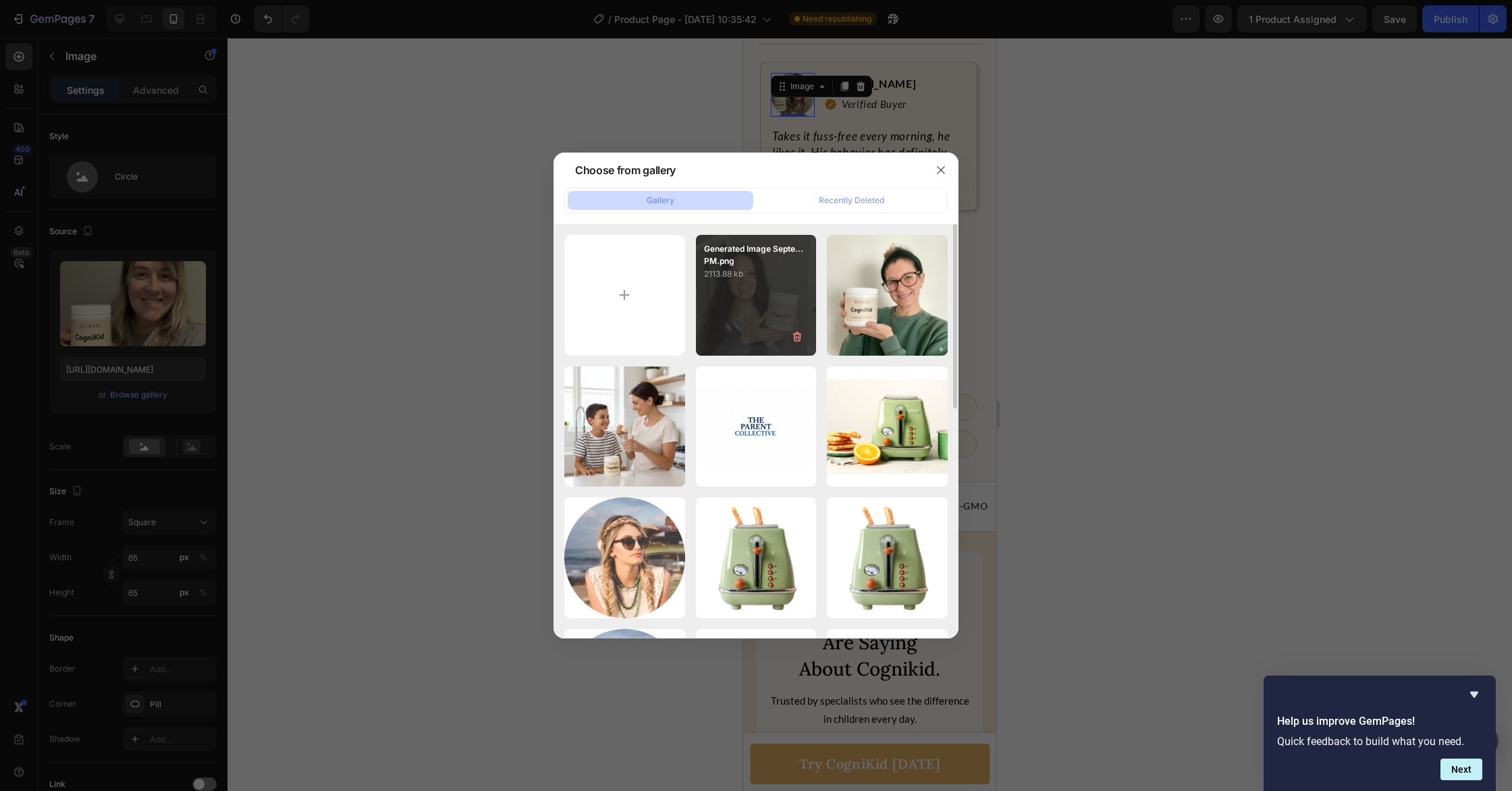
click at [762, 321] on div "Generated Image Septe...PM.png 2113.88 kb" at bounding box center [756, 295] width 121 height 121
type input "[URL][DOMAIN_NAME]"
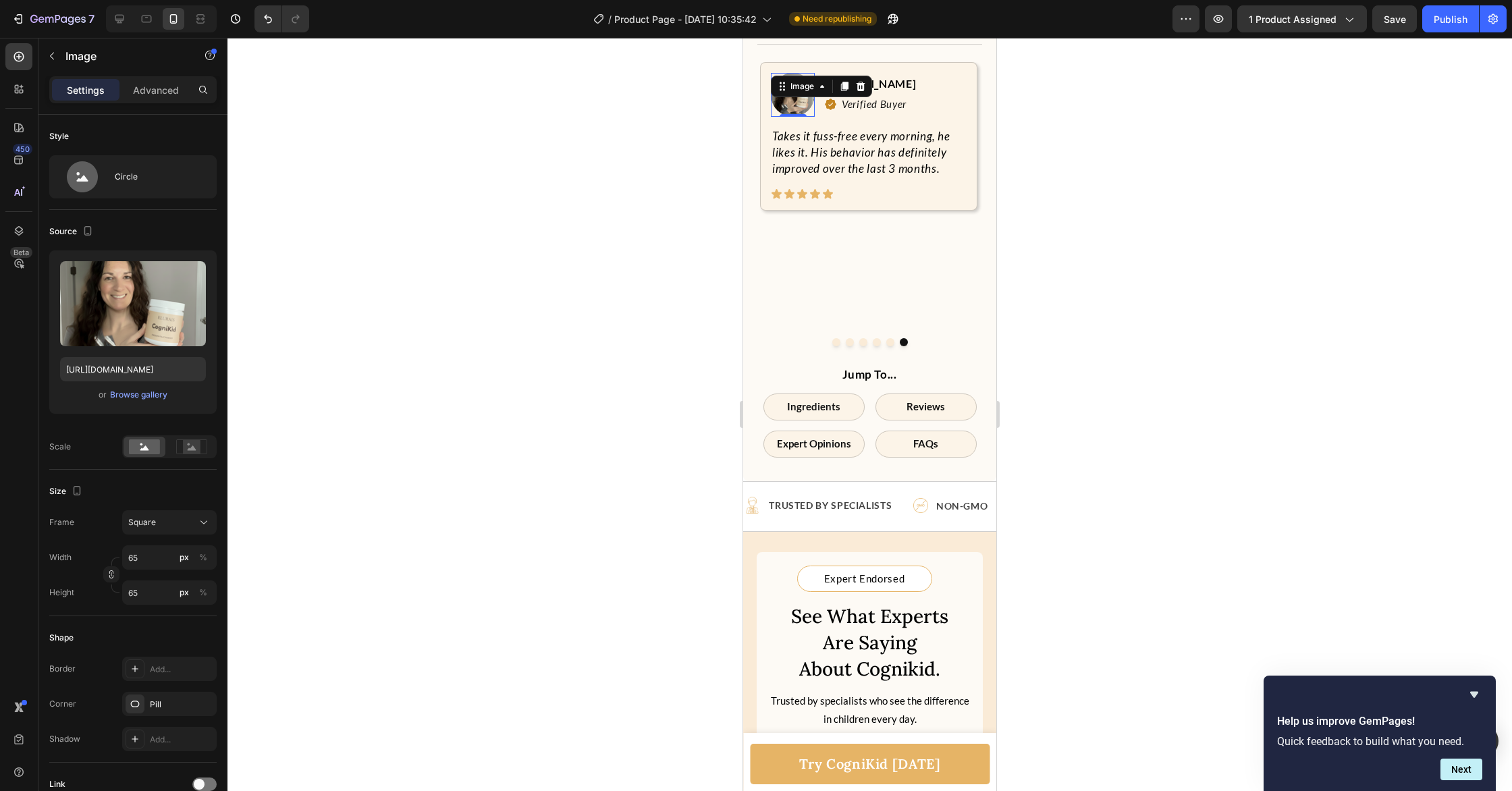
click at [1048, 488] on div at bounding box center [869, 414] width 1284 height 754
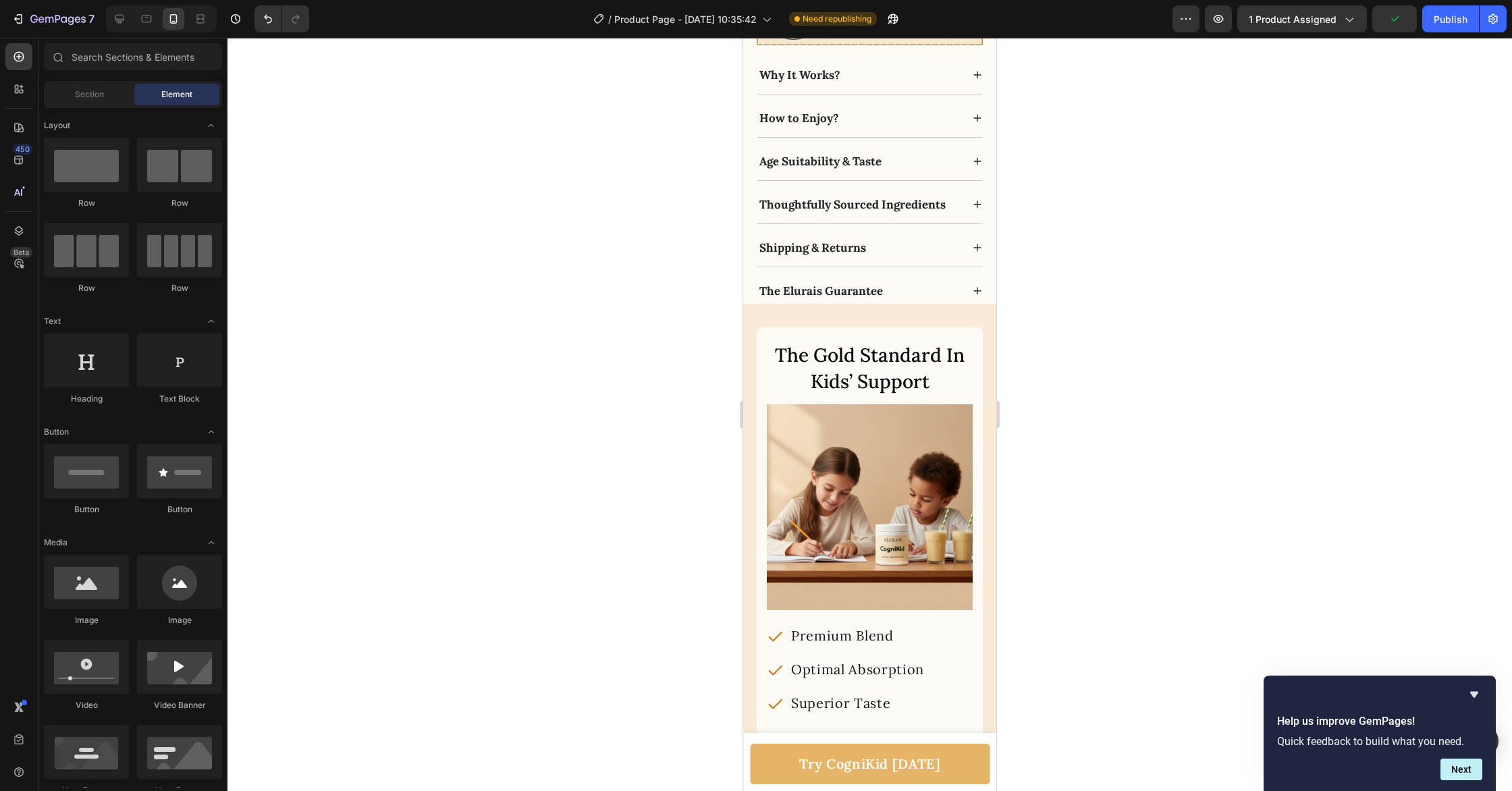
scroll to position [6662, 0]
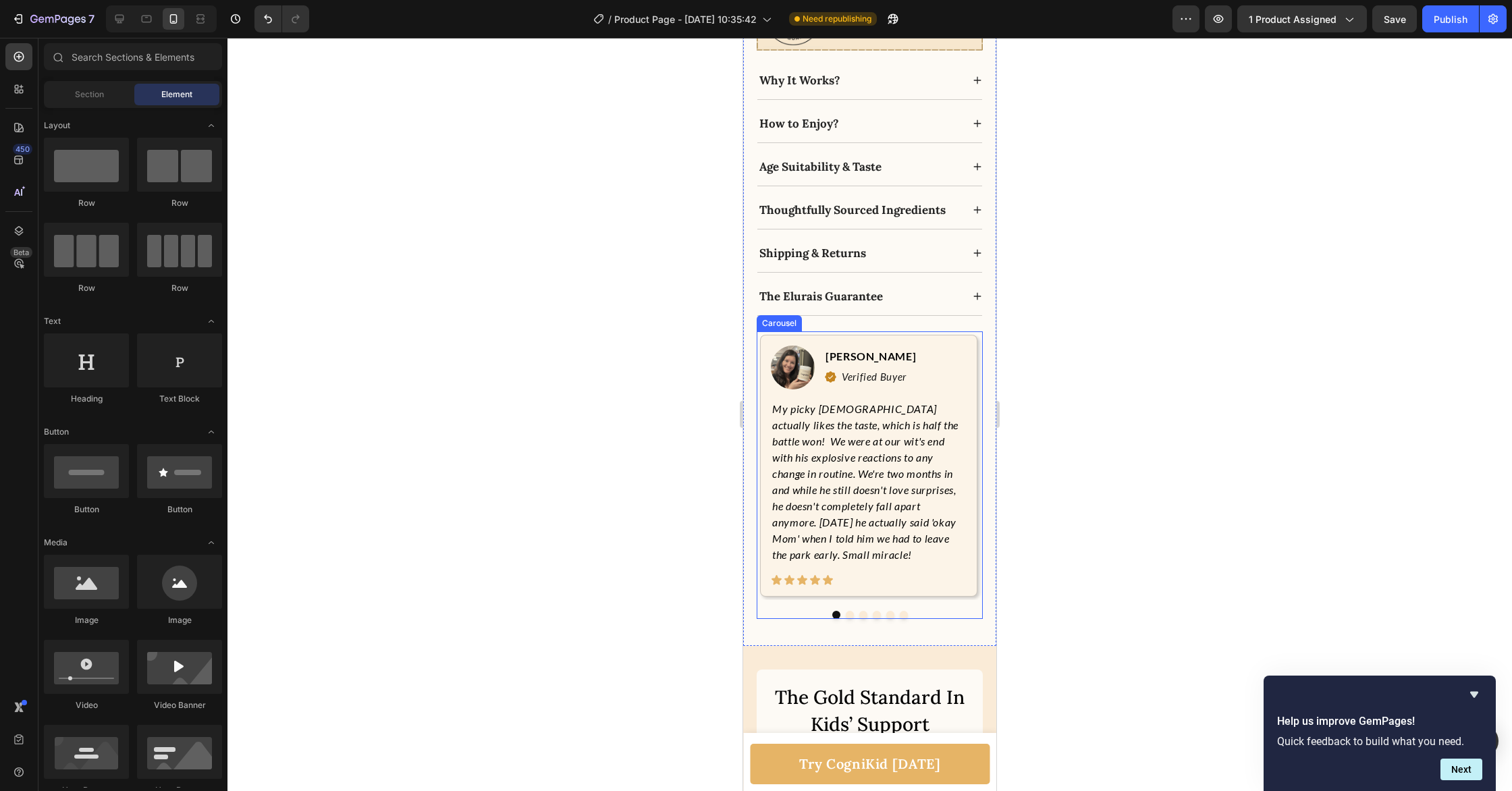
click at [891, 616] on button "Dot" at bounding box center [890, 615] width 8 height 8
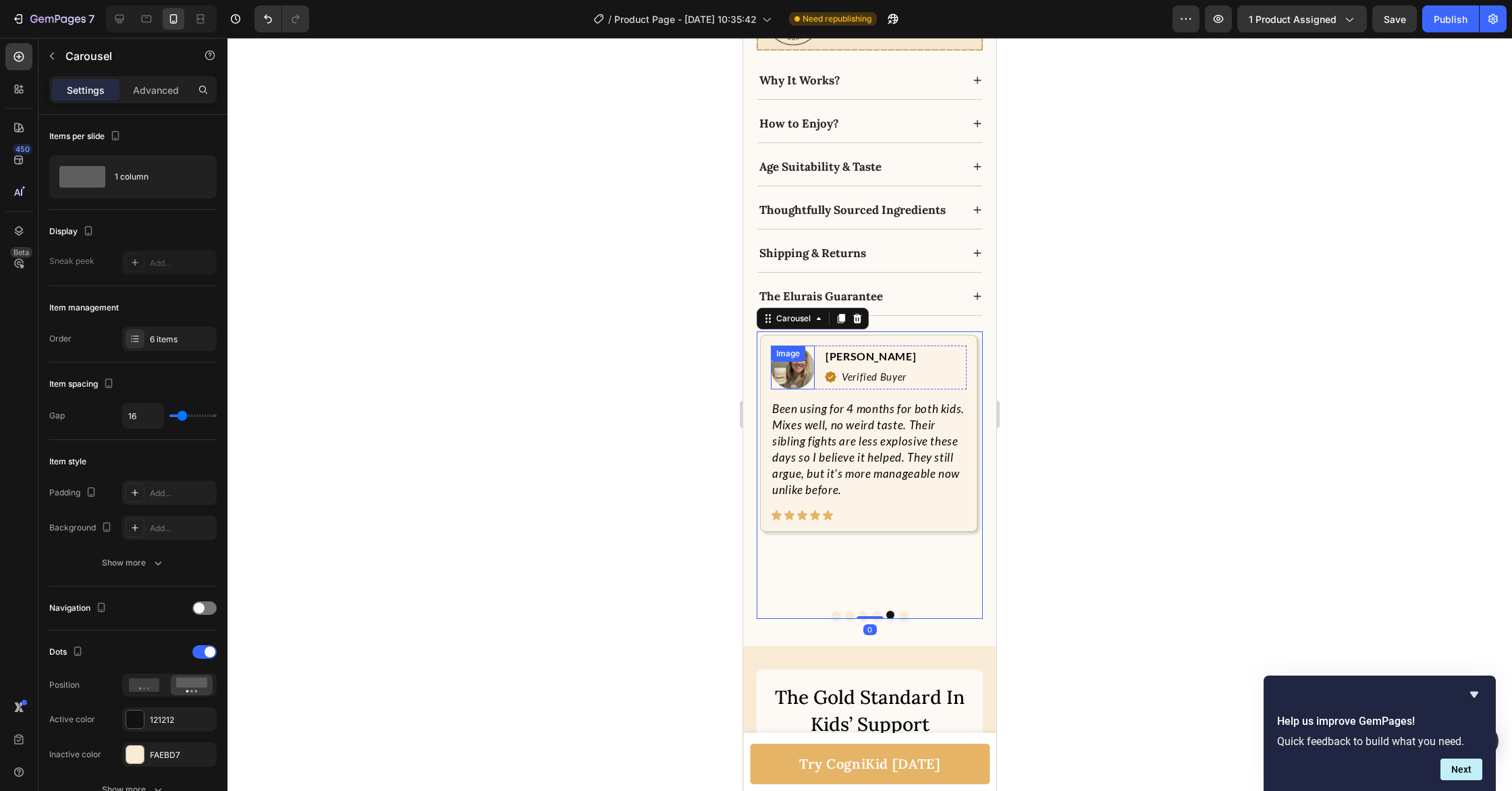
click at [798, 373] on img at bounding box center [792, 367] width 44 height 44
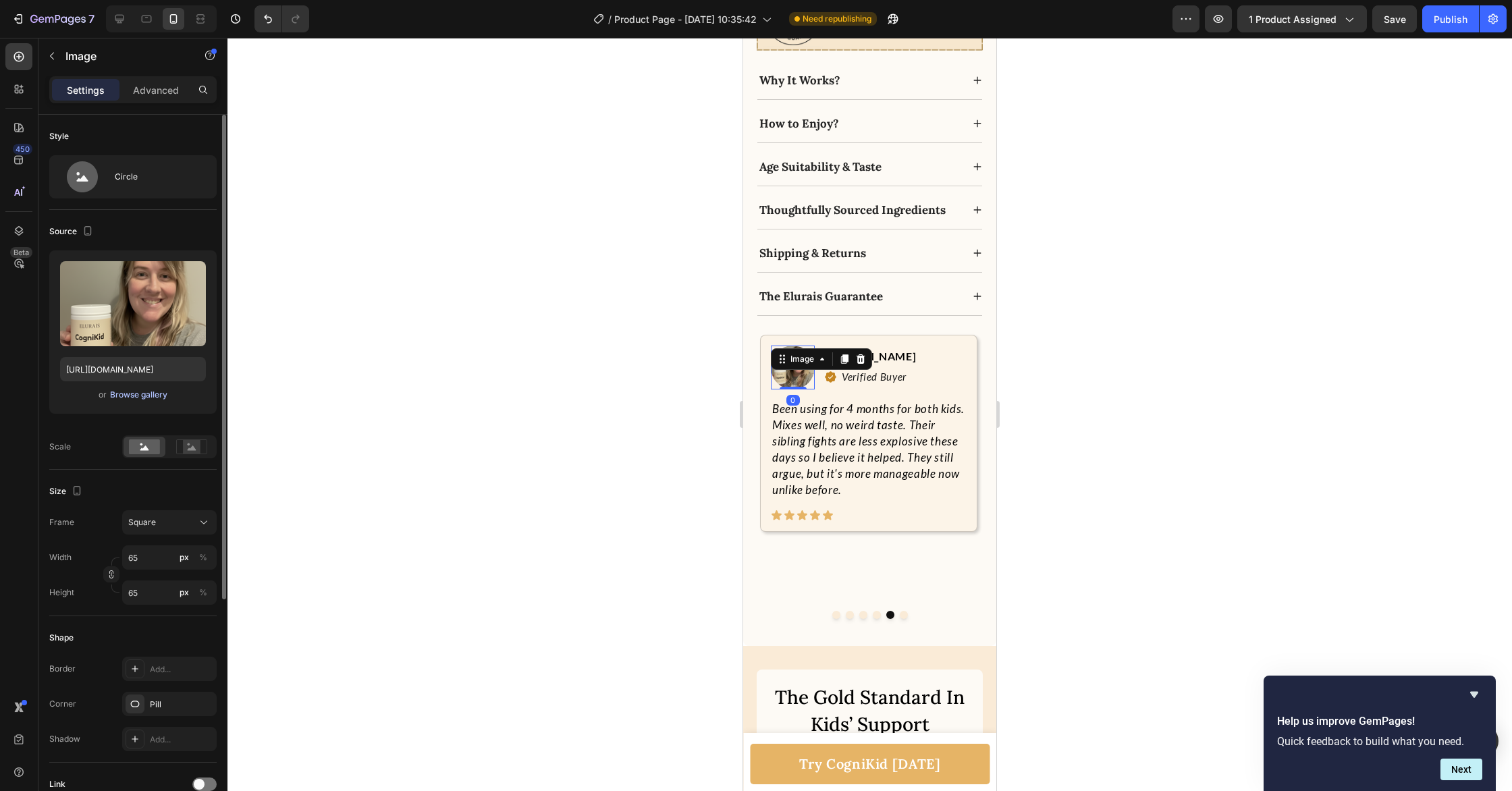
click at [162, 394] on div "Browse gallery" at bounding box center [139, 395] width 58 height 12
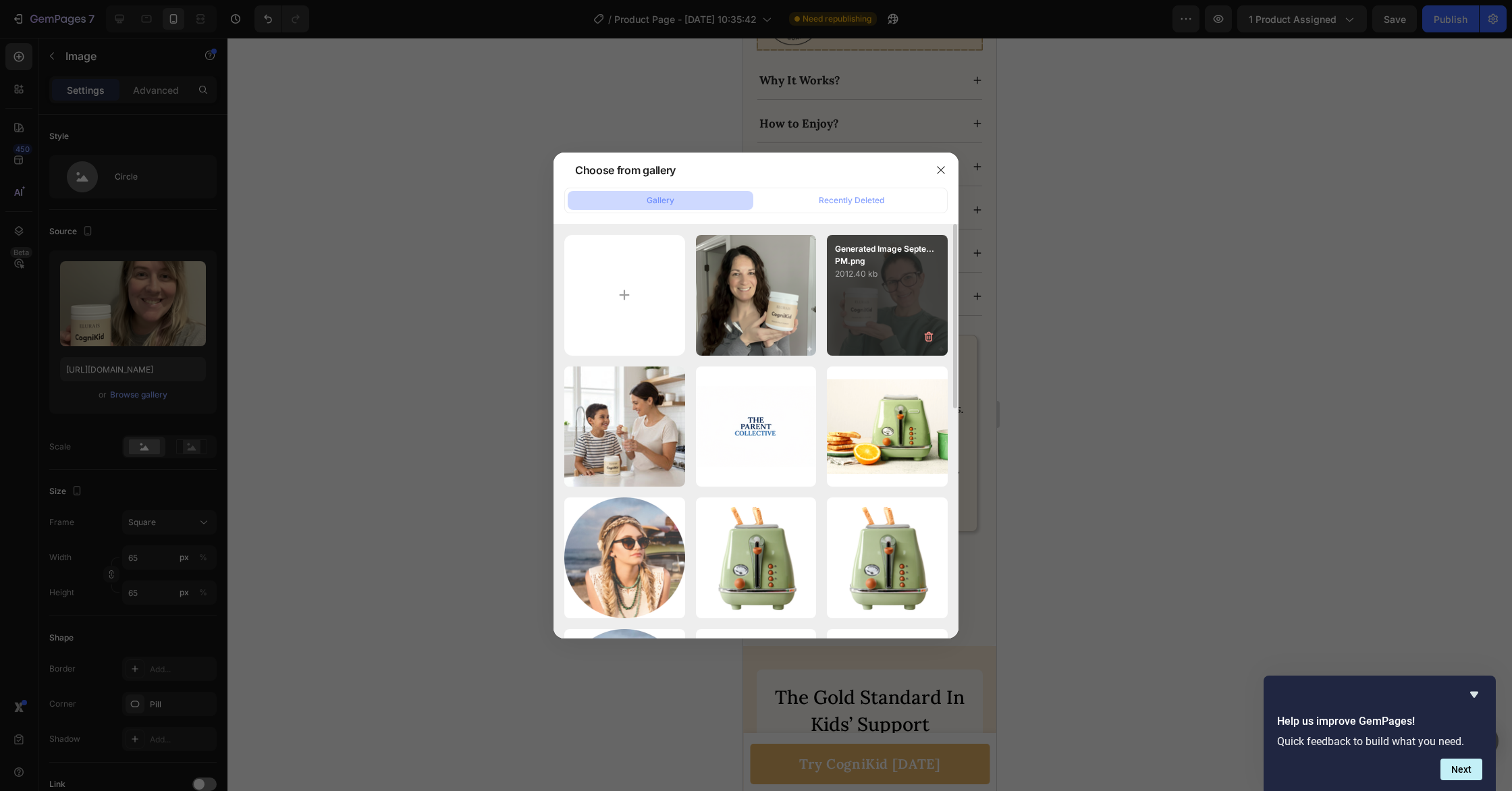
click at [871, 292] on div "Generated Image Septe...PM.png 2012.40 kb" at bounding box center [887, 295] width 121 height 121
type input "[URL][DOMAIN_NAME]"
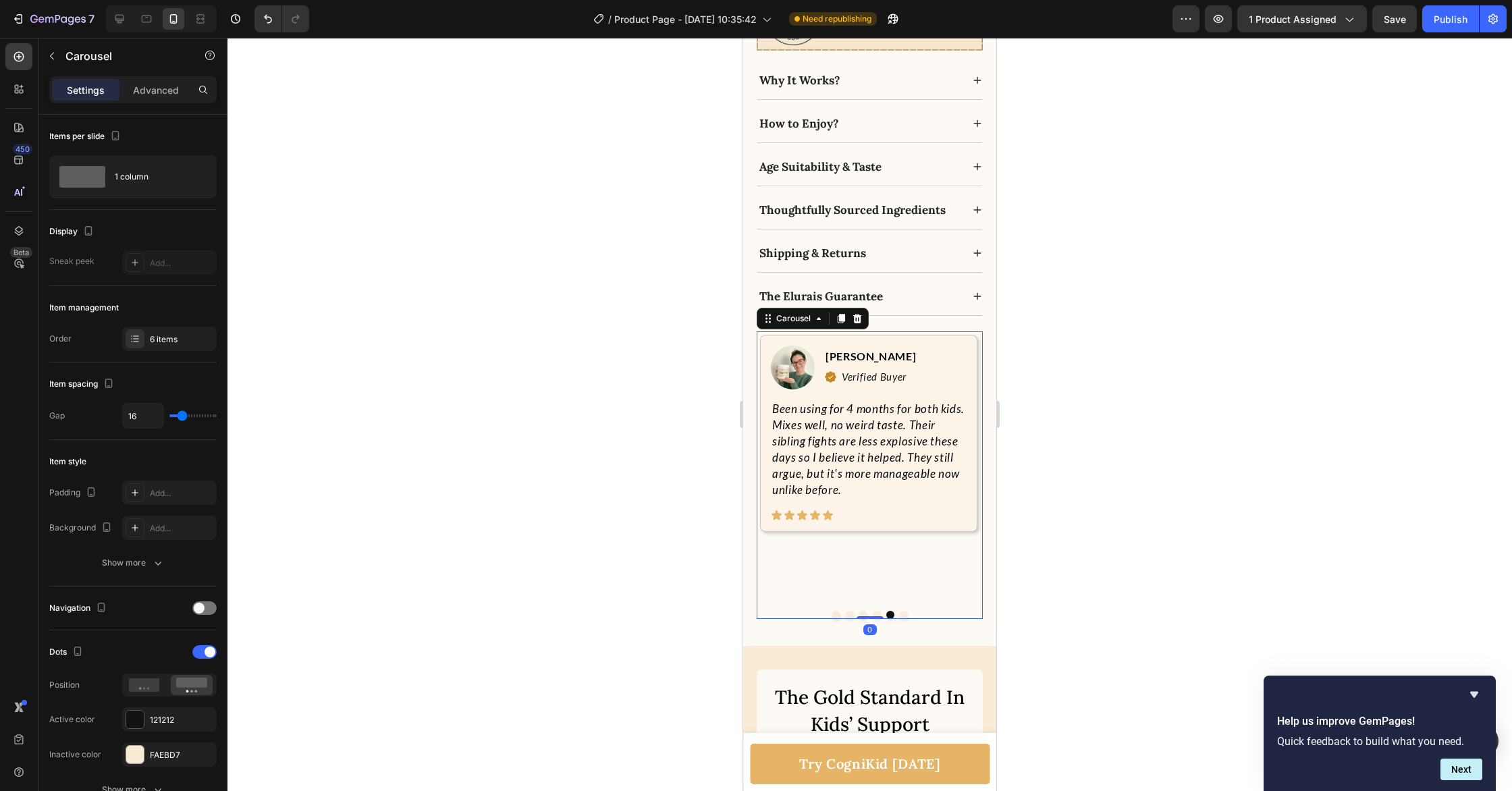
click at [903, 613] on button "Dot" at bounding box center [903, 615] width 8 height 8
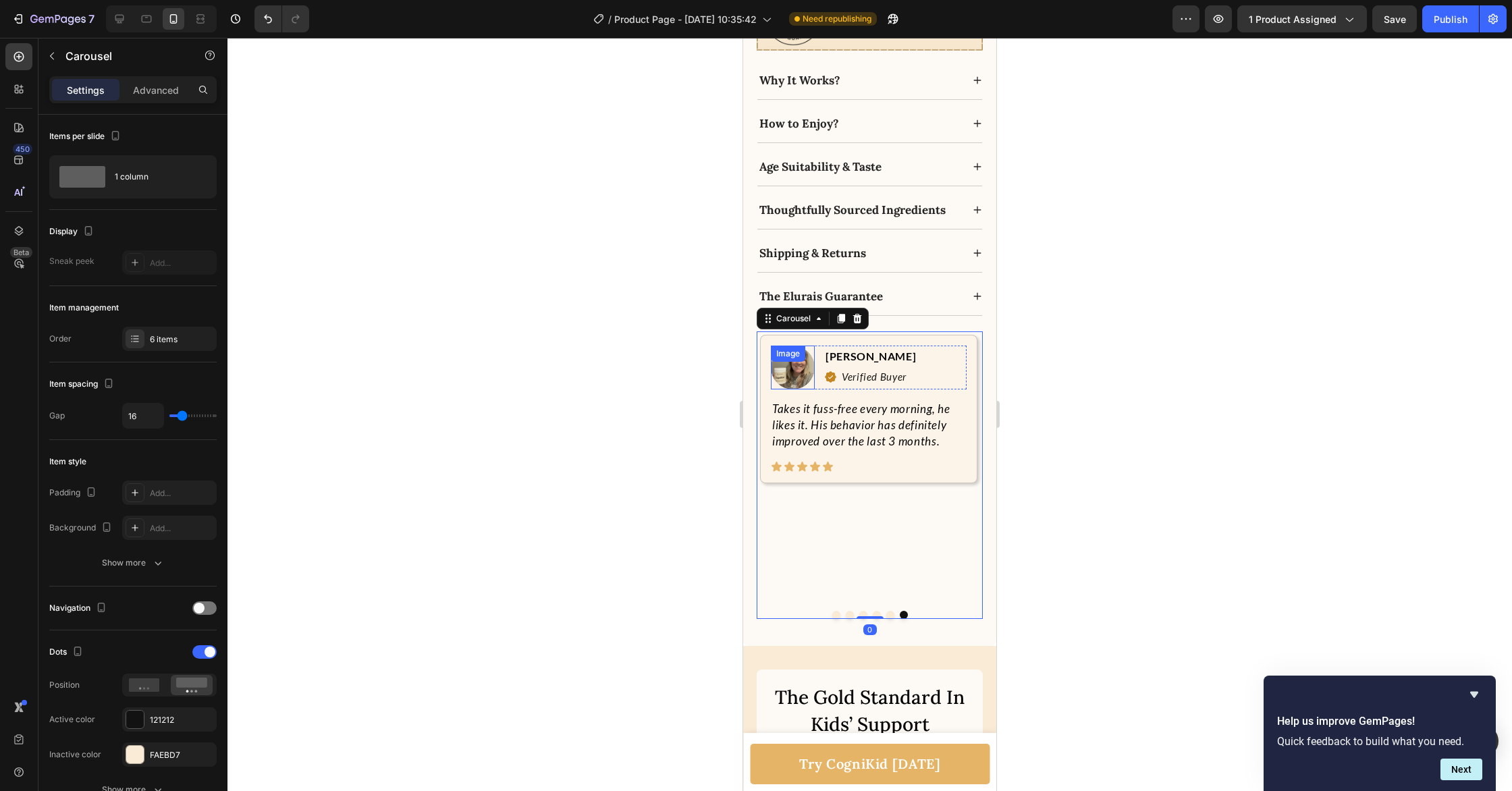
click at [791, 361] on div "Image" at bounding box center [788, 354] width 34 height 16
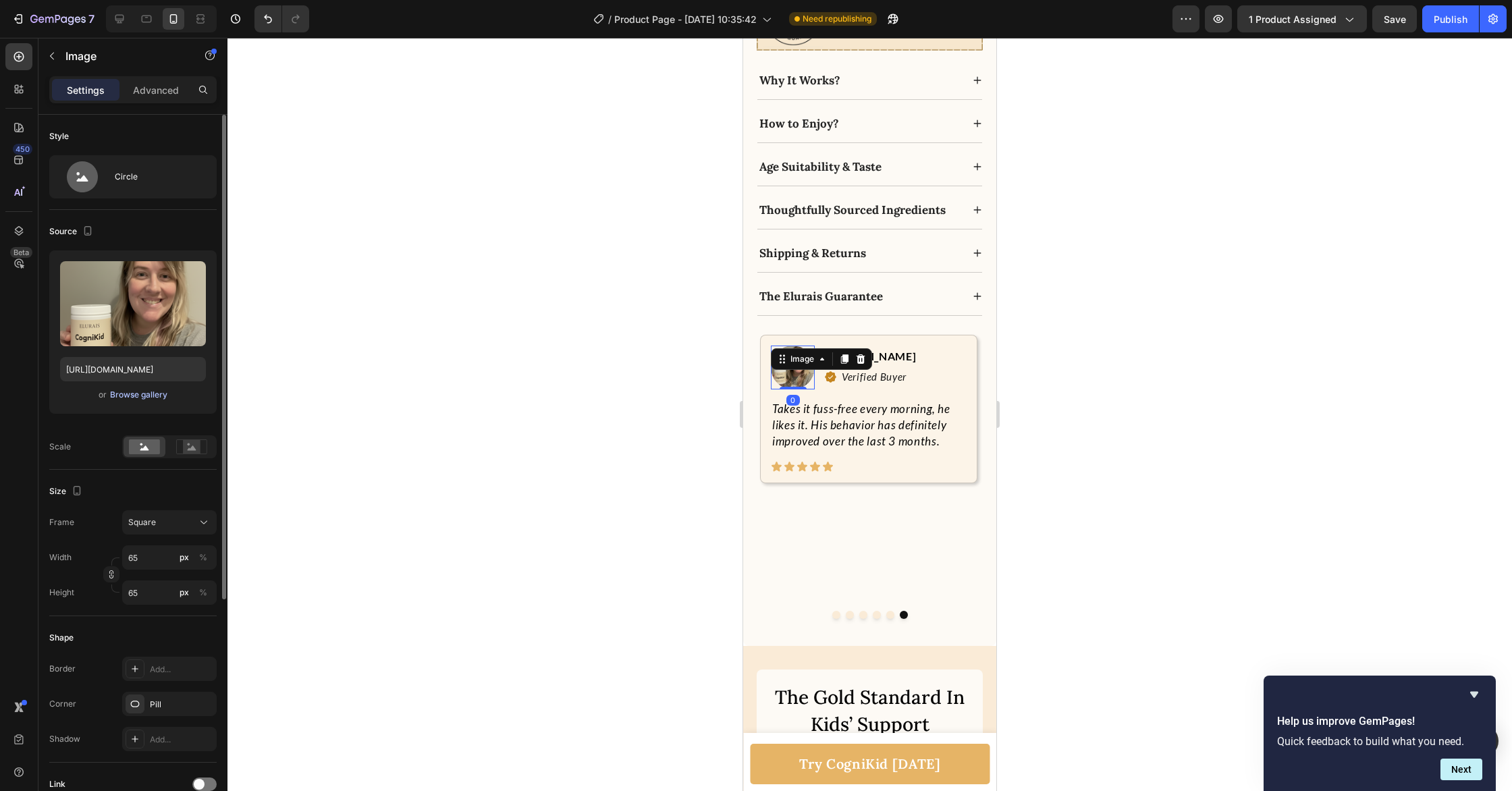
click at [125, 397] on div "Browse gallery" at bounding box center [139, 395] width 58 height 12
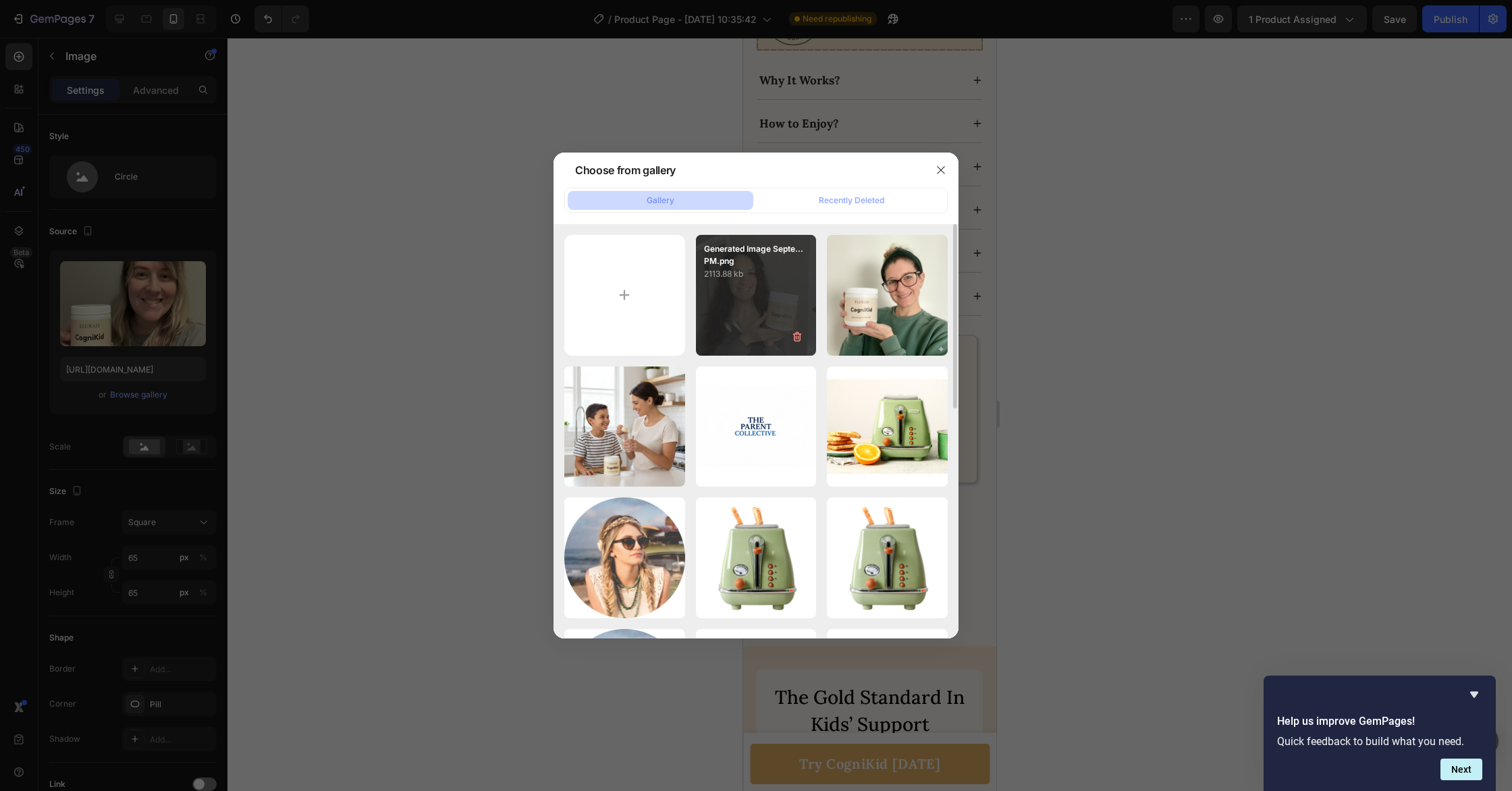
click at [735, 292] on div "Generated Image Septe...PM.png 2113.88 kb" at bounding box center [756, 295] width 121 height 121
type input "[URL][DOMAIN_NAME]"
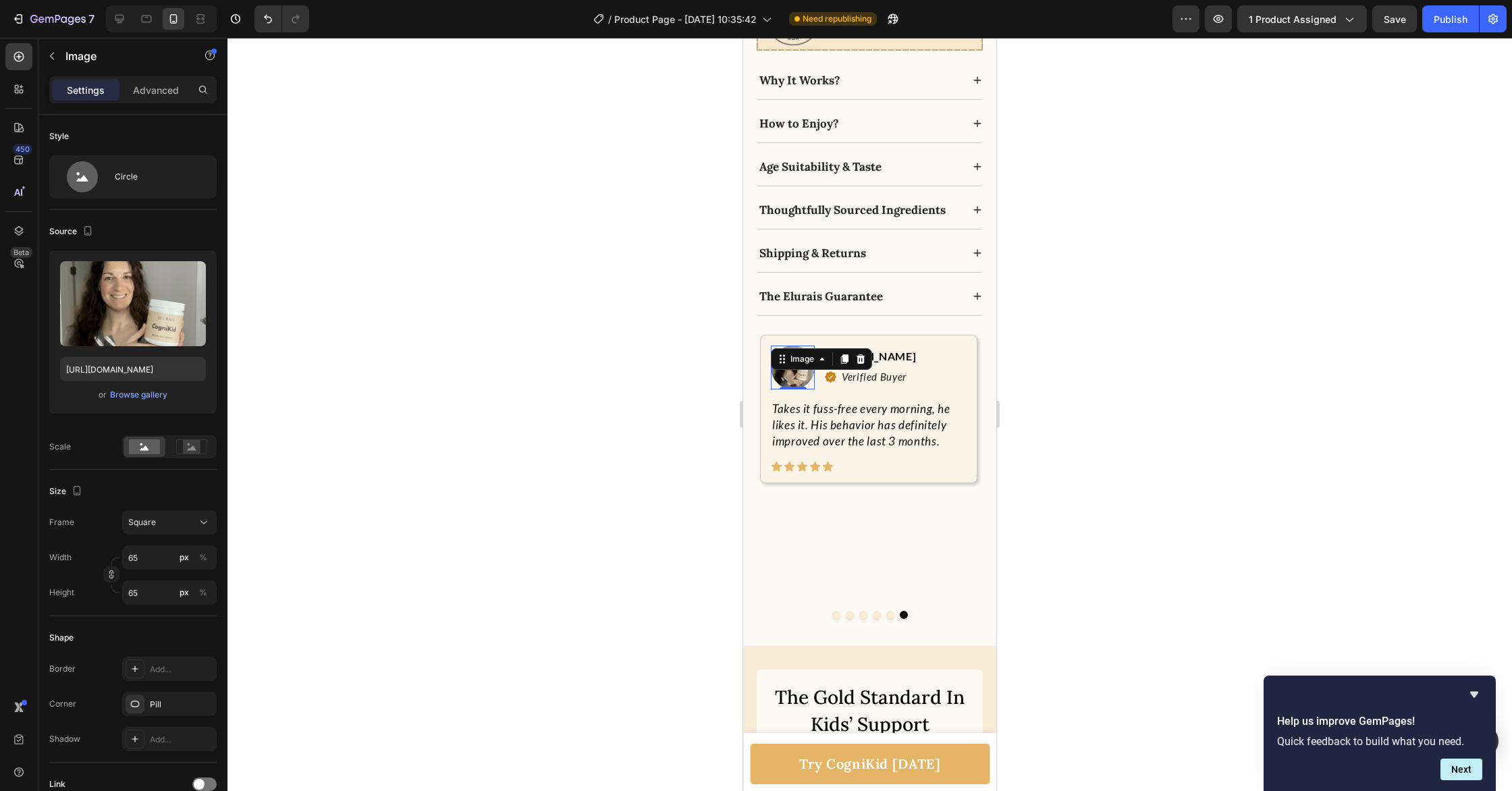
click at [1334, 397] on div at bounding box center [869, 414] width 1284 height 754
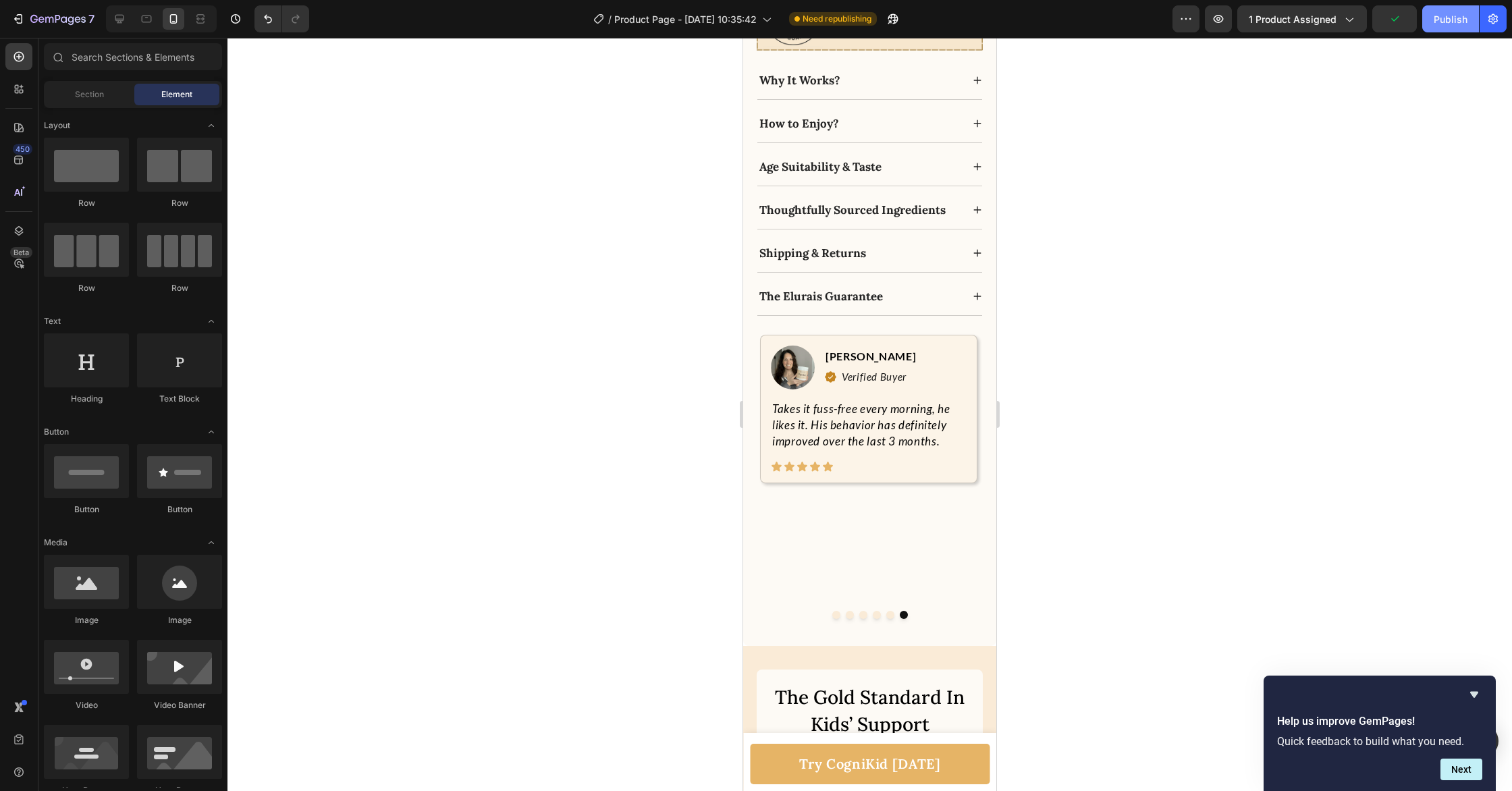
click at [1430, 19] on button "Publish" at bounding box center [1451, 19] width 57 height 27
click at [1473, 694] on icon "Hide survey" at bounding box center [1474, 695] width 8 height 6
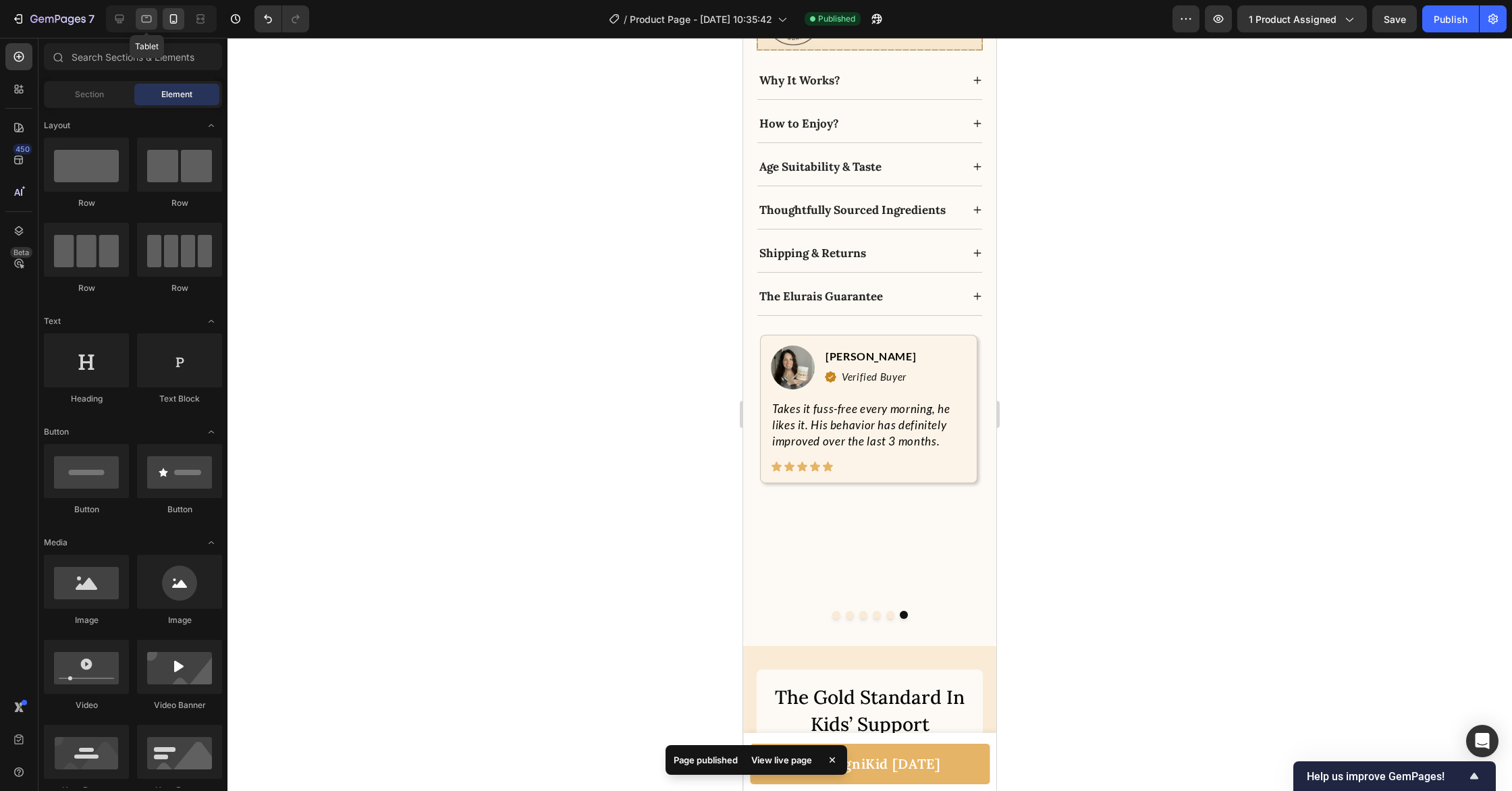
click at [150, 18] on icon at bounding box center [146, 19] width 13 height 13
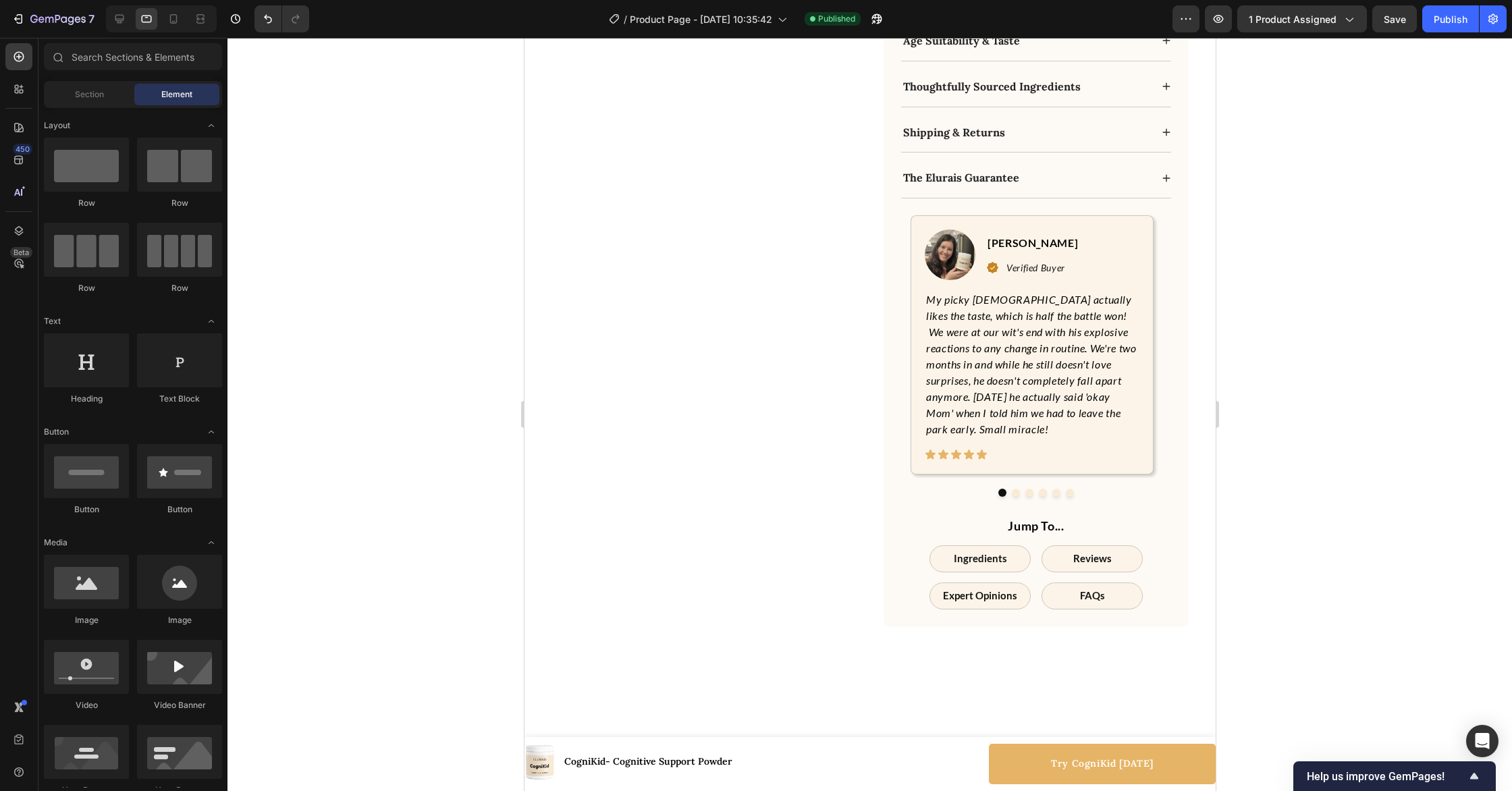
scroll to position [879, 0]
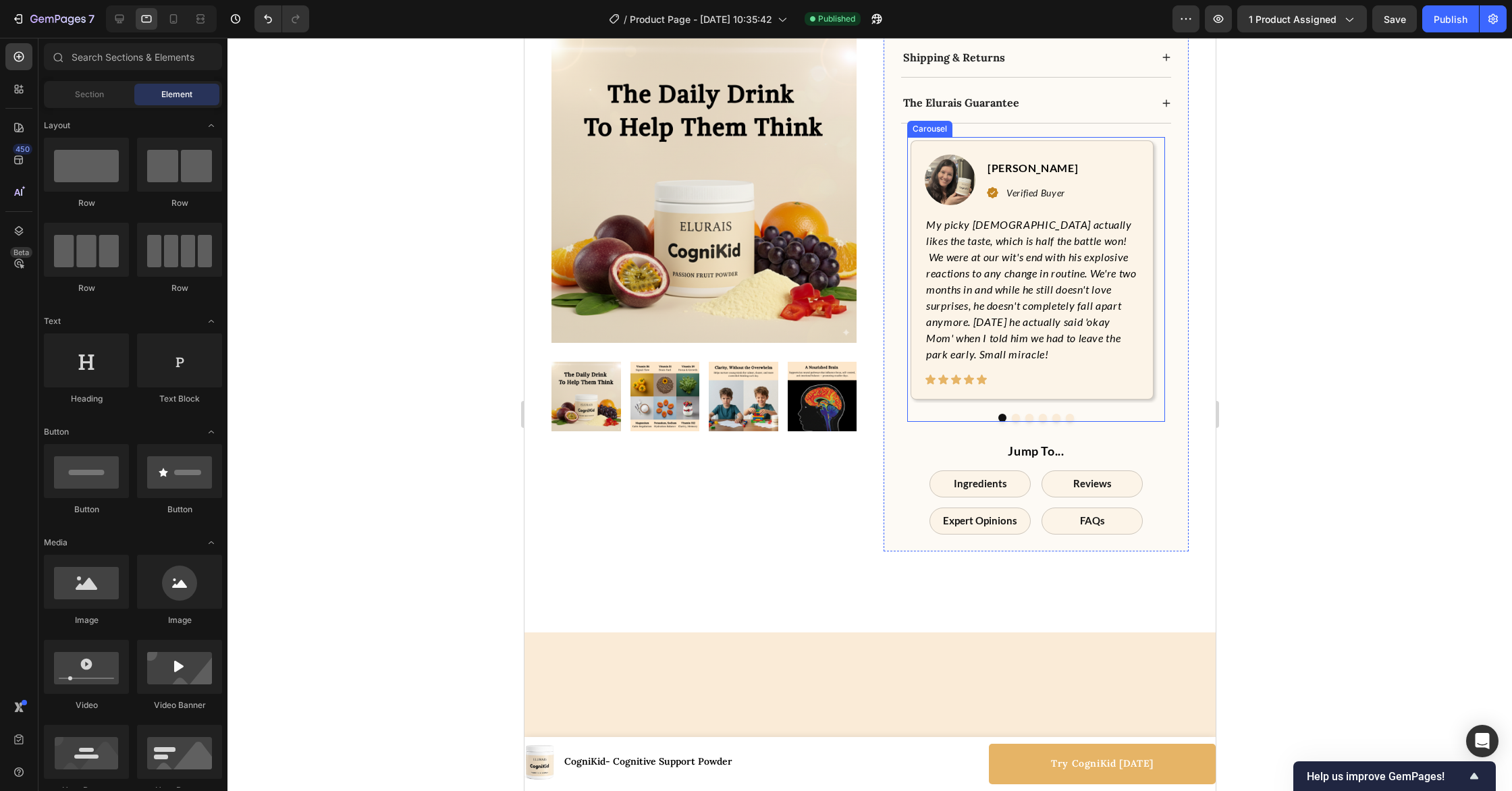
click at [1057, 414] on button "Dot" at bounding box center [1055, 418] width 8 height 8
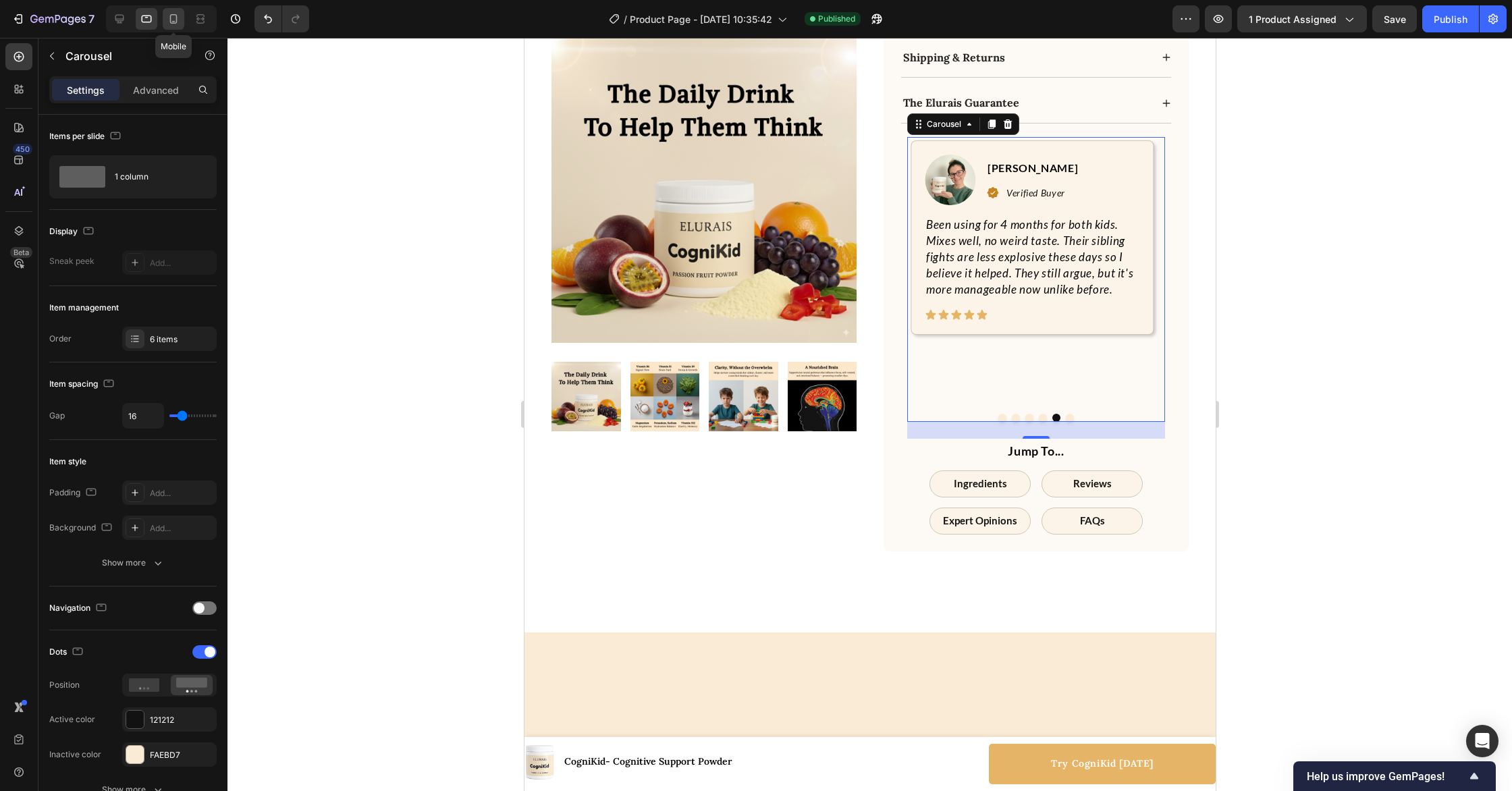
click at [174, 15] on icon at bounding box center [174, 19] width 7 height 10
type input "100%"
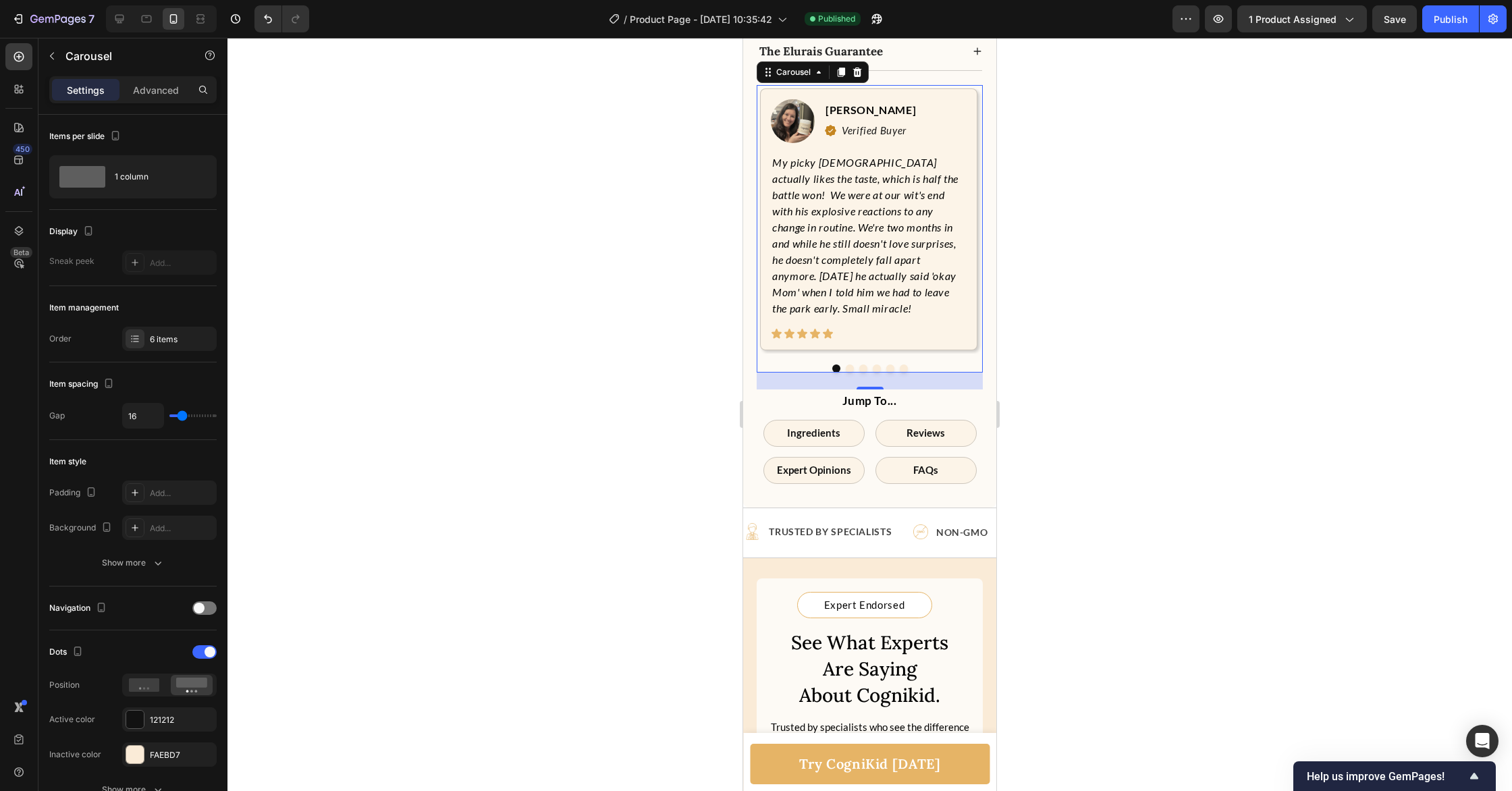
scroll to position [1269, 0]
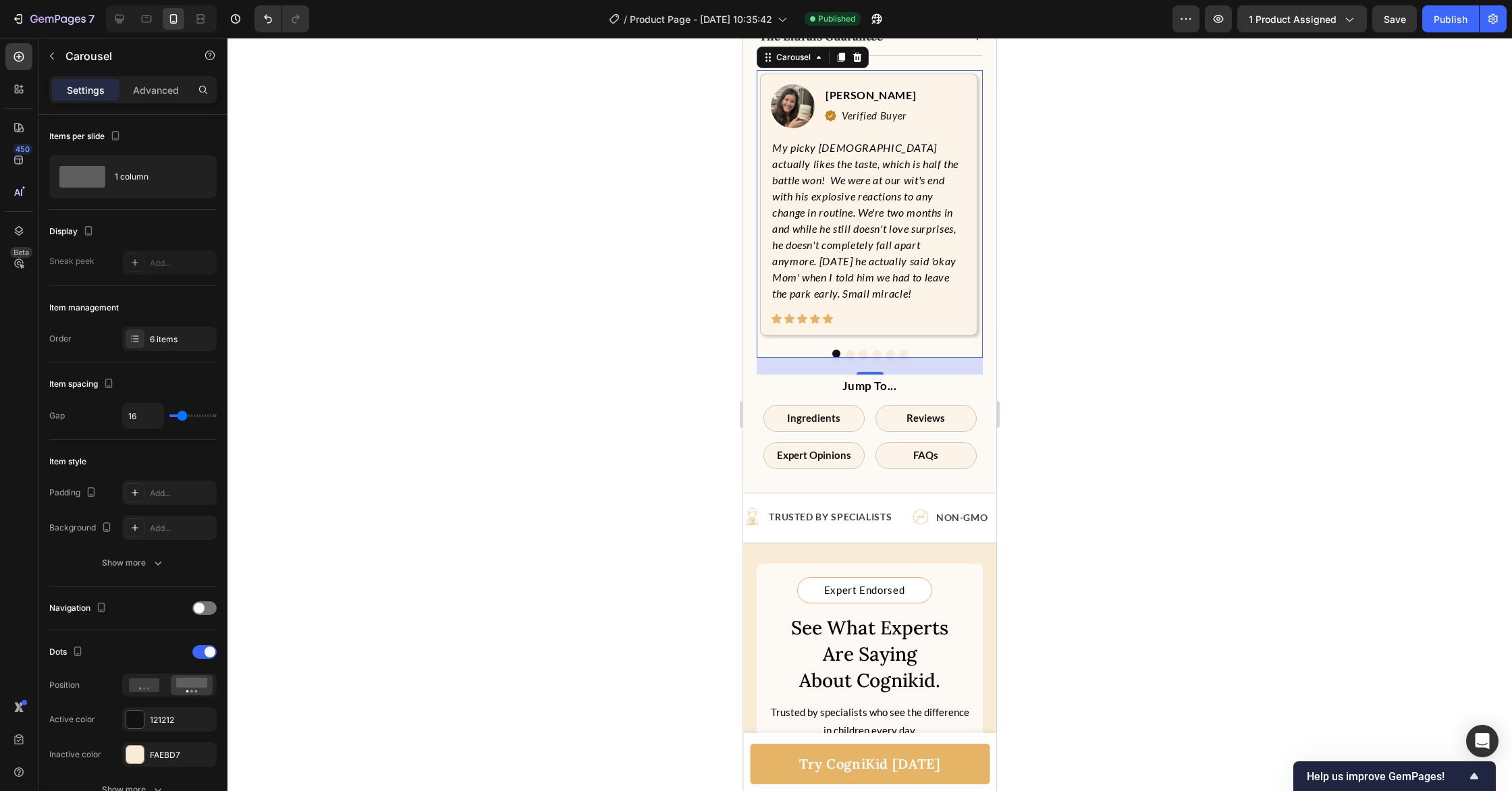
click at [878, 355] on button "Dot" at bounding box center [876, 353] width 8 height 8
click at [888, 355] on button "Dot" at bounding box center [890, 353] width 8 height 8
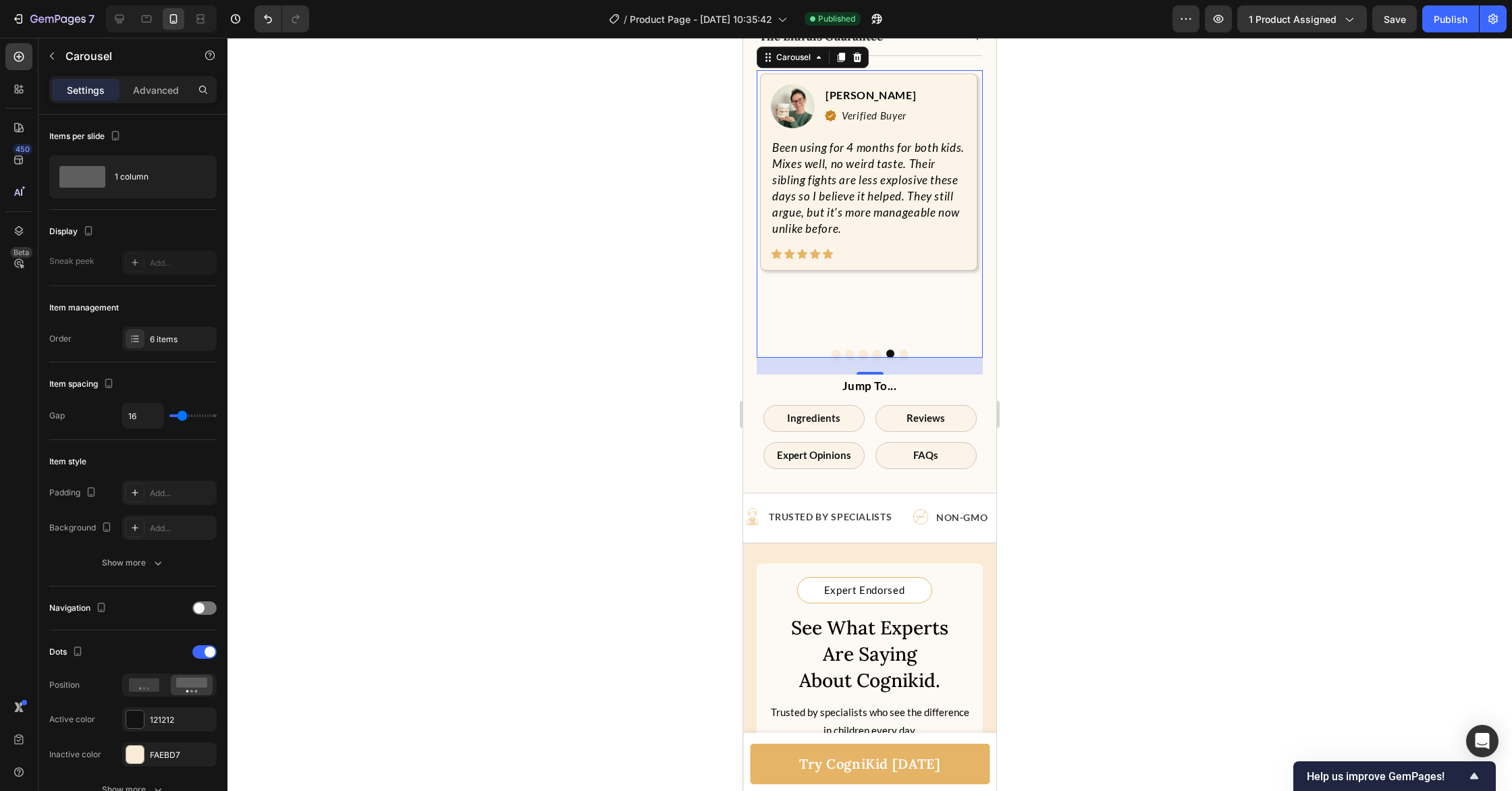
click at [904, 353] on button "Dot" at bounding box center [903, 353] width 8 height 8
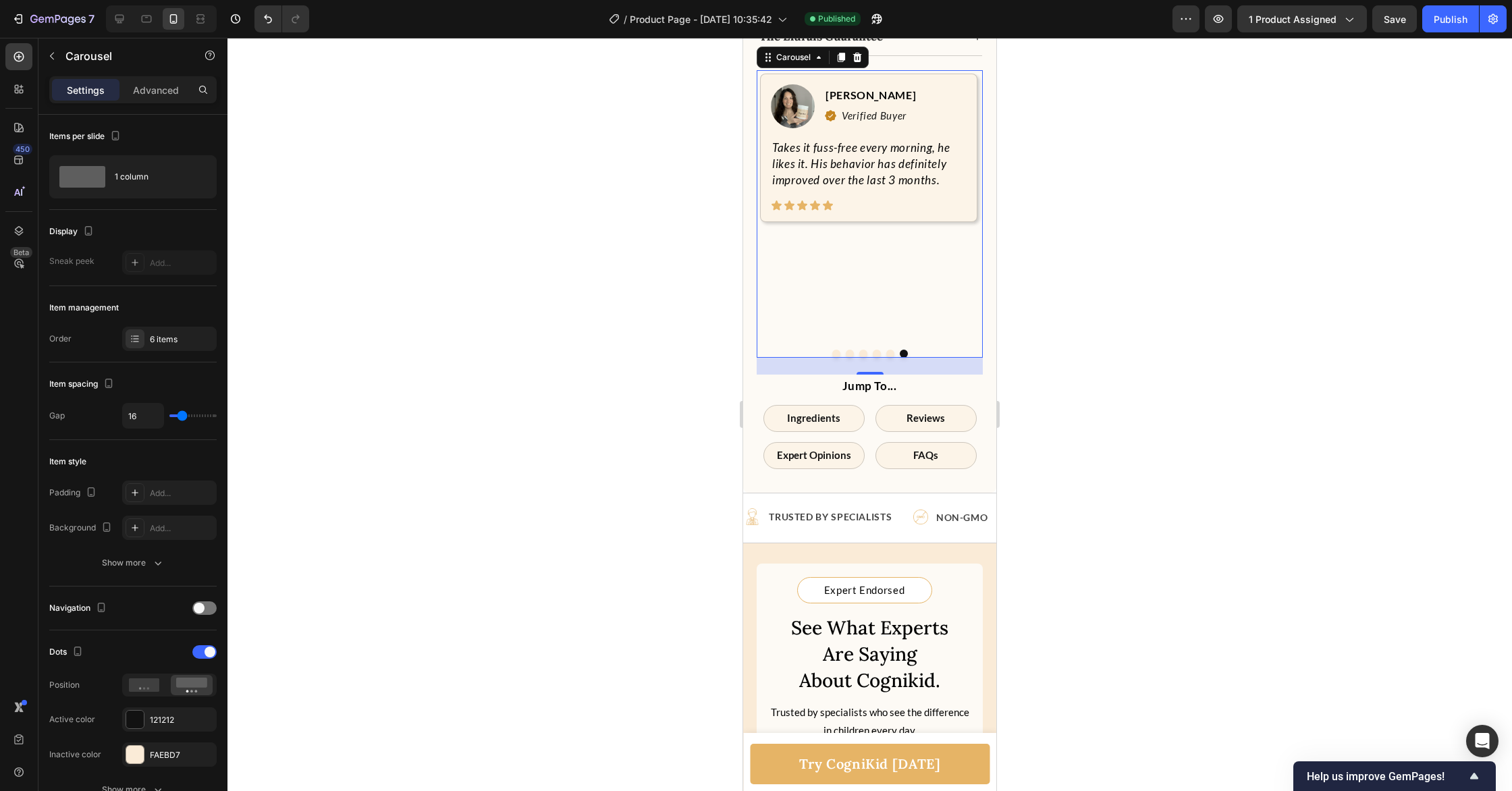
click at [864, 353] on button "Dot" at bounding box center [863, 353] width 8 height 8
click at [851, 352] on button "Dot" at bounding box center [849, 353] width 8 height 8
click at [836, 352] on button "Dot" at bounding box center [836, 353] width 8 height 8
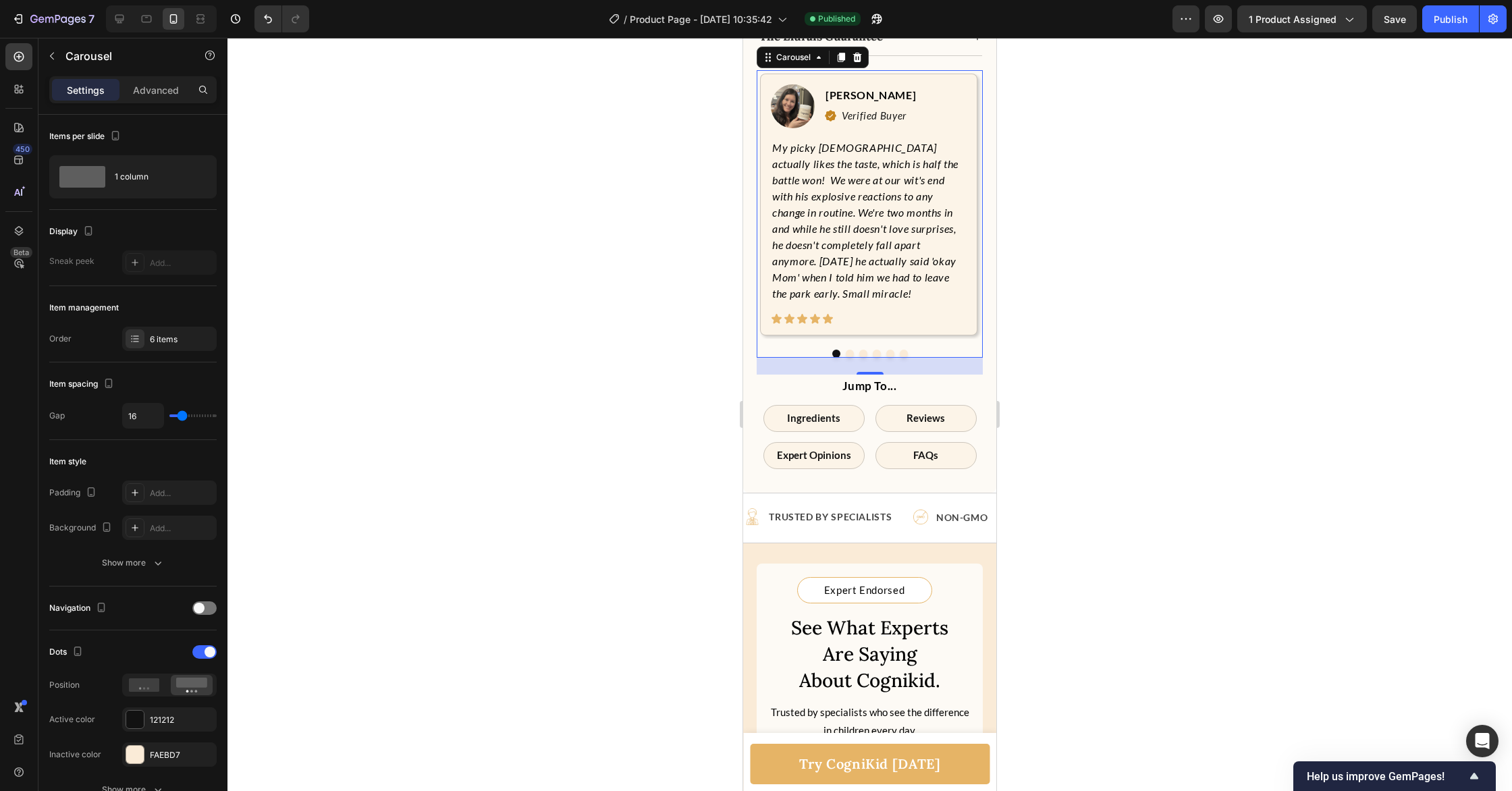
click at [888, 356] on button "Dot" at bounding box center [890, 353] width 8 height 8
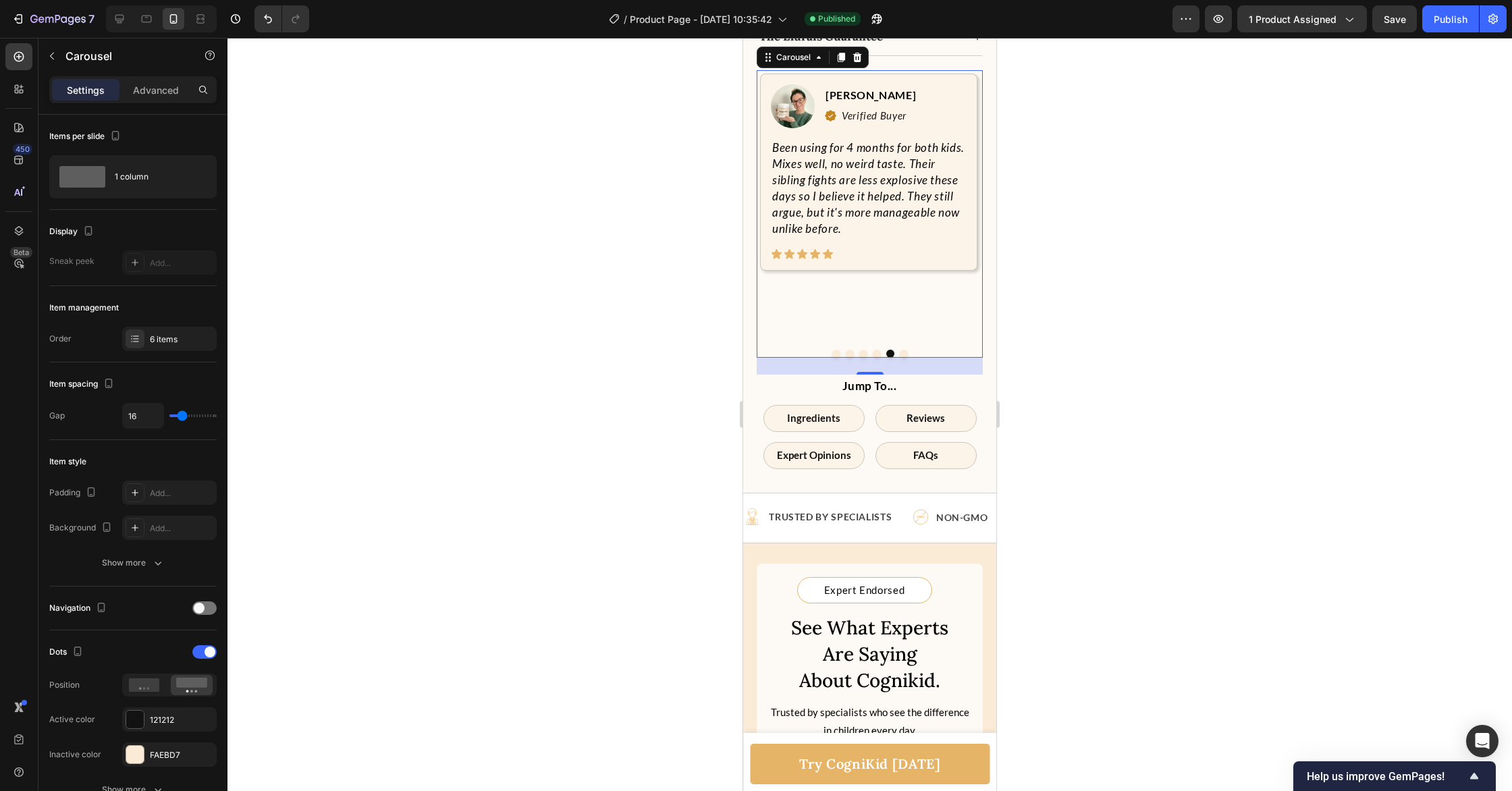
click at [834, 355] on button "Dot" at bounding box center [836, 353] width 8 height 8
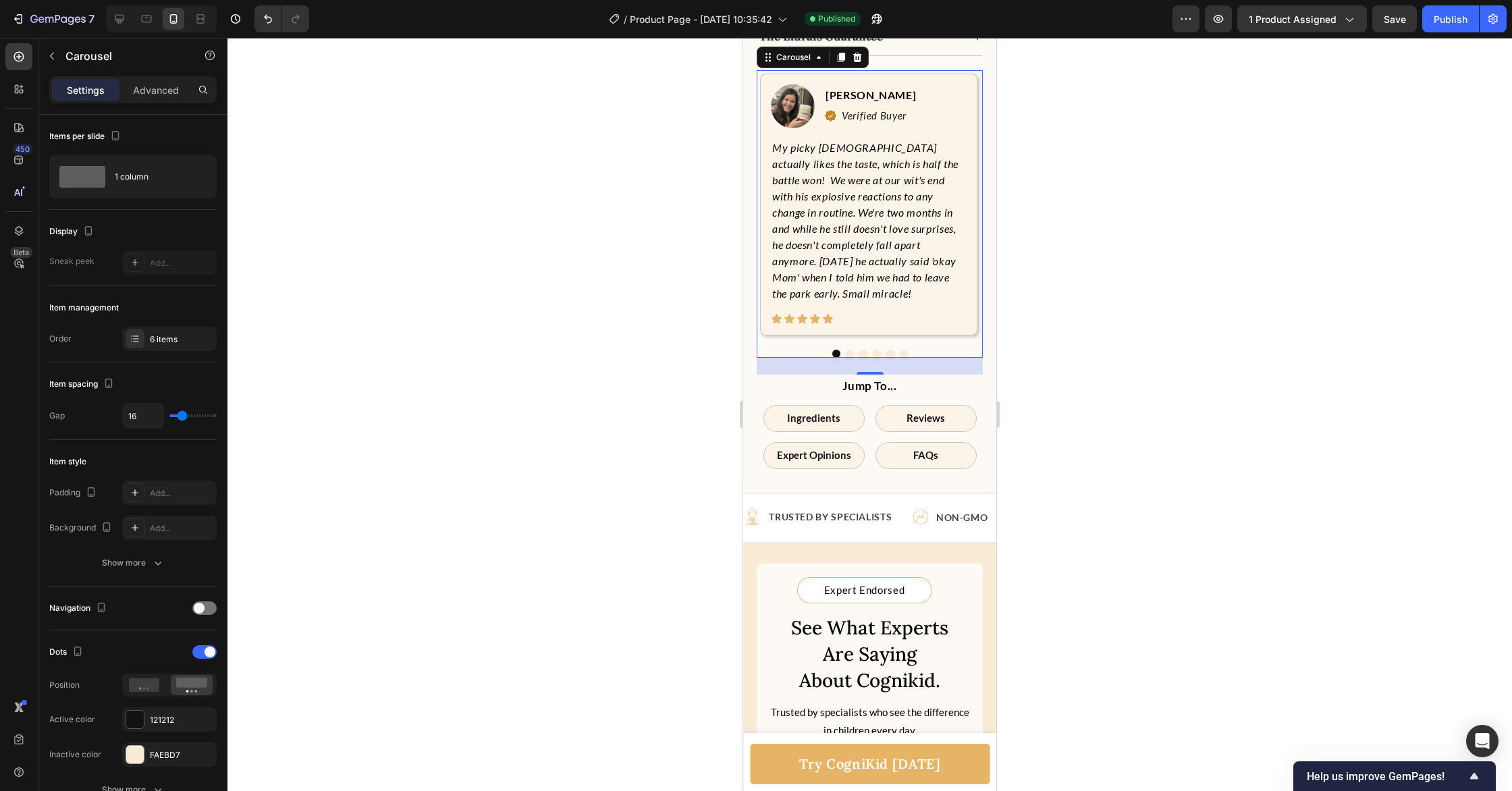
click at [1253, 346] on div at bounding box center [869, 414] width 1284 height 754
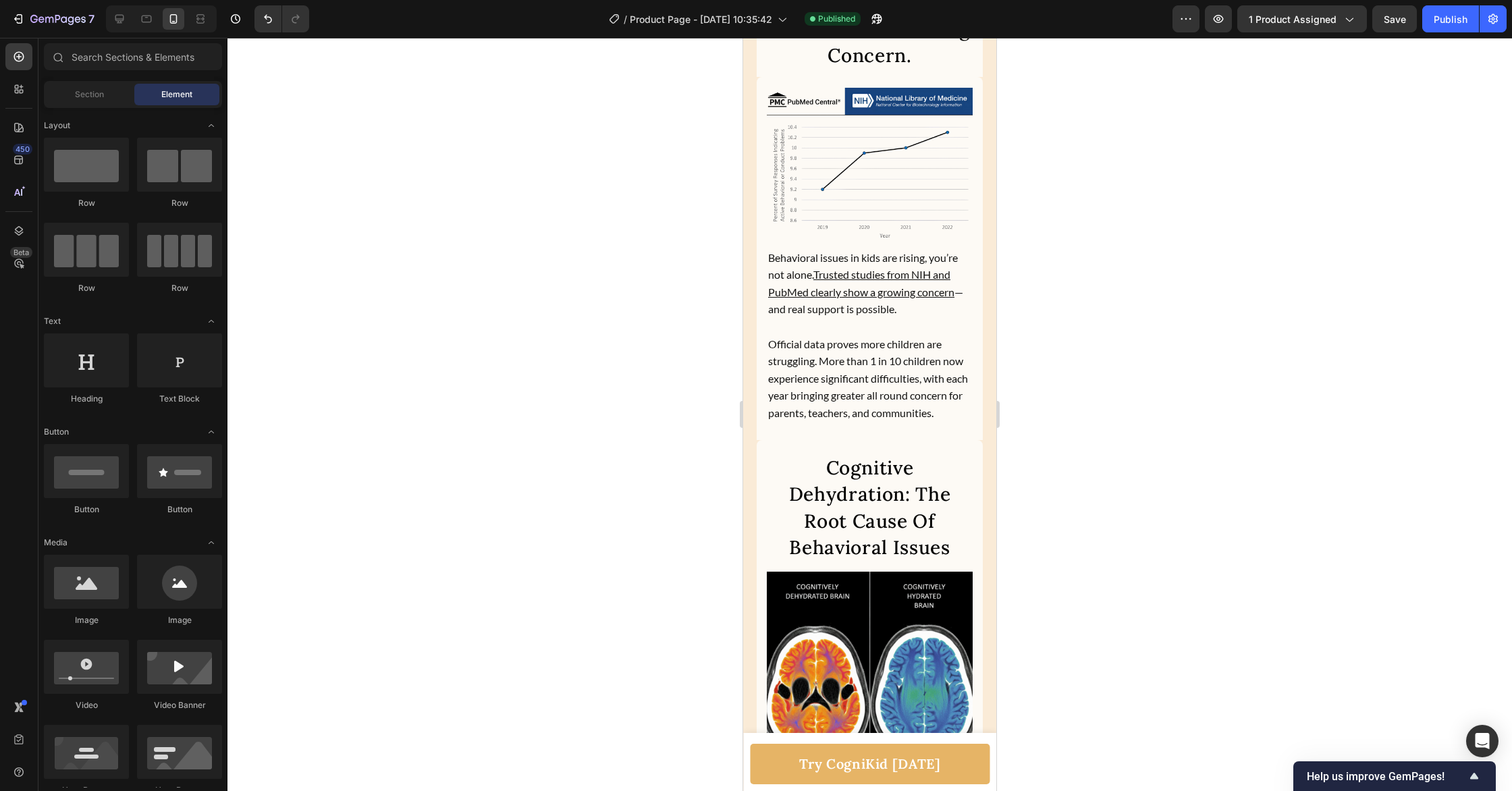
scroll to position [2619, 0]
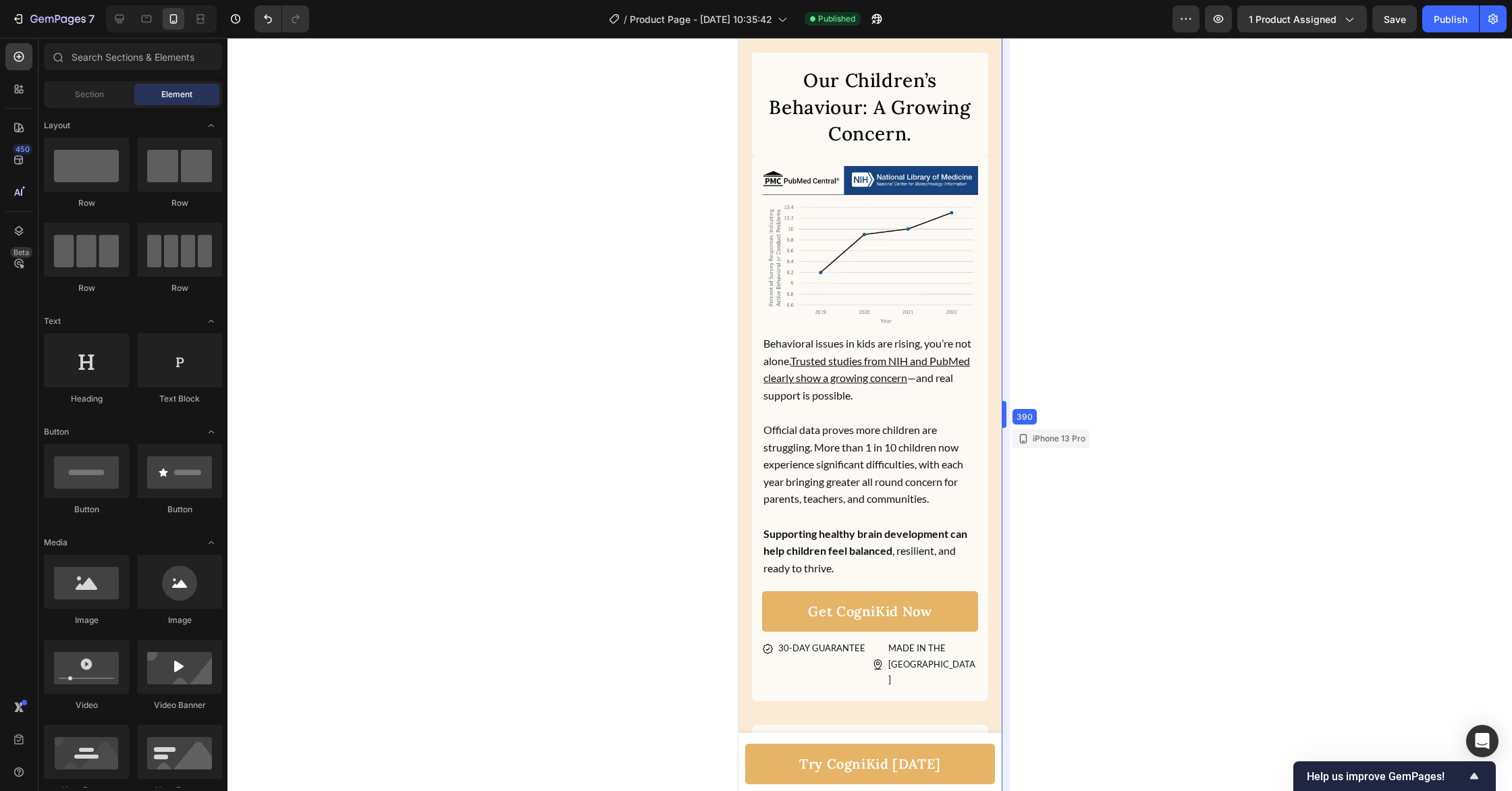
drag, startPoint x: 1000, startPoint y: 179, endPoint x: 1010, endPoint y: 181, distance: 10.2
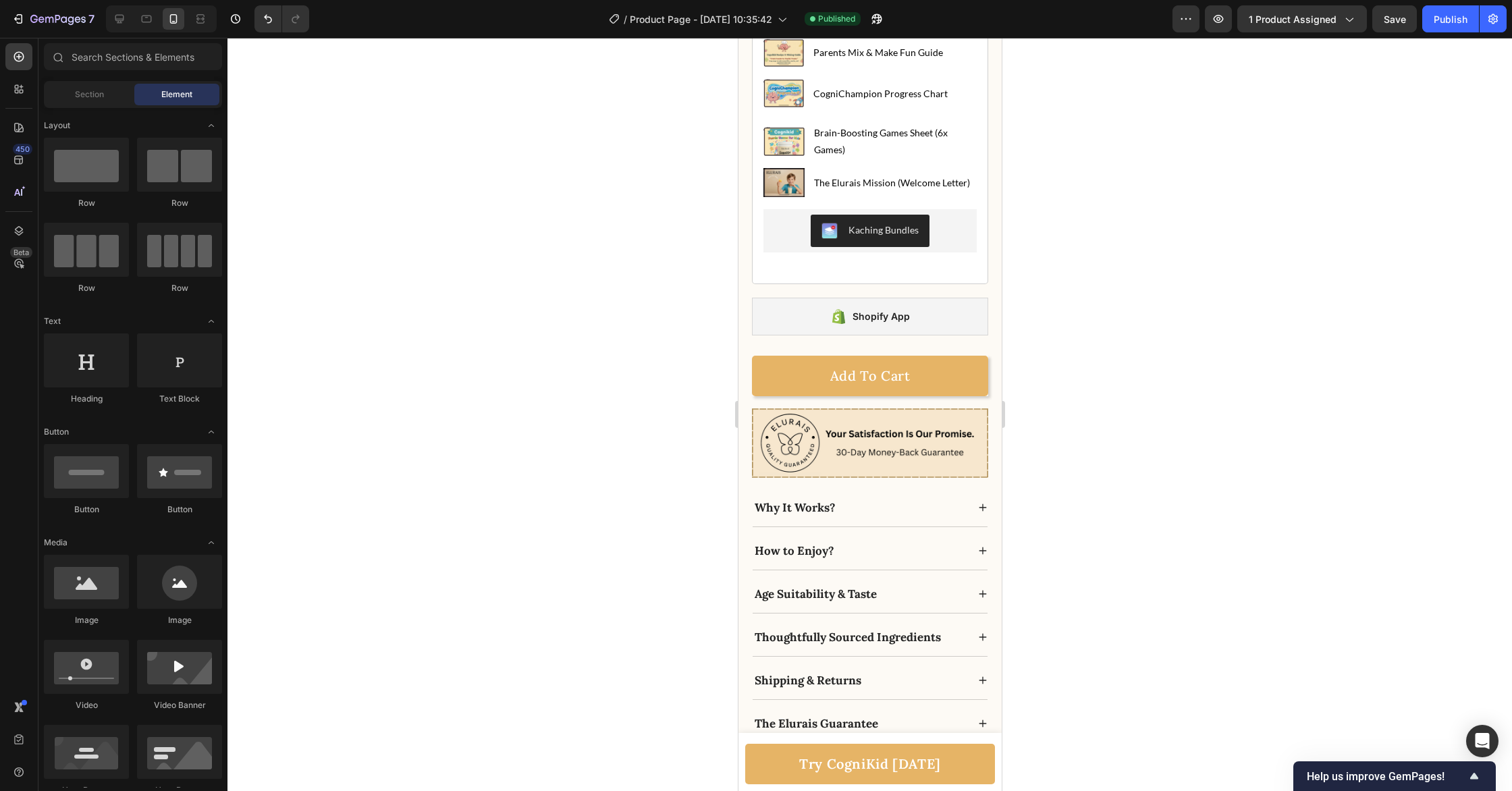
scroll to position [6728, 0]
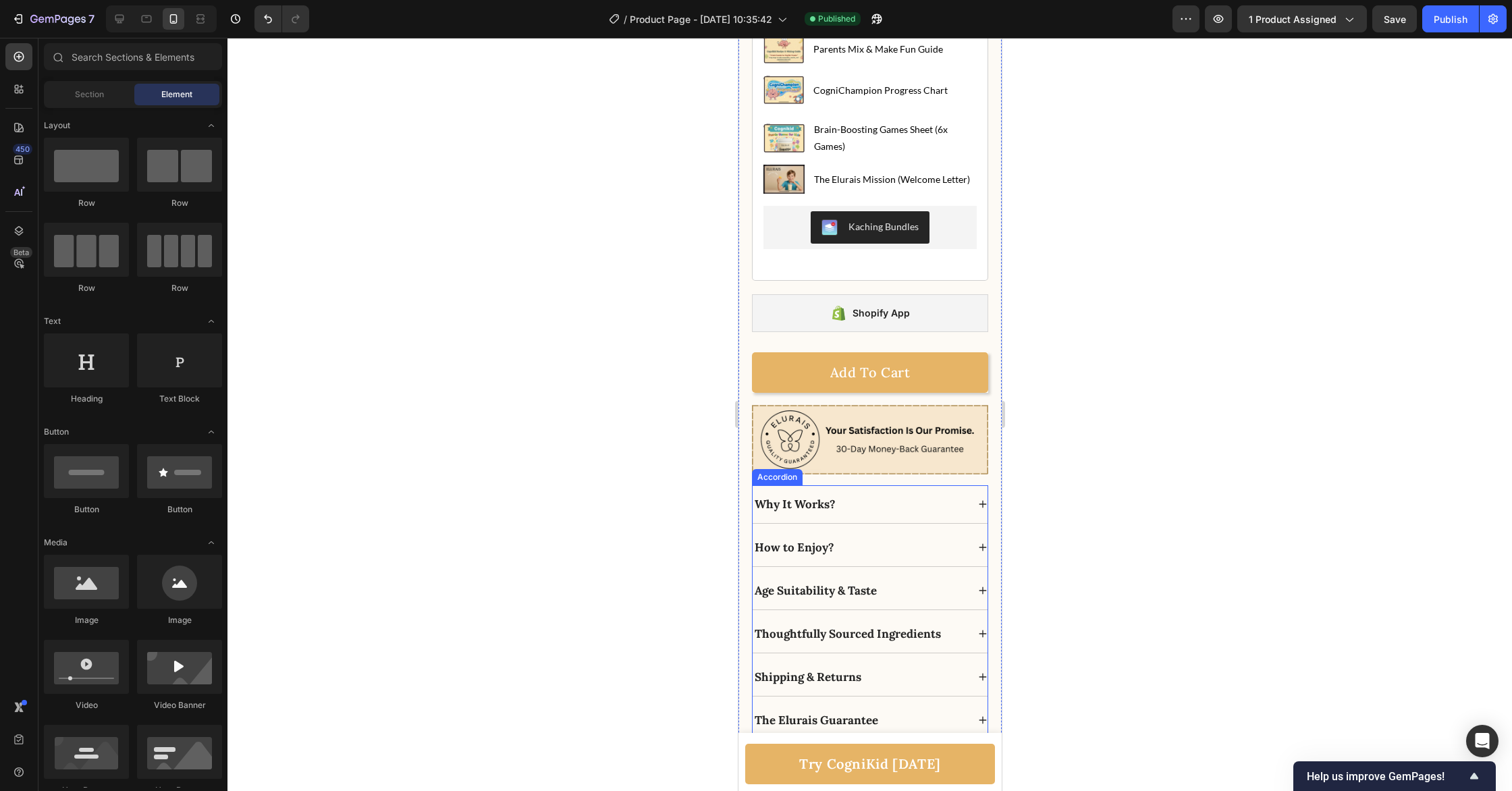
click at [983, 546] on icon at bounding box center [983, 547] width 7 height 7
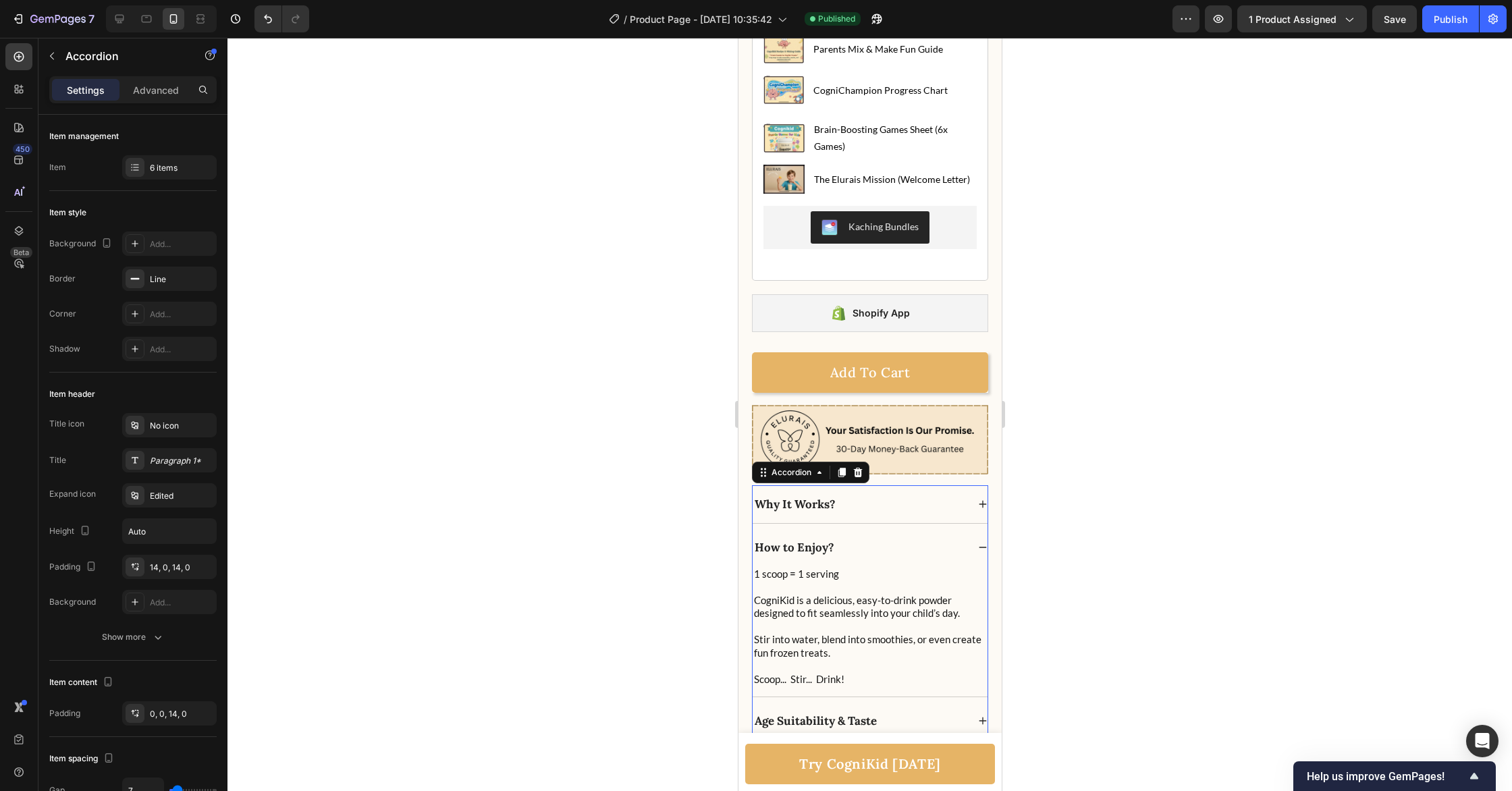
click at [983, 547] on icon at bounding box center [983, 547] width 7 height 1
click at [982, 499] on icon at bounding box center [982, 504] width 10 height 10
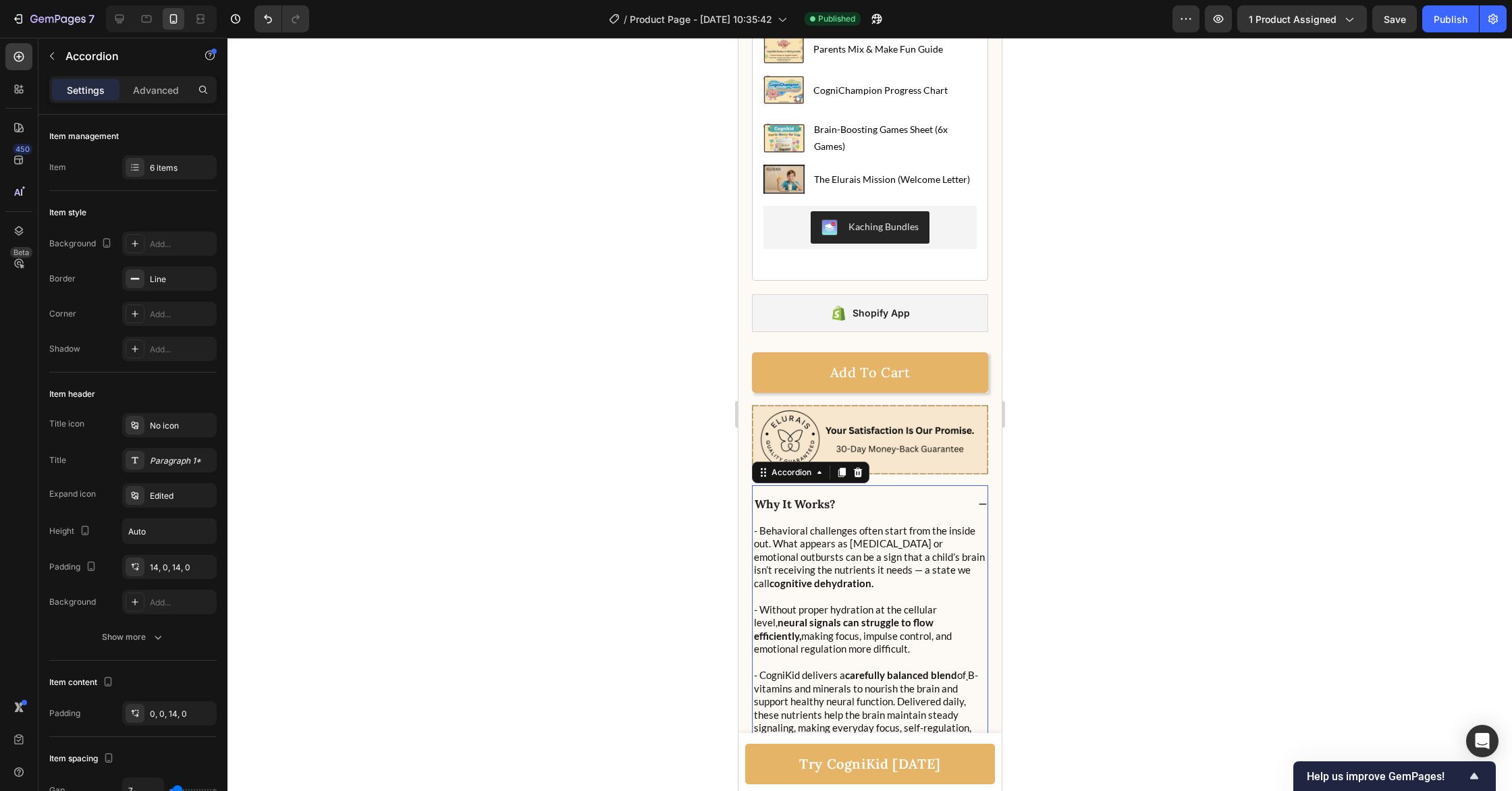
click at [982, 499] on icon at bounding box center [982, 504] width 10 height 10
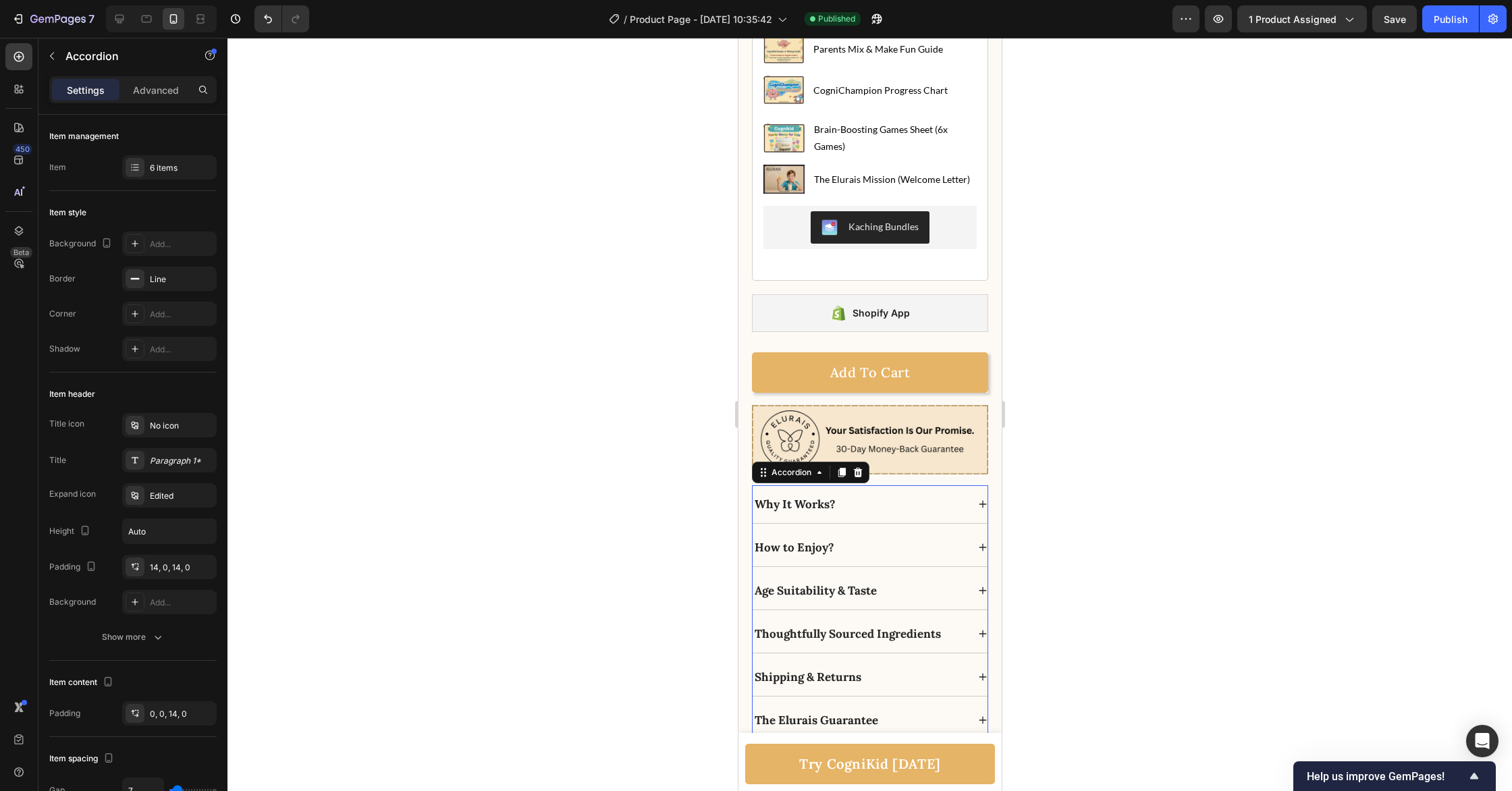
click at [981, 592] on icon at bounding box center [982, 591] width 10 height 10
click at [981, 715] on icon at bounding box center [983, 719] width 7 height 7
click at [981, 589] on icon at bounding box center [982, 591] width 10 height 10
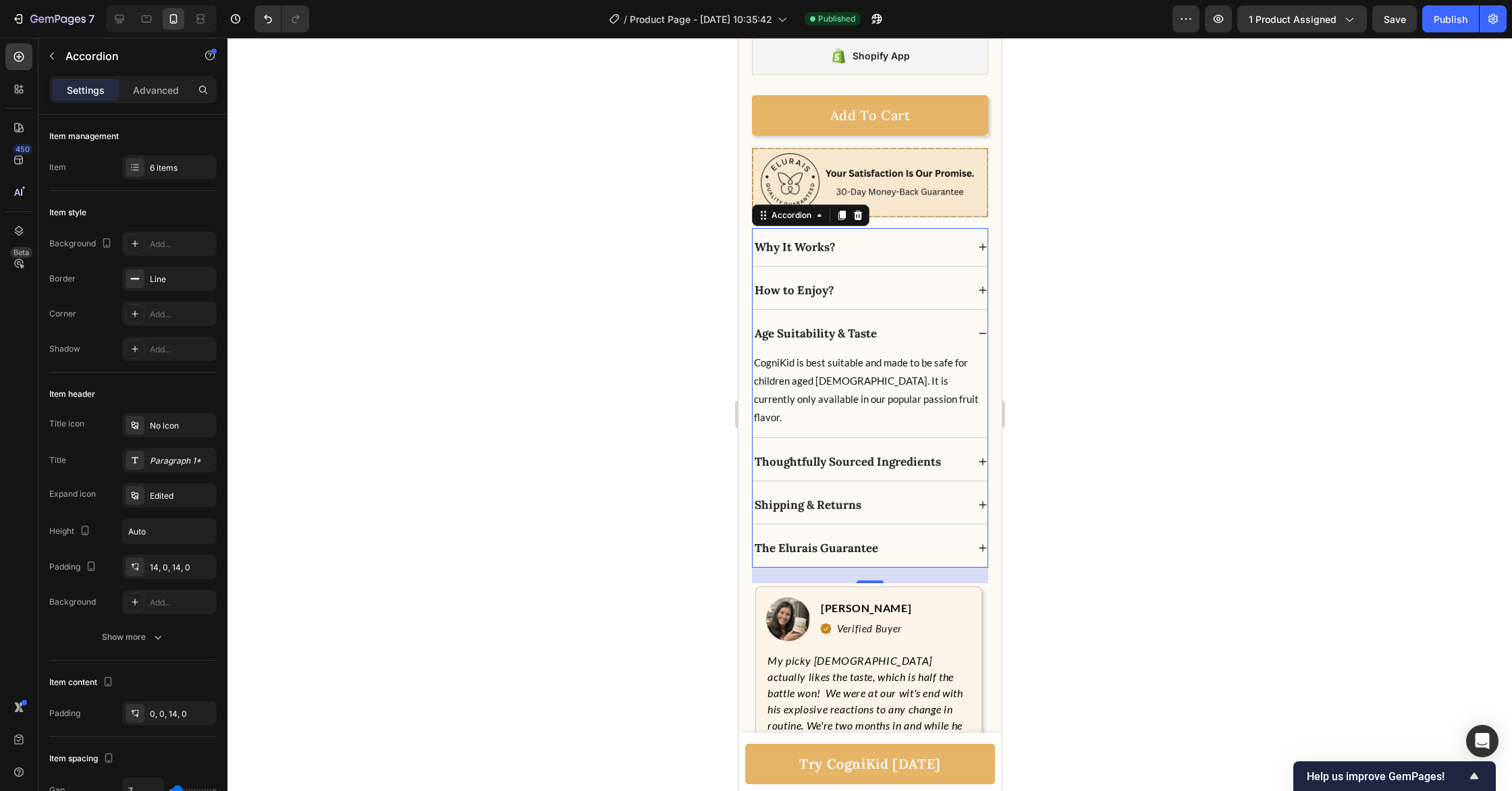
scroll to position [6986, 0]
click at [979, 499] on icon at bounding box center [982, 504] width 10 height 10
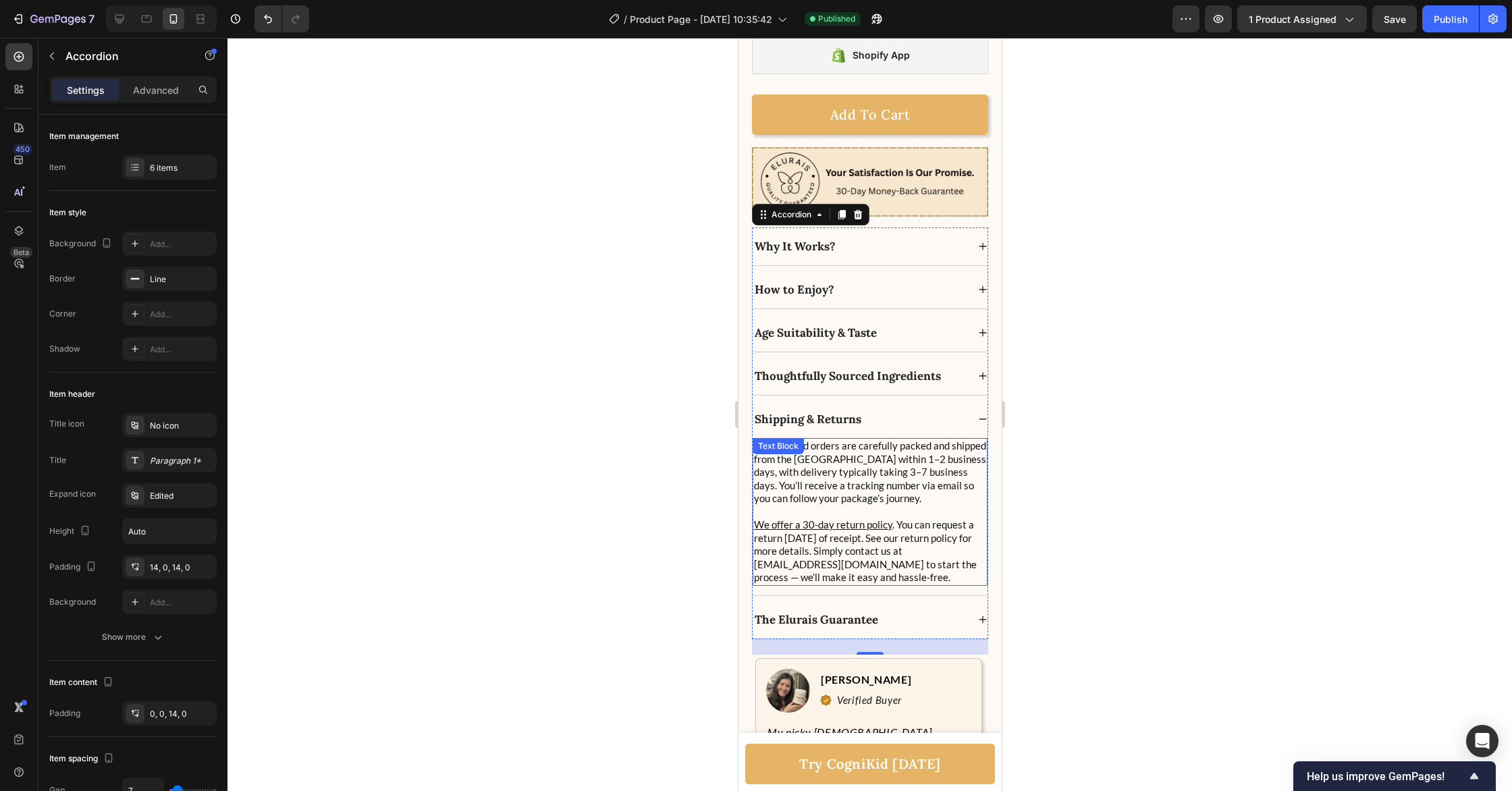
click at [897, 463] on p "All CogniKid orders are carefully packed and shipped from the [GEOGRAPHIC_DATA]…" at bounding box center [870, 472] width 232 height 66
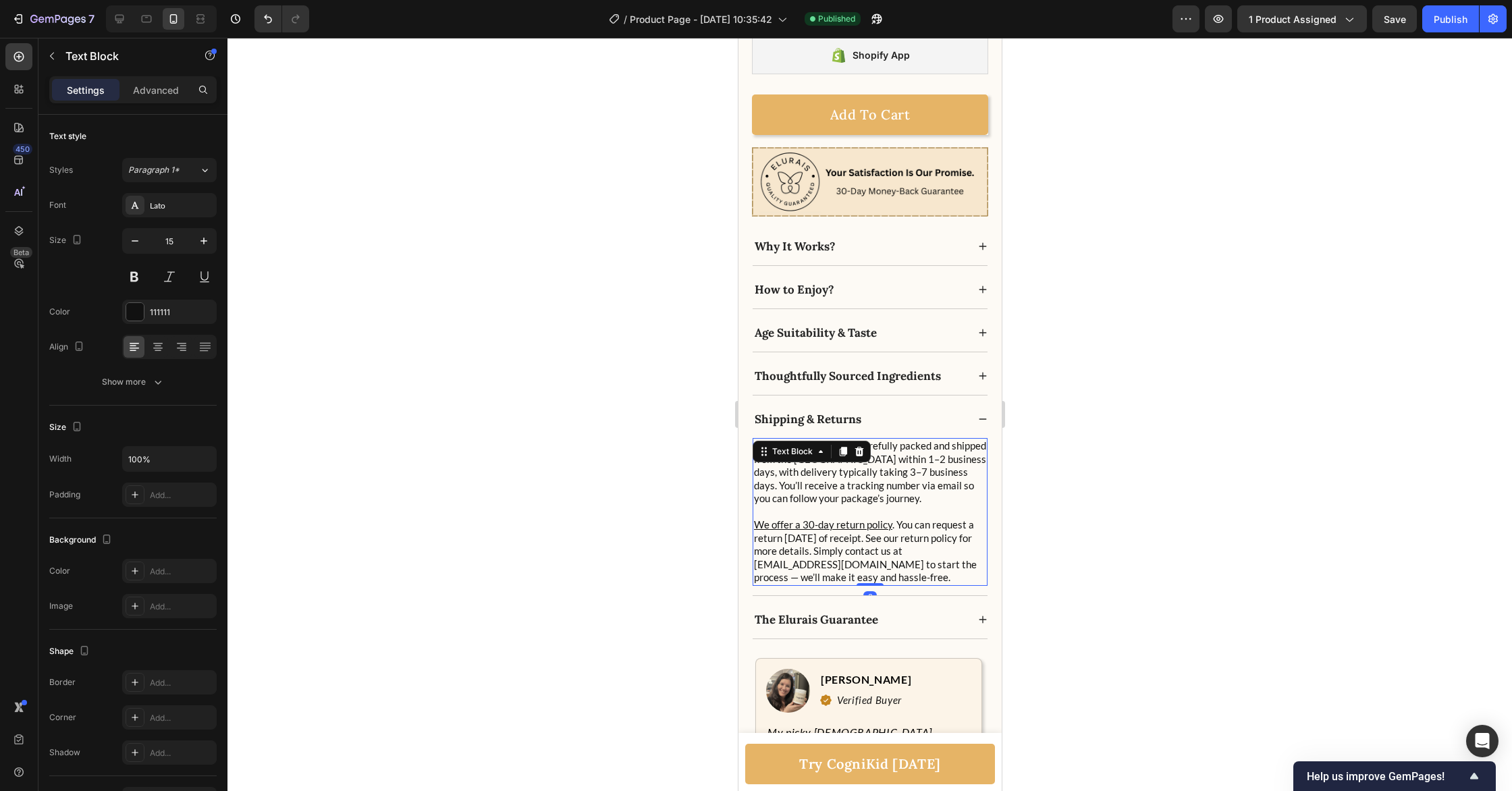
click at [897, 463] on p "All CogniKid orders are carefully packed and shipped from the [GEOGRAPHIC_DATA]…" at bounding box center [870, 472] width 232 height 66
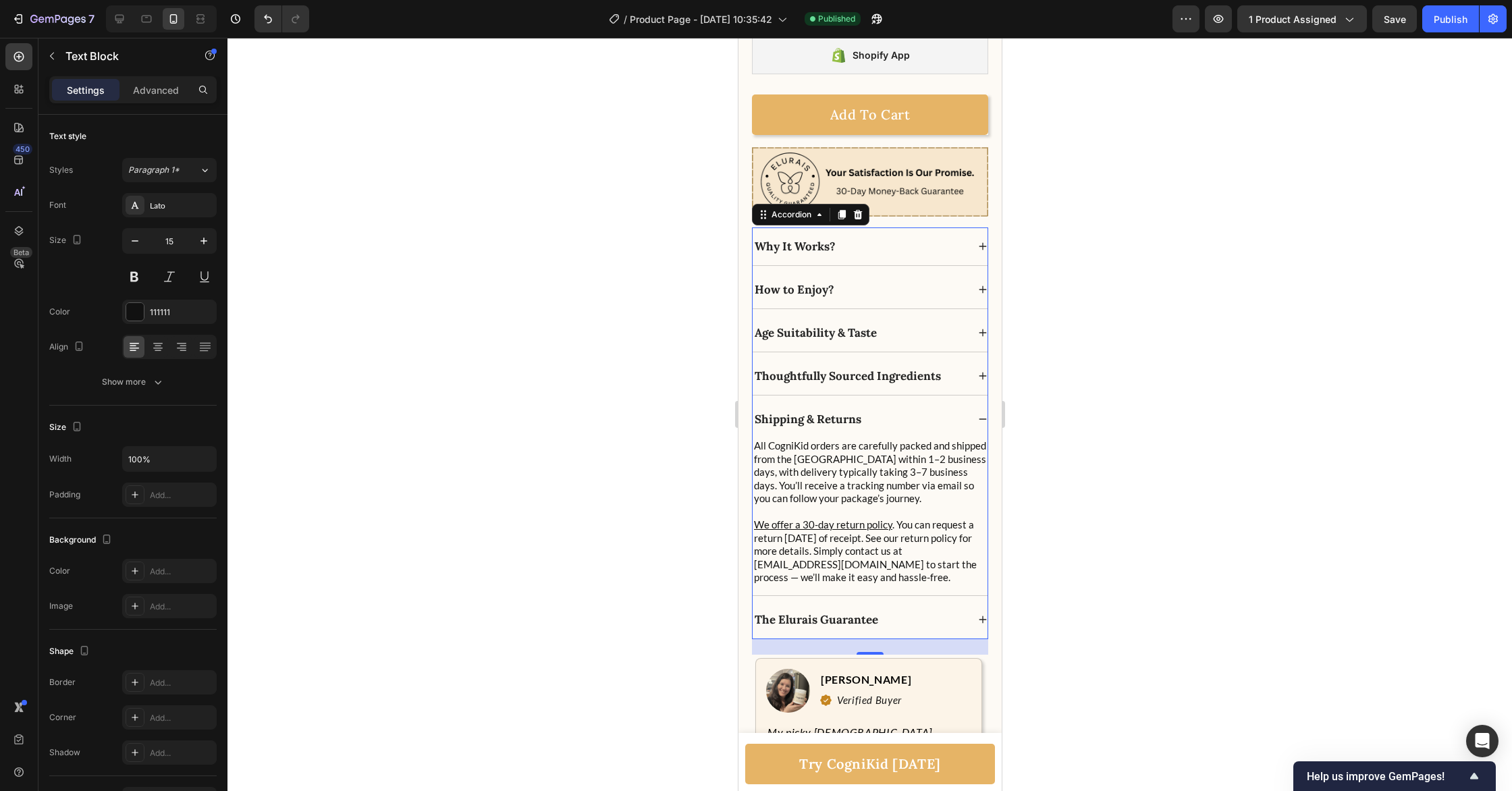
click at [984, 328] on icon at bounding box center [982, 333] width 10 height 10
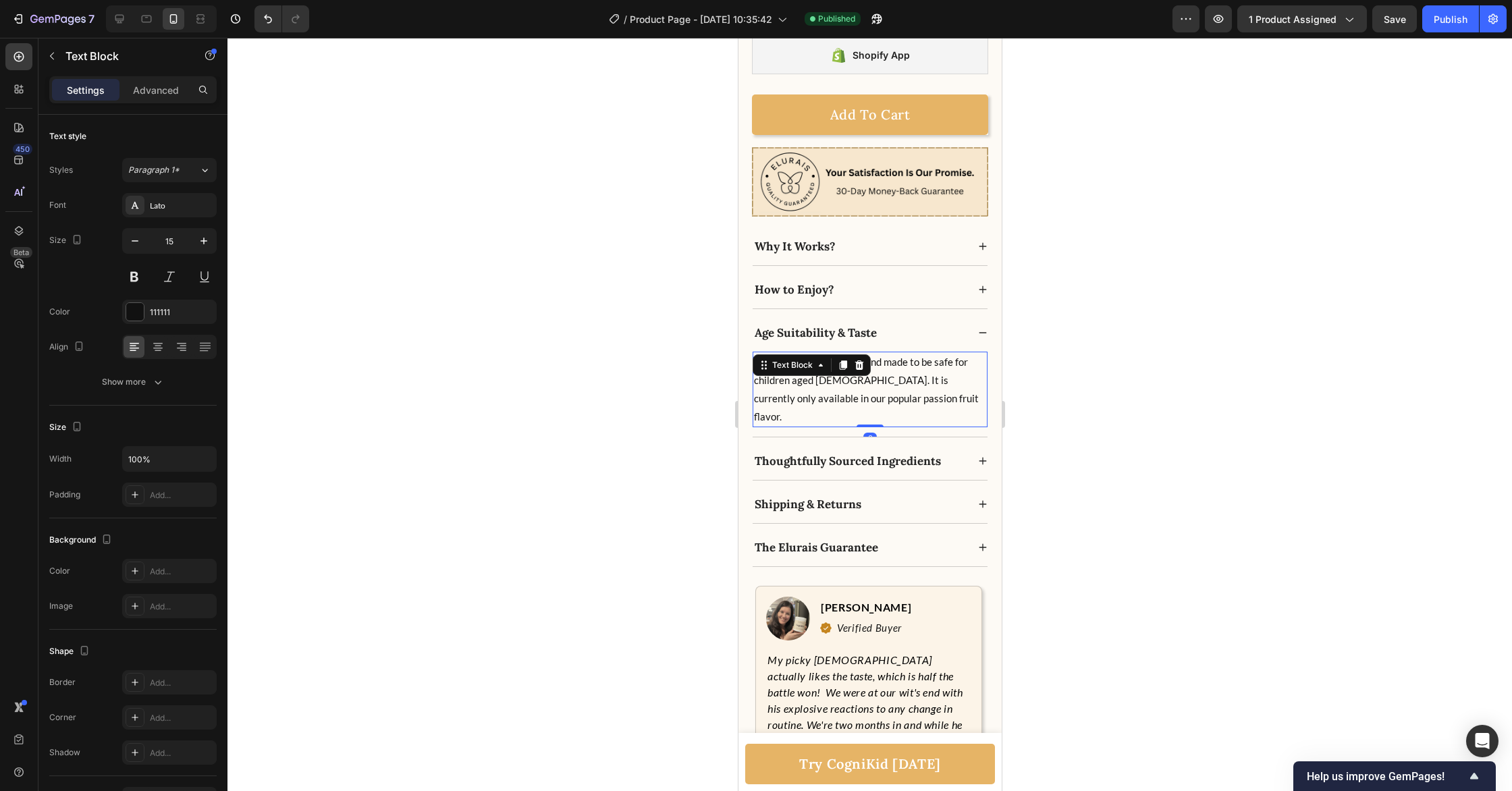
click at [879, 367] on p "CogniKid is best suitable and made to be safe for children aged [DEMOGRAPHIC_DA…" at bounding box center [870, 389] width 232 height 73
click at [130, 377] on div "Show more" at bounding box center [133, 382] width 63 height 13
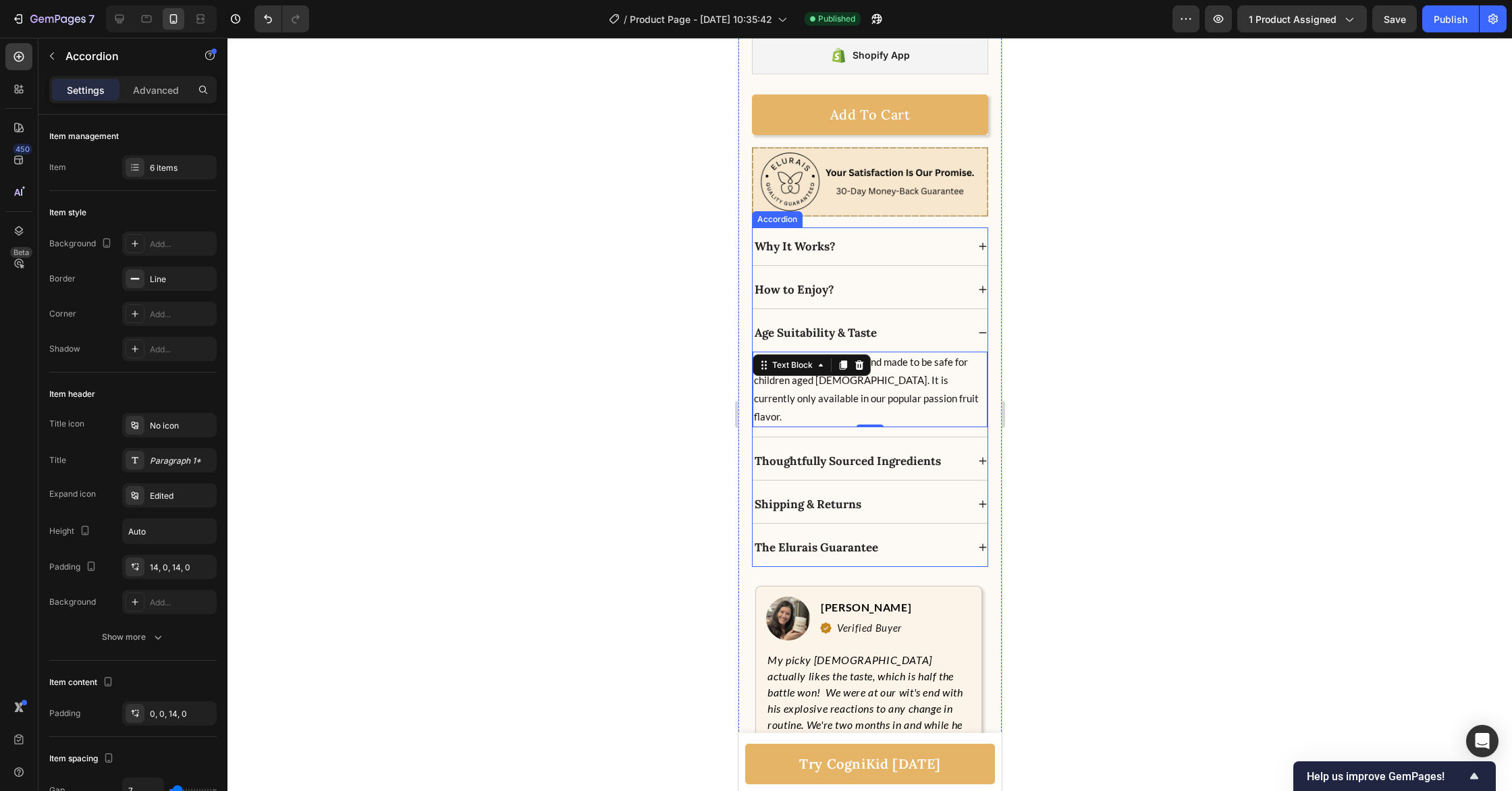
click at [980, 457] on icon at bounding box center [982, 461] width 10 height 10
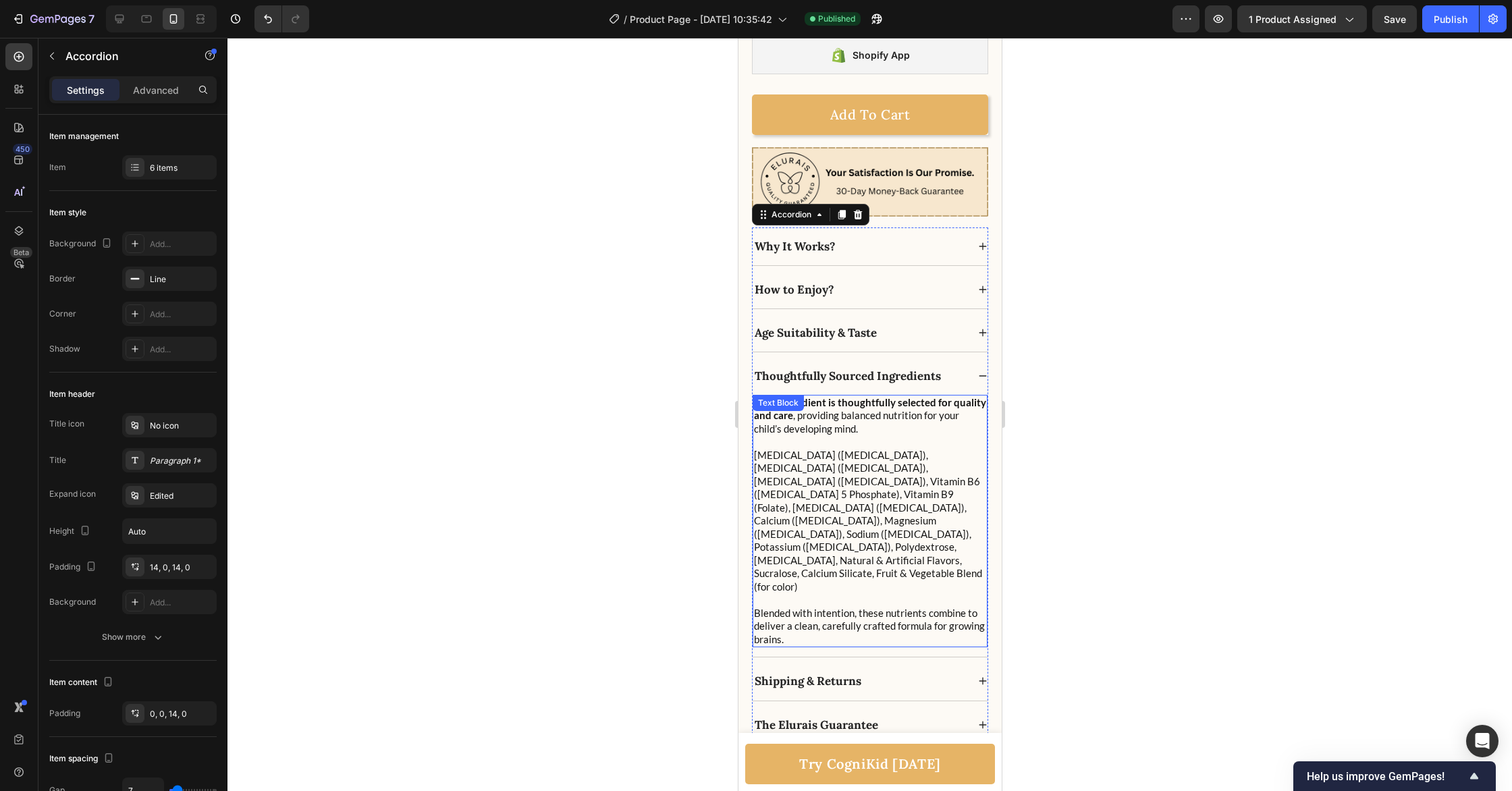
click at [902, 444] on p at bounding box center [870, 442] width 232 height 13
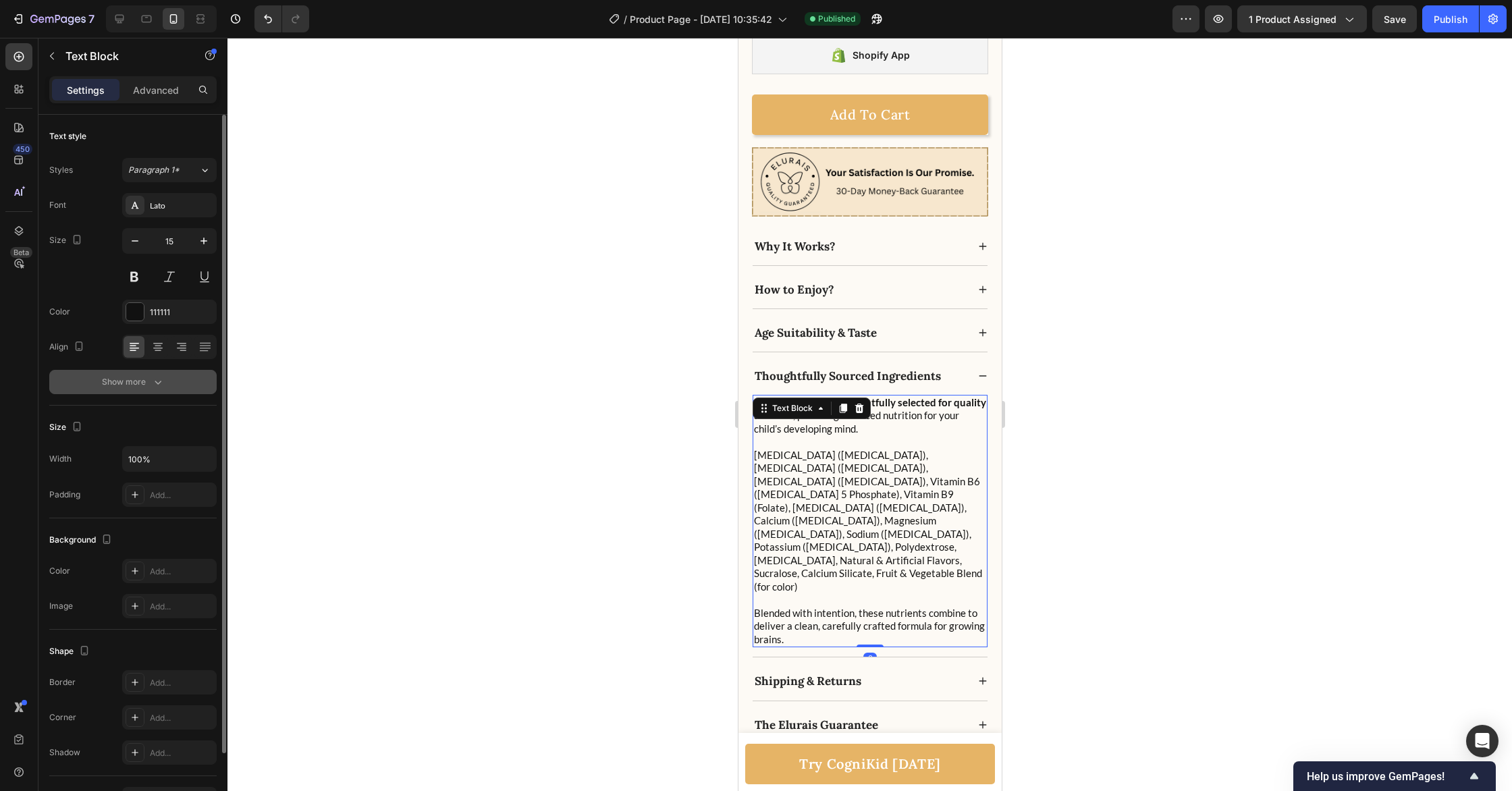
click at [142, 382] on div "Show more" at bounding box center [133, 382] width 63 height 13
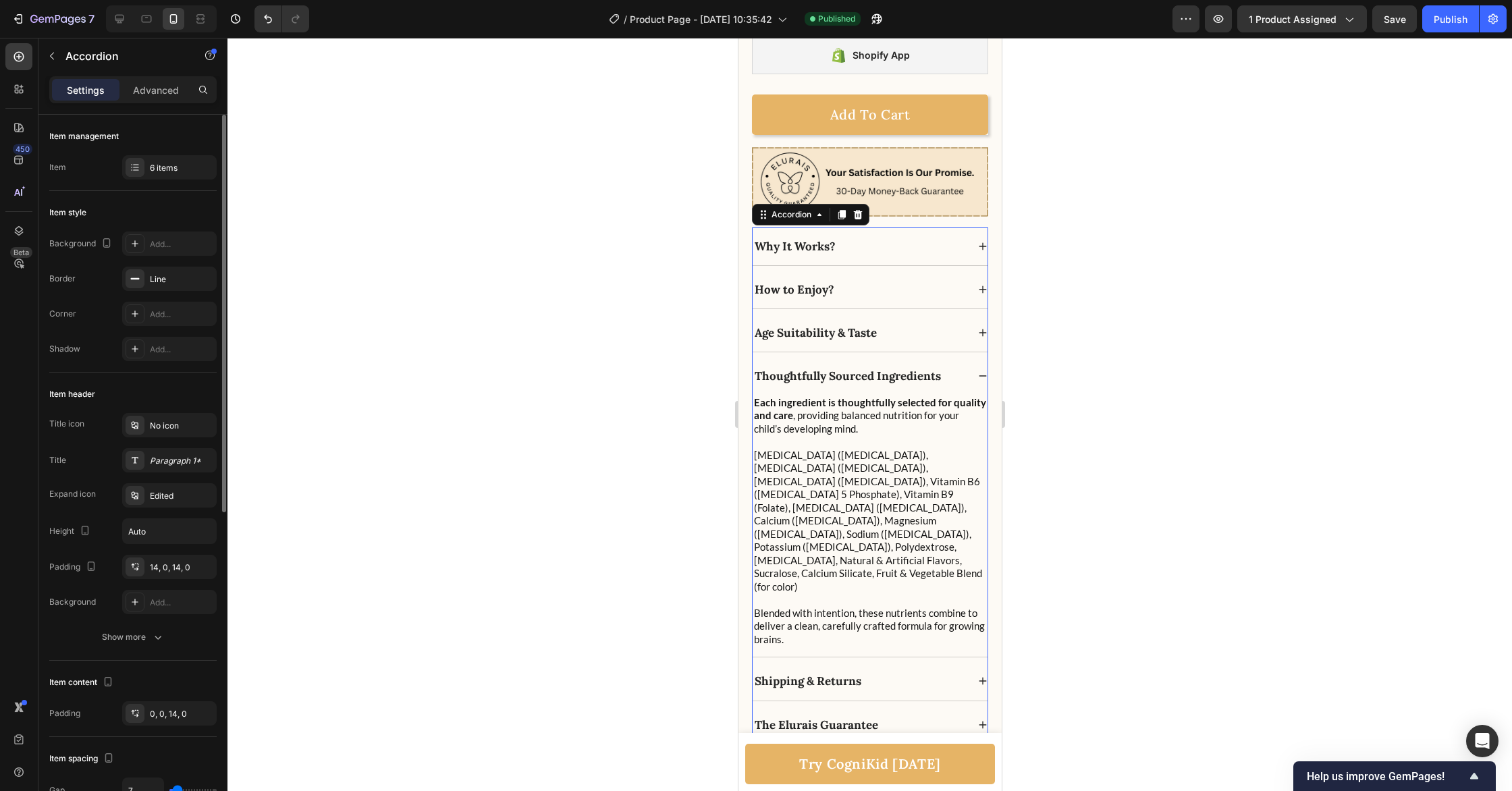
click at [981, 330] on icon at bounding box center [982, 333] width 10 height 10
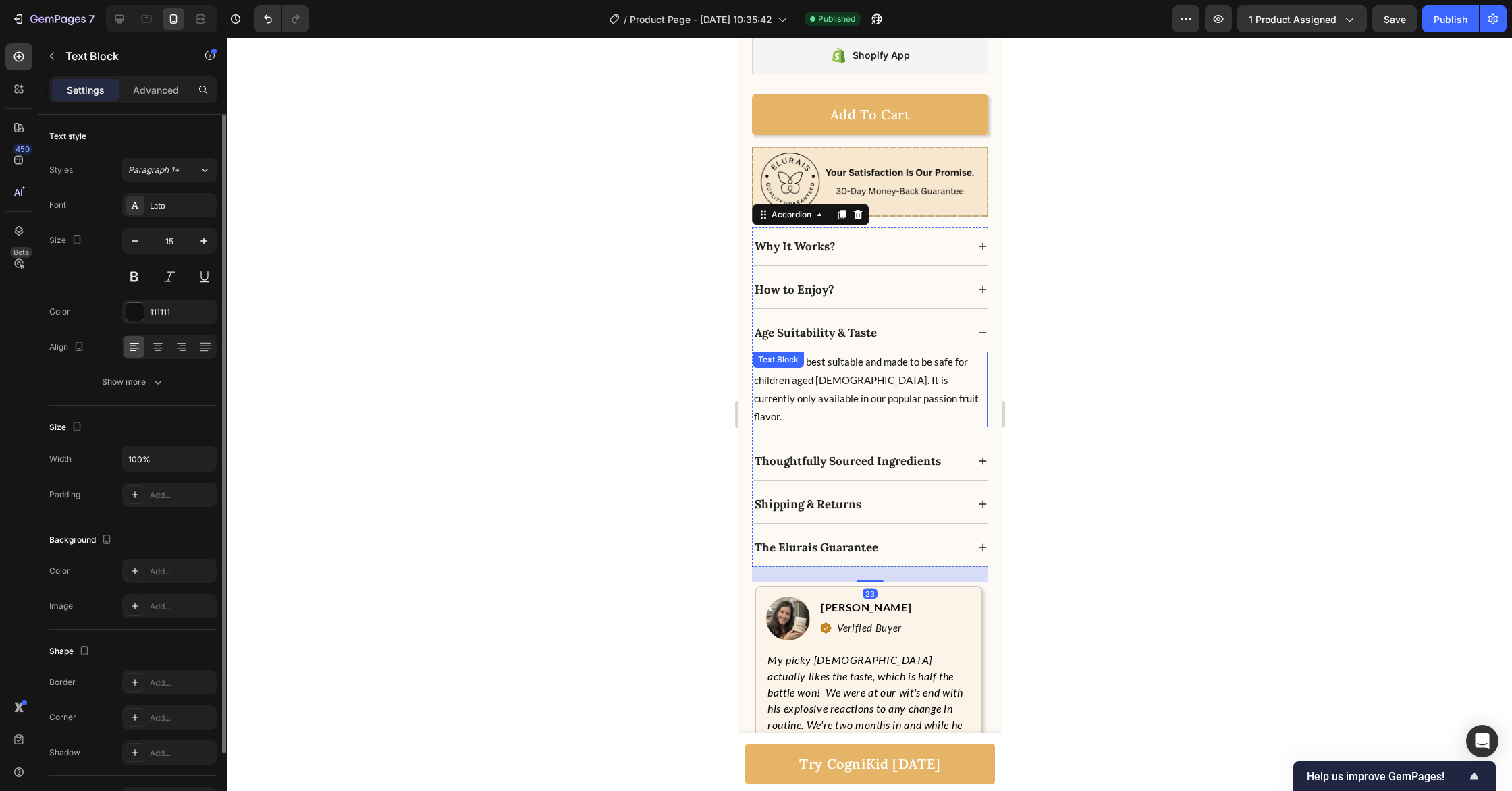
click at [867, 369] on div "CogniKid is best suitable and made to be safe for children aged [DEMOGRAPHIC_DA…" at bounding box center [869, 389] width 235 height 76
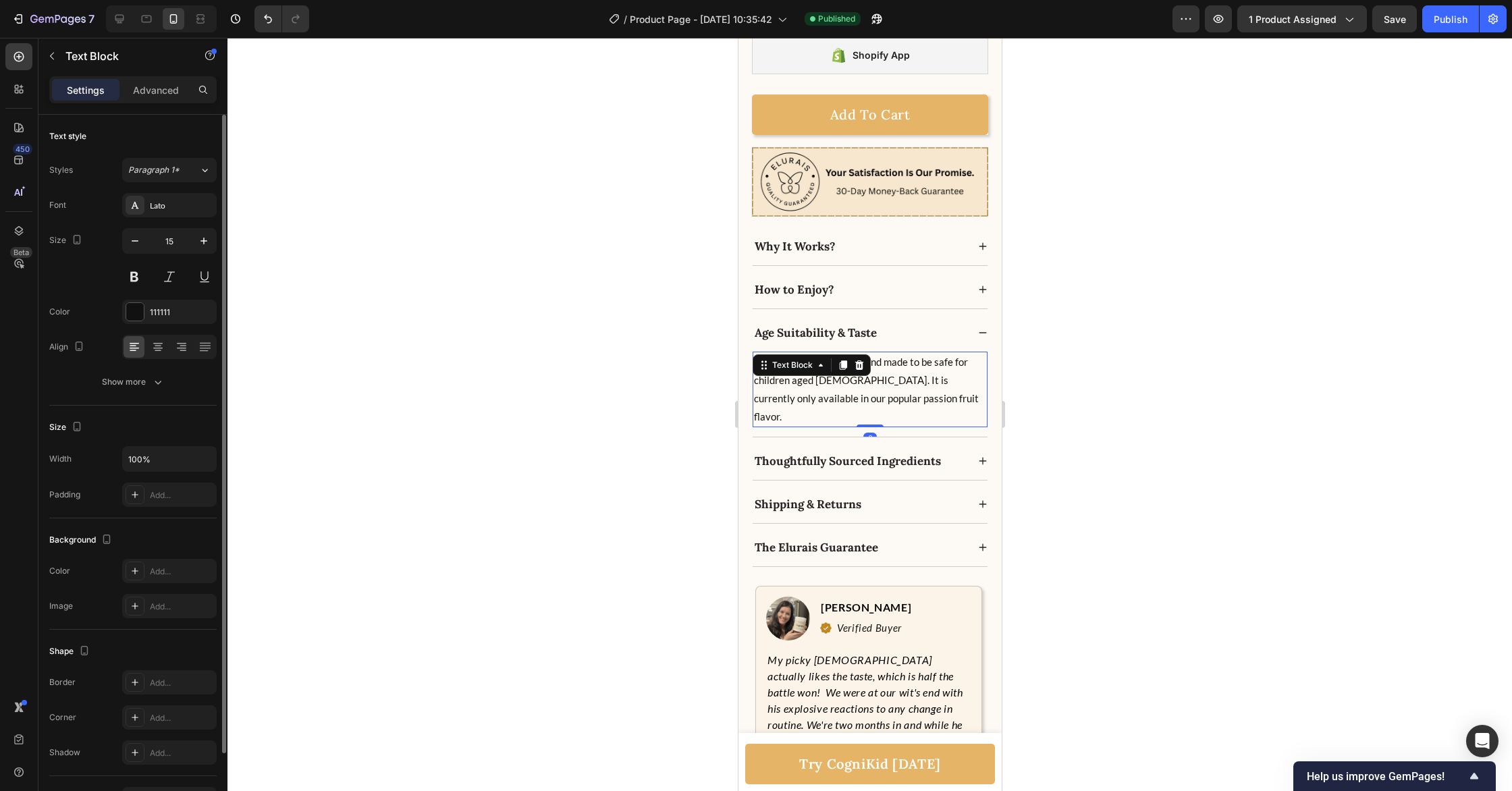
click at [867, 369] on div "Text Block" at bounding box center [811, 365] width 118 height 22
click at [933, 379] on p "CogniKid is best suitable and made to be safe for children aged [DEMOGRAPHIC_DA…" at bounding box center [870, 389] width 232 height 73
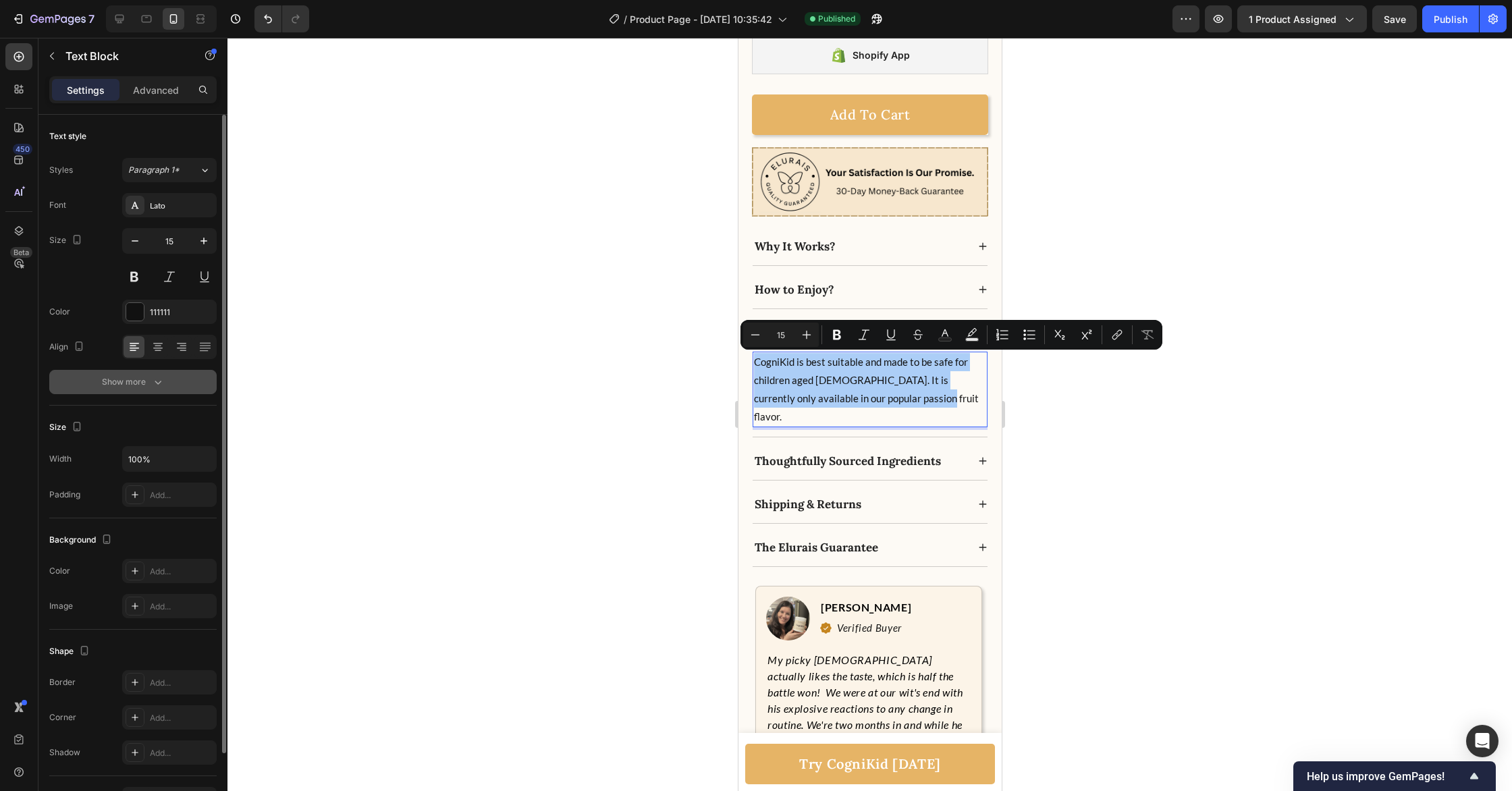
click at [136, 379] on div "Show more" at bounding box center [133, 382] width 63 height 13
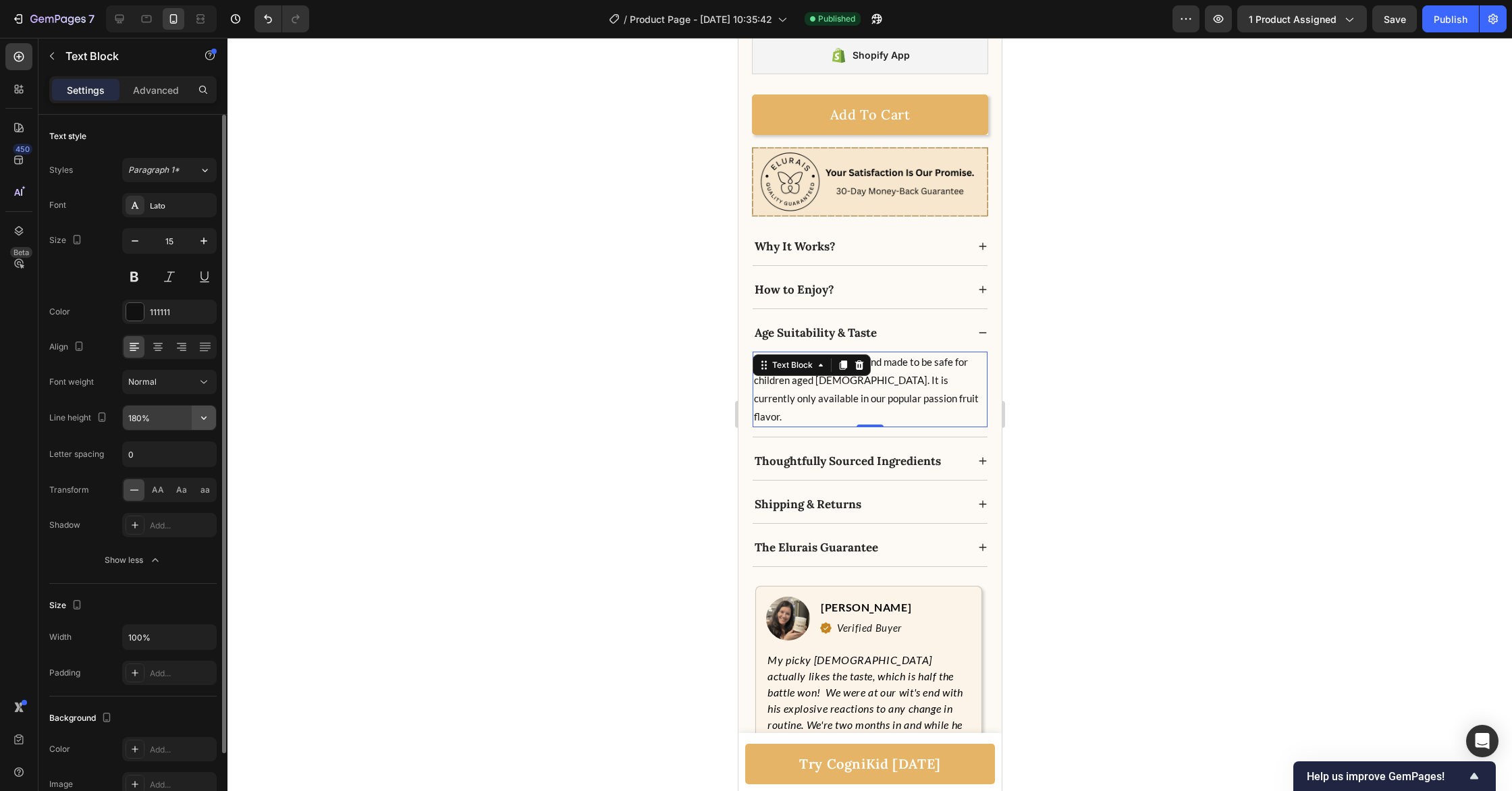
click at [203, 421] on icon "button" at bounding box center [204, 418] width 13 height 13
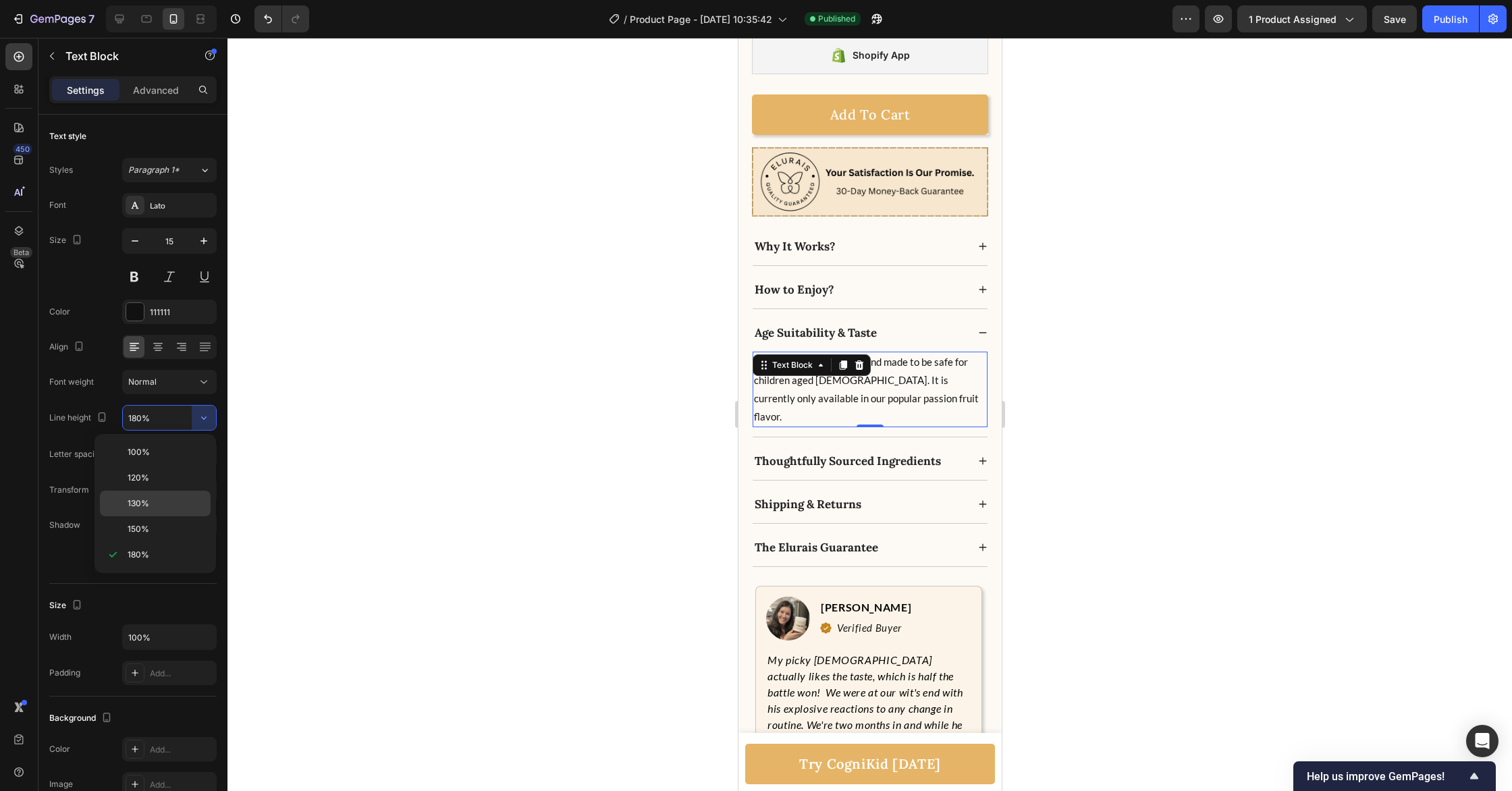
click at [152, 500] on p "130%" at bounding box center [166, 504] width 77 height 12
type input "130%"
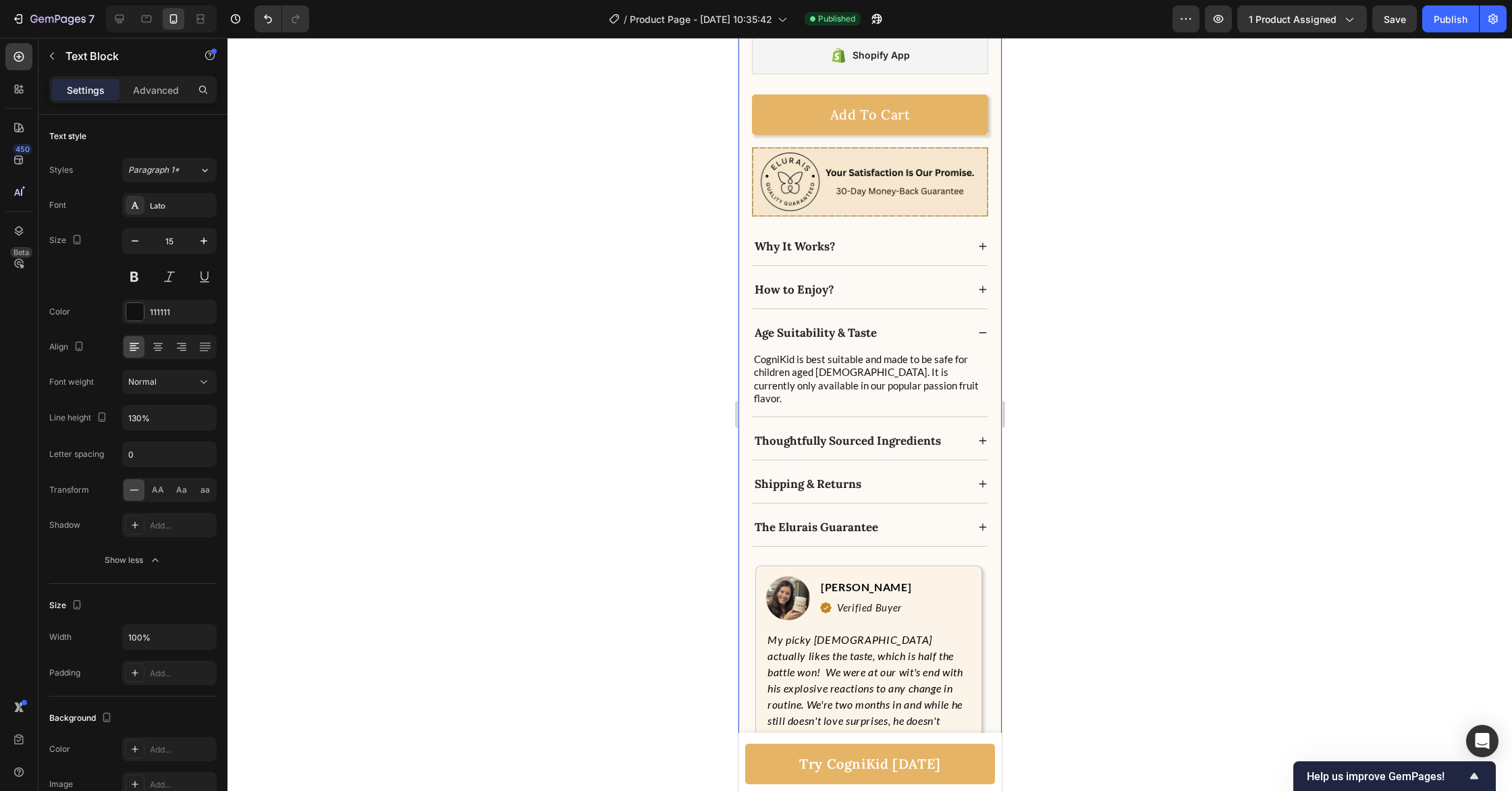
drag, startPoint x: 1000, startPoint y: 460, endPoint x: 1739, endPoint y: 499, distance: 740.0
click at [1000, 460] on div "Icon Icon Icon Icon Icon Icon List Rated 4.8 / 5.0 | ‘Excellent’ Text Block Row…" at bounding box center [869, 137] width 263 height 1480
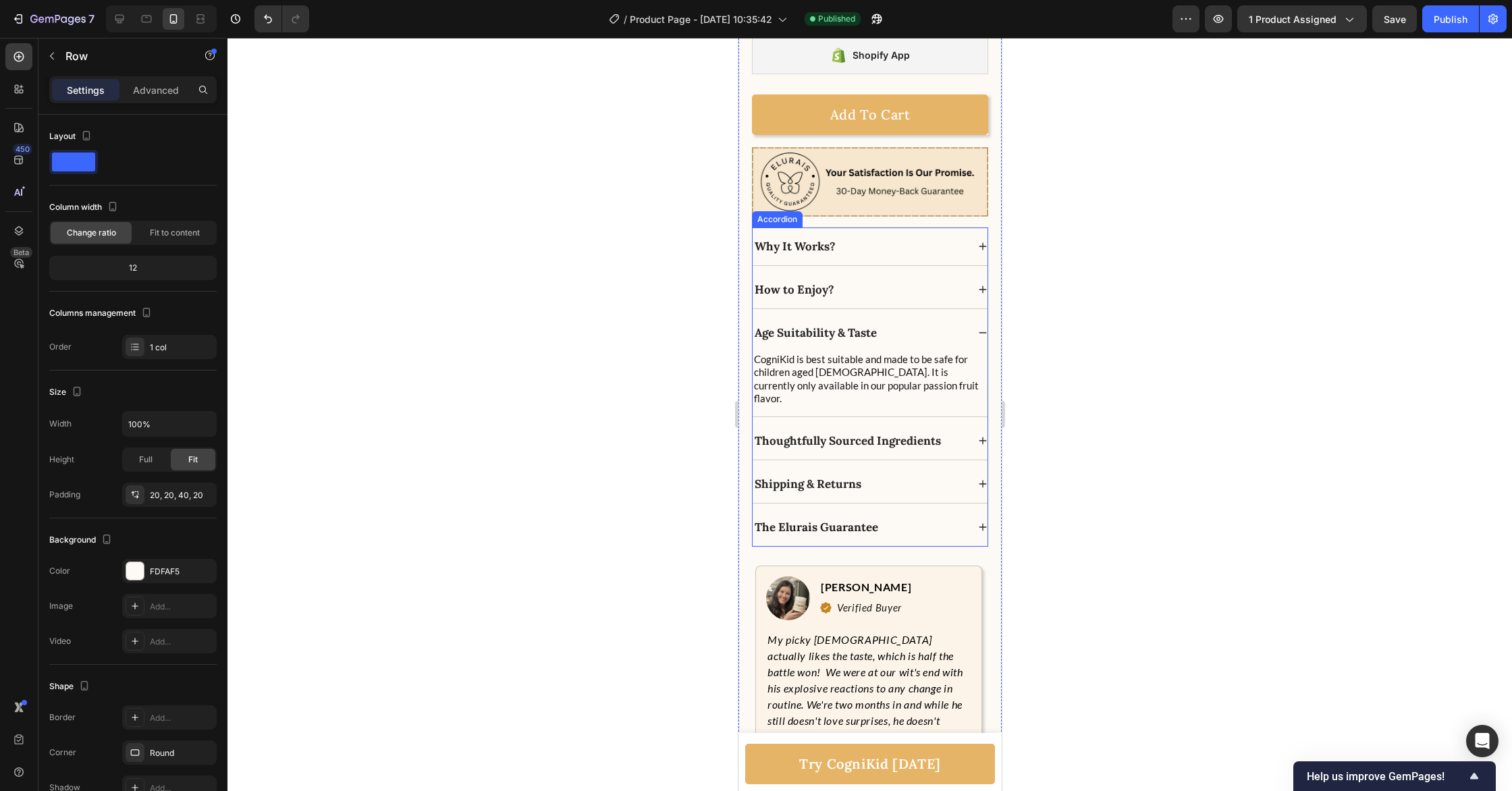
click at [981, 288] on icon at bounding box center [983, 289] width 7 height 7
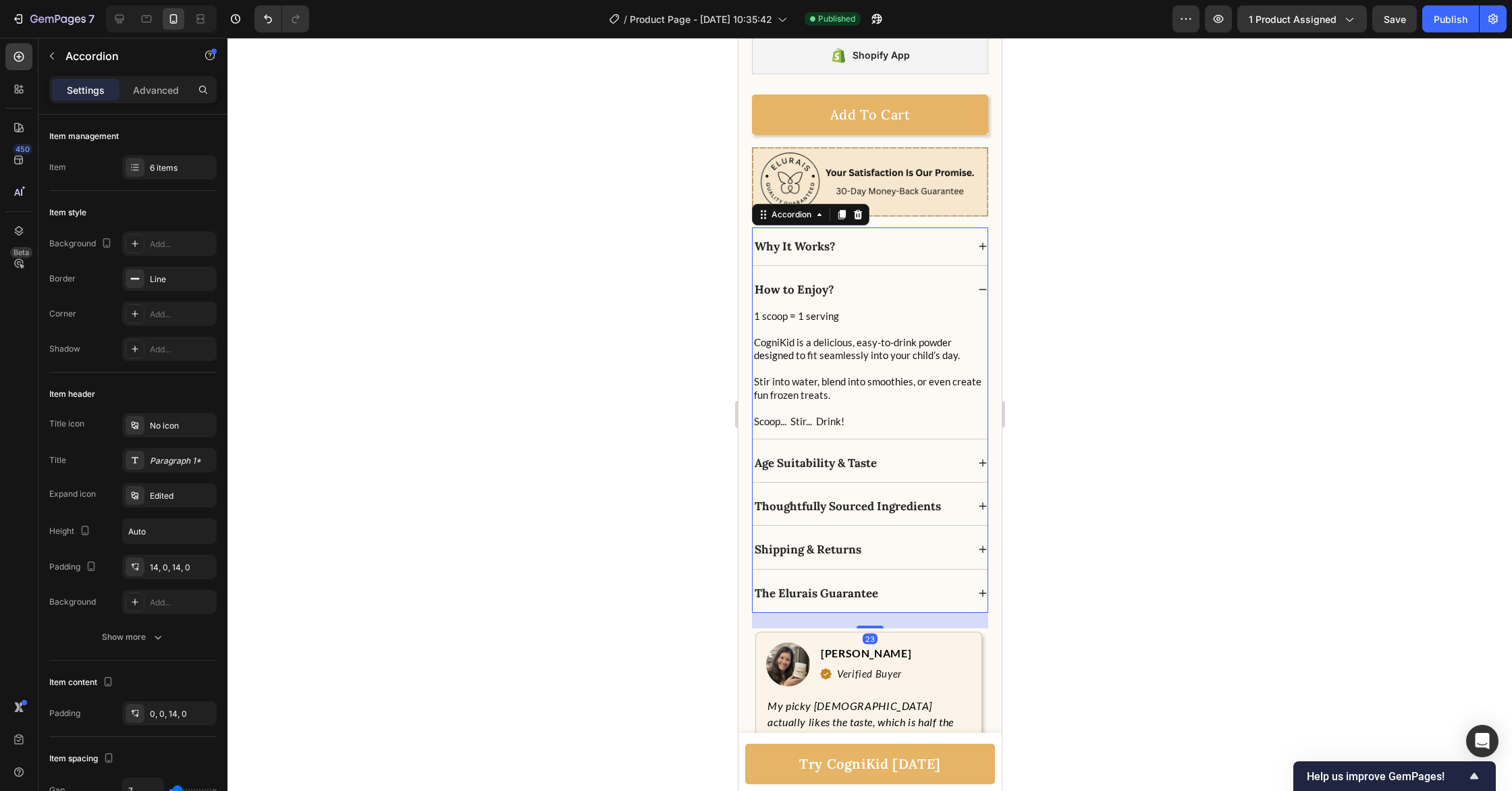
click at [981, 289] on icon at bounding box center [983, 289] width 7 height 1
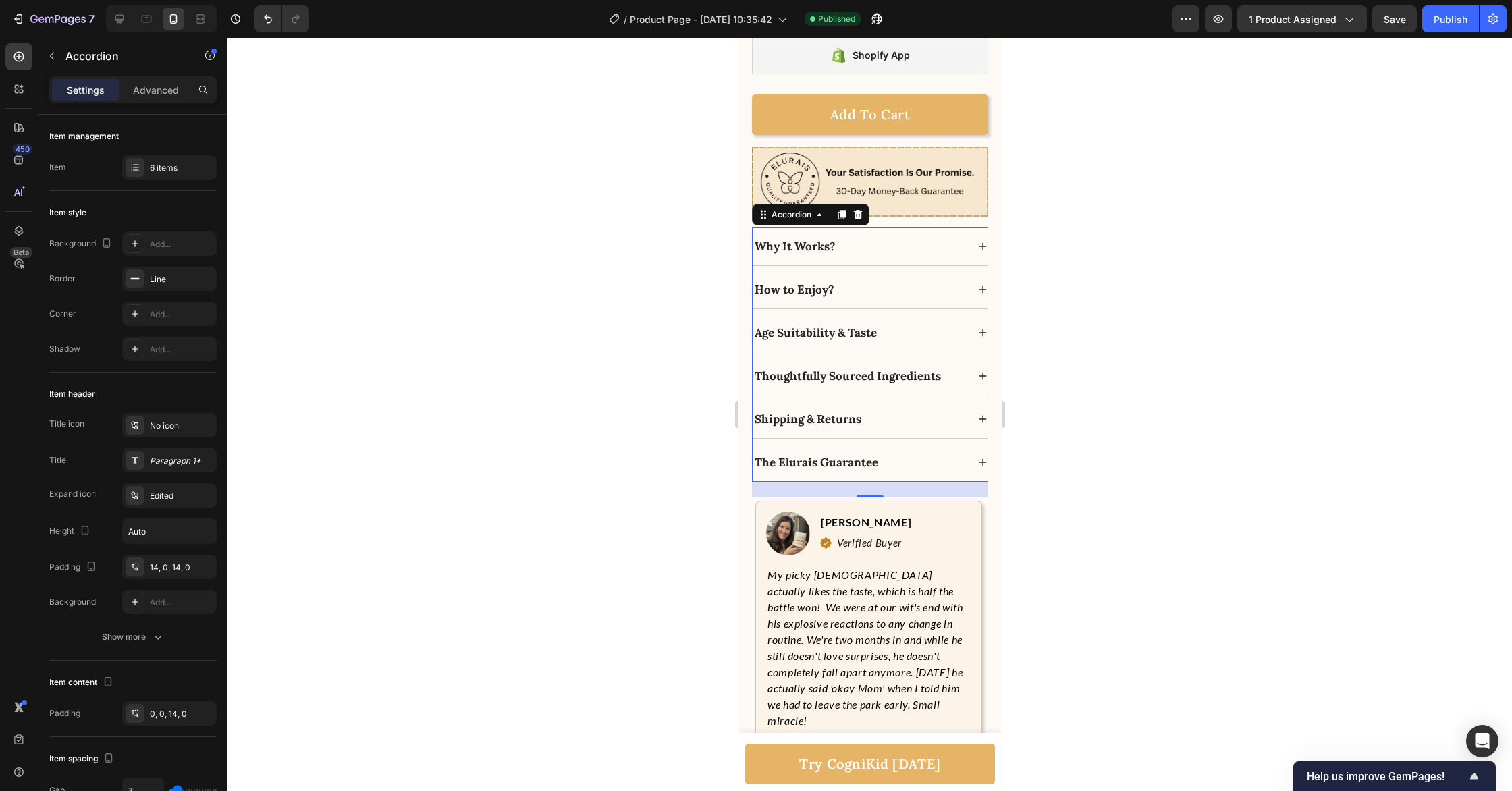
click at [978, 328] on icon at bounding box center [982, 333] width 10 height 10
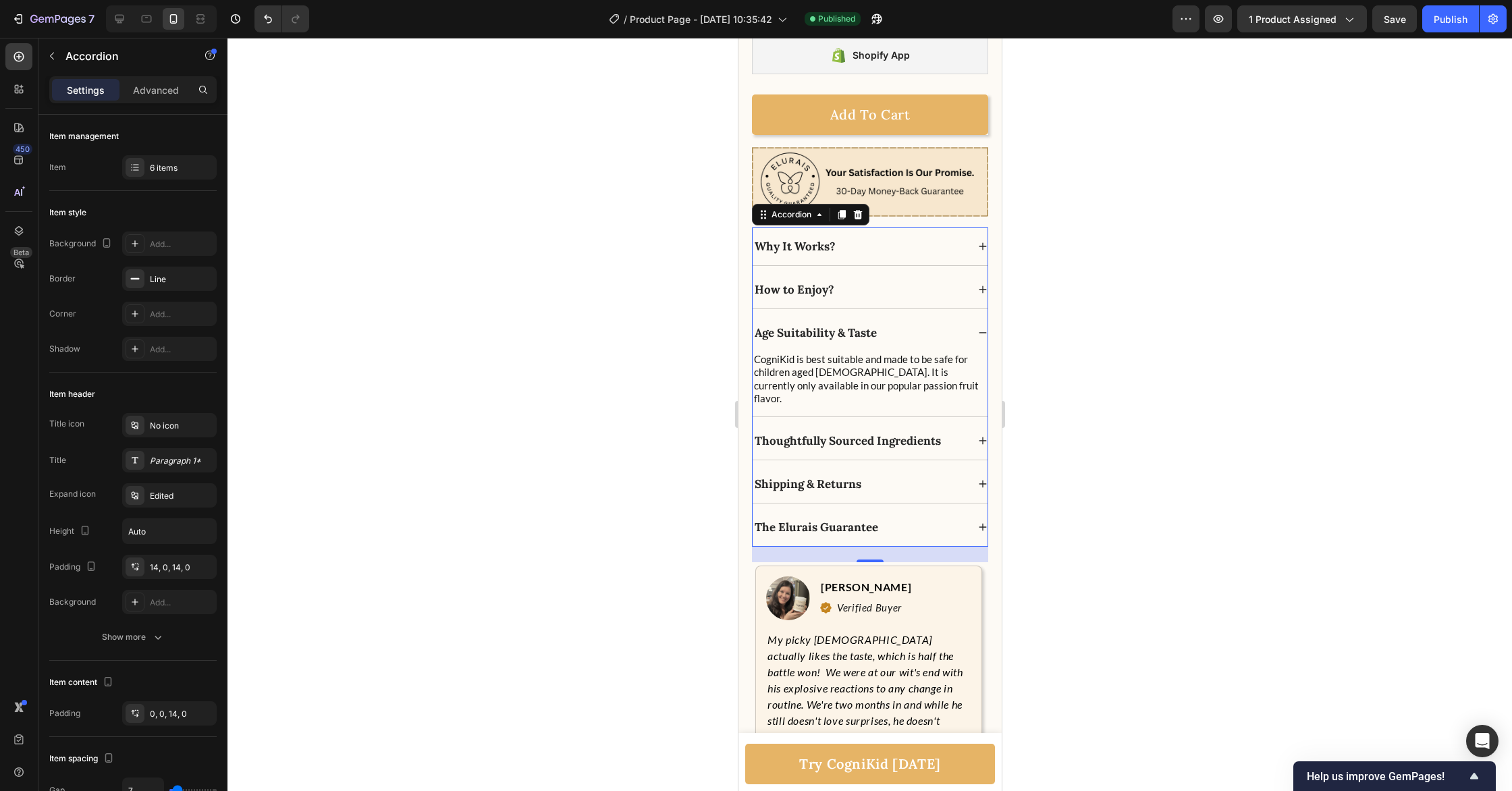
click at [978, 328] on icon at bounding box center [982, 333] width 10 height 10
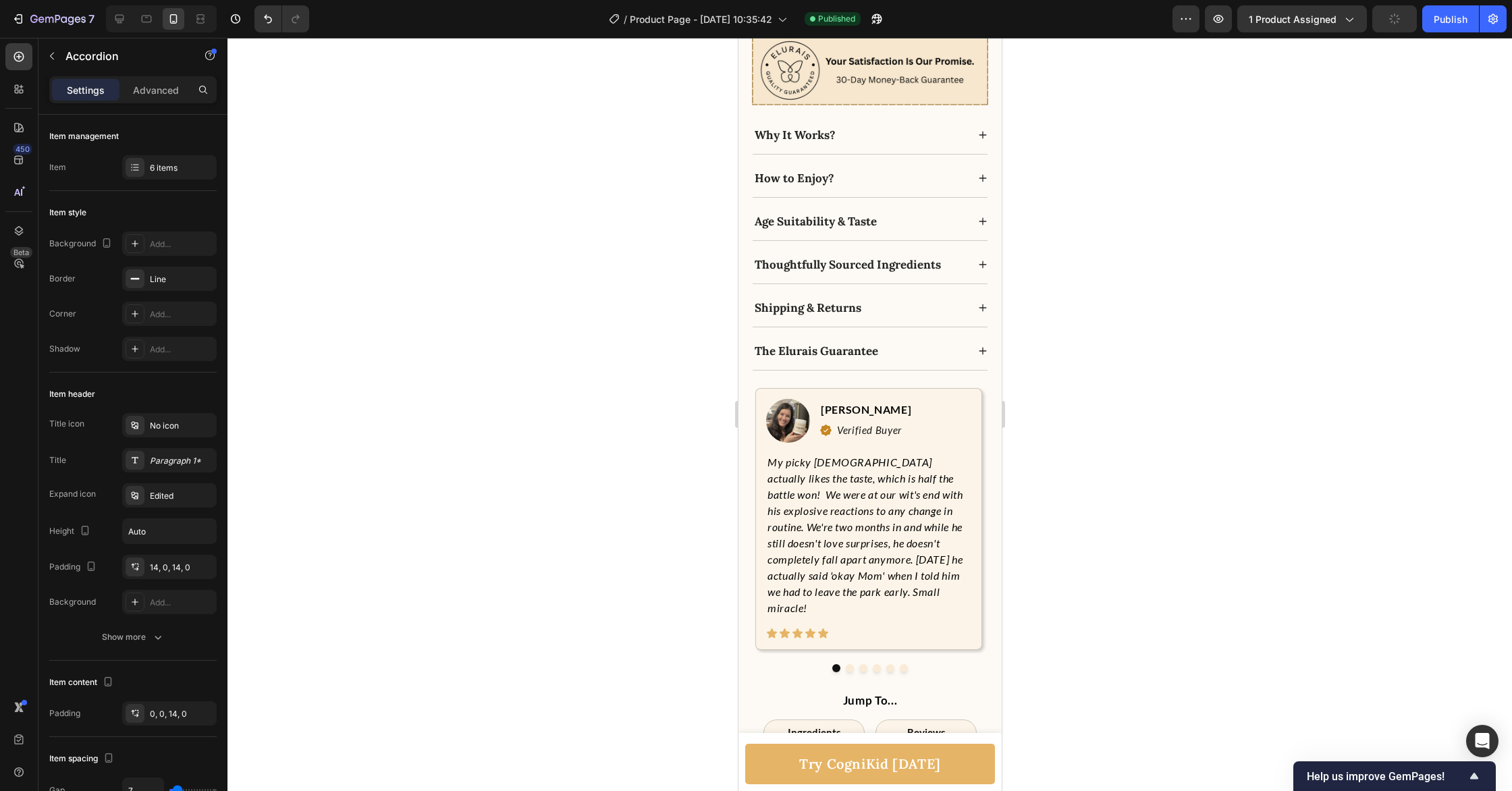
scroll to position [1008, 0]
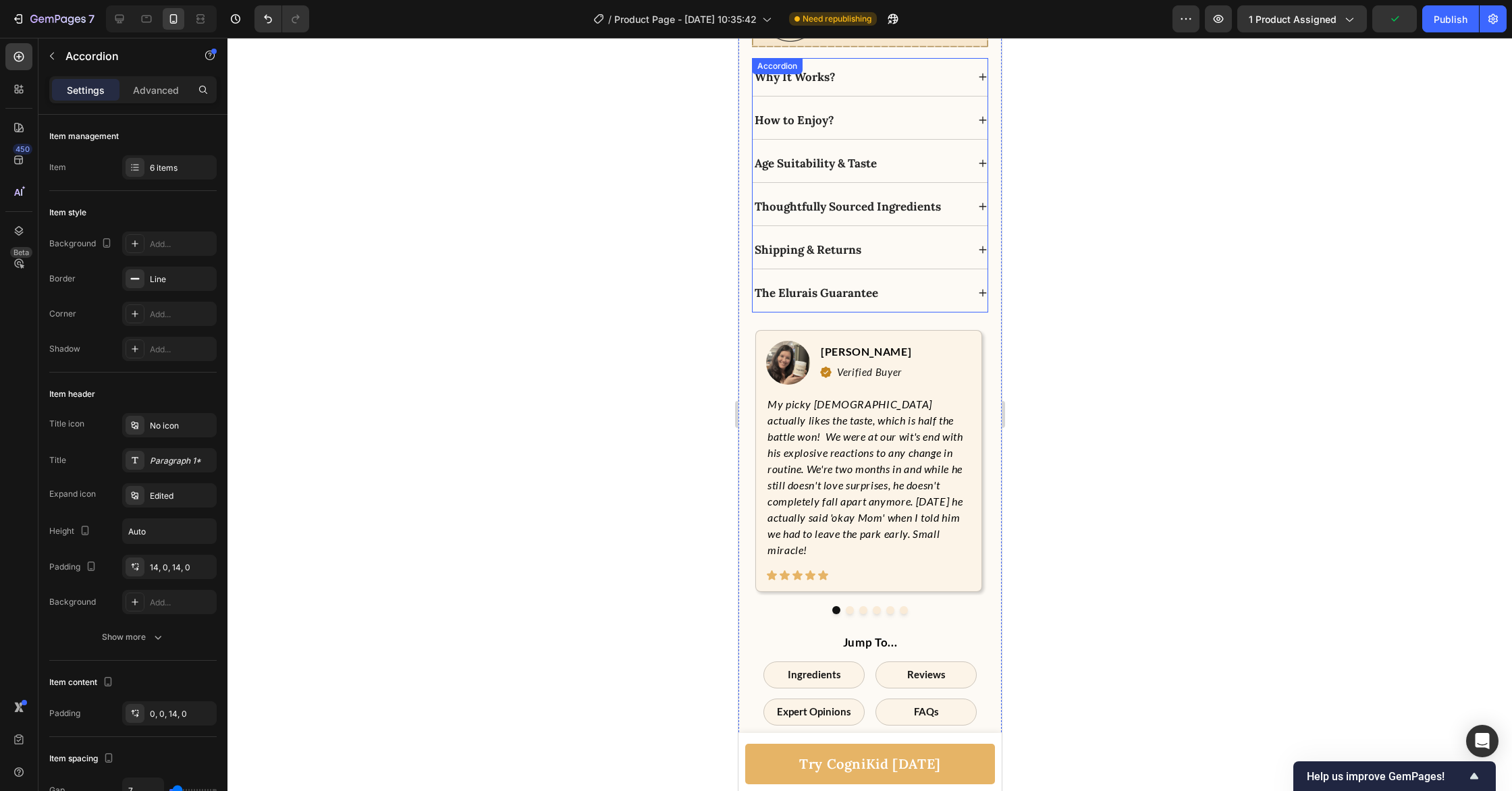
click at [982, 163] on icon at bounding box center [983, 163] width 7 height 7
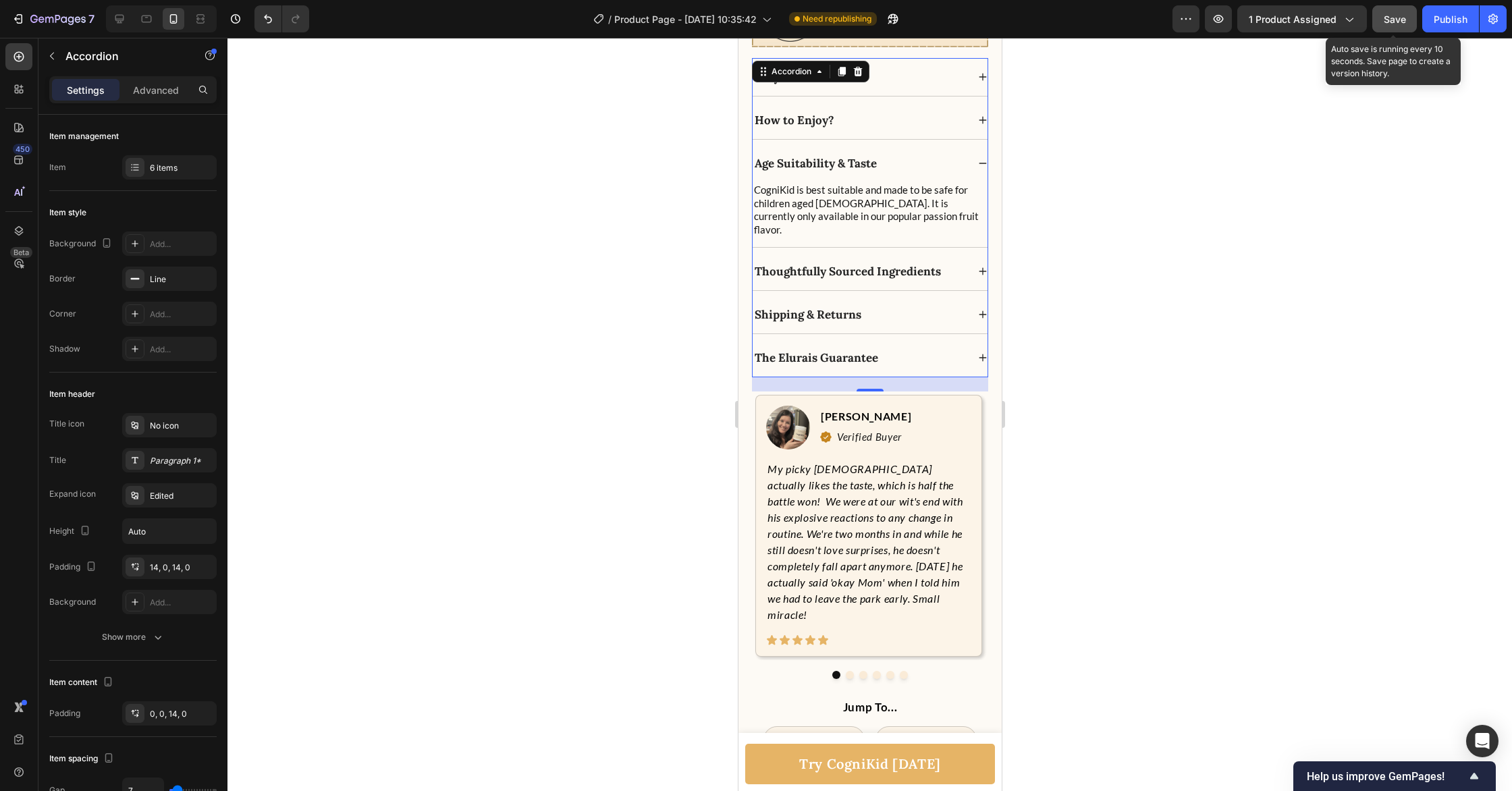
click at [1406, 16] on span "Save" at bounding box center [1395, 19] width 22 height 11
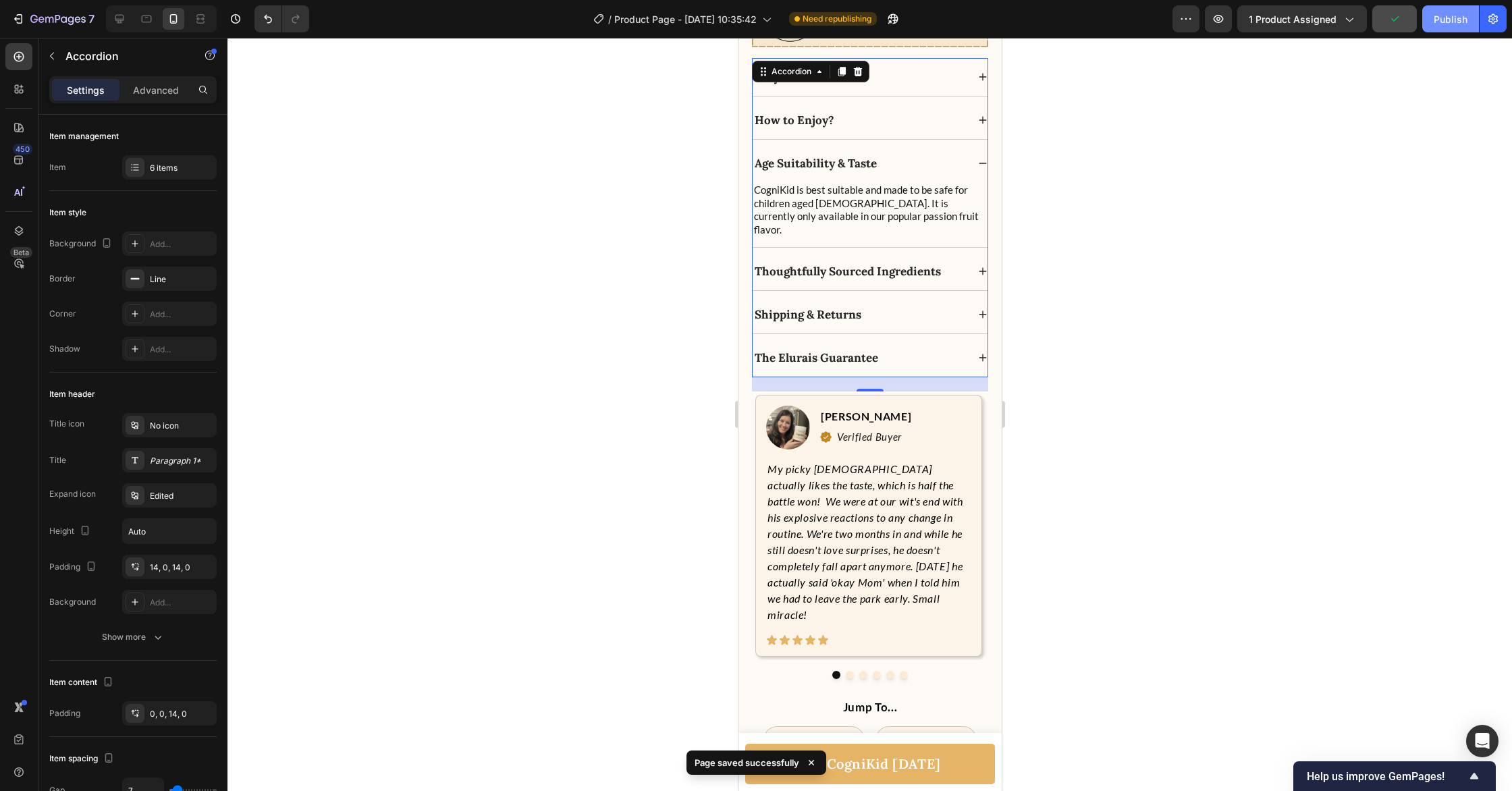
click at [1446, 22] on div "Publish" at bounding box center [1450, 19] width 34 height 14
click at [979, 163] on icon at bounding box center [983, 163] width 7 height 1
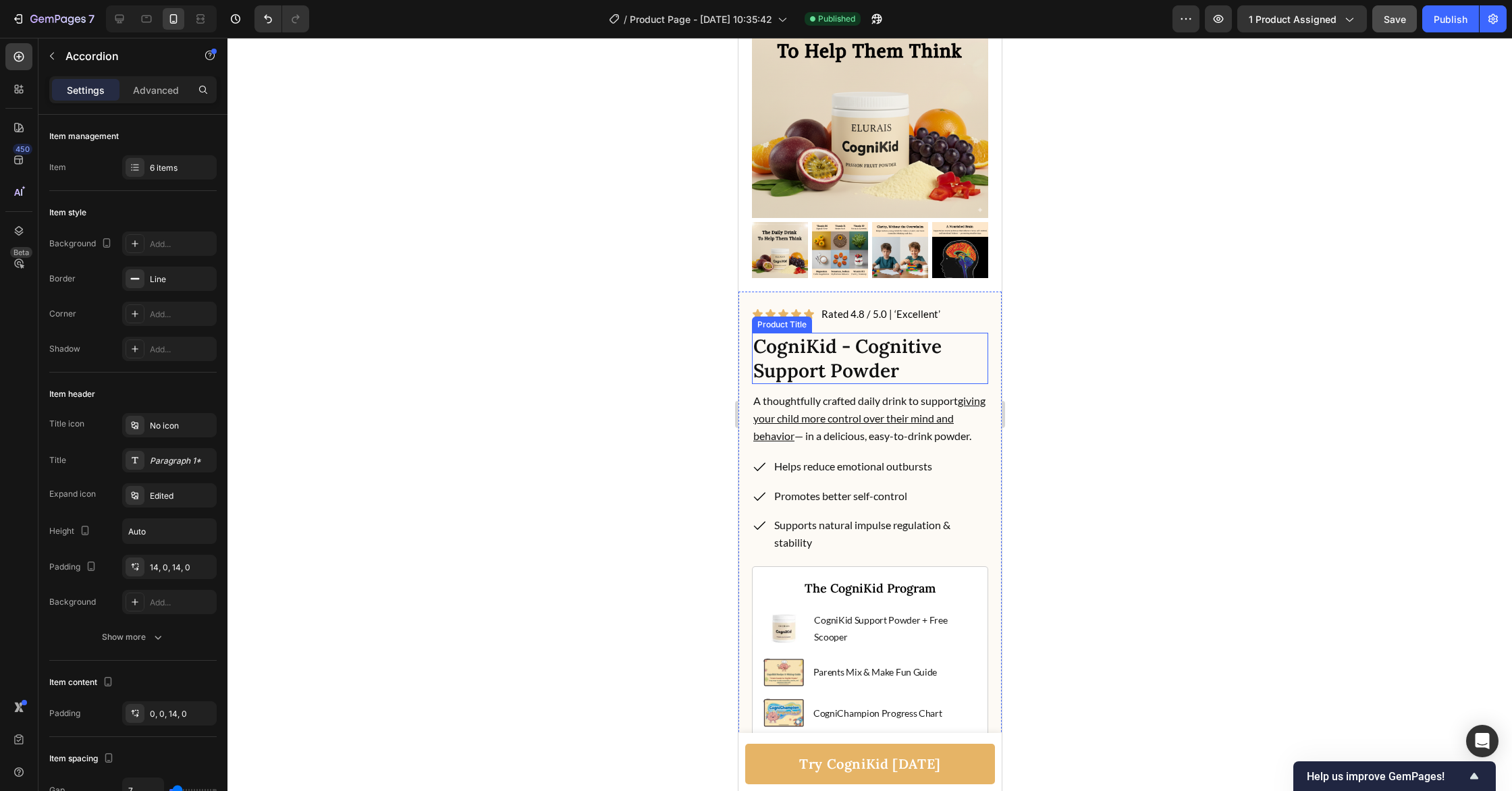
scroll to position [10, 0]
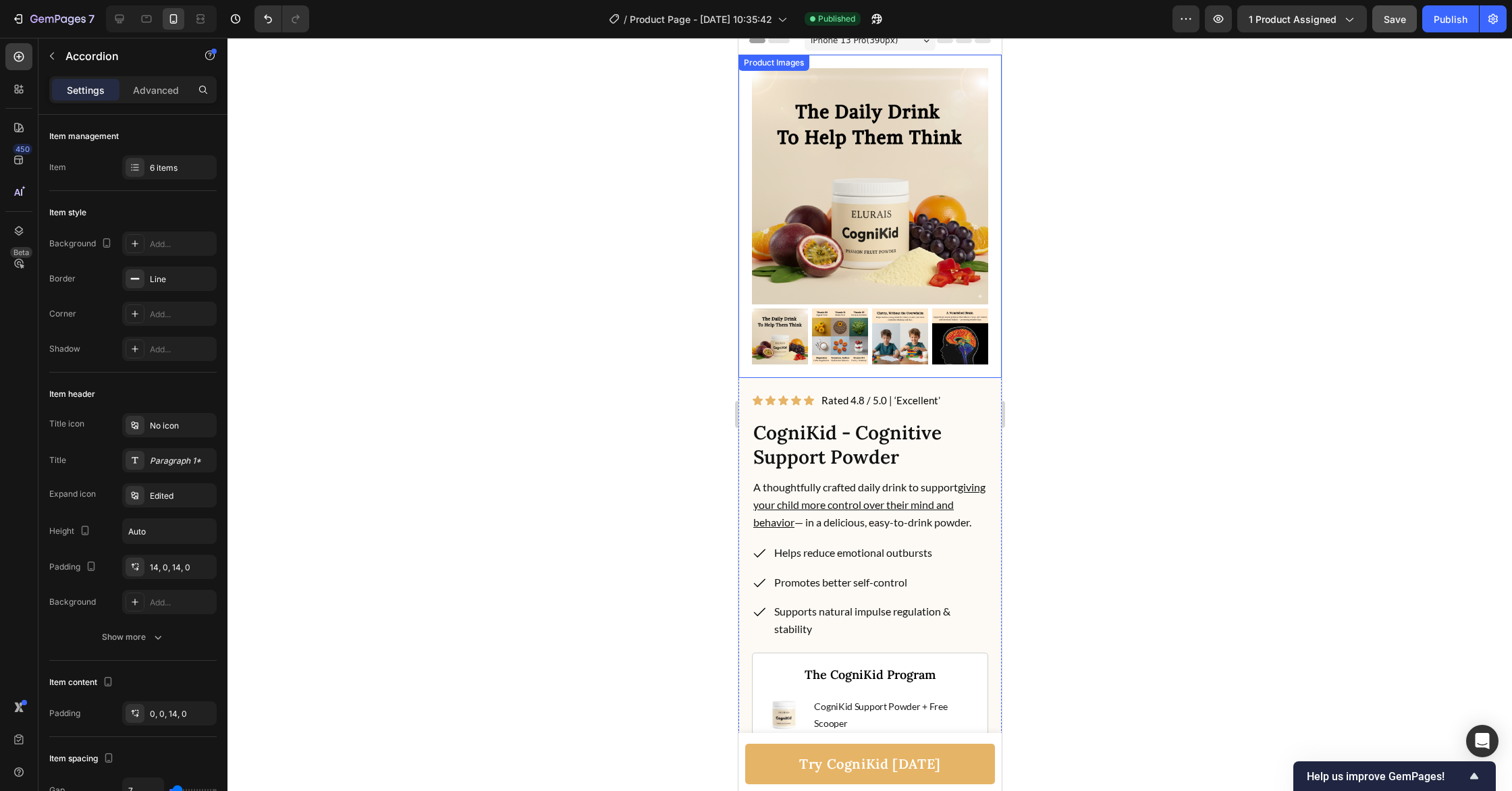
click at [956, 341] on img at bounding box center [960, 336] width 56 height 56
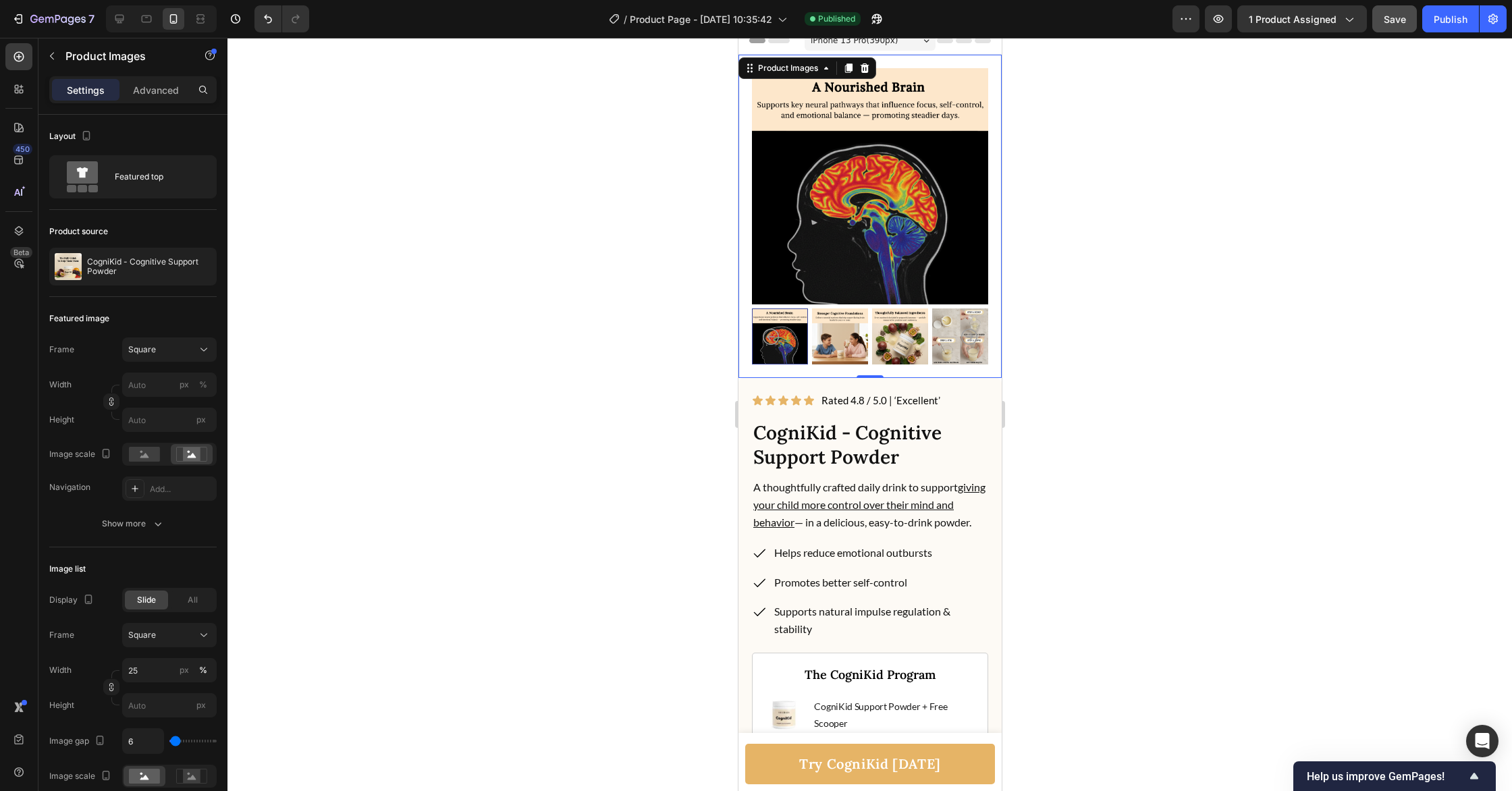
click at [945, 343] on img at bounding box center [960, 336] width 56 height 56
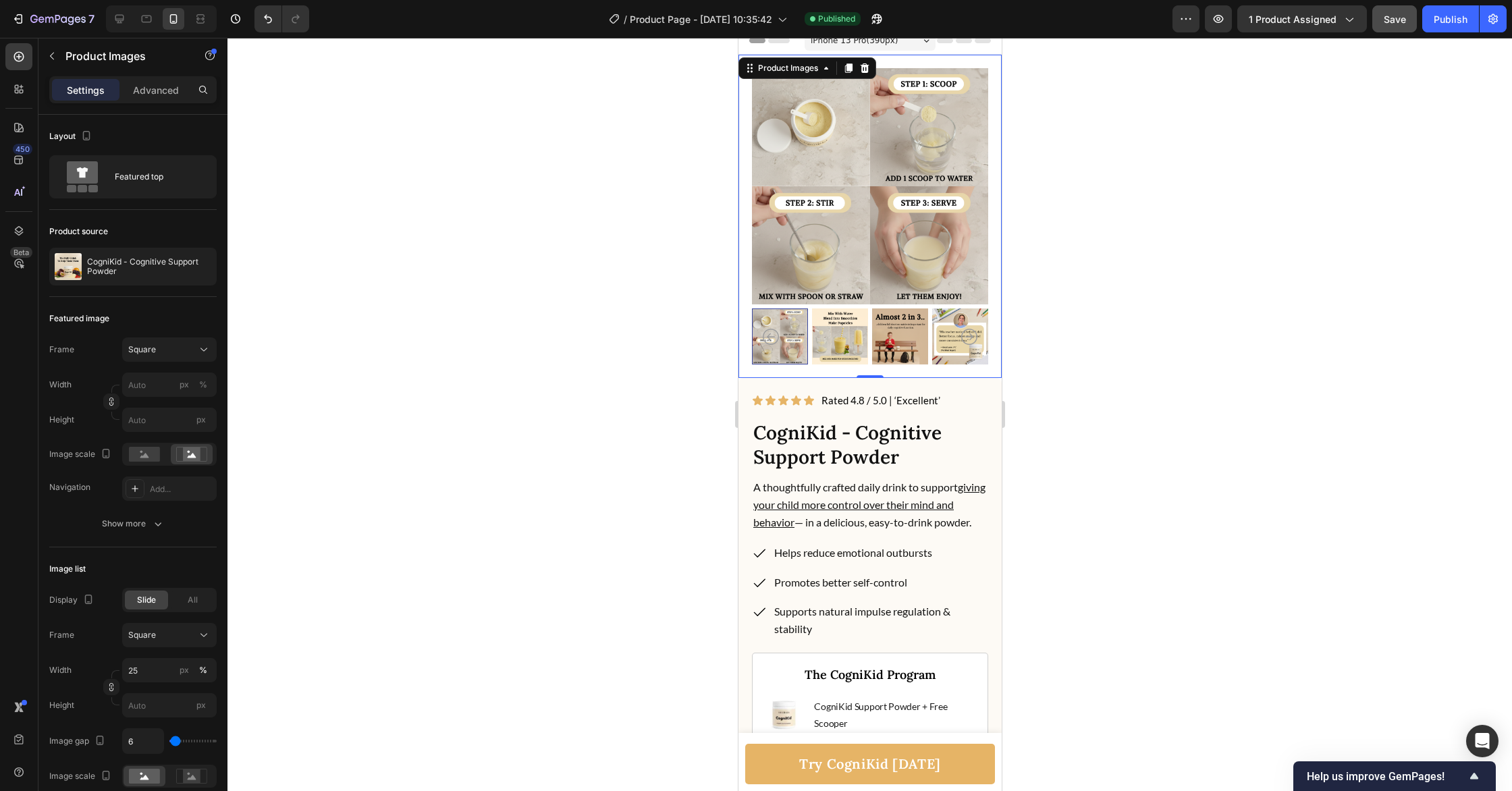
click at [841, 332] on img at bounding box center [839, 336] width 56 height 56
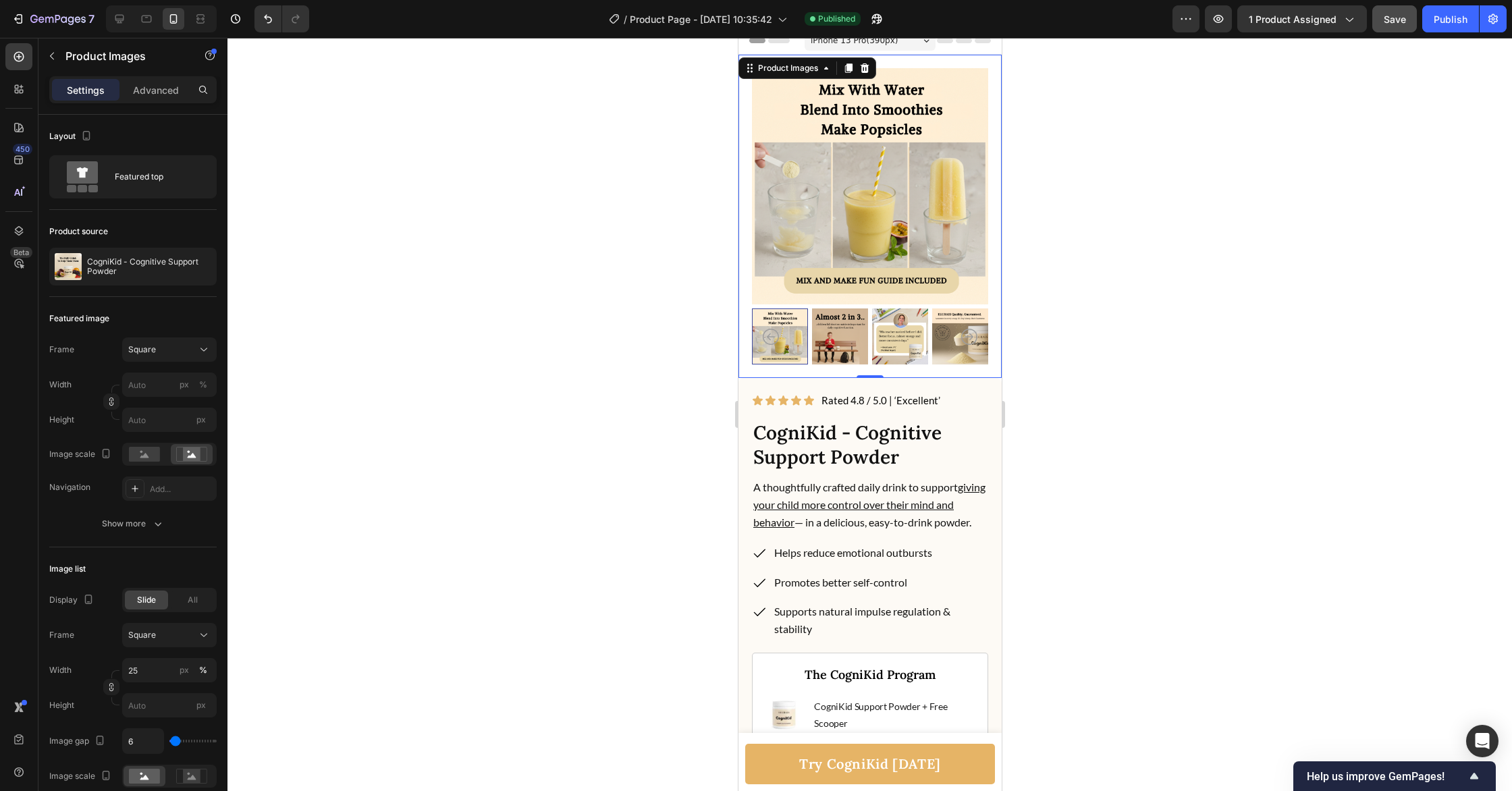
click at [841, 332] on img at bounding box center [839, 336] width 56 height 56
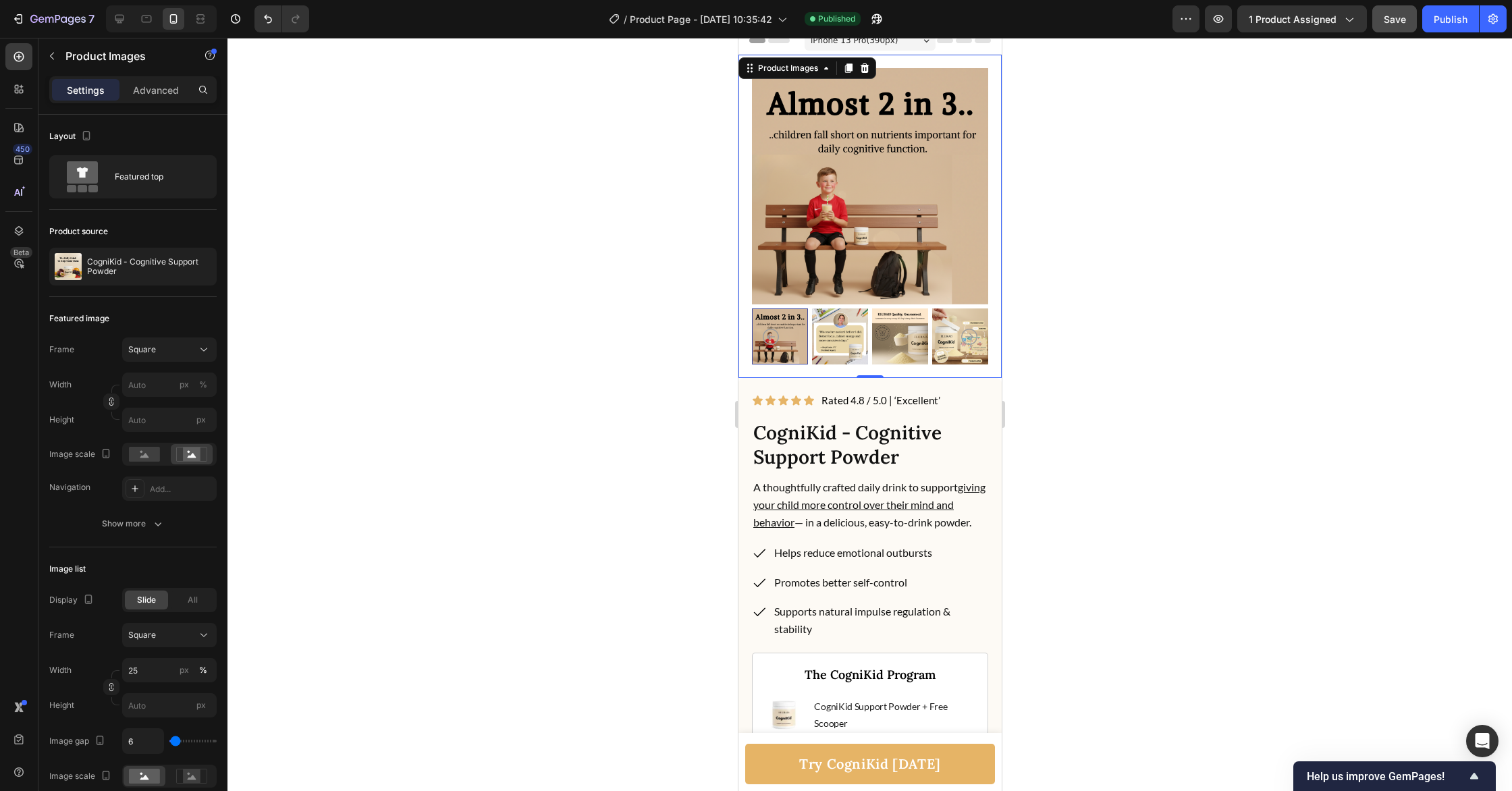
click at [888, 336] on img at bounding box center [899, 336] width 56 height 56
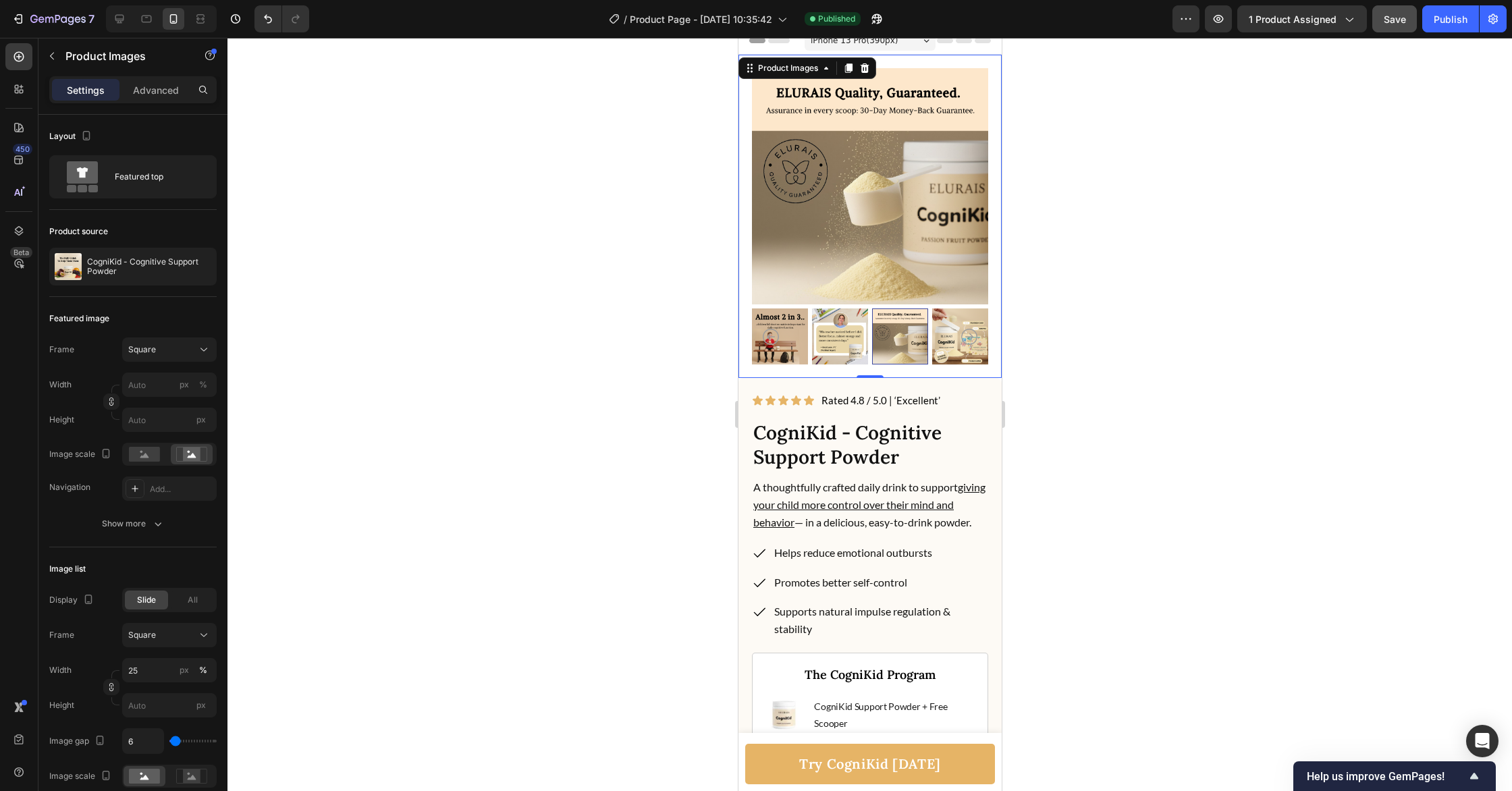
click at [768, 334] on icon "Carousel Back Arrow" at bounding box center [771, 337] width 16 height 16
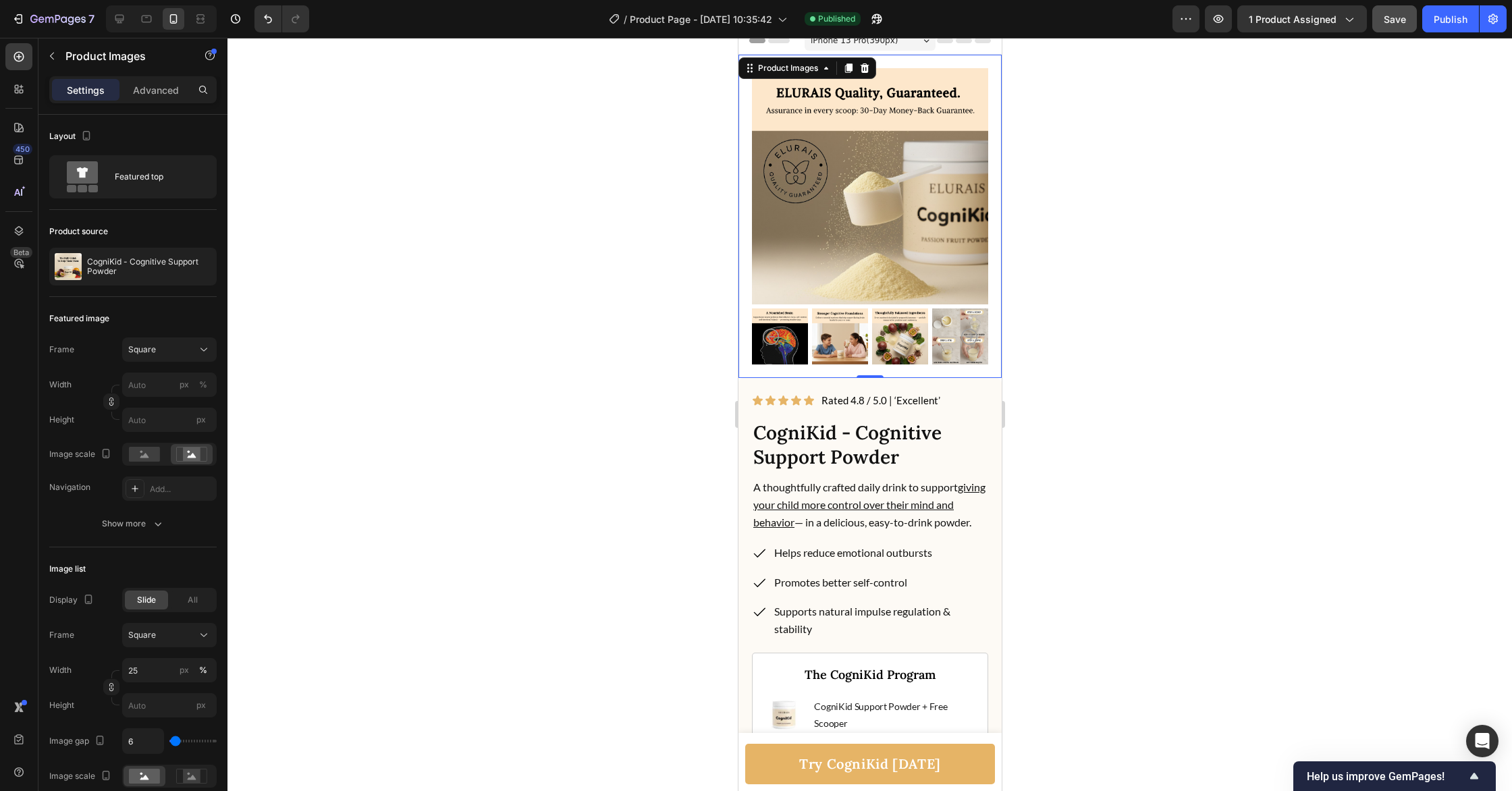
click at [767, 334] on icon "Carousel Back Arrow" at bounding box center [771, 337] width 16 height 16
click at [766, 334] on icon "Carousel Back Arrow" at bounding box center [771, 337] width 16 height 16
click at [795, 331] on img at bounding box center [779, 336] width 56 height 56
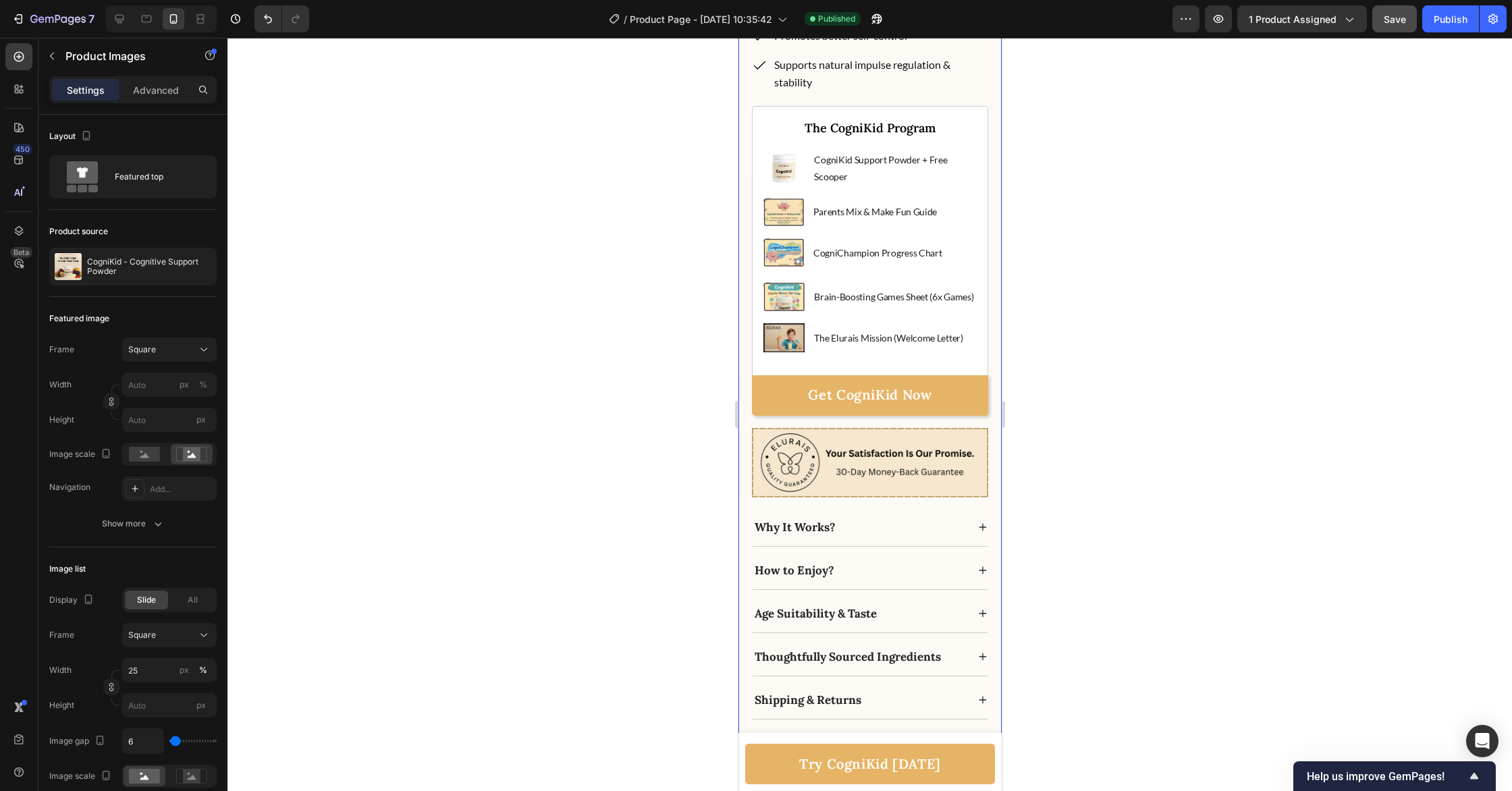
scroll to position [654, 0]
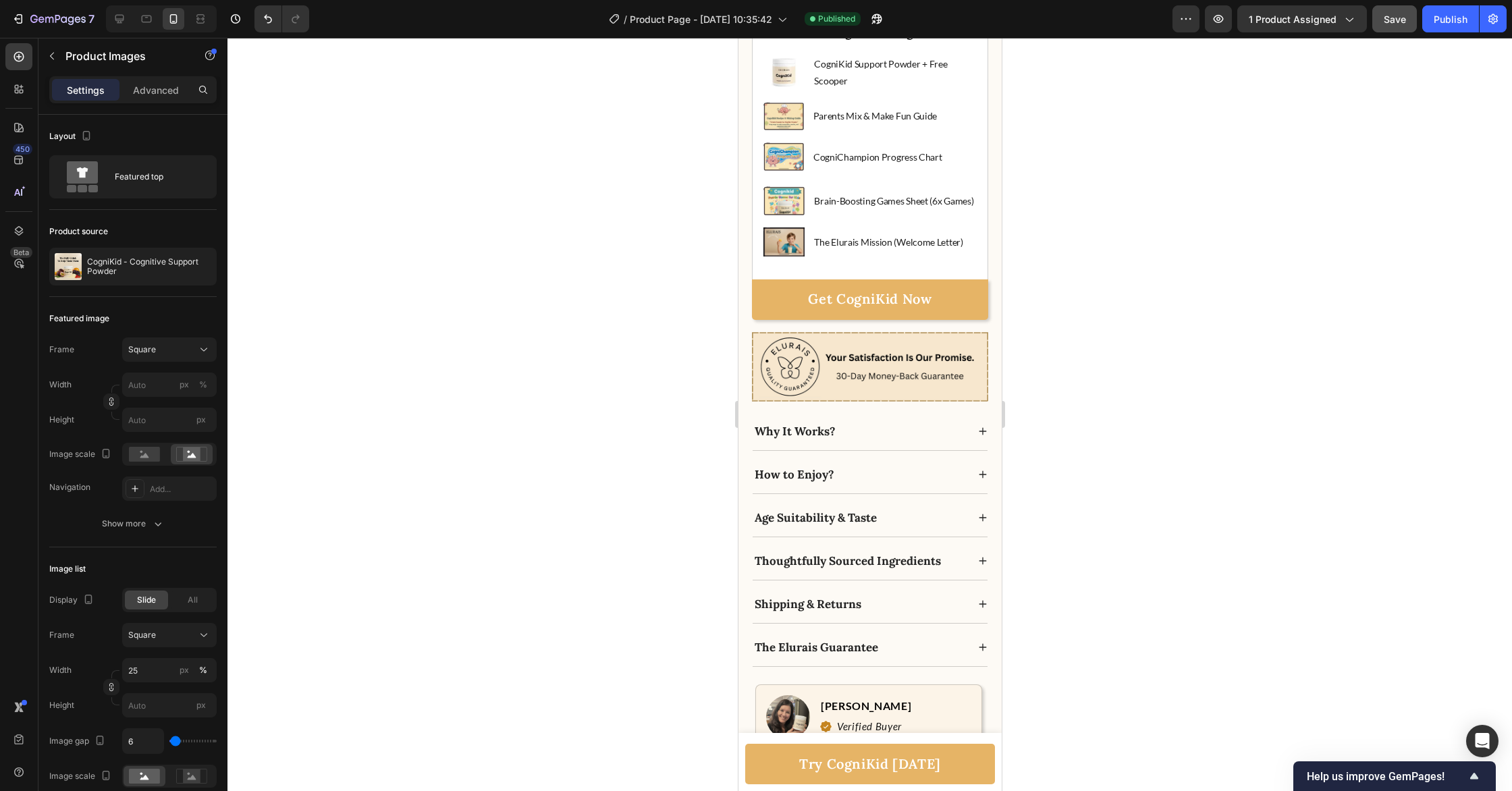
click at [1198, 534] on div at bounding box center [869, 414] width 1284 height 754
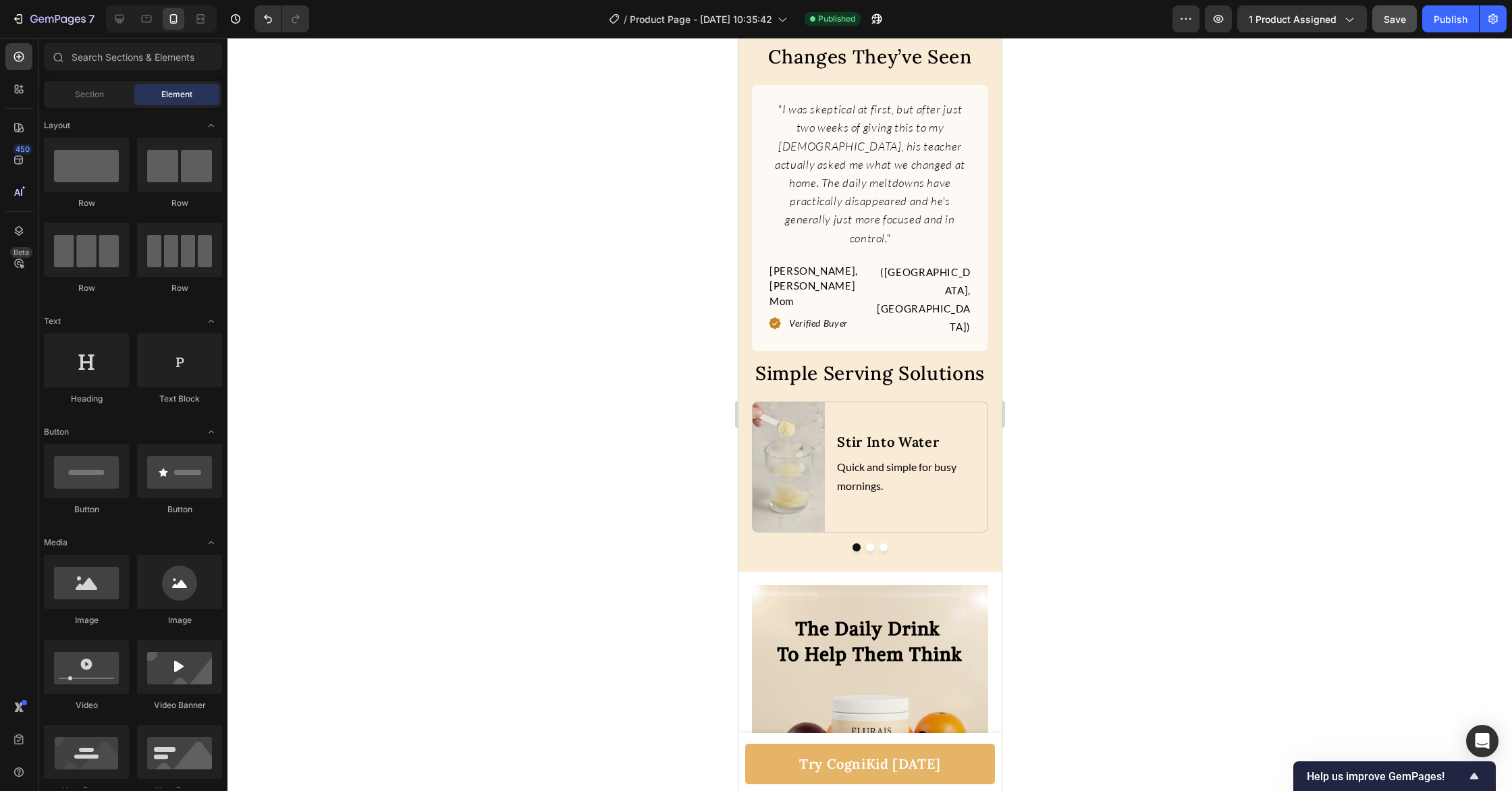
scroll to position [5889, 0]
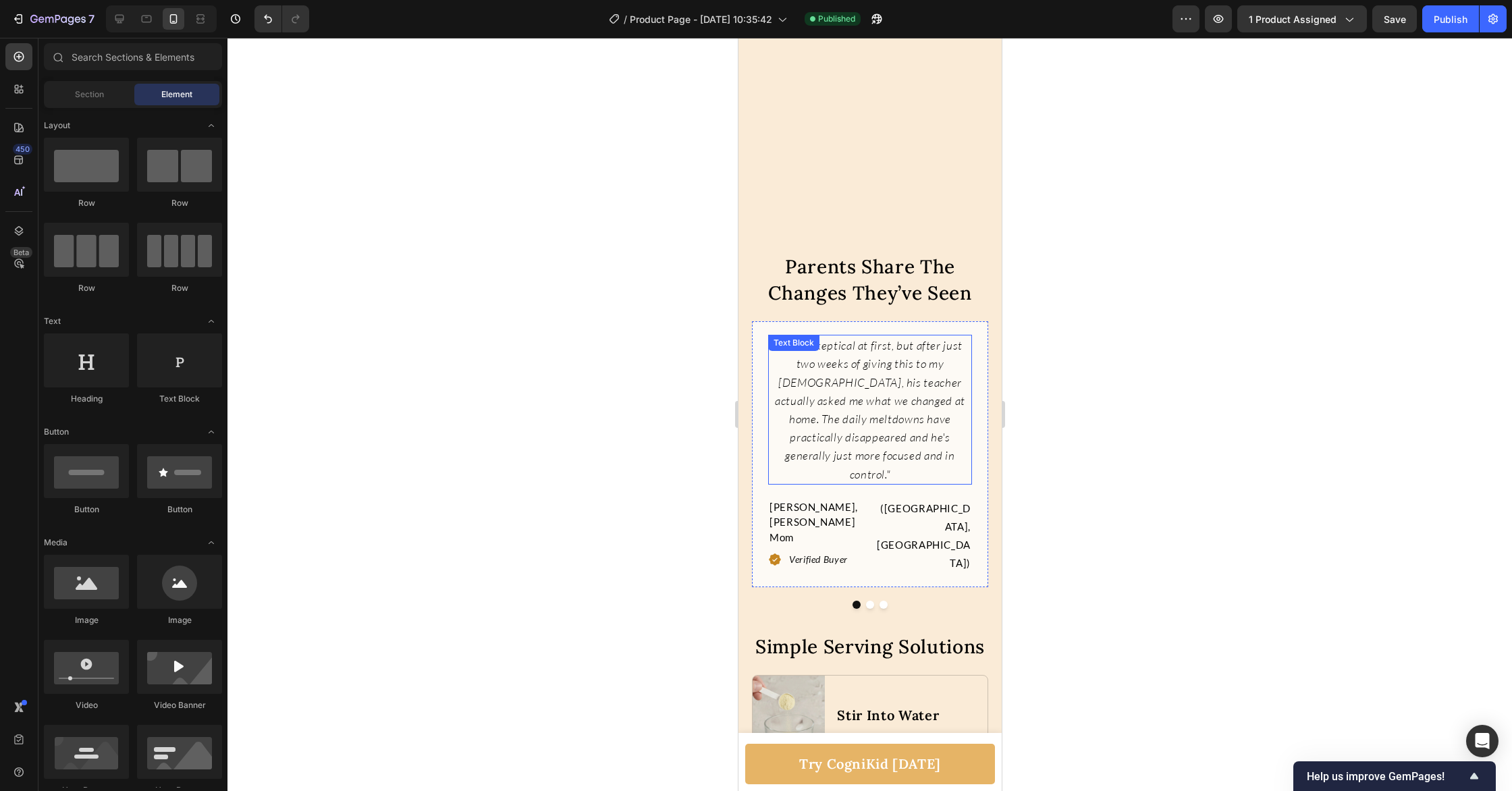
scroll to position [5675, 0]
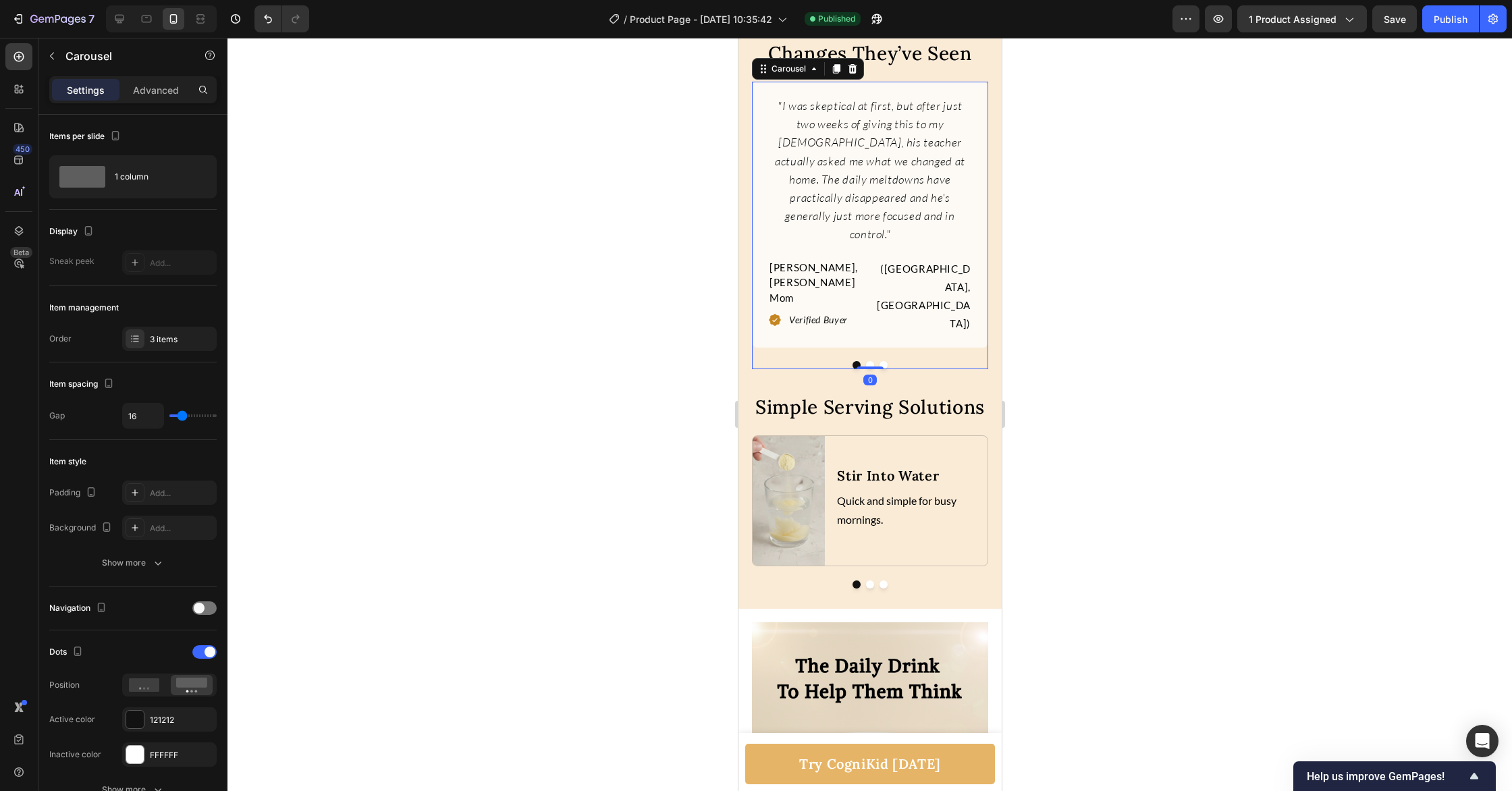
click at [869, 370] on button "Dot" at bounding box center [869, 365] width 8 height 8
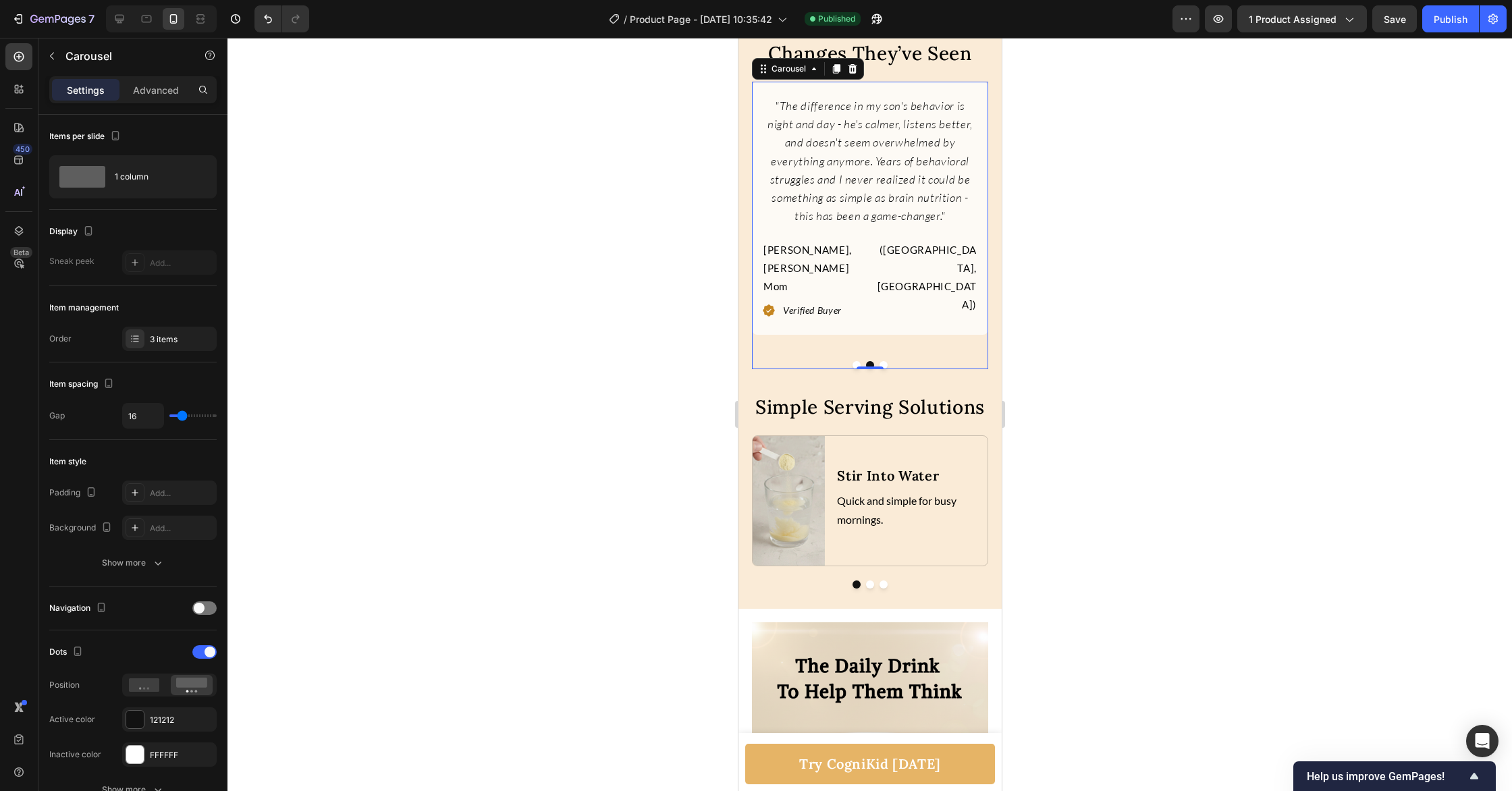
click at [885, 370] on button "Dot" at bounding box center [882, 365] width 8 height 8
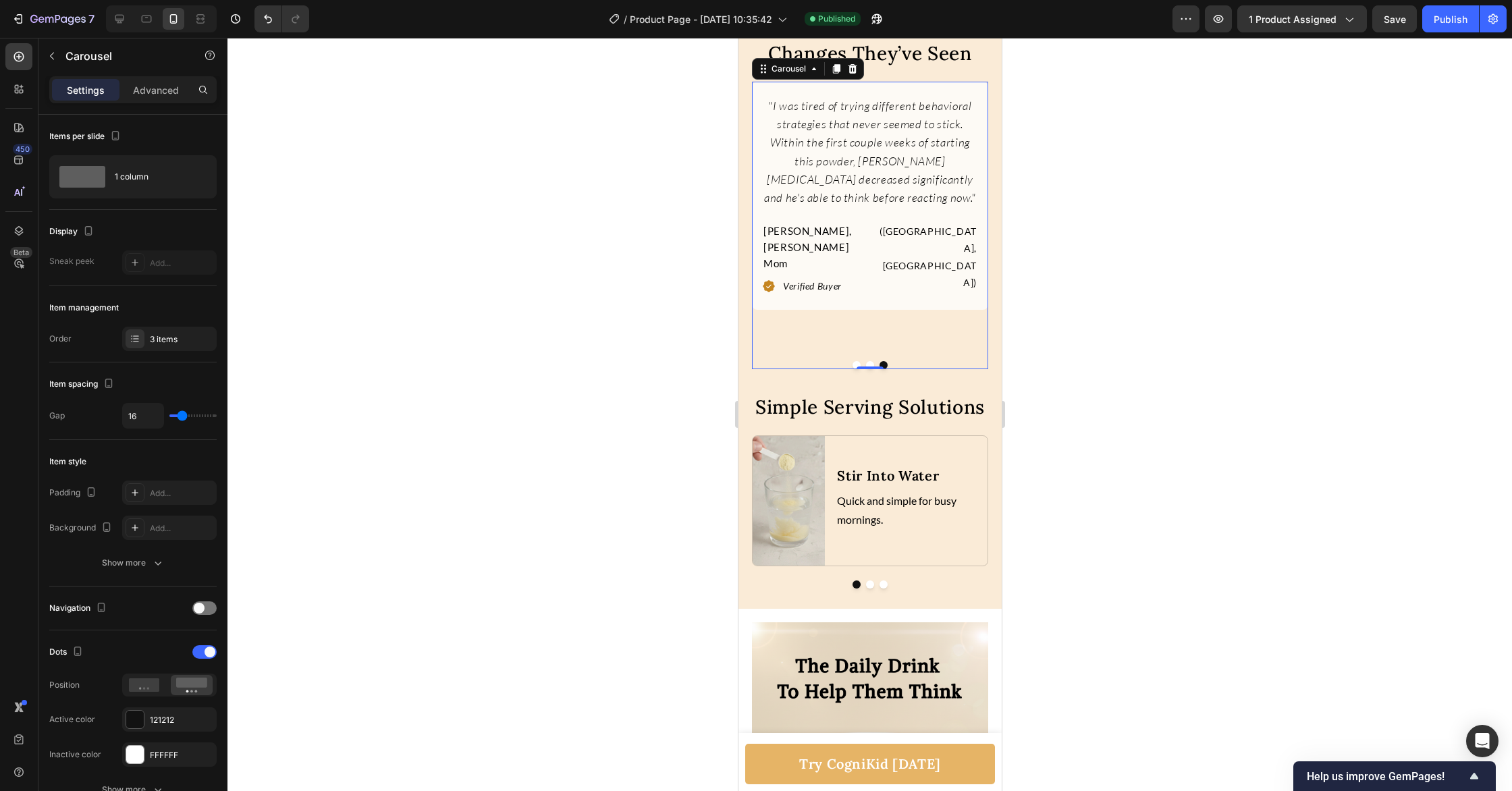
click at [1157, 442] on div at bounding box center [869, 414] width 1284 height 754
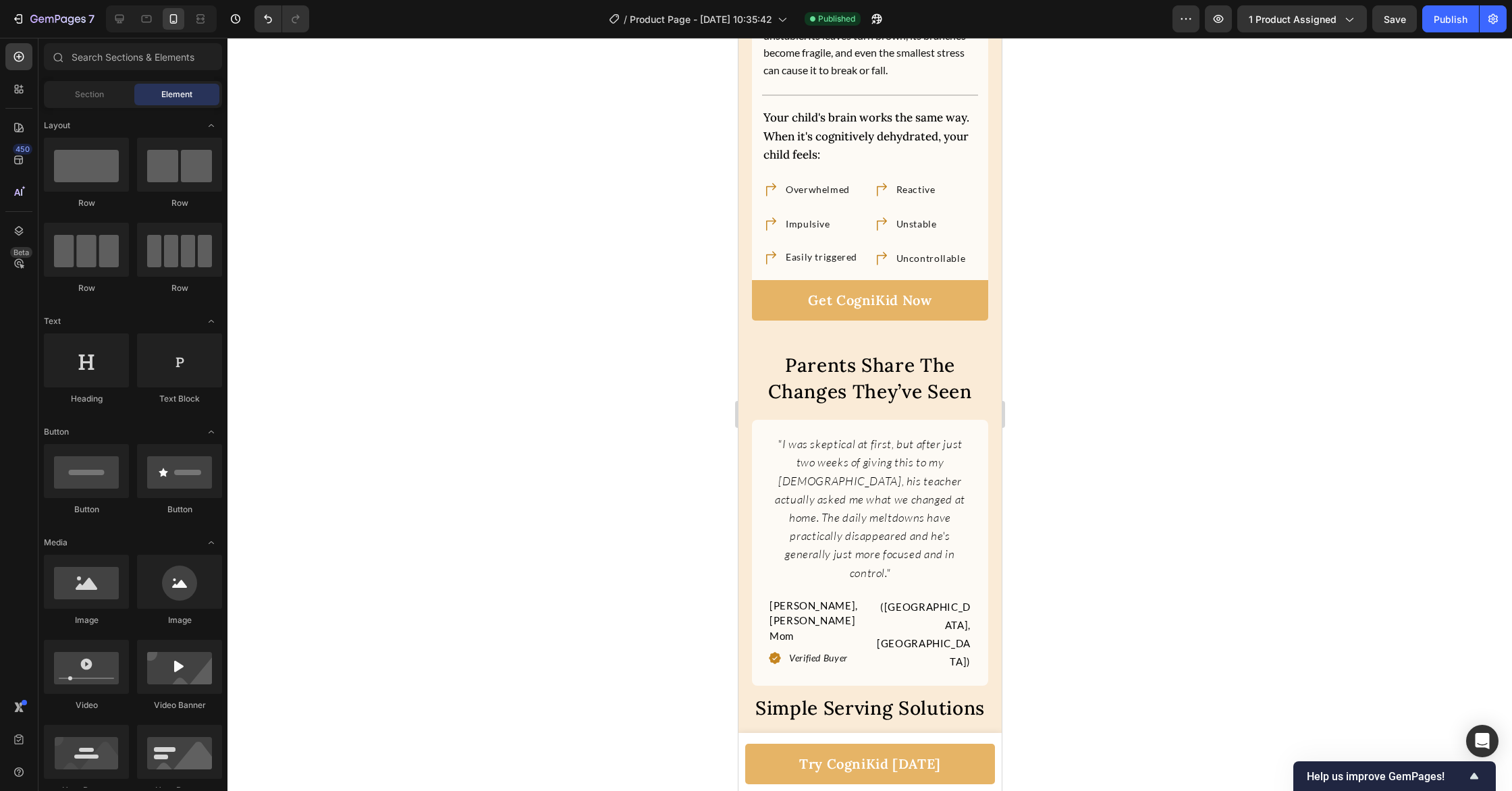
scroll to position [5550, 0]
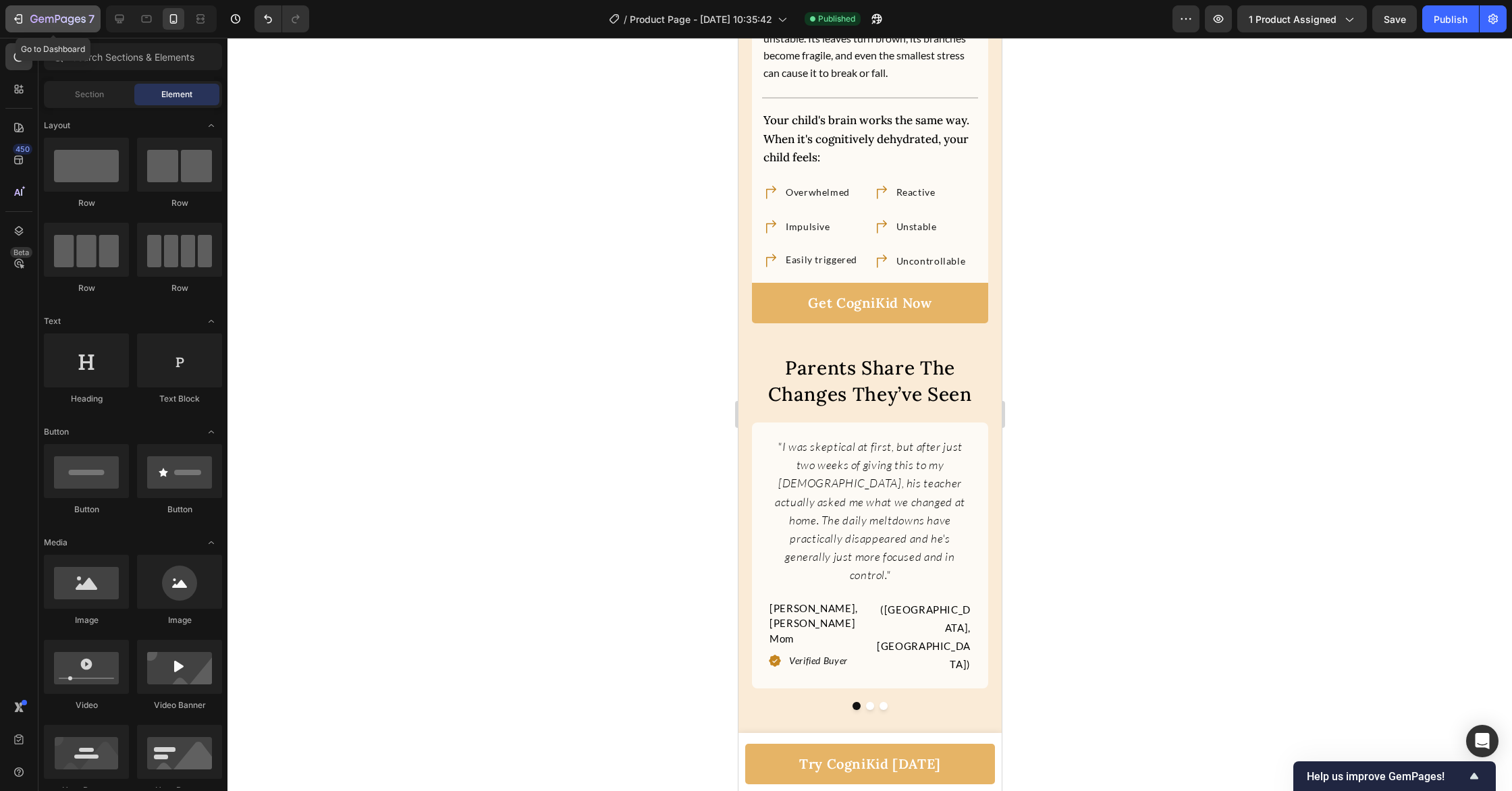
click at [81, 26] on div "7" at bounding box center [63, 19] width 64 height 16
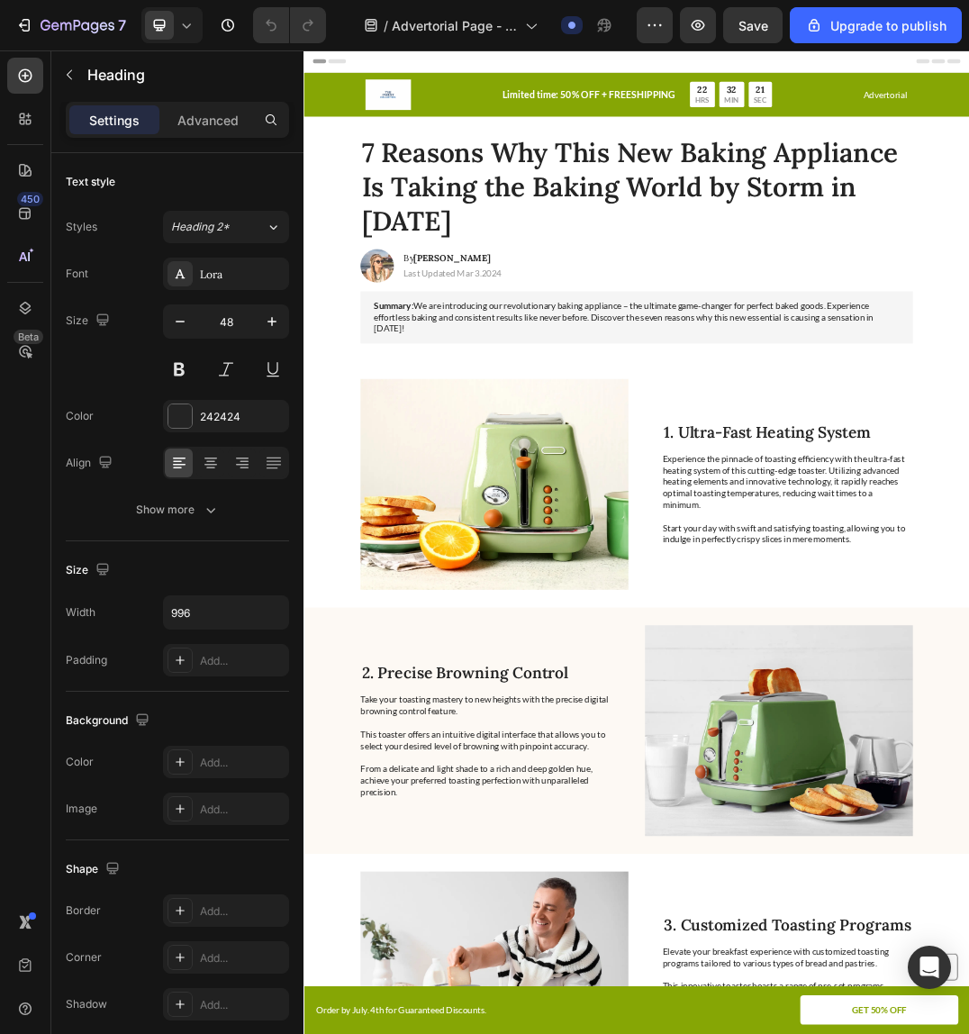
click at [750, 267] on h1 "7 Reasons Why This New Baking Appliance Is Taking the Baking World by Storm in …" at bounding box center [843, 273] width 897 height 172
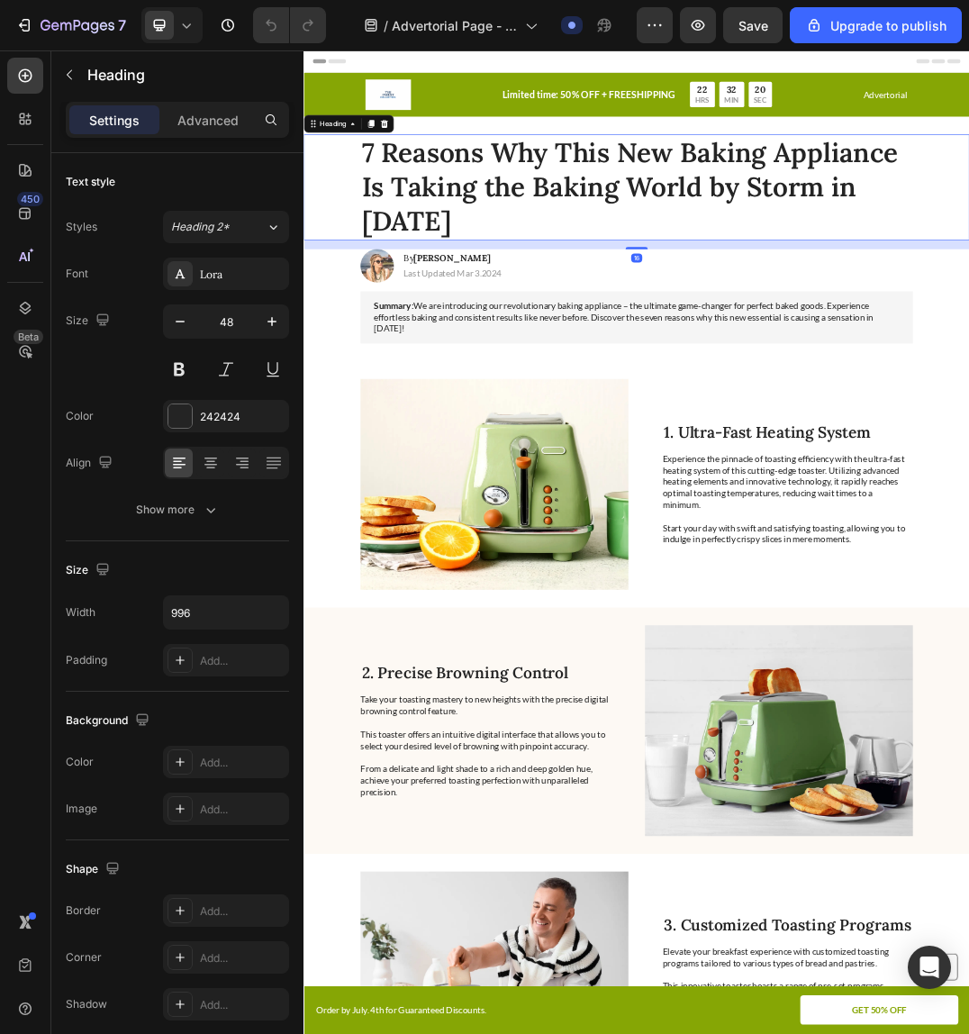
click at [750, 267] on h1 "7 Reasons Why This New Baking Appliance Is Taking the Baking World by Storm in …" at bounding box center [843, 273] width 897 height 172
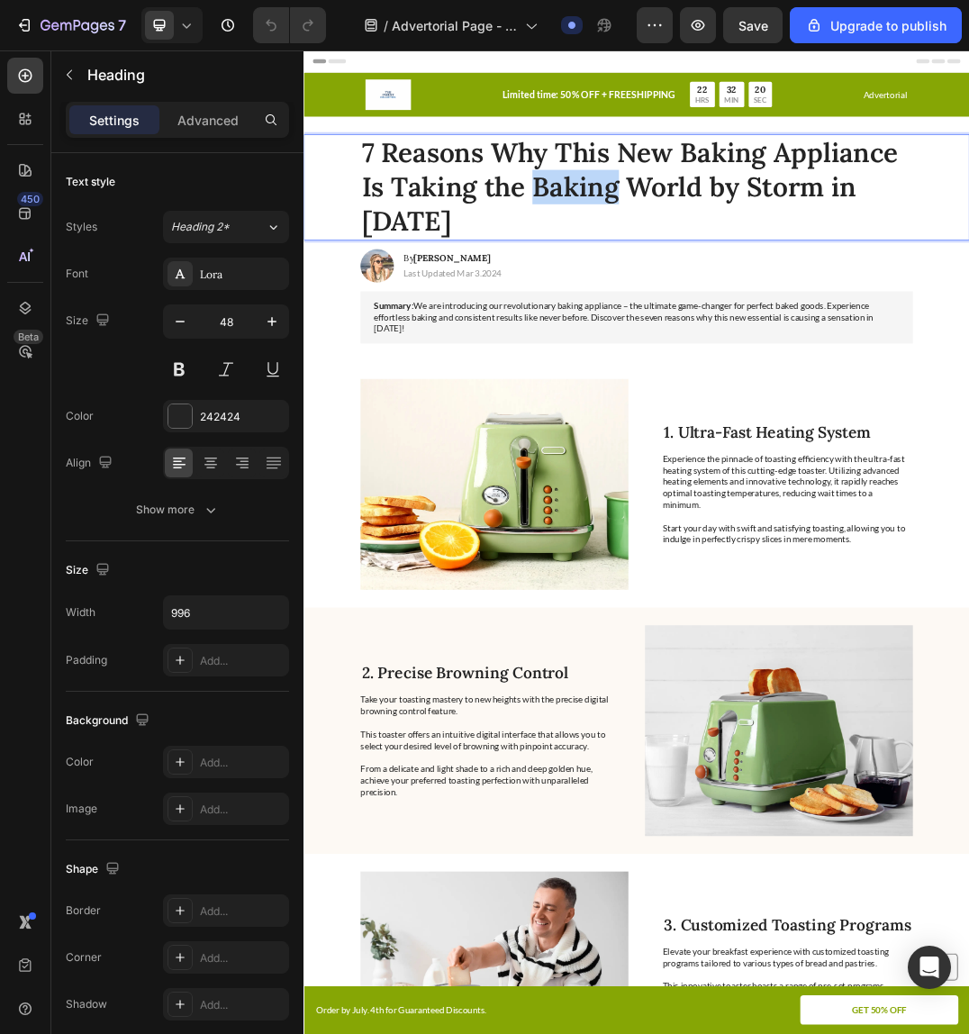
click at [750, 267] on p "7 Reasons Why This New Baking Appliance Is Taking the Baking World by Storm in …" at bounding box center [843, 273] width 893 height 168
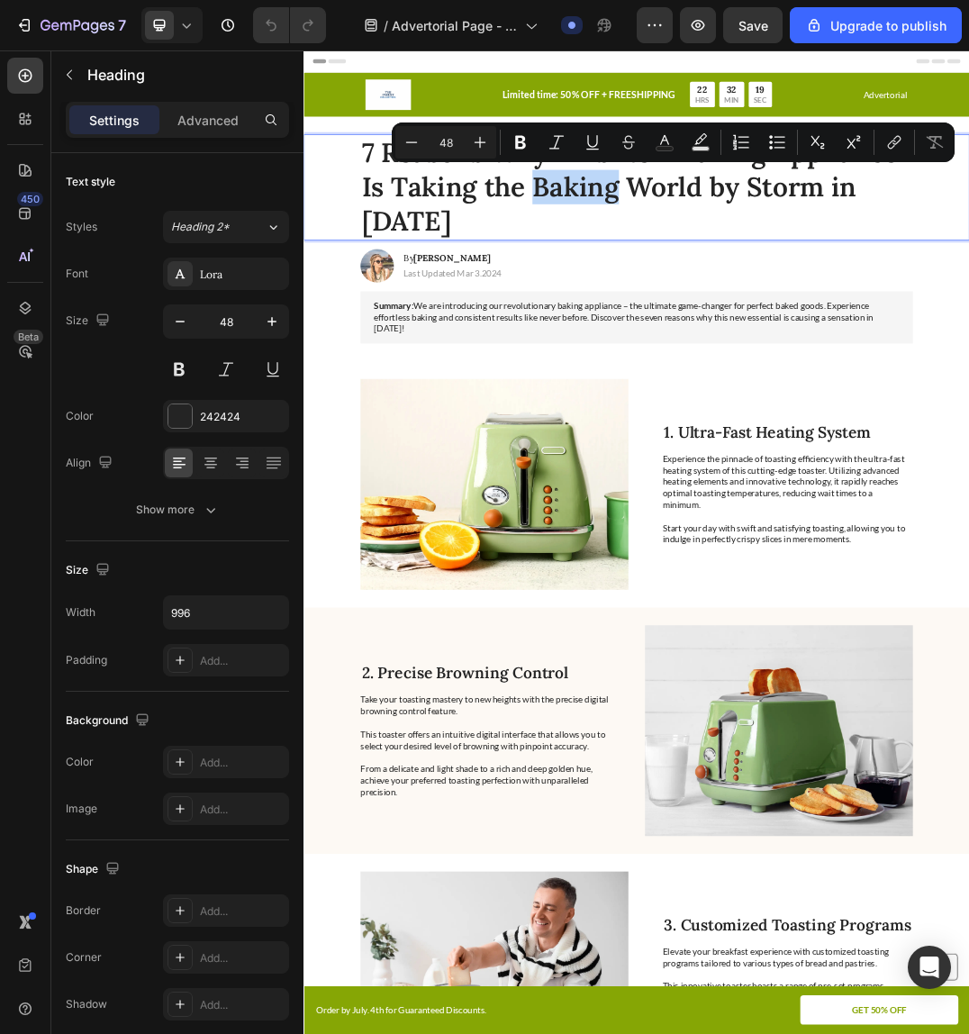
click at [750, 267] on p "7 Reasons Why This New Baking Appliance Is Taking the Baking World by Storm in …" at bounding box center [843, 273] width 893 height 168
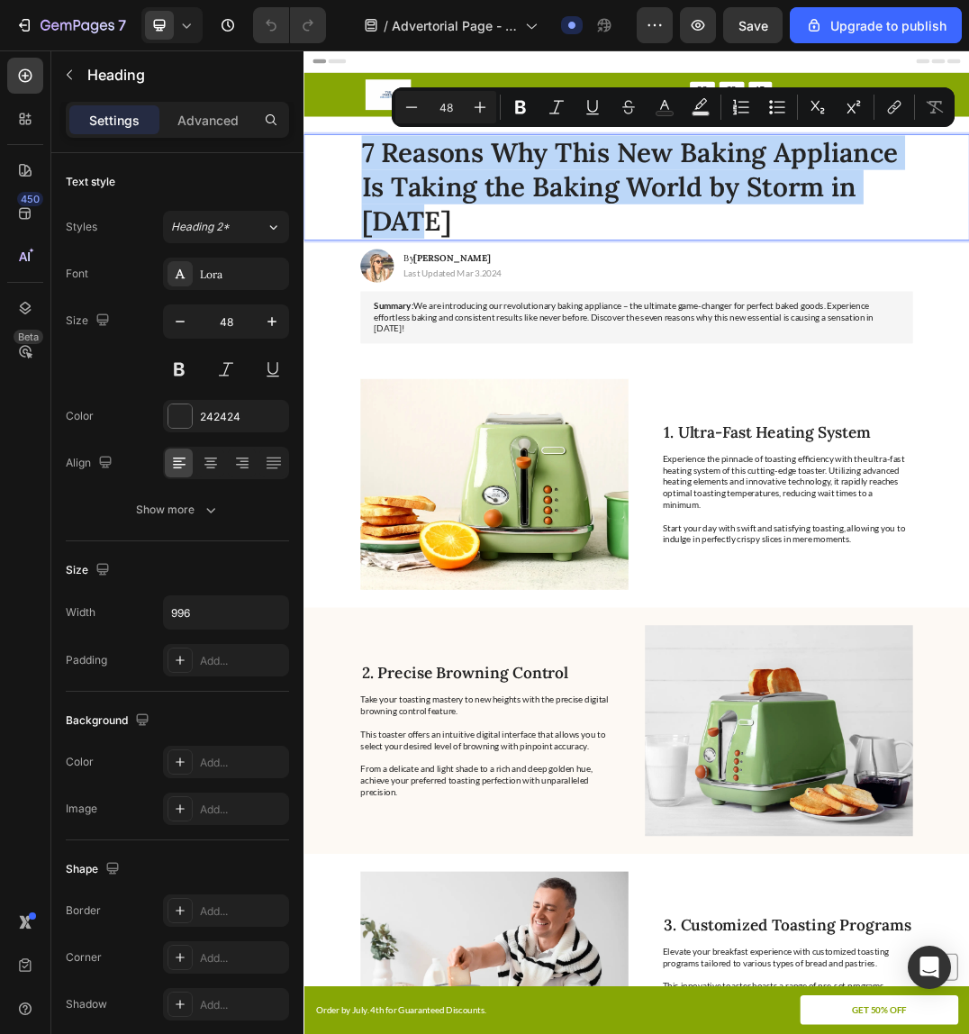
drag, startPoint x: 506, startPoint y: 329, endPoint x: 400, endPoint y: 204, distance: 163.5
click at [393, 204] on div "7 Reasons Why This New Baking Appliance Is Taking the Baking World by Storm in …" at bounding box center [843, 273] width 1044 height 172
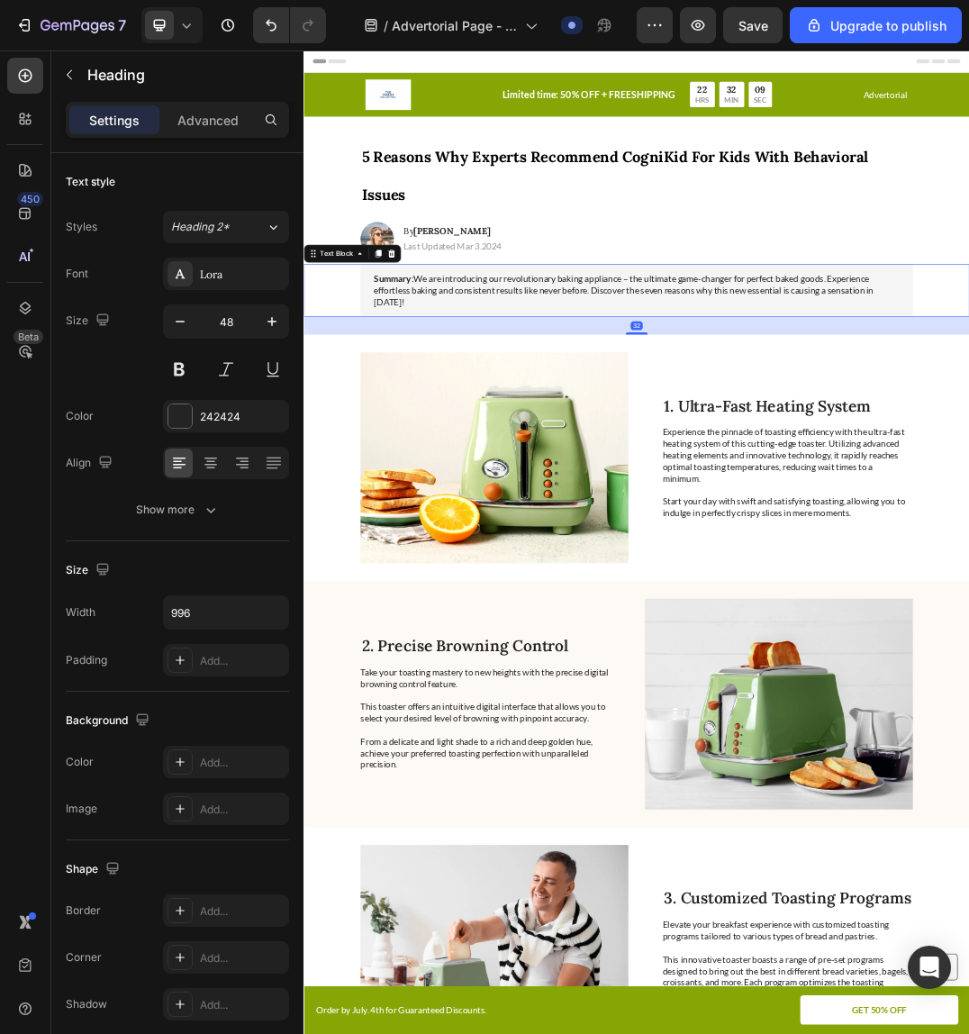
click at [546, 445] on p "Summary: We are introducing our revolutionary baking appliance – the ultimate g…" at bounding box center [844, 440] width 854 height 56
click at [420, 384] on icon at bounding box center [424, 381] width 14 height 14
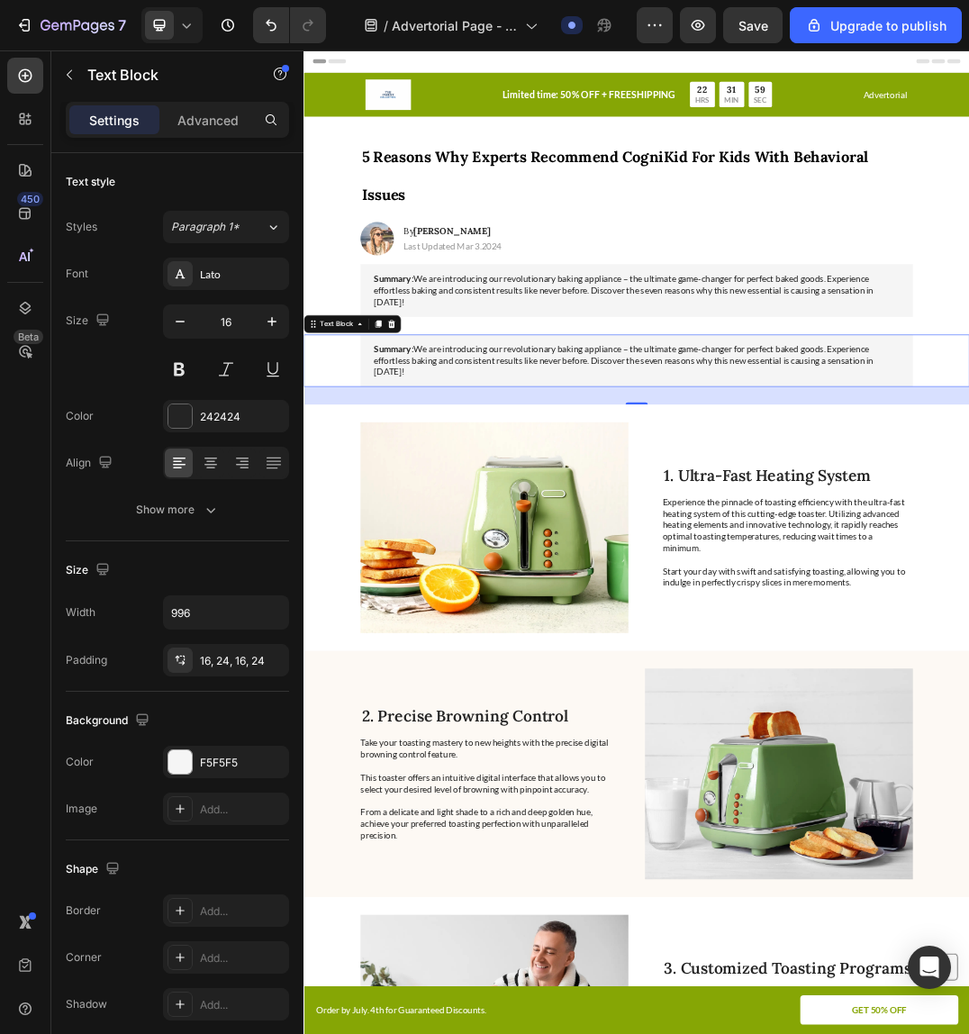
click at [613, 456] on p "Summary: We are introducing our revolutionary baking appliance – the ultimate g…" at bounding box center [844, 440] width 854 height 56
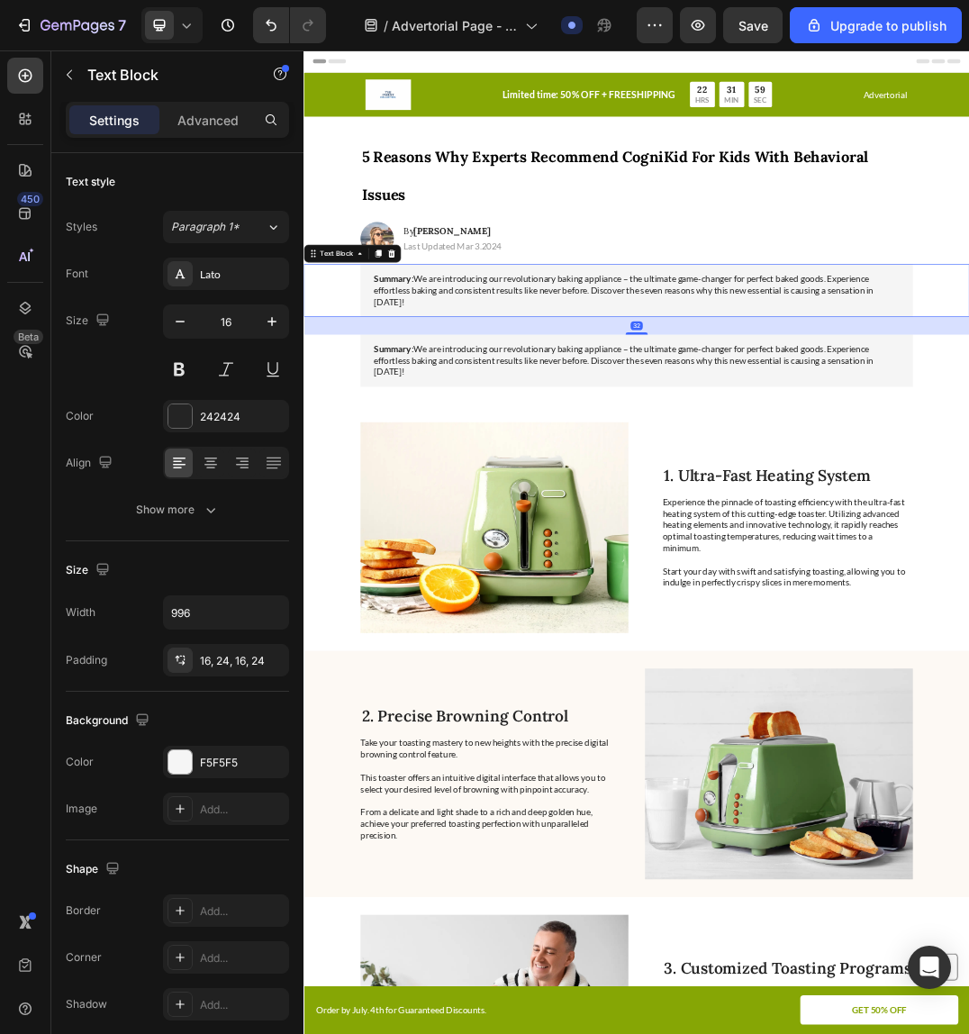
click at [613, 456] on p "Summary: We are introducing our revolutionary baking appliance – the ultimate g…" at bounding box center [844, 440] width 854 height 56
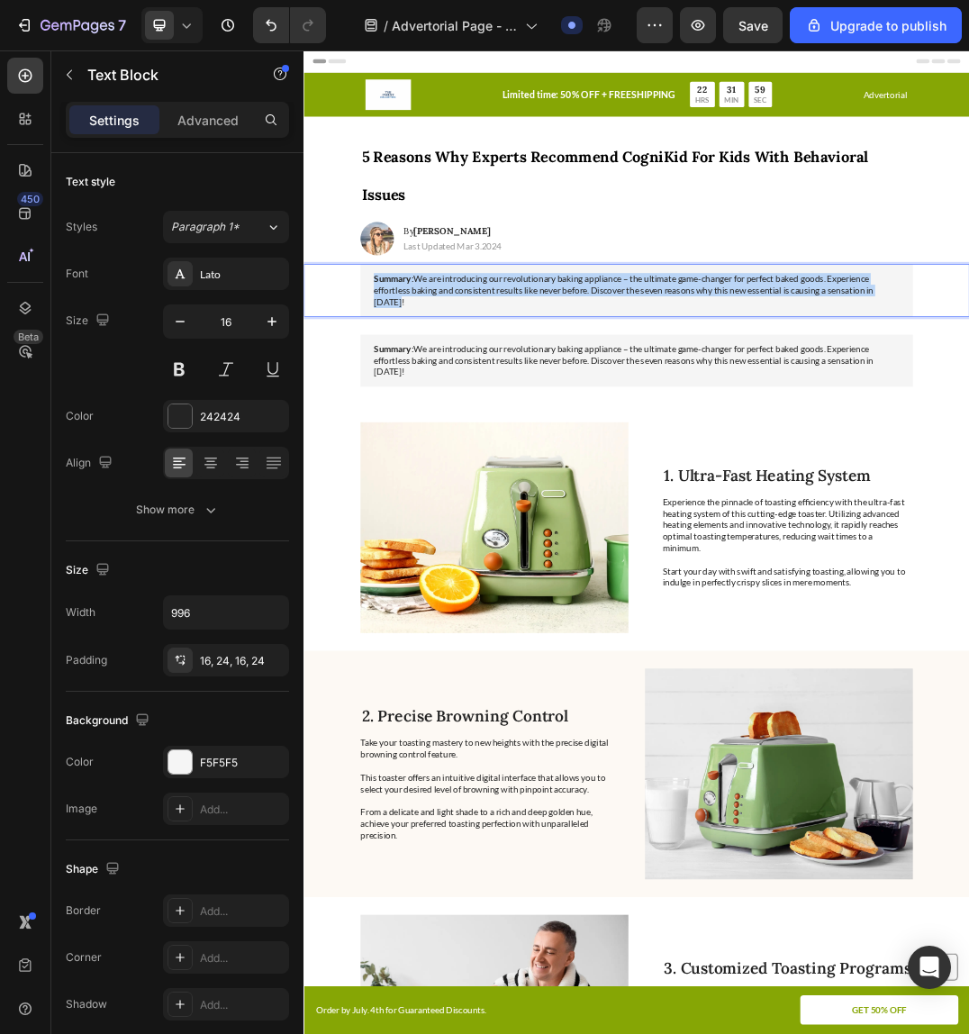
click at [613, 456] on p "Summary: We are introducing our revolutionary baking appliance – the ultimate g…" at bounding box center [844, 440] width 854 height 56
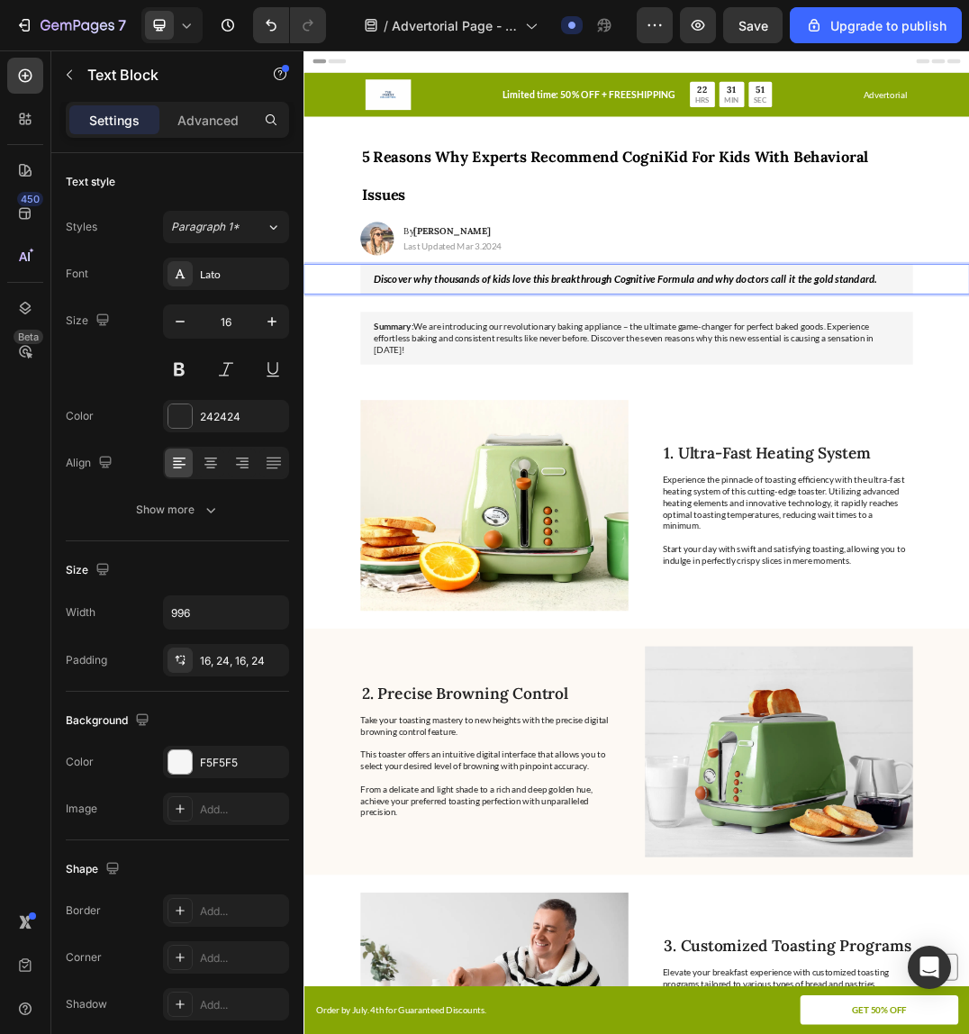
click at [451, 519] on p "Summary: We are introducing our revolutionary baking appliance – the ultimate g…" at bounding box center [844, 518] width 854 height 56
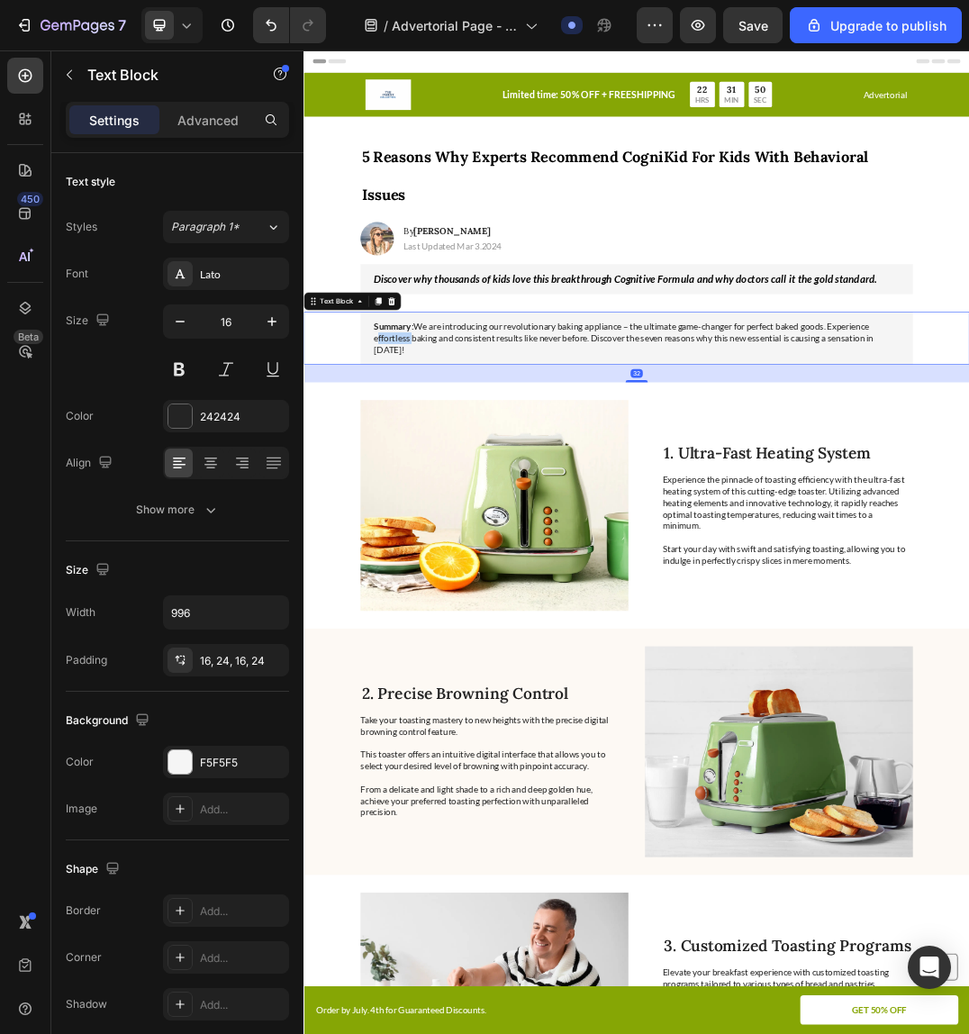
click at [451, 519] on p "Summary: We are introducing our revolutionary baking appliance – the ultimate g…" at bounding box center [844, 518] width 854 height 56
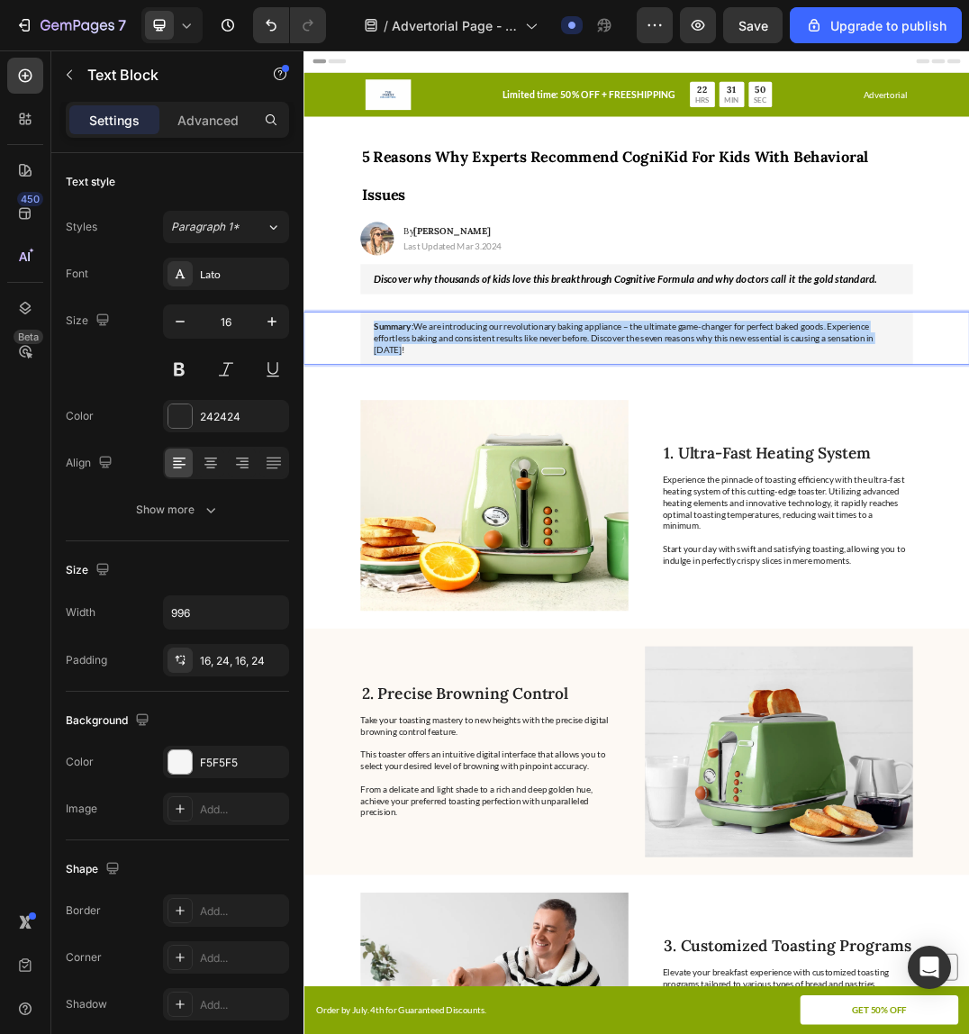
click at [449, 519] on p "Summary: We are introducing our revolutionary baking appliance – the ultimate g…" at bounding box center [844, 518] width 854 height 56
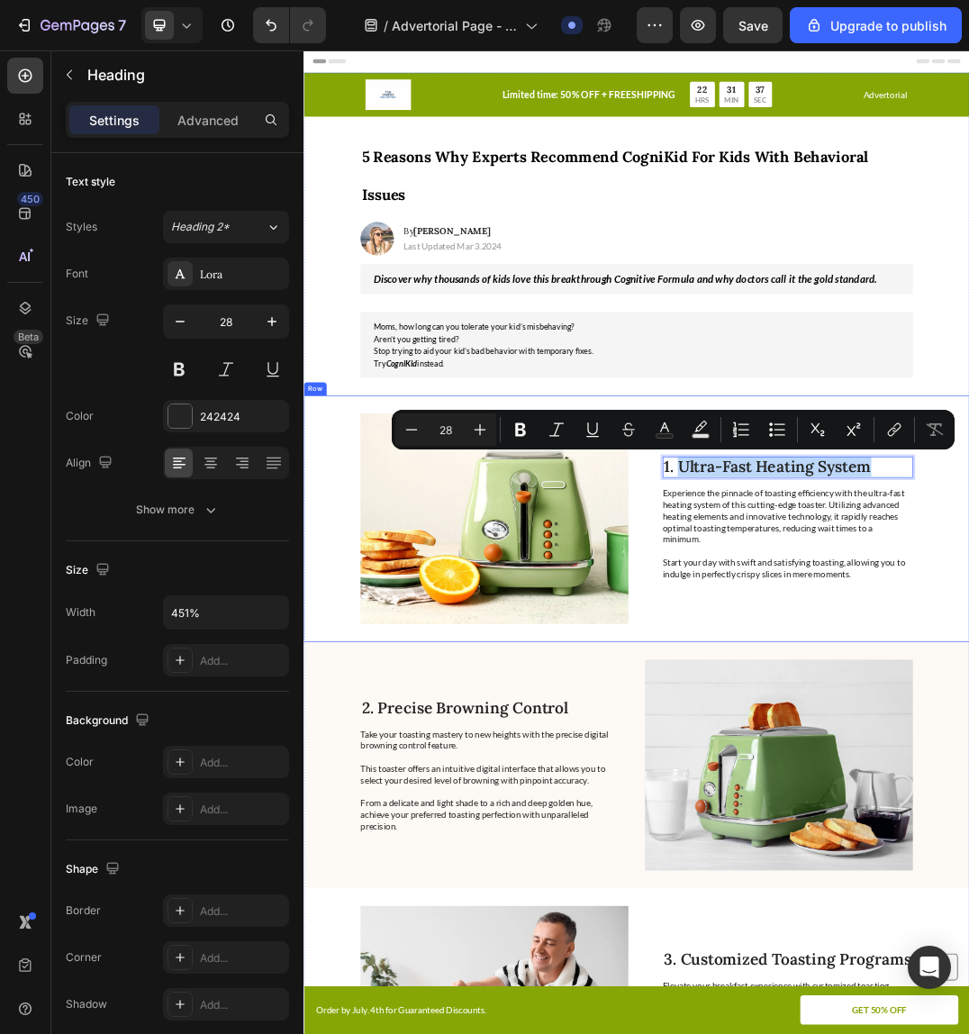
drag, startPoint x: 917, startPoint y: 719, endPoint x: 1295, endPoint y: 761, distance: 380.4
click at [1295, 761] on div "Image 1. Ultra-Fast Heating System Heading 16 Experience the pinnacle of toasti…" at bounding box center [843, 811] width 1080 height 400
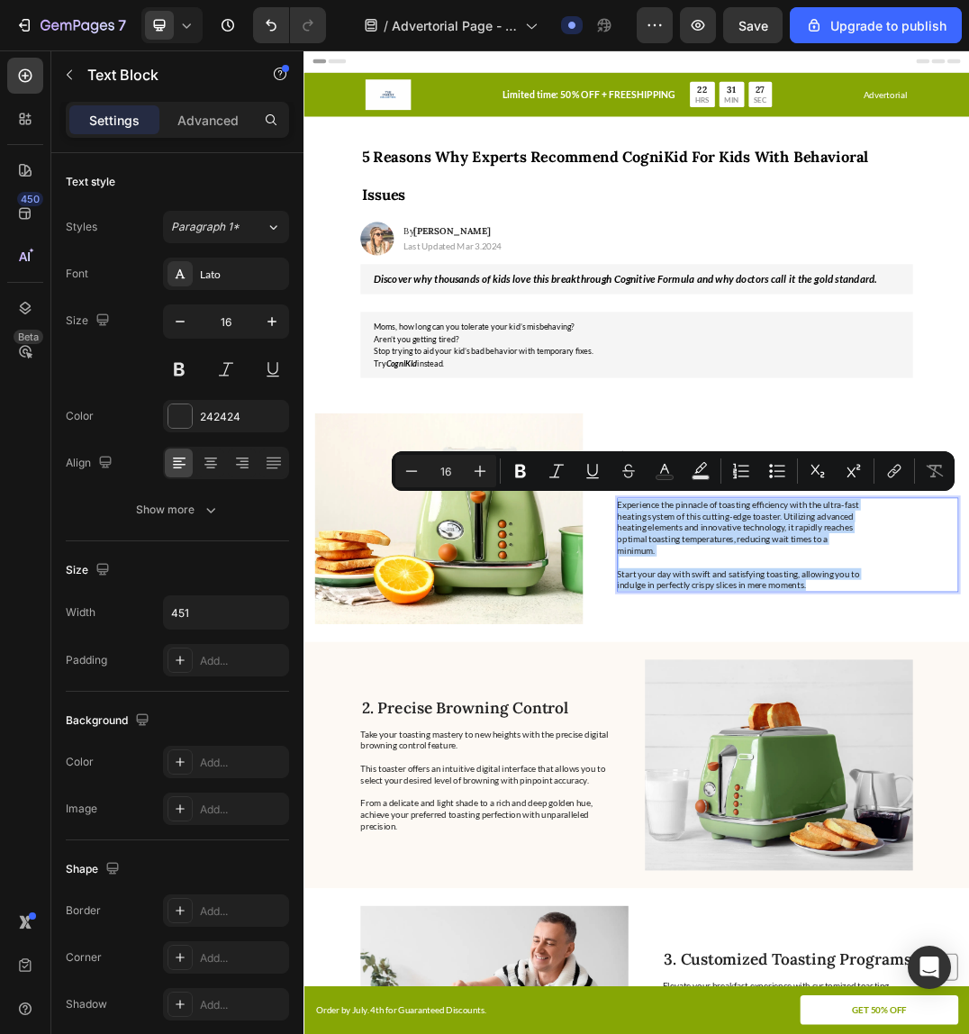
drag, startPoint x: 1136, startPoint y: 918, endPoint x: 809, endPoint y: 785, distance: 353.0
click at [809, 785] on div "Image 1. Unlike traditional solutions, CogniKid directly addresses the root cau…" at bounding box center [843, 811] width 1080 height 400
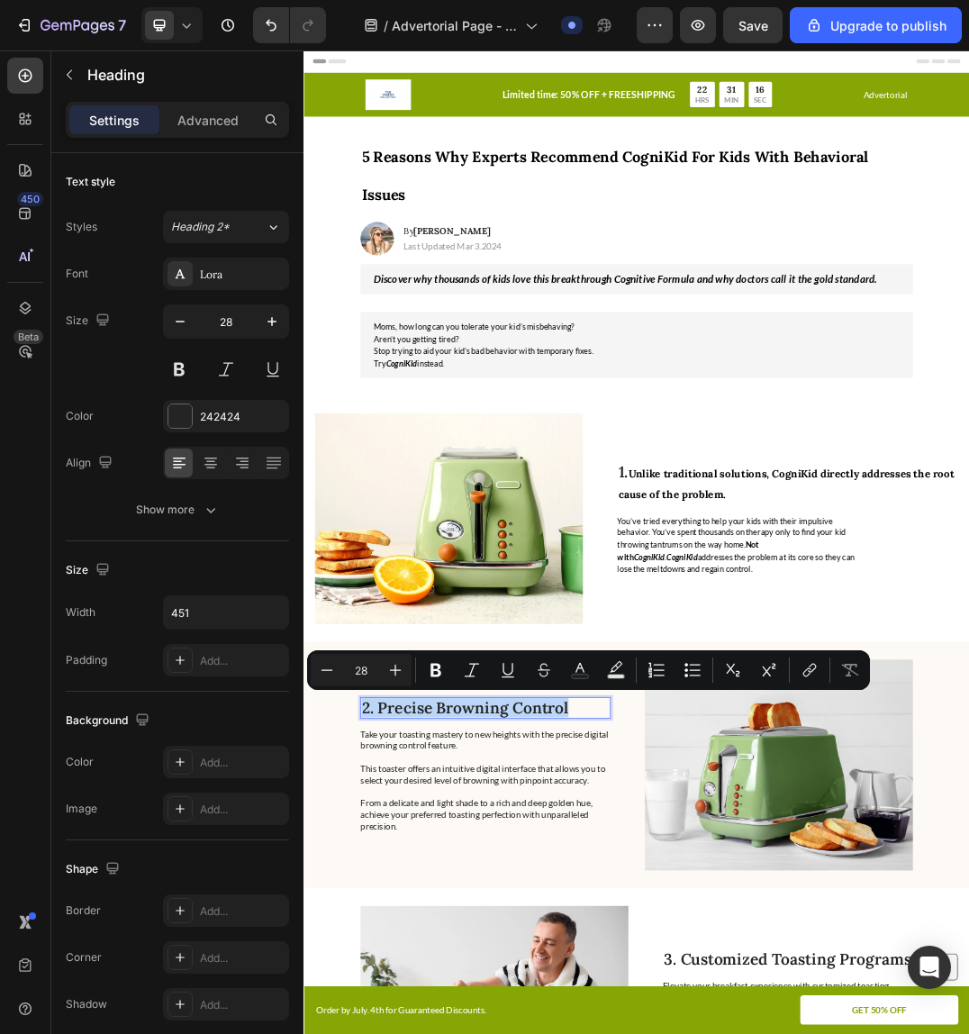
drag, startPoint x: 421, startPoint y: 1117, endPoint x: 745, endPoint y: 1109, distance: 323.3
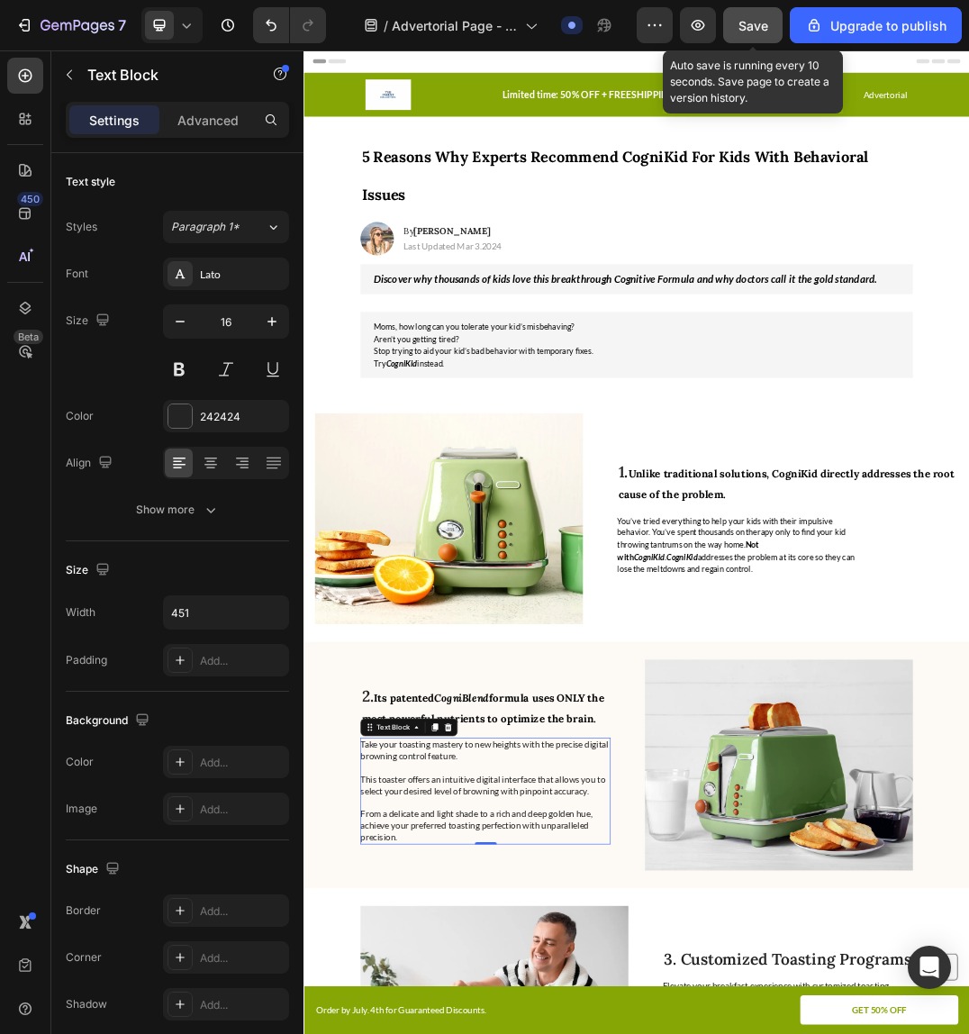
click at [761, 23] on span "Save" at bounding box center [753, 25] width 30 height 15
